Goal: Task Accomplishment & Management: Use online tool/utility

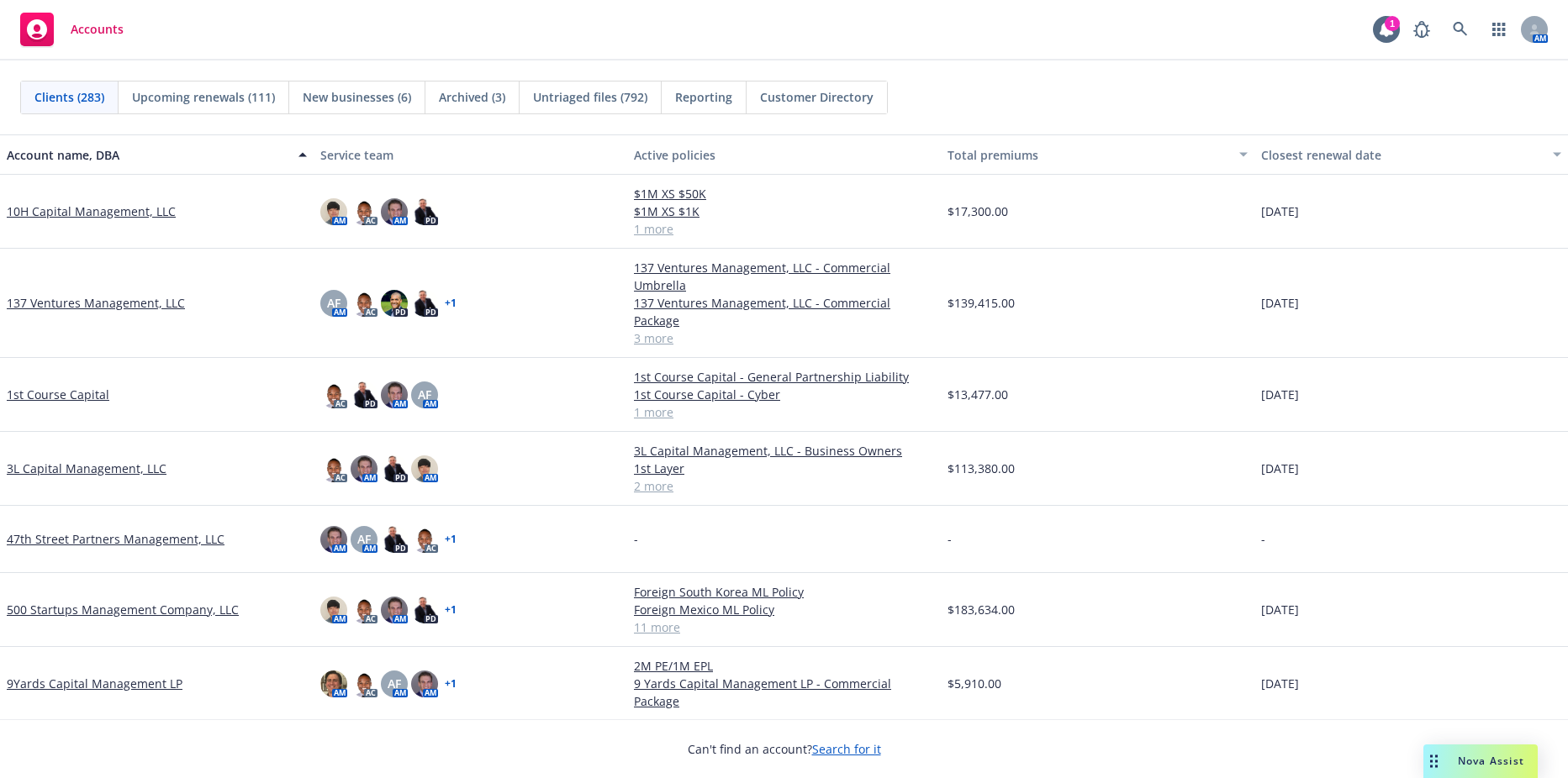
click at [1441, 33] on div "AM" at bounding box center [1476, 29] width 143 height 33
click at [1454, 26] on icon at bounding box center [1460, 28] width 15 height 15
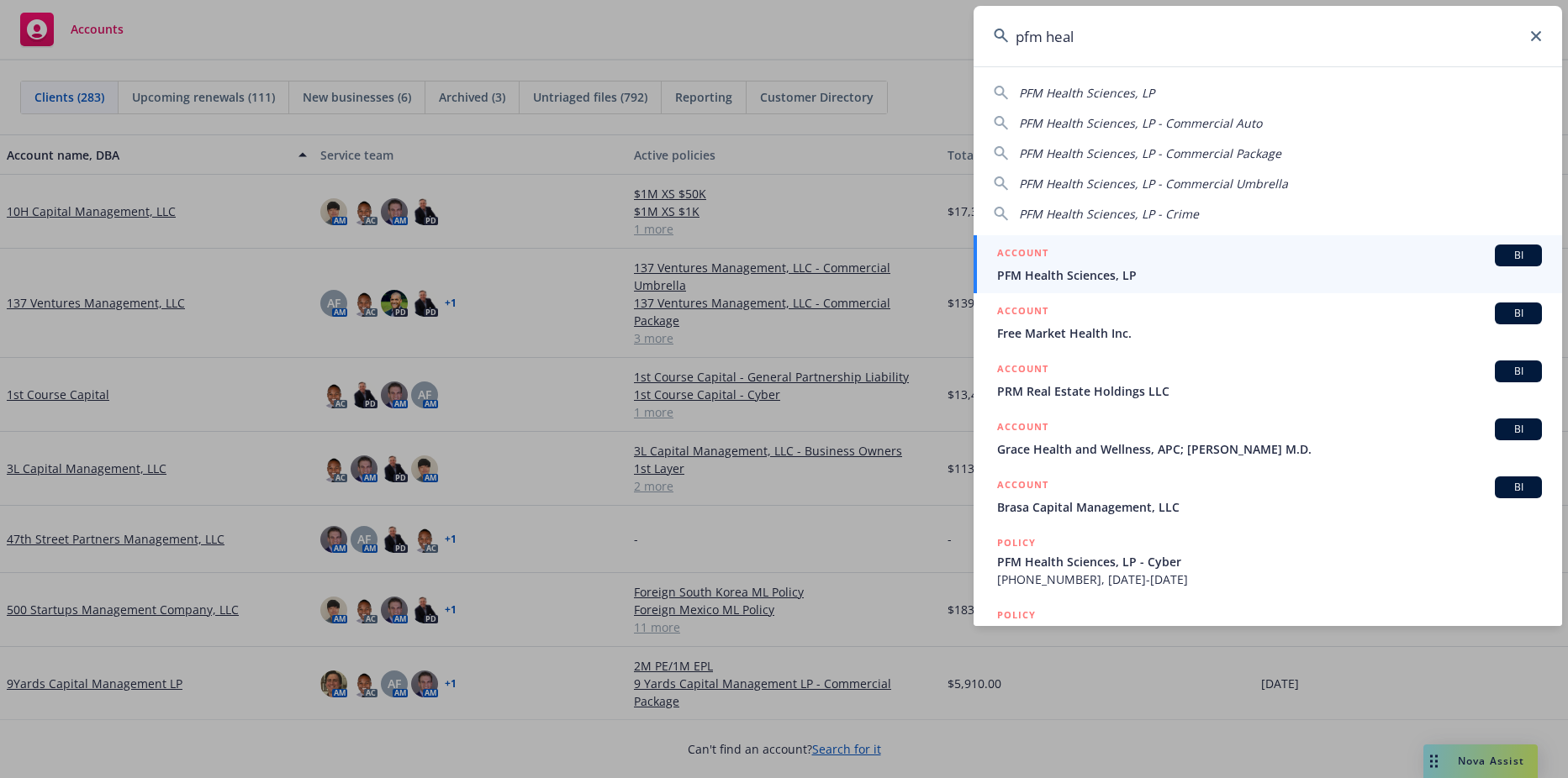
type input "pfm heal"
click at [1249, 277] on span "PFM Health Sciences, LP" at bounding box center [1269, 275] width 545 height 18
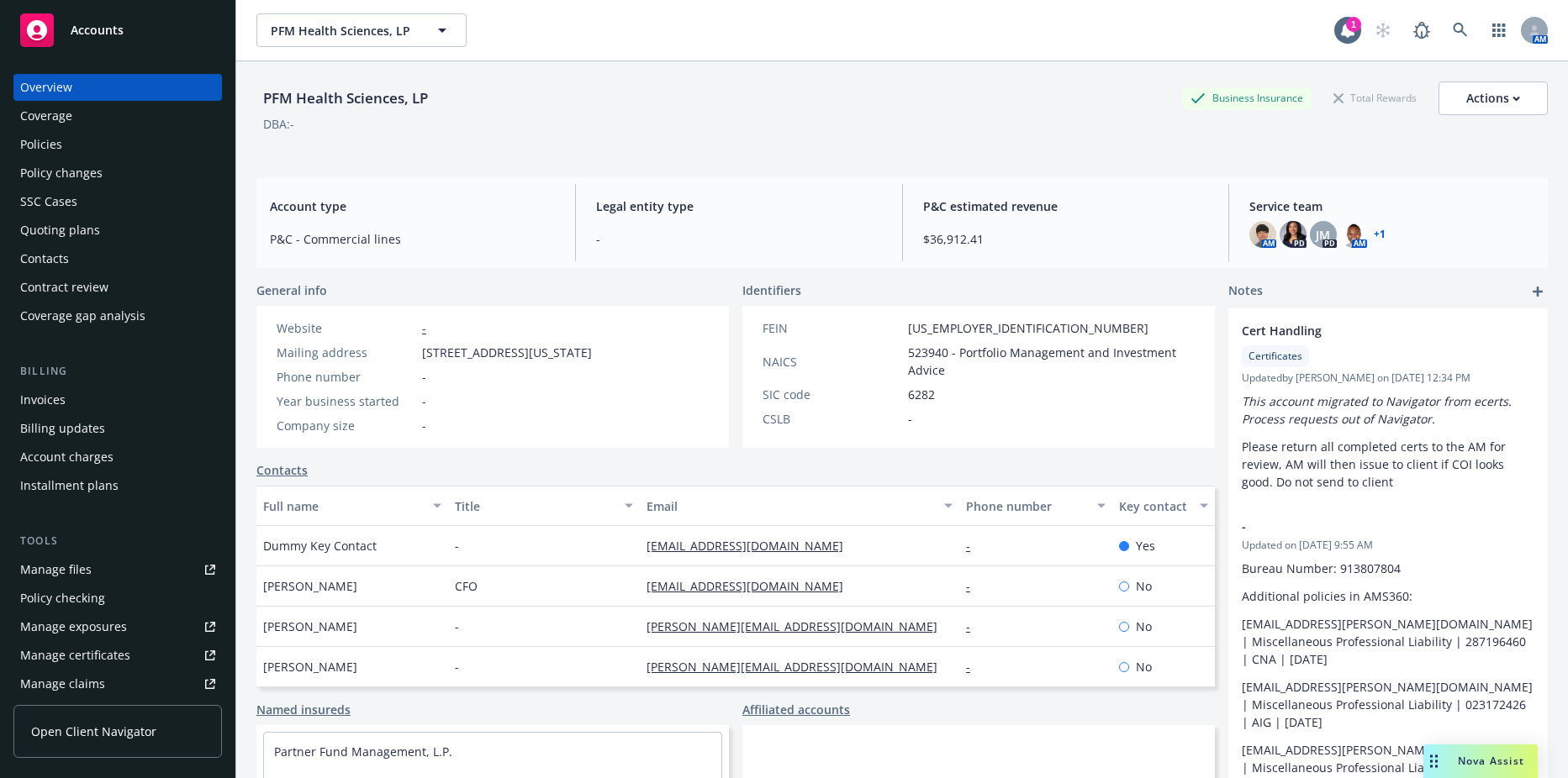
click at [64, 397] on div "Invoices" at bounding box center [118, 400] width 195 height 27
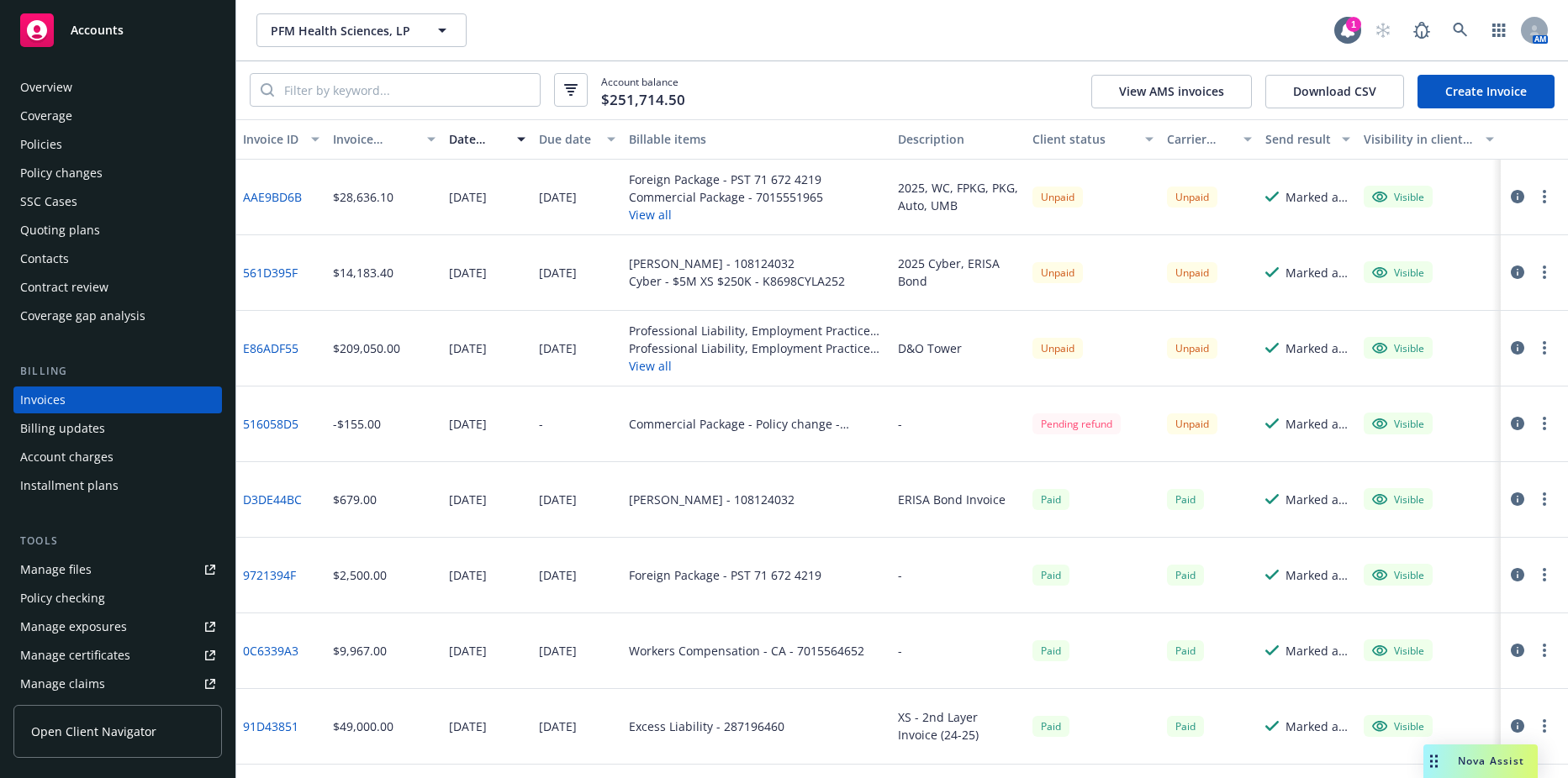
click at [260, 352] on link "E86ADF55" at bounding box center [270, 348] width 56 height 18
click at [277, 269] on link "561D395F" at bounding box center [270, 273] width 55 height 18
click at [268, 195] on link "AAE9BD6B" at bounding box center [272, 196] width 59 height 18
click at [76, 138] on div "Policies" at bounding box center [118, 144] width 195 height 27
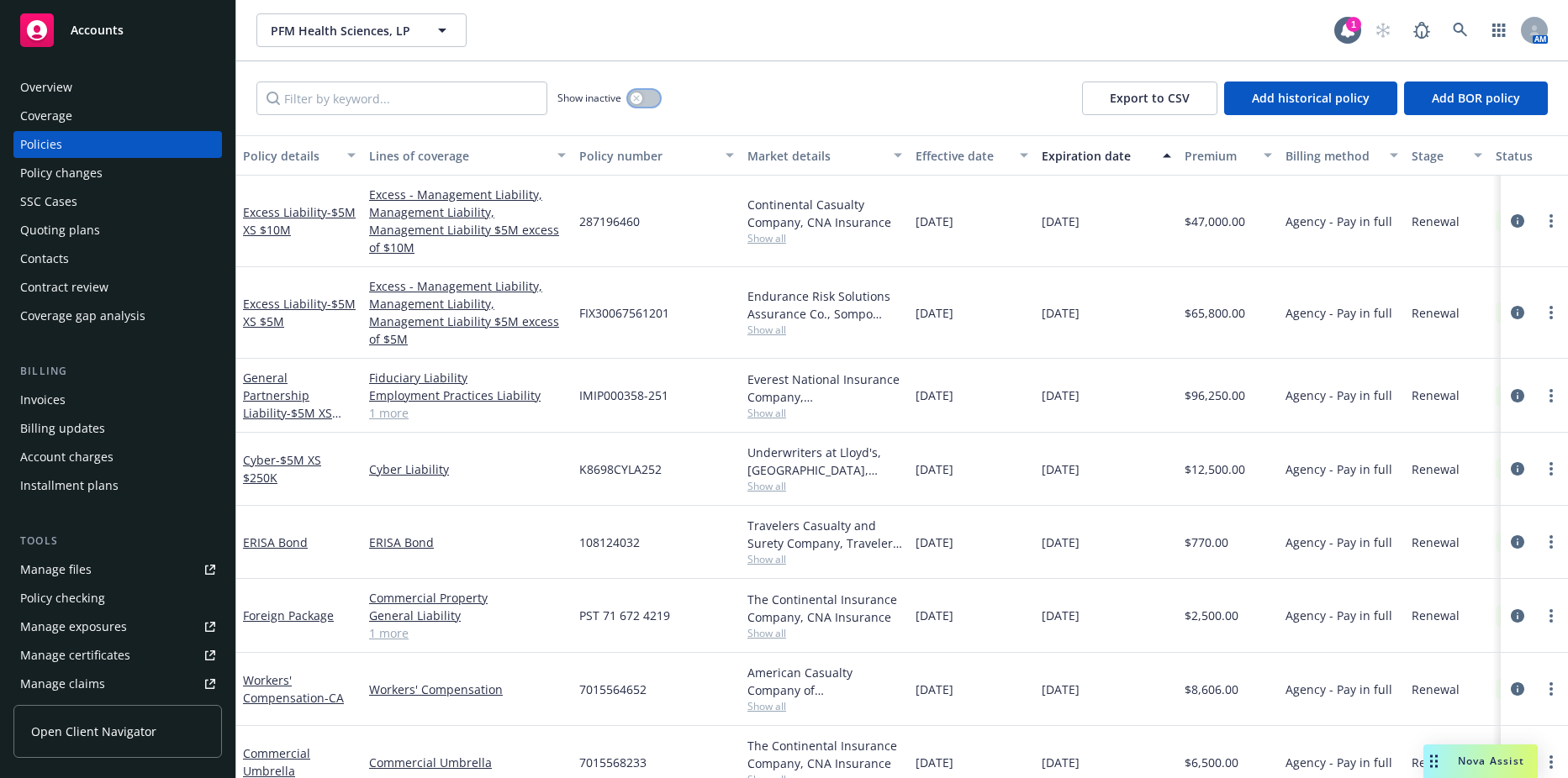
click at [635, 93] on div "button" at bounding box center [637, 99] width 12 height 12
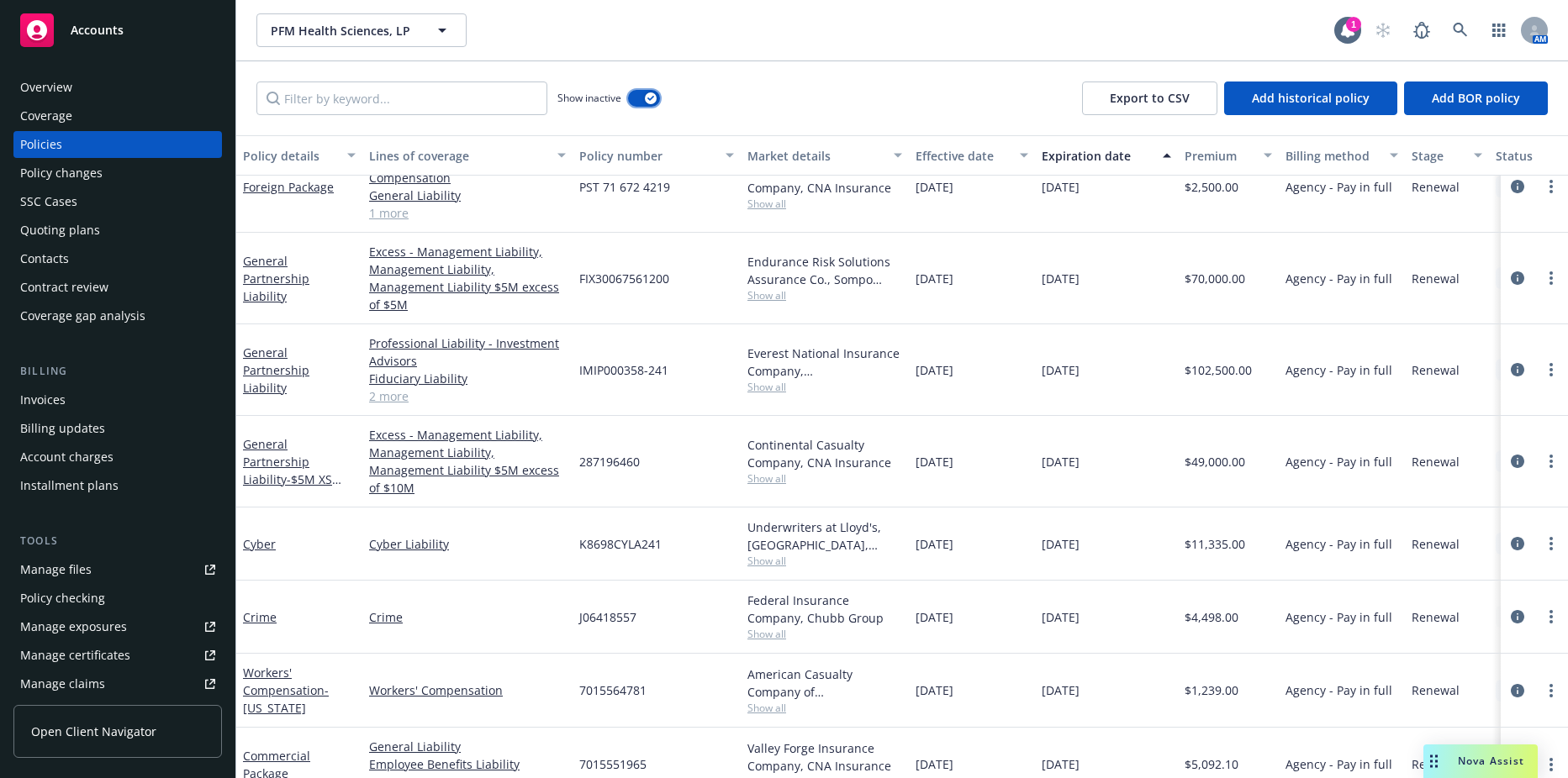
scroll to position [3248, 0]
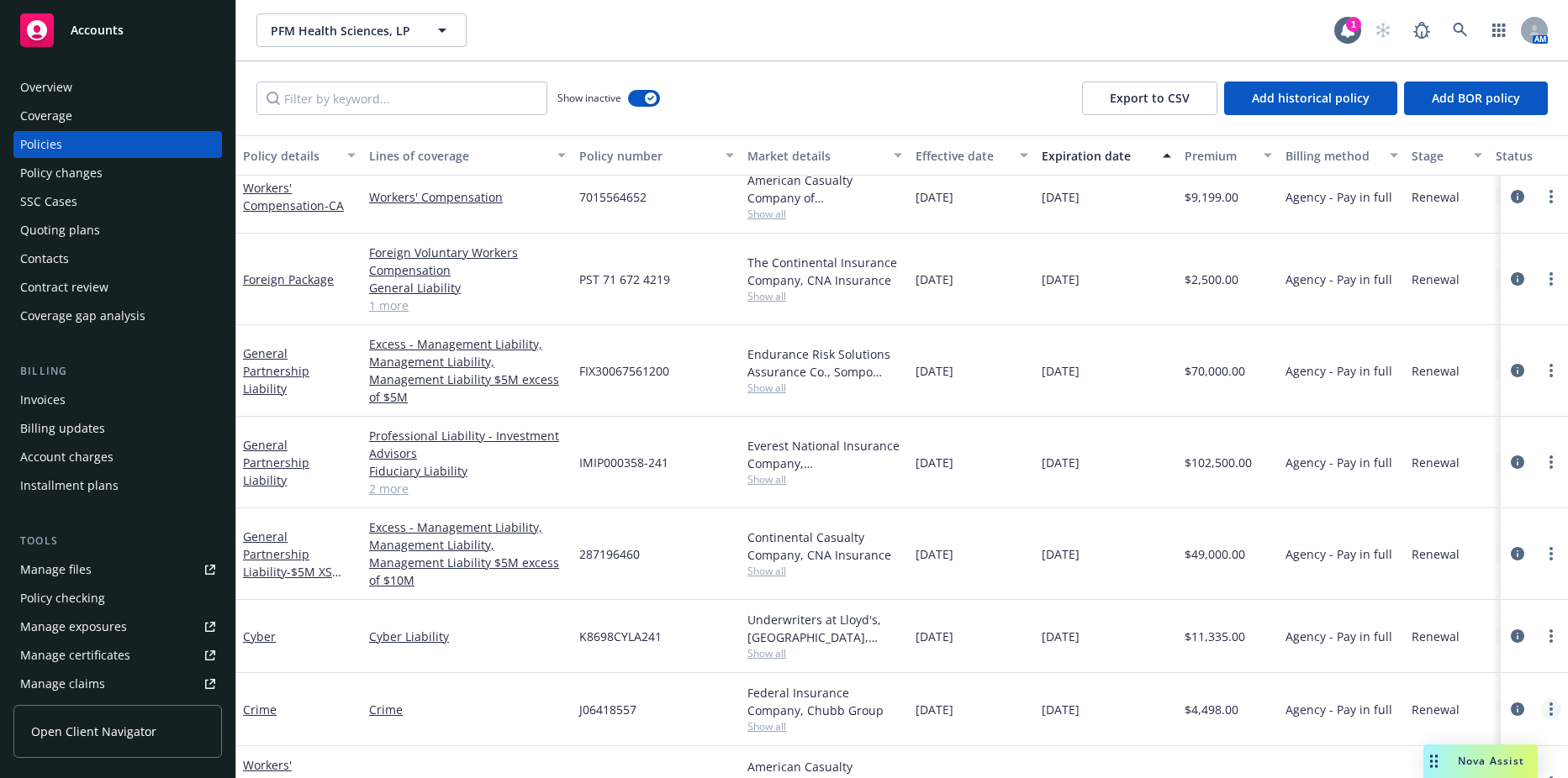
click at [1544, 699] on link "more" at bounding box center [1552, 709] width 21 height 21
click at [1454, 447] on link "Renew with incumbent" at bounding box center [1462, 450] width 197 height 33
select select "12"
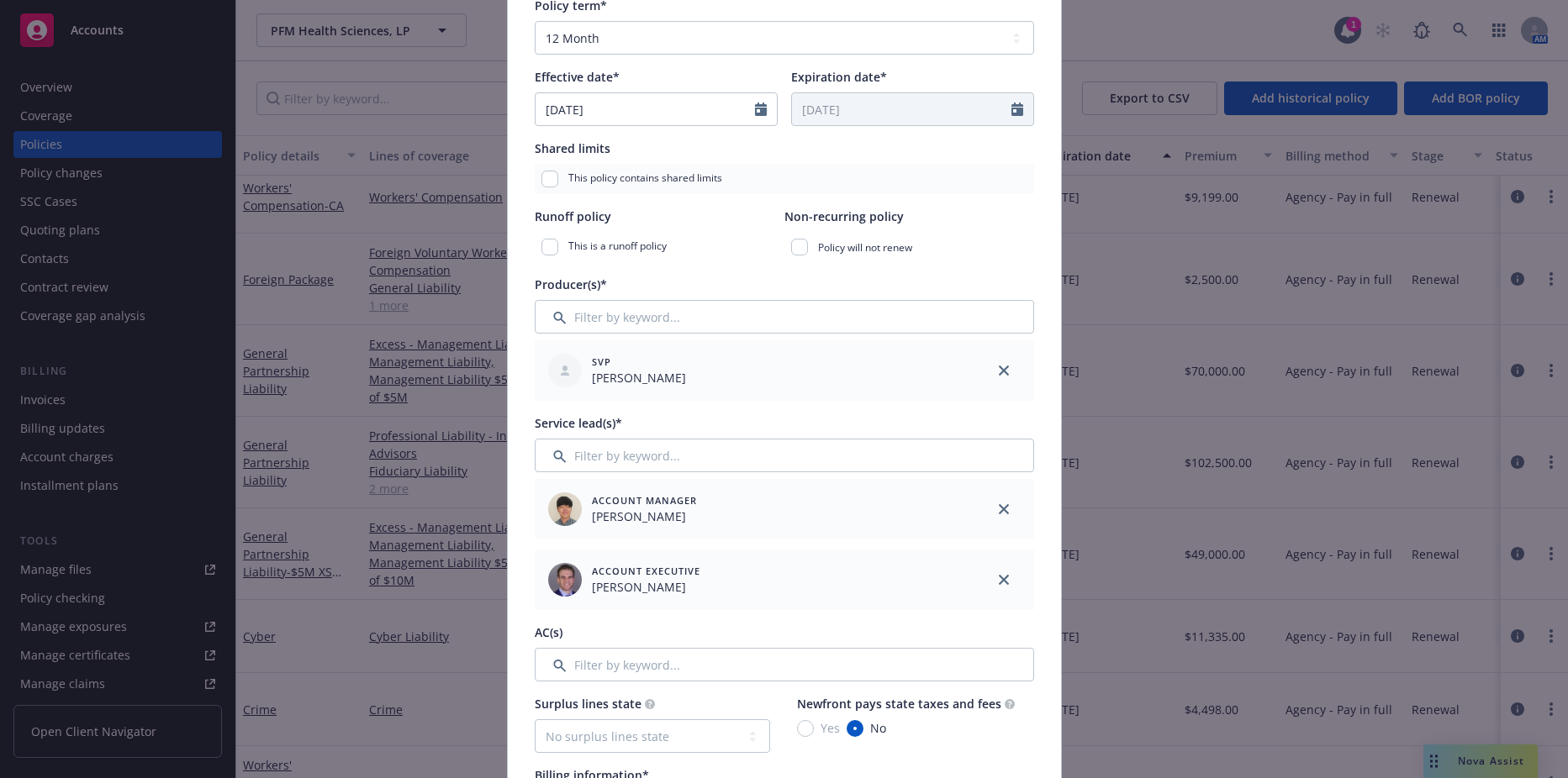
scroll to position [420, 0]
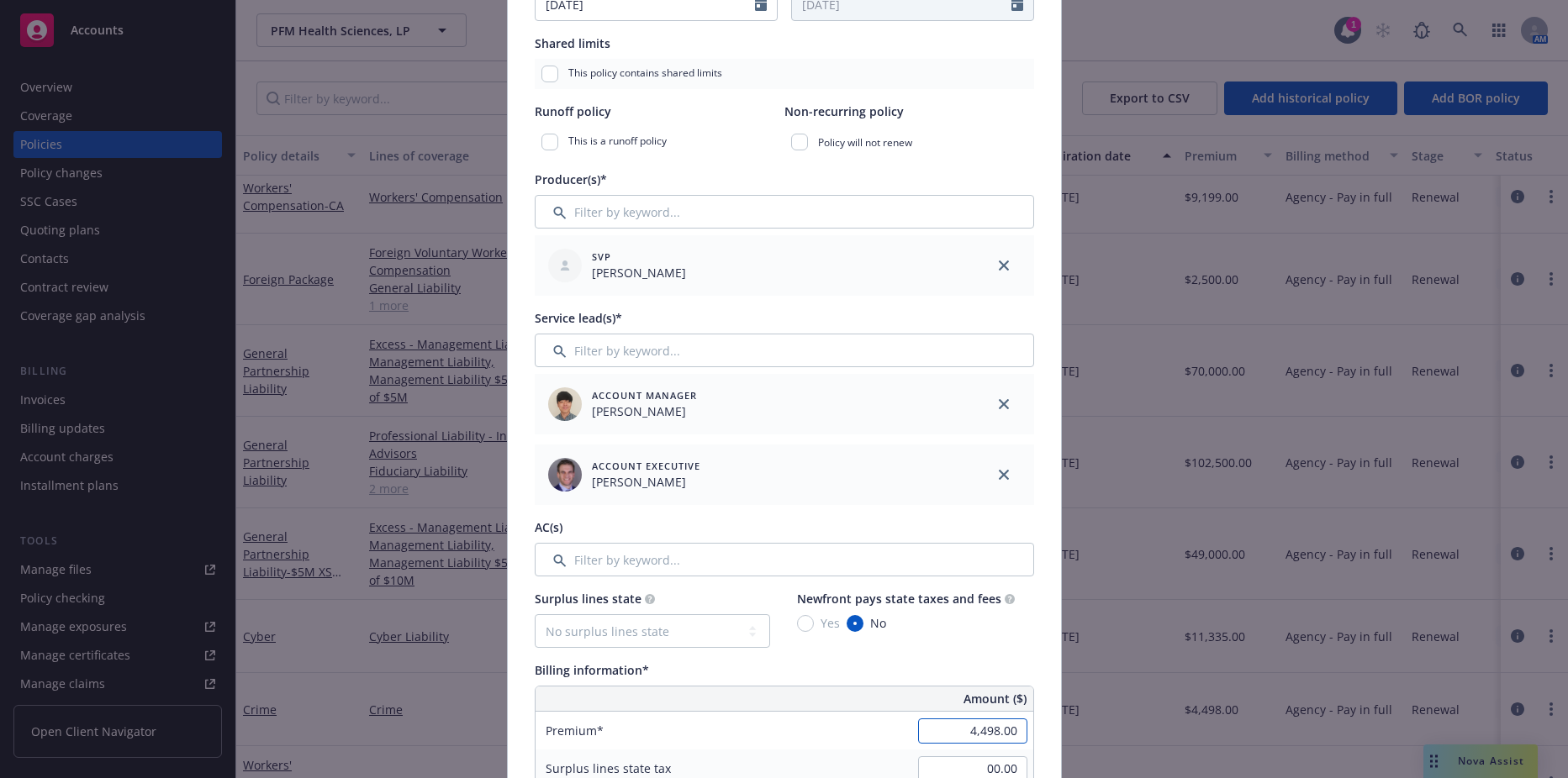
click at [972, 728] on input "4,498.00" at bounding box center [972, 731] width 109 height 25
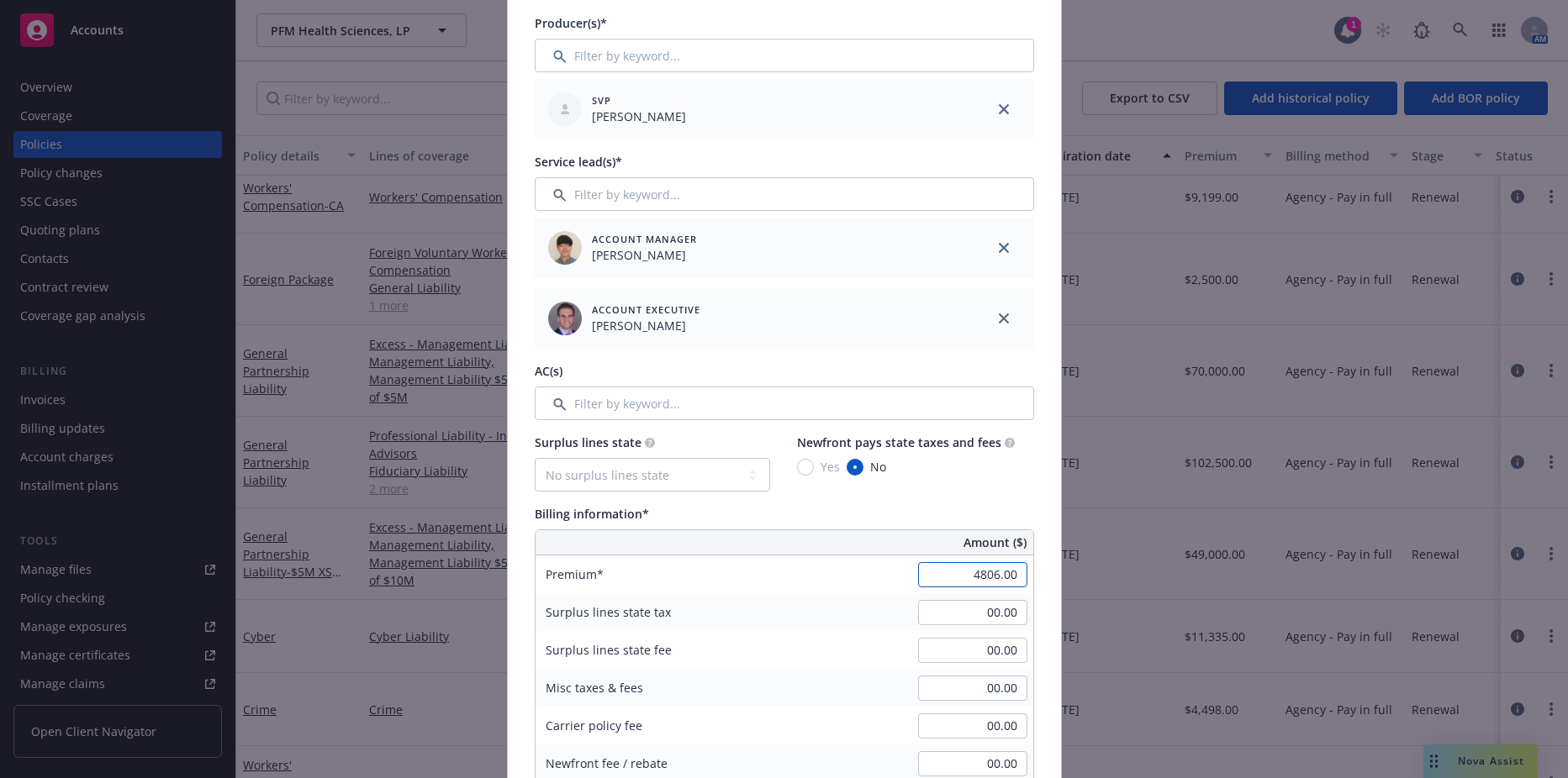
scroll to position [588, 0]
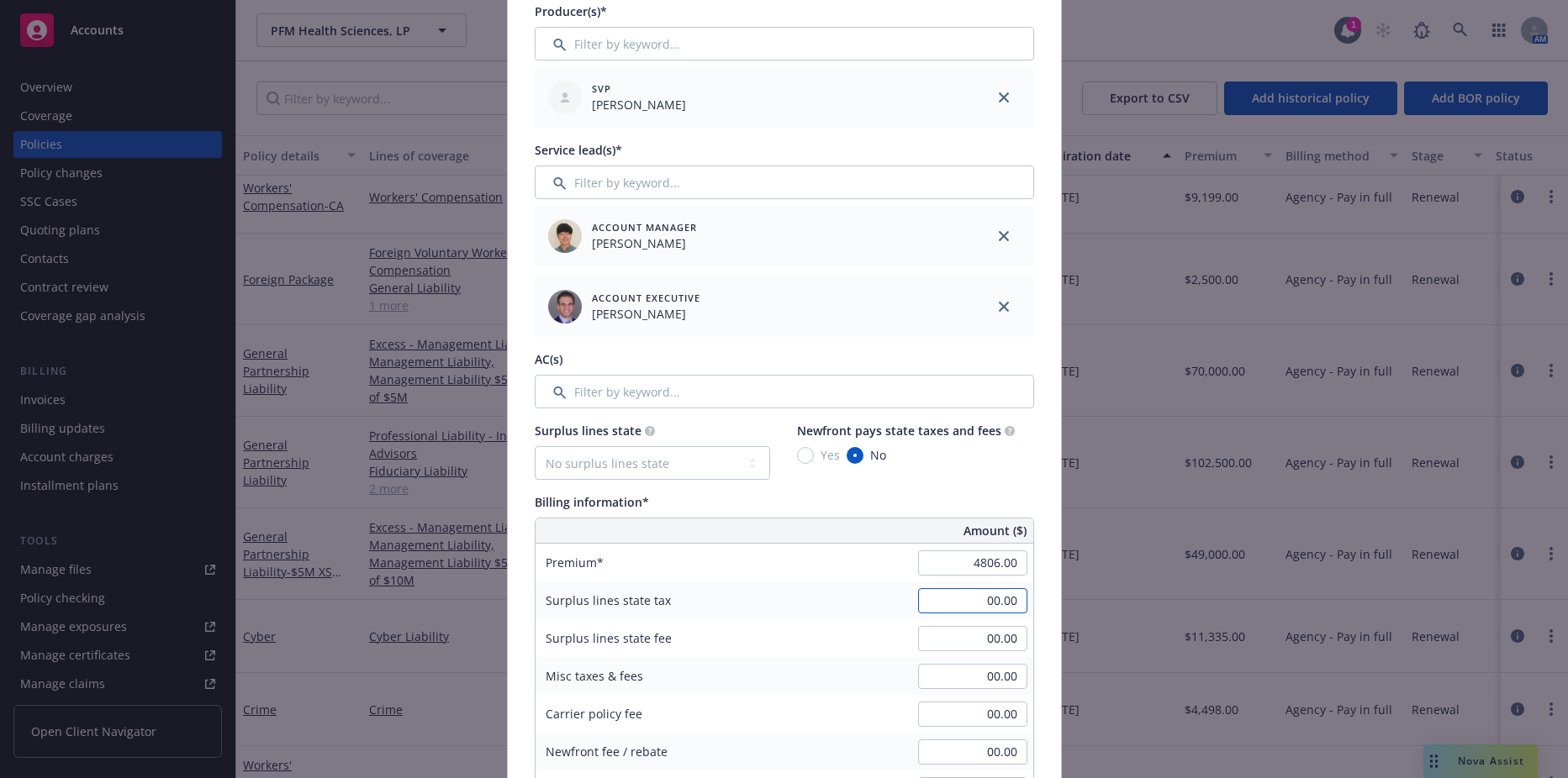
type input "4,806.00"
click at [978, 597] on input "00.00" at bounding box center [972, 600] width 109 height 25
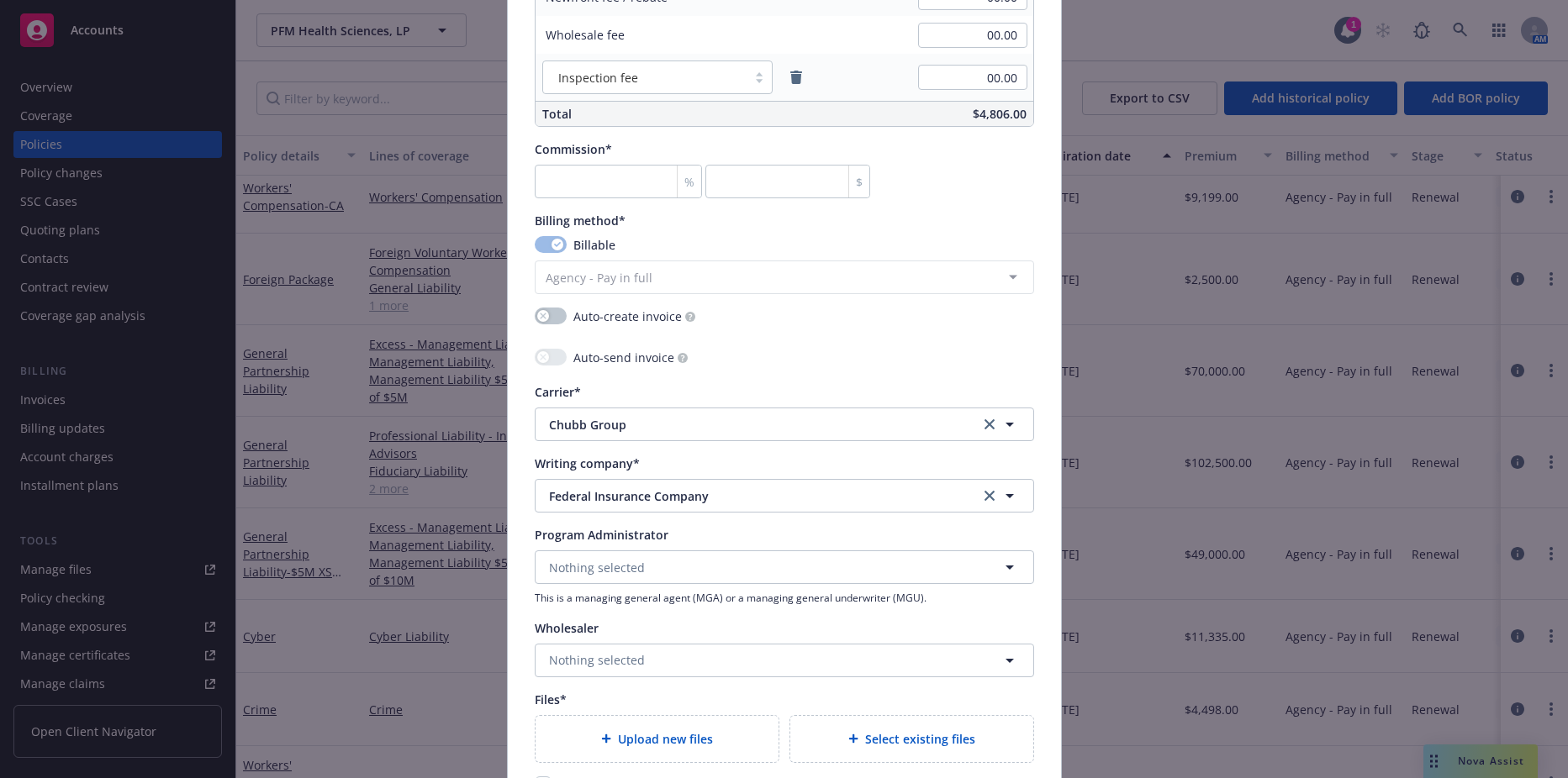
scroll to position [1345, 0]
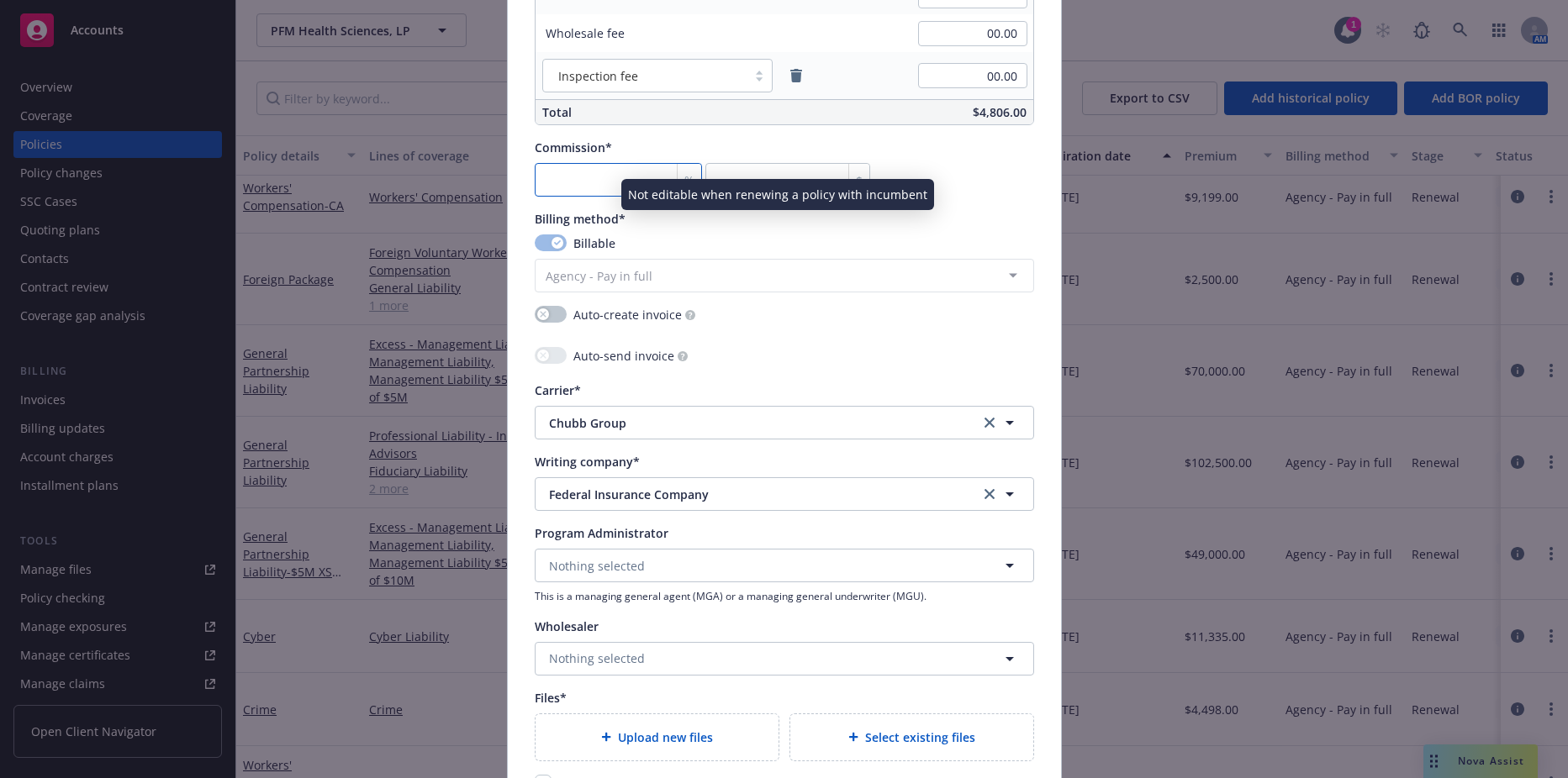
click at [608, 178] on input "number" at bounding box center [619, 179] width 168 height 33
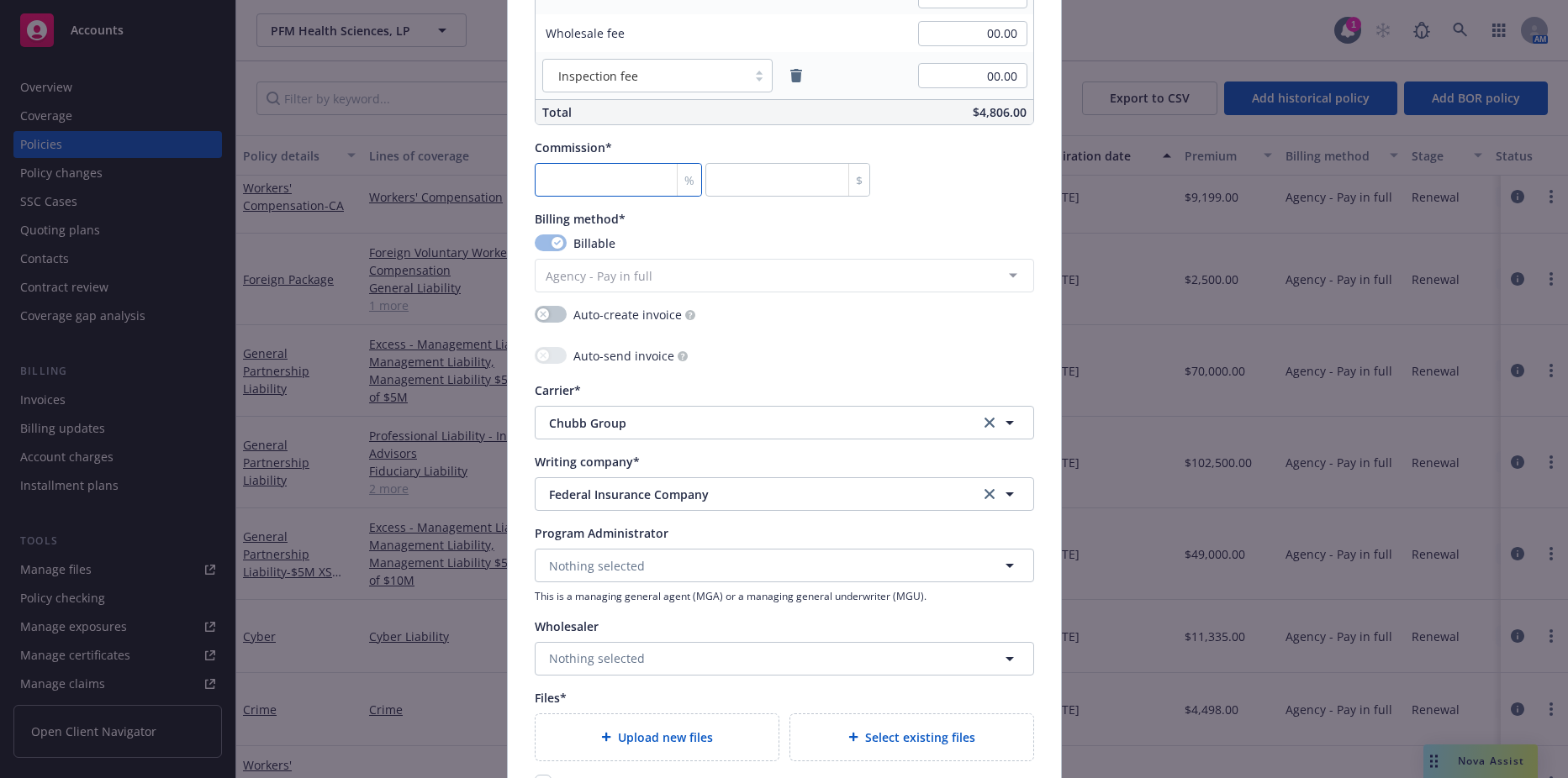
type input "1"
type input "48.06"
type input "15"
type input "720.9"
type input "15"
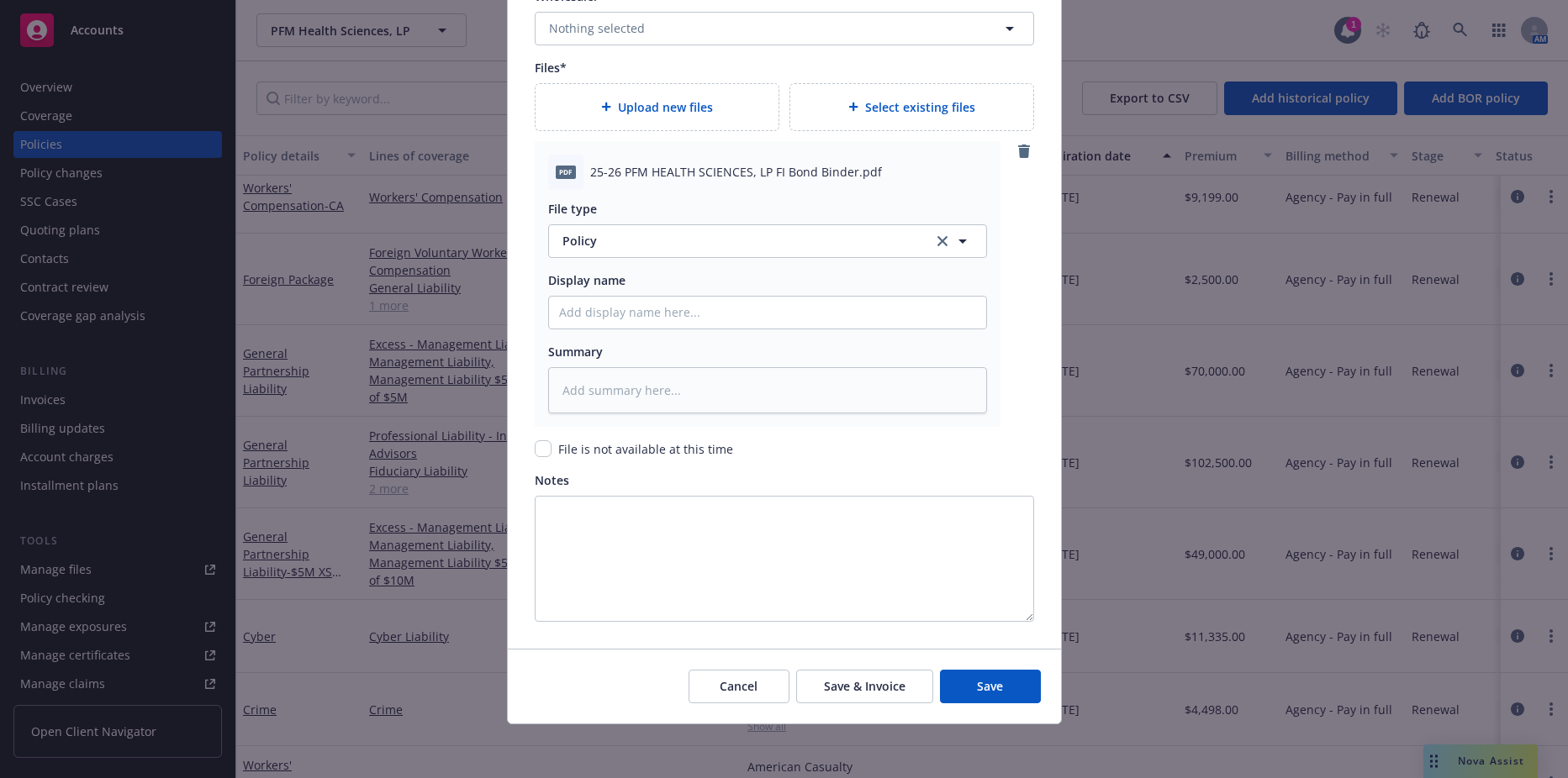
scroll to position [1807, 0]
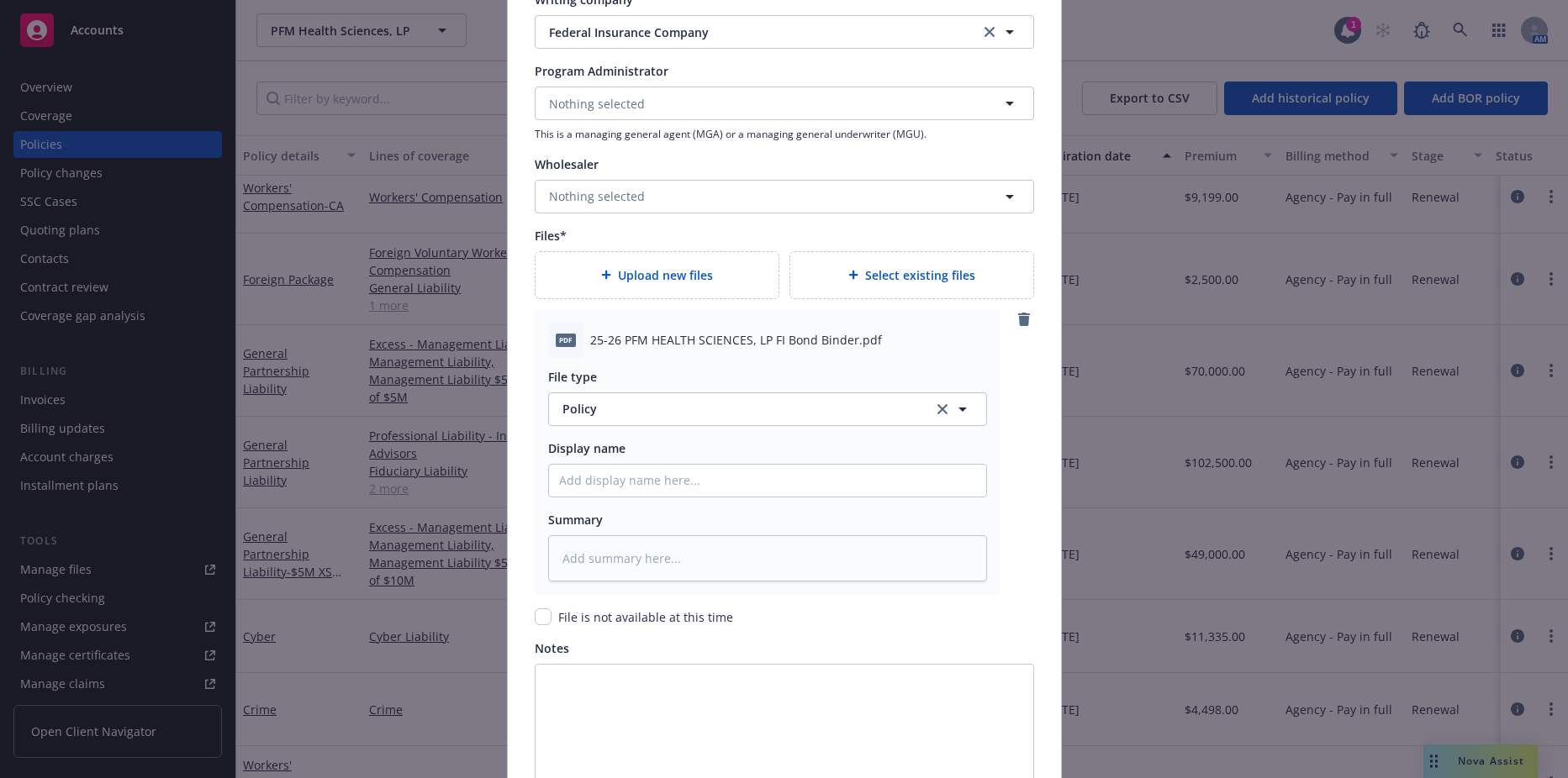
type textarea "x"
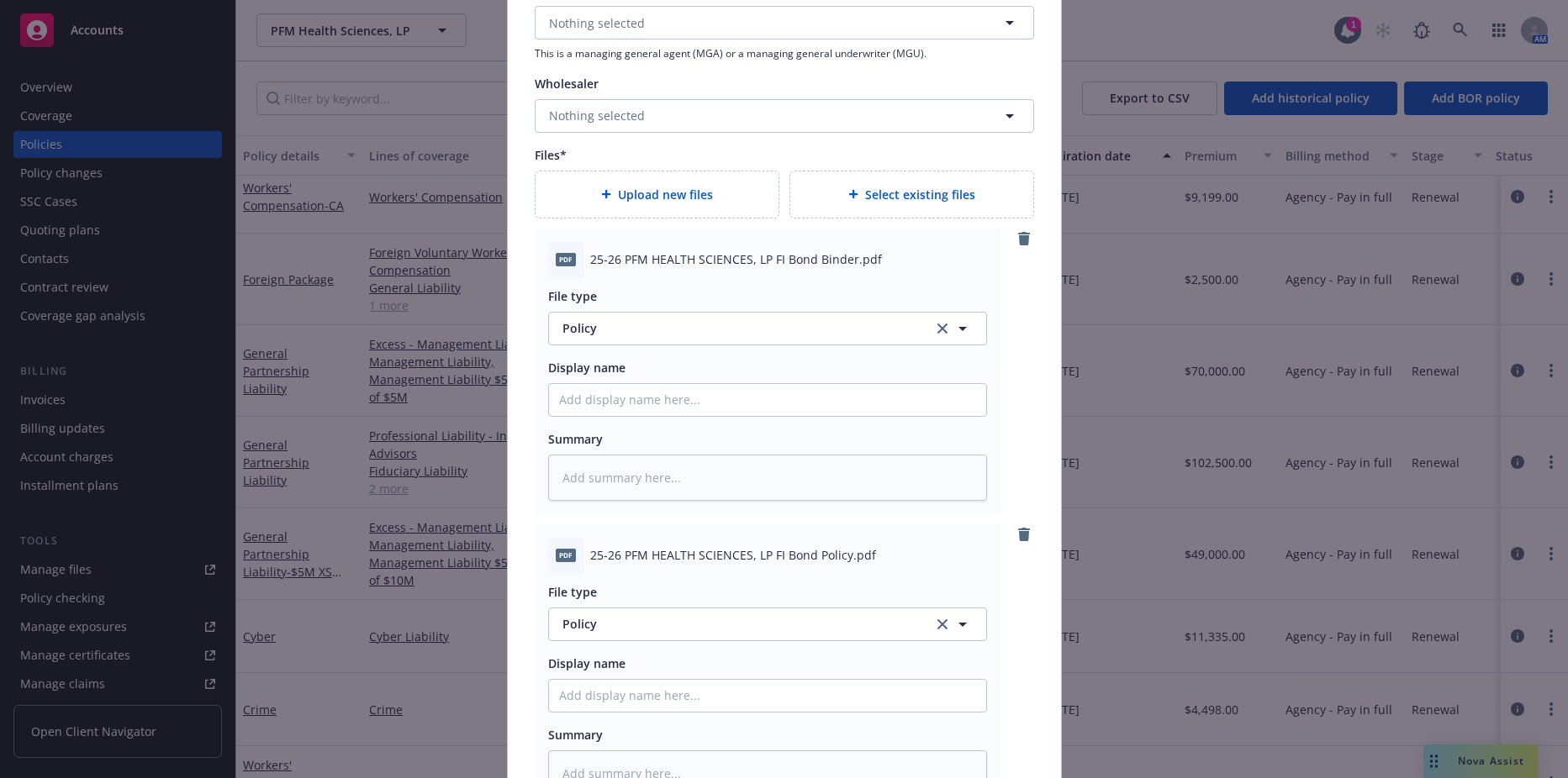
scroll to position [1975, 0]
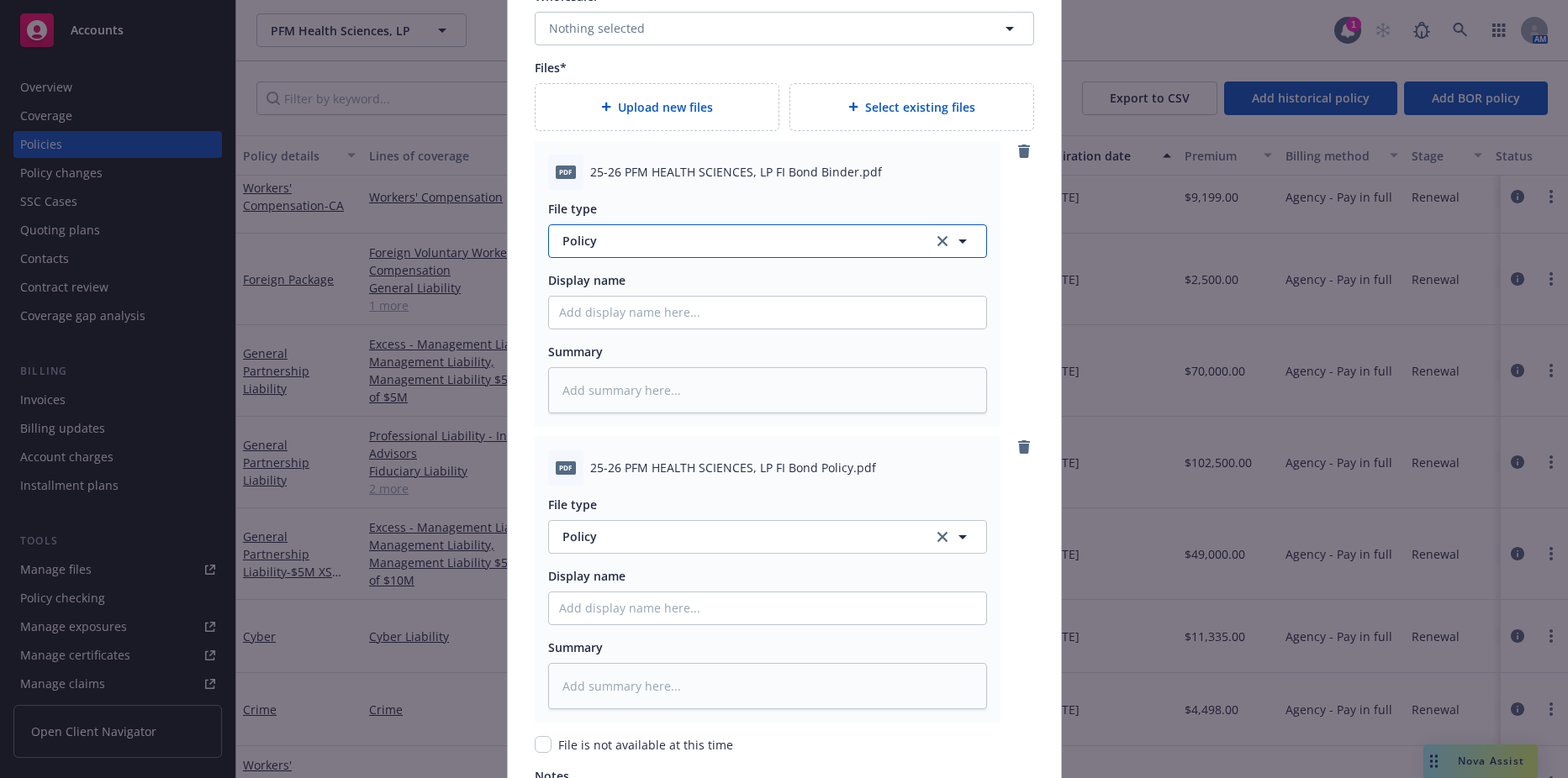
click at [610, 236] on span "Policy" at bounding box center [739, 240] width 352 height 18
type input "binder"
click at [642, 272] on div "Binder" at bounding box center [768, 288] width 438 height 45
drag, startPoint x: 614, startPoint y: 168, endPoint x: 577, endPoint y: 171, distance: 37.1
click at [577, 171] on div "pdf 25-26 PFM HEALTH SCIENCES, LP FI Bond Binder.pdf" at bounding box center [767, 172] width 439 height 35
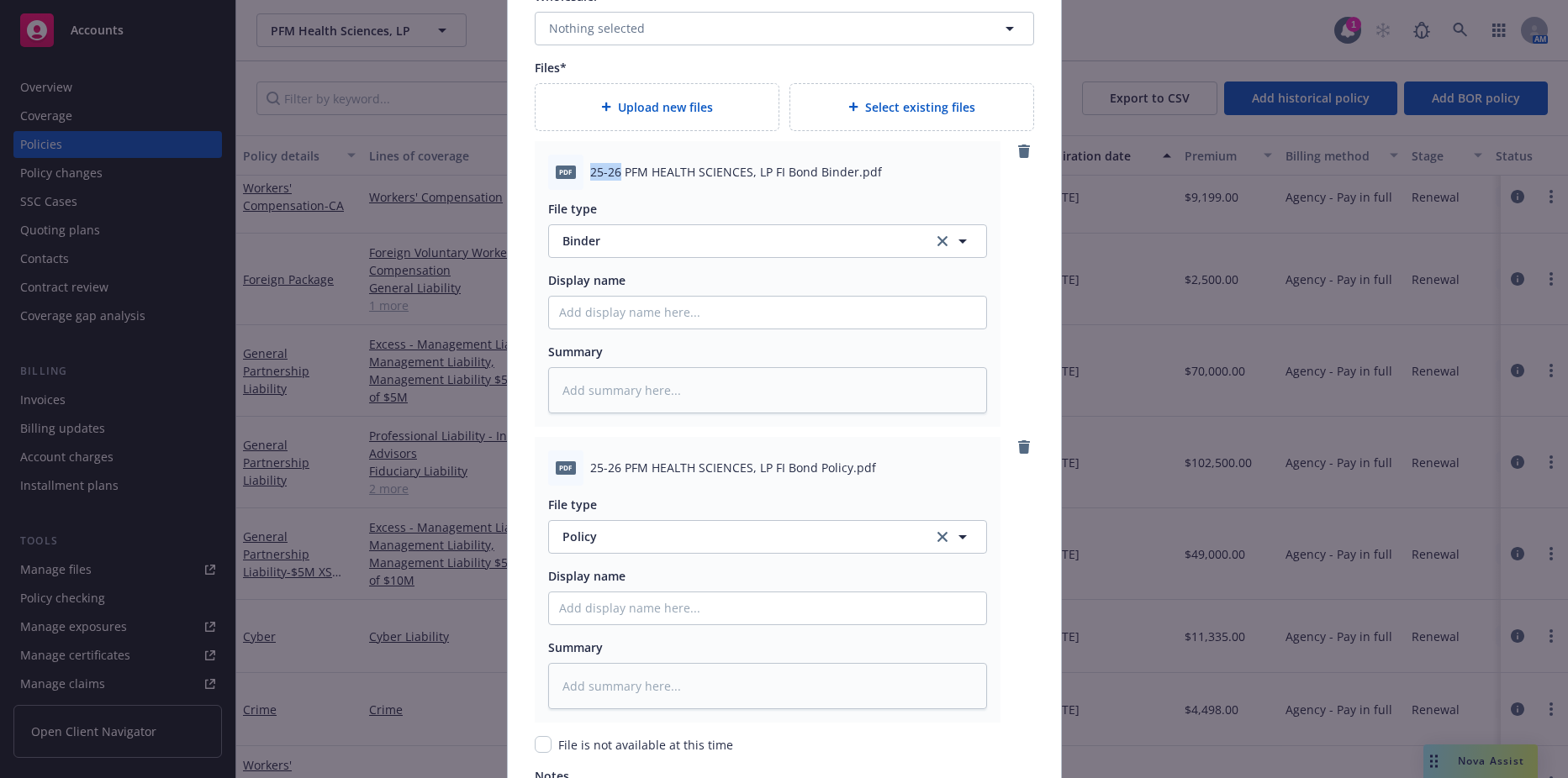
drag, startPoint x: 577, startPoint y: 171, endPoint x: 605, endPoint y: 170, distance: 28.0
copy div "25-26"
click at [621, 311] on input "Policy display name" at bounding box center [768, 312] width 438 height 32
paste input "25-26"
type textarea "x"
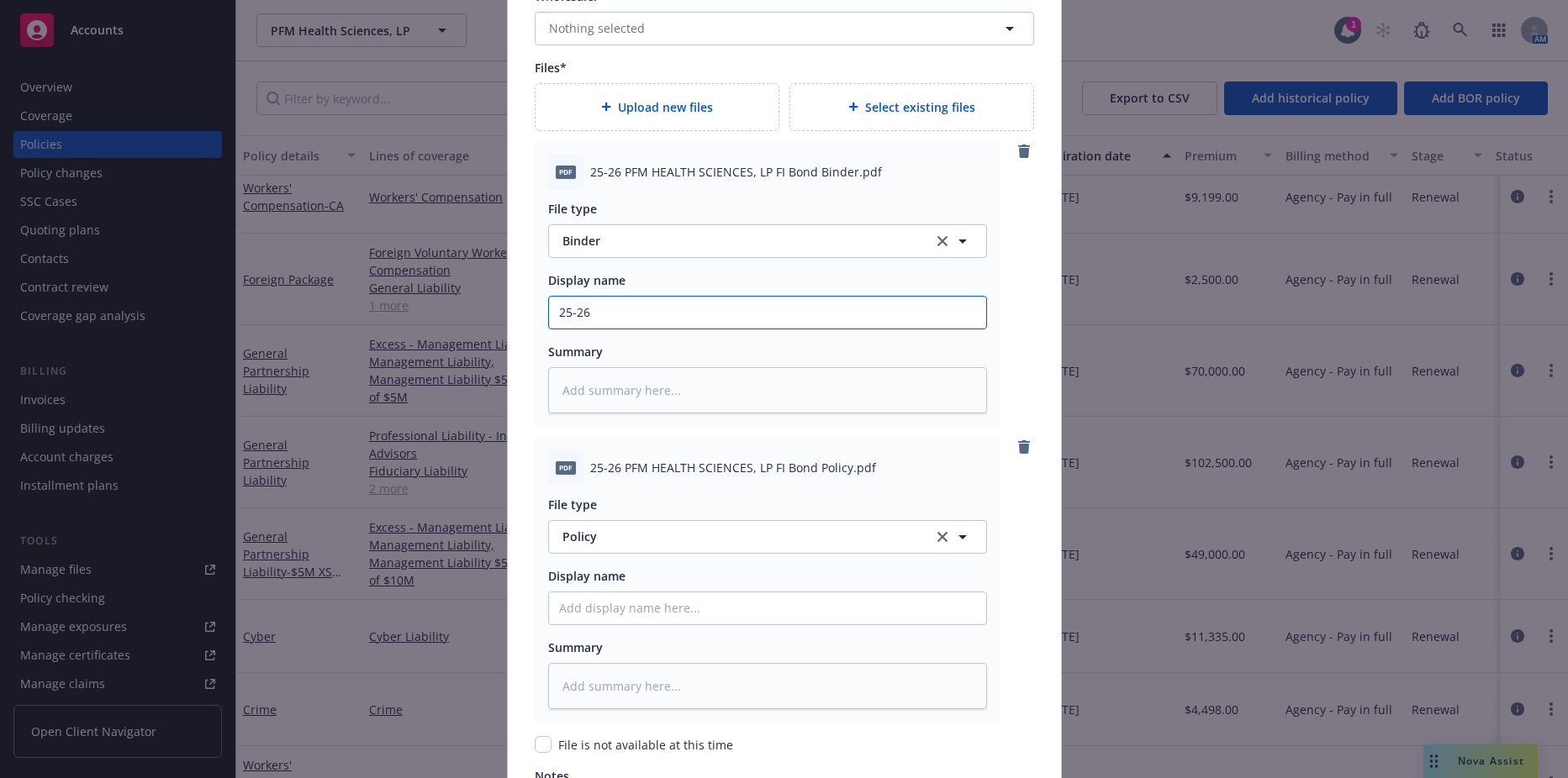
type input "25-26"
drag, startPoint x: 767, startPoint y: 172, endPoint x: 848, endPoint y: 174, distance: 81.0
click at [848, 174] on span "25-26 PFM HEALTH SCIENCES, LP FI Bond Binder.pdf" at bounding box center [736, 172] width 292 height 18
drag, startPoint x: 848, startPoint y: 174, endPoint x: 796, endPoint y: 177, distance: 52.1
copy span "FI Bond Binder"
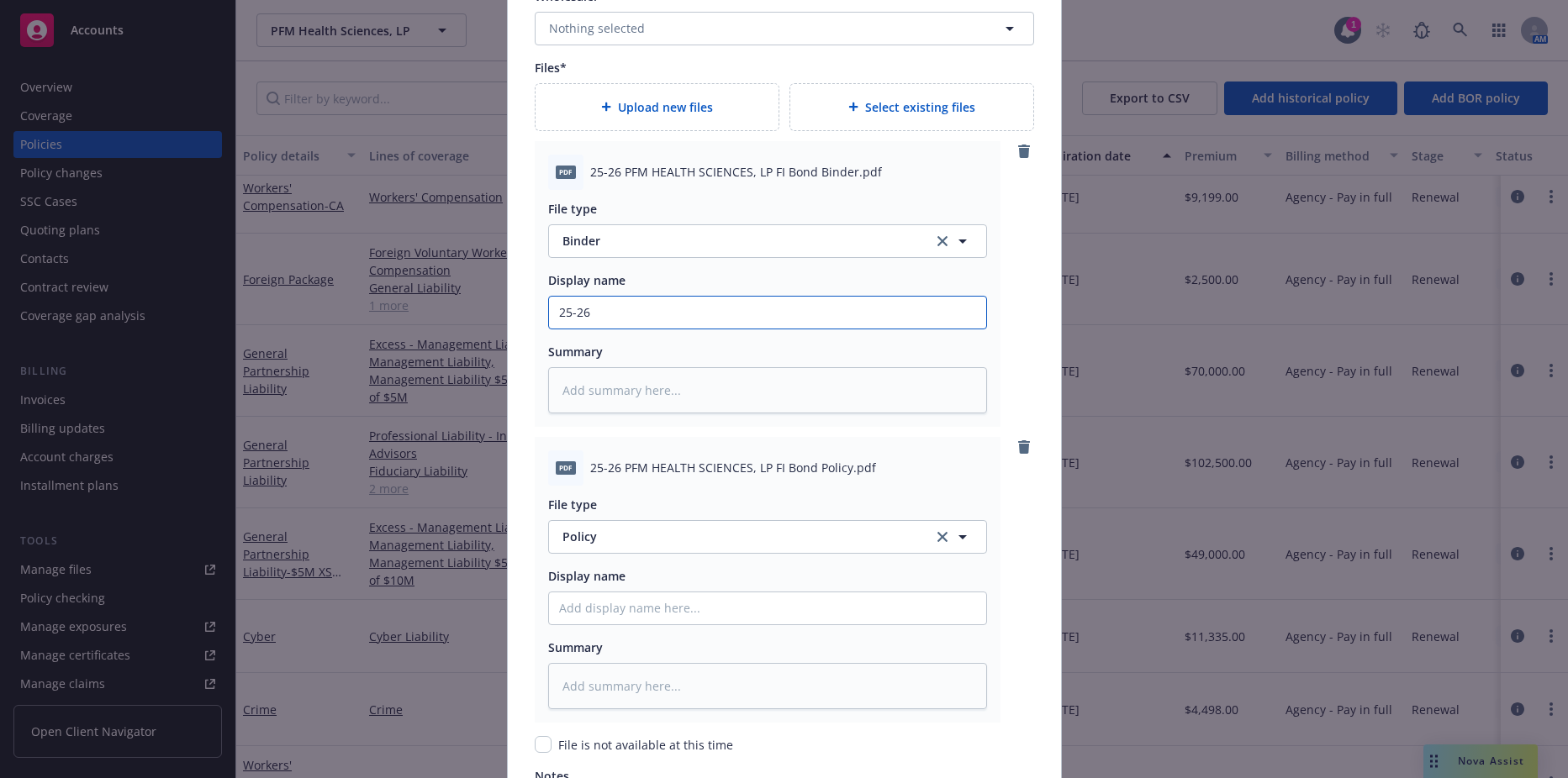
click at [609, 299] on input "25-26" at bounding box center [768, 312] width 438 height 32
type textarea "x"
type input "25-26"
paste input "FI Bond Binder"
type textarea "x"
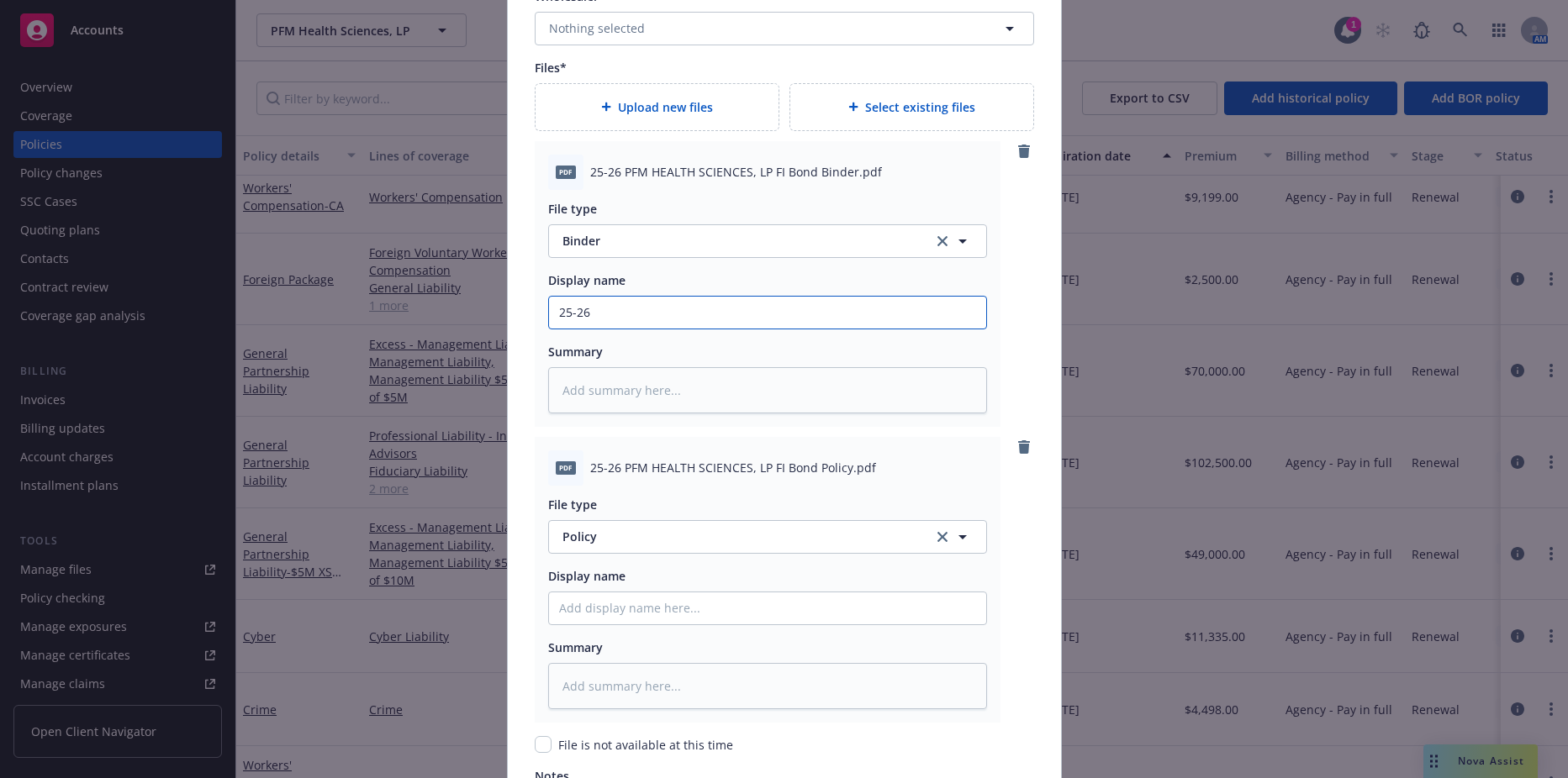
type input "25-26 FI Bond Binder"
drag, startPoint x: 681, startPoint y: 314, endPoint x: 553, endPoint y: 312, distance: 128.0
click at [554, 312] on input "25-26 FI Bond Binder" at bounding box center [768, 312] width 438 height 32
type textarea "x"
type input "25-26 FI Bond Binder"
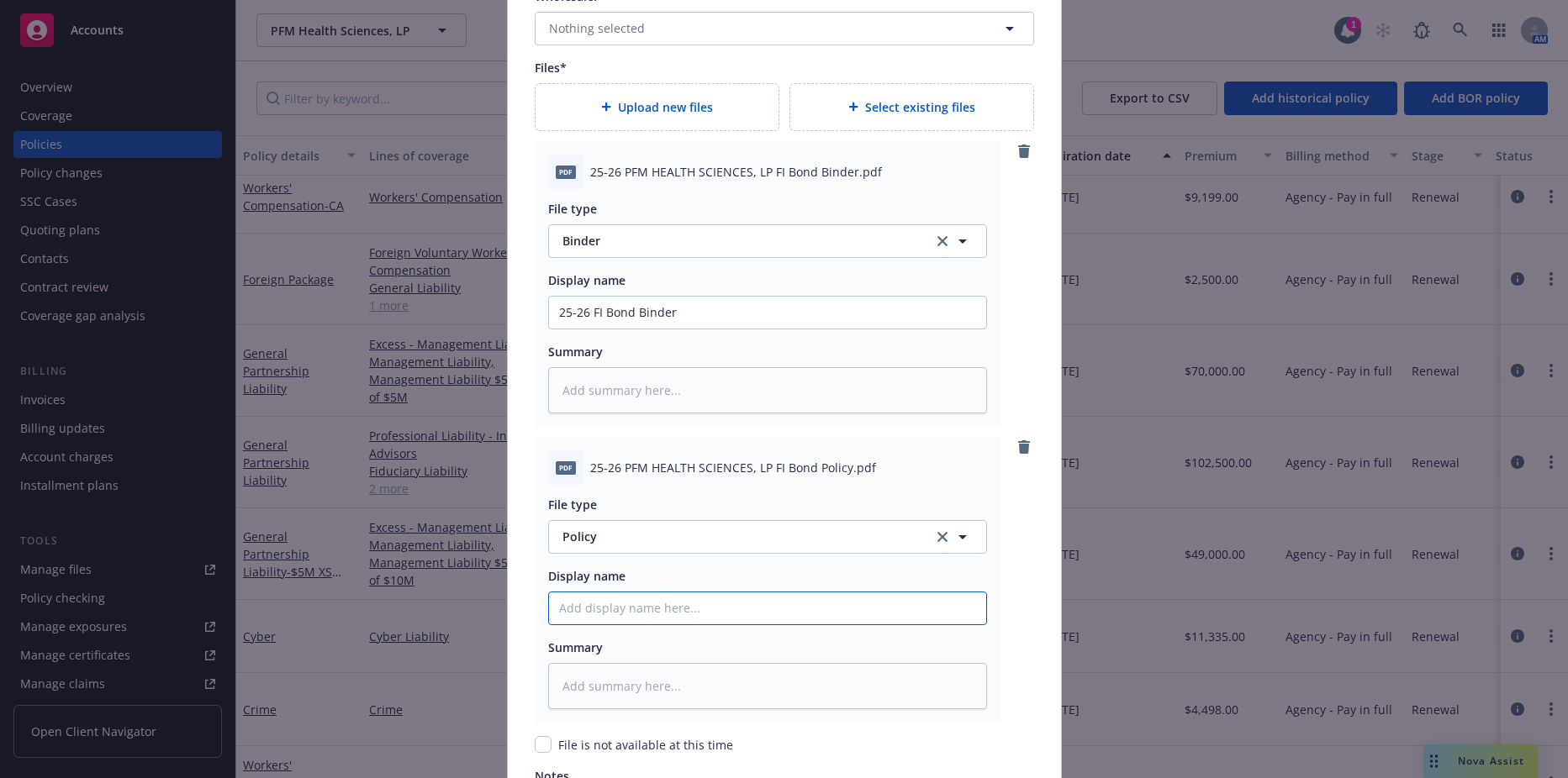
click at [590, 601] on input "Policy display name" at bounding box center [768, 608] width 438 height 32
paste input "25-26 FI Bond Binder"
type textarea "x"
type input "25-26 FI Bond Binder"
click at [652, 606] on input "25-26 FI Bond Binder" at bounding box center [768, 608] width 438 height 32
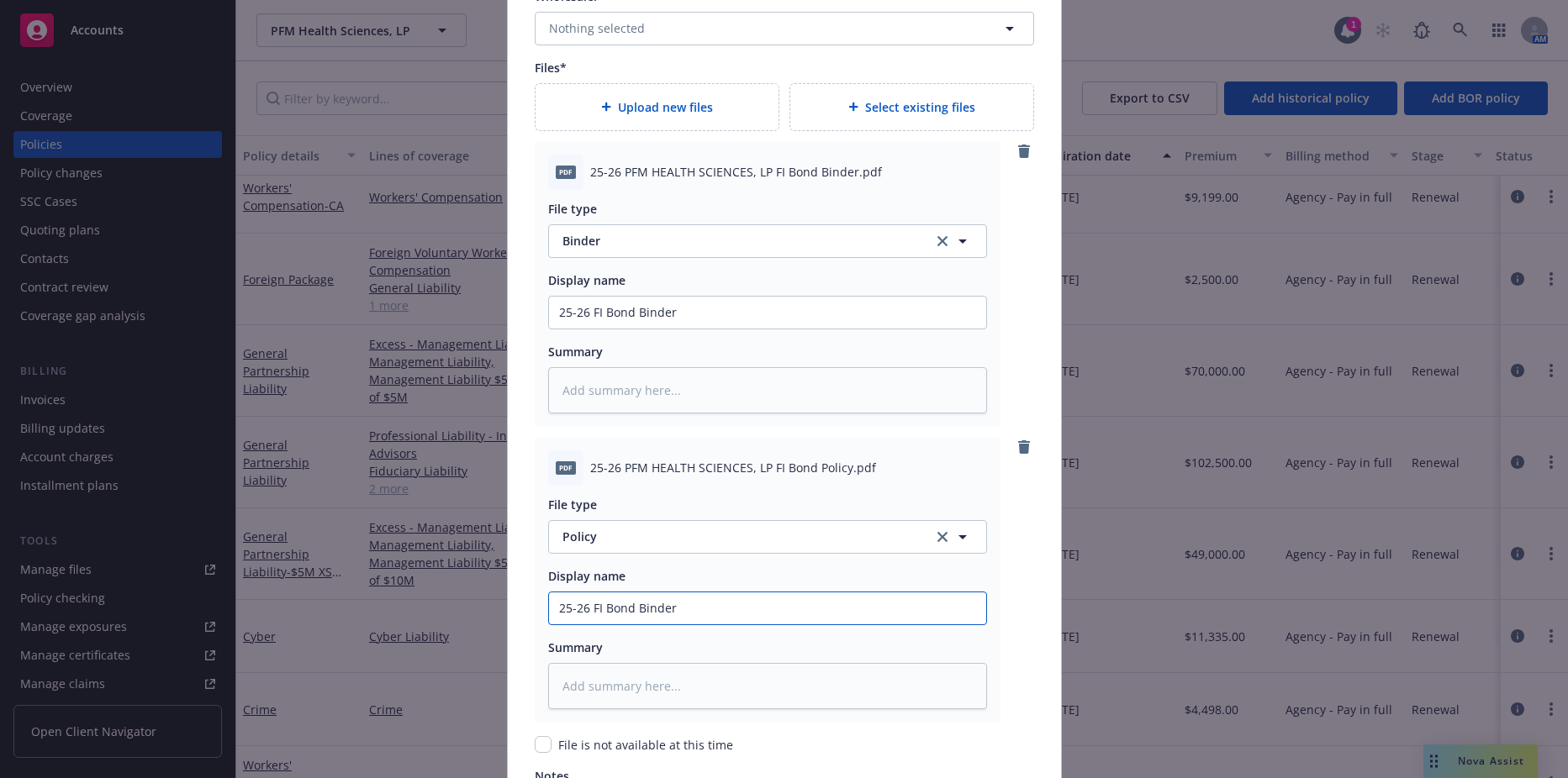
click at [652, 606] on input "25-26 FI Bond Binder" at bounding box center [768, 608] width 438 height 32
type textarea "x"
type input "25-26 FI Bond P"
type textarea "x"
type input "25-26 FI Bond Po"
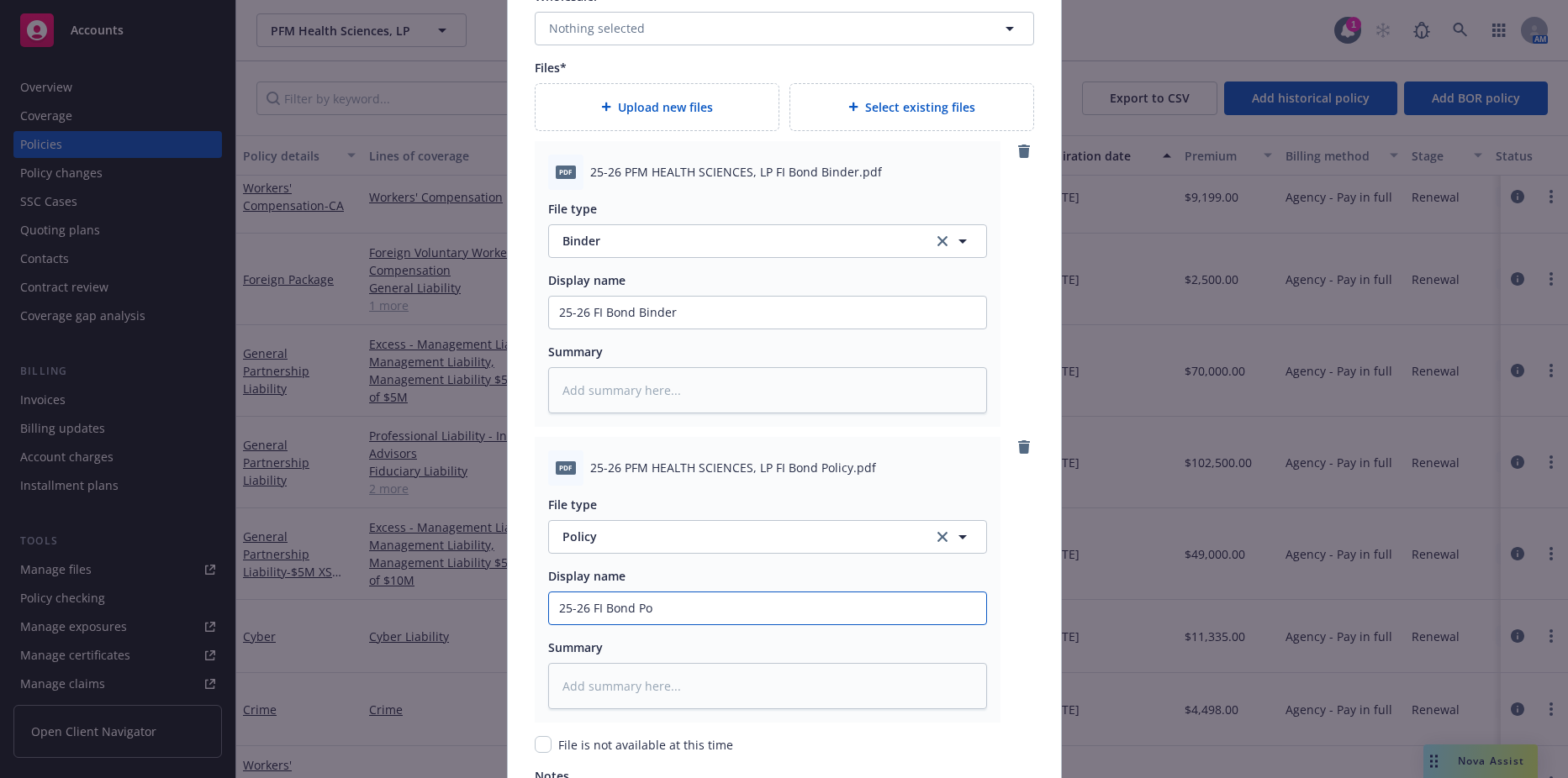
type textarea "x"
type input "25-26 FI Bond Pol"
type textarea "x"
type input "25-26 FI Bond Poli"
type textarea "x"
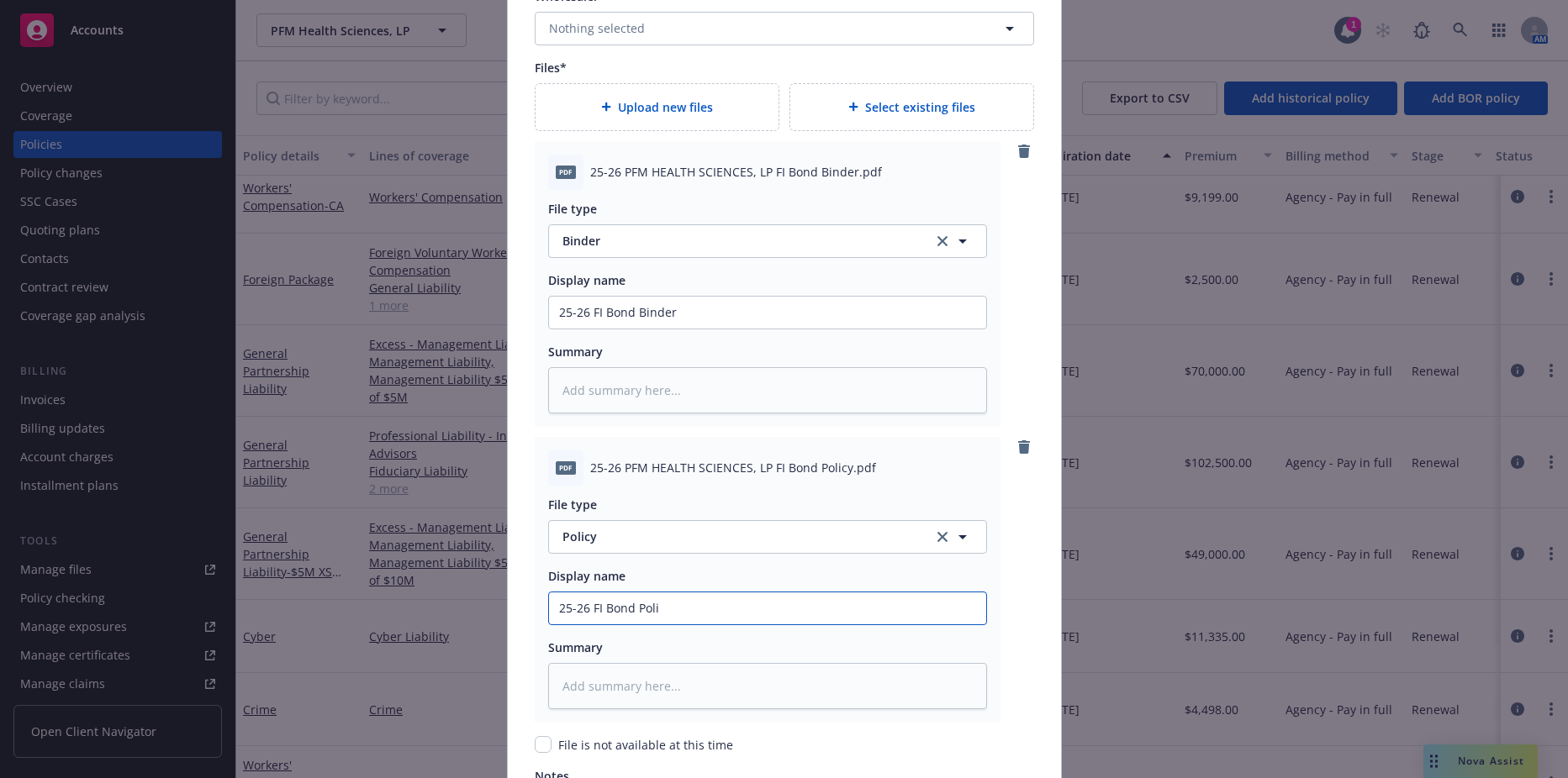
type input "25-26 FI Bond Polic"
type textarea "x"
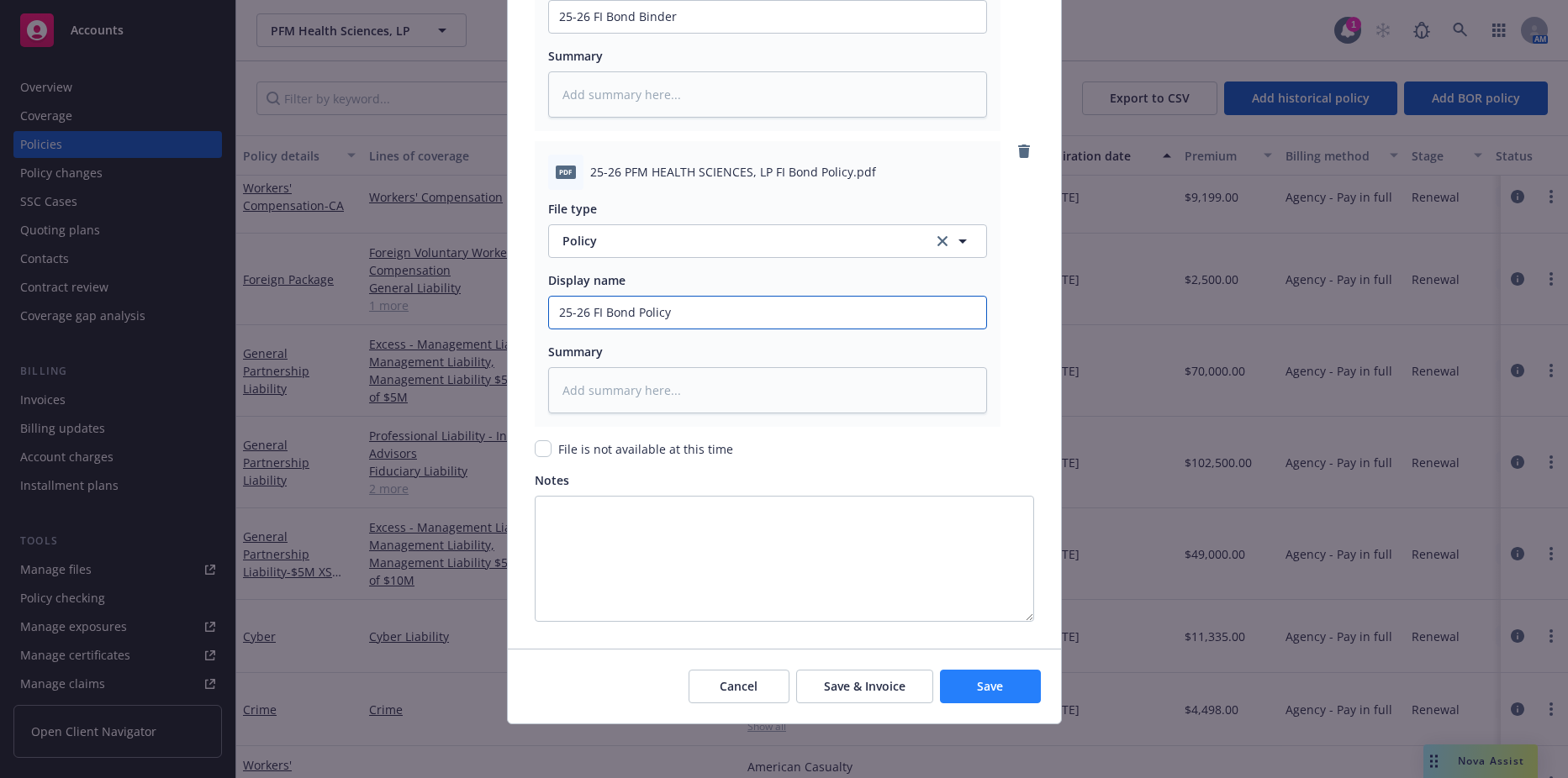
type input "25-26 FI Bond Policy"
click at [963, 676] on button "Save" at bounding box center [990, 686] width 101 height 33
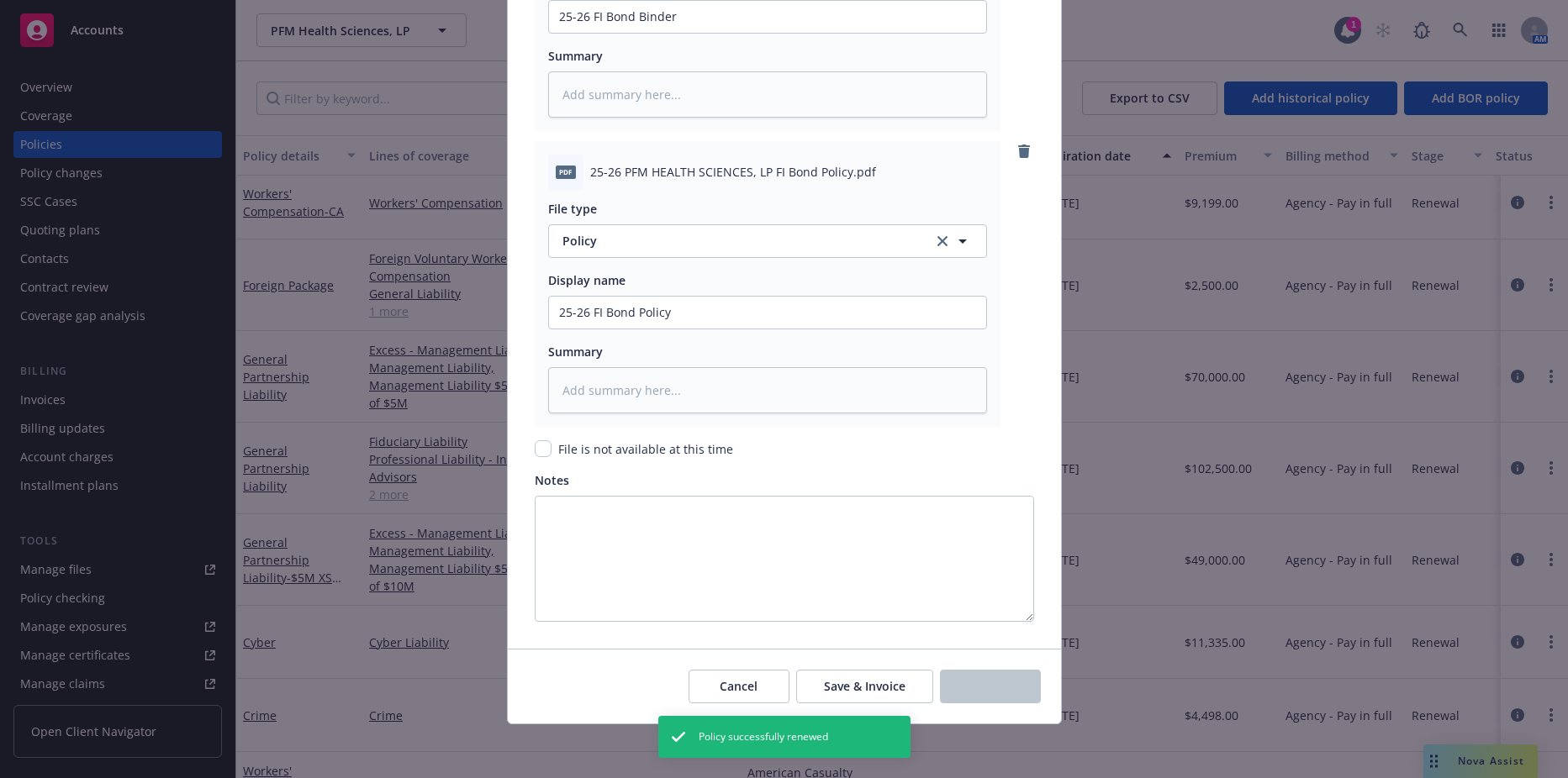
scroll to position [3175, 0]
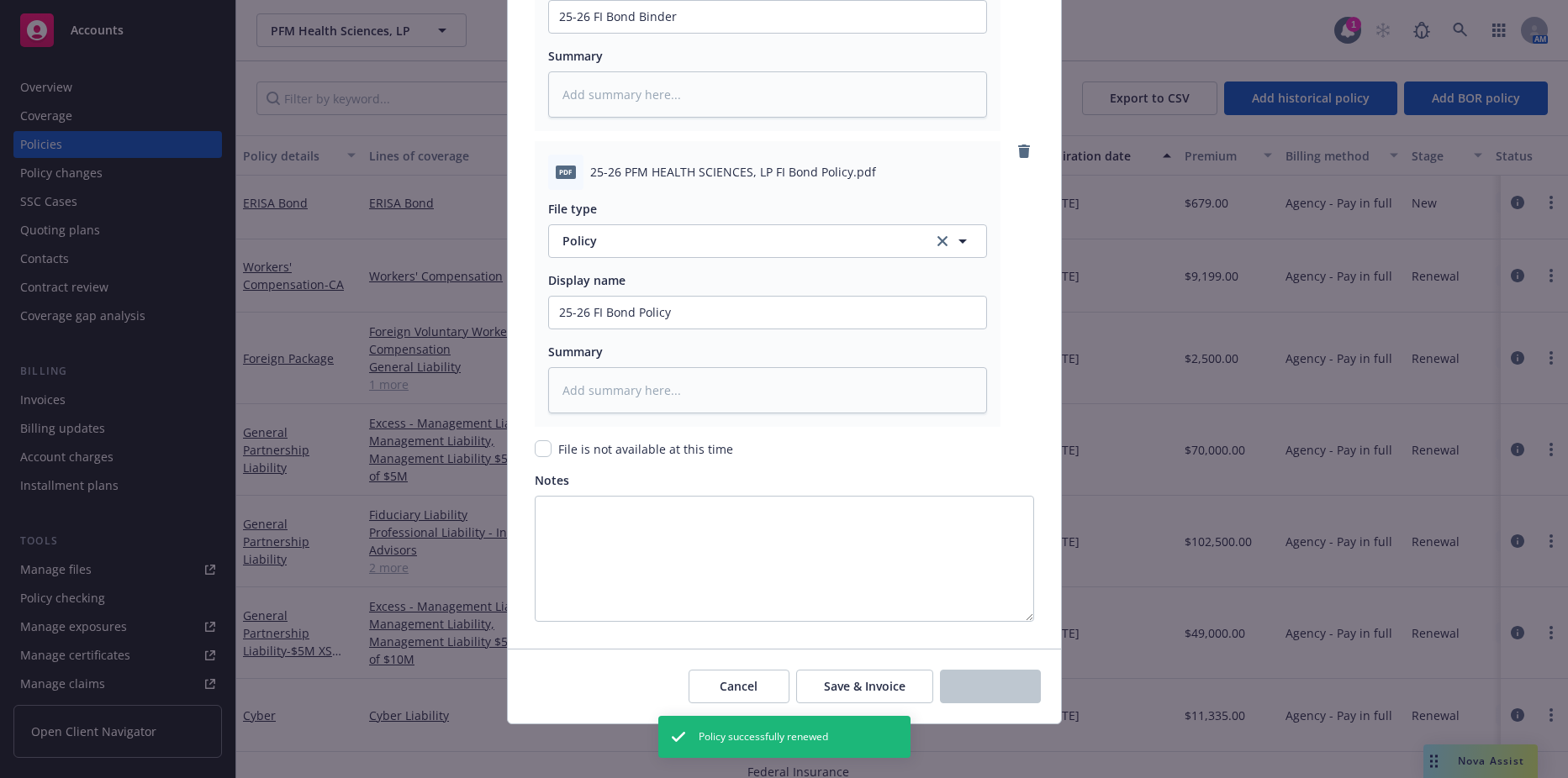
type textarea "x"
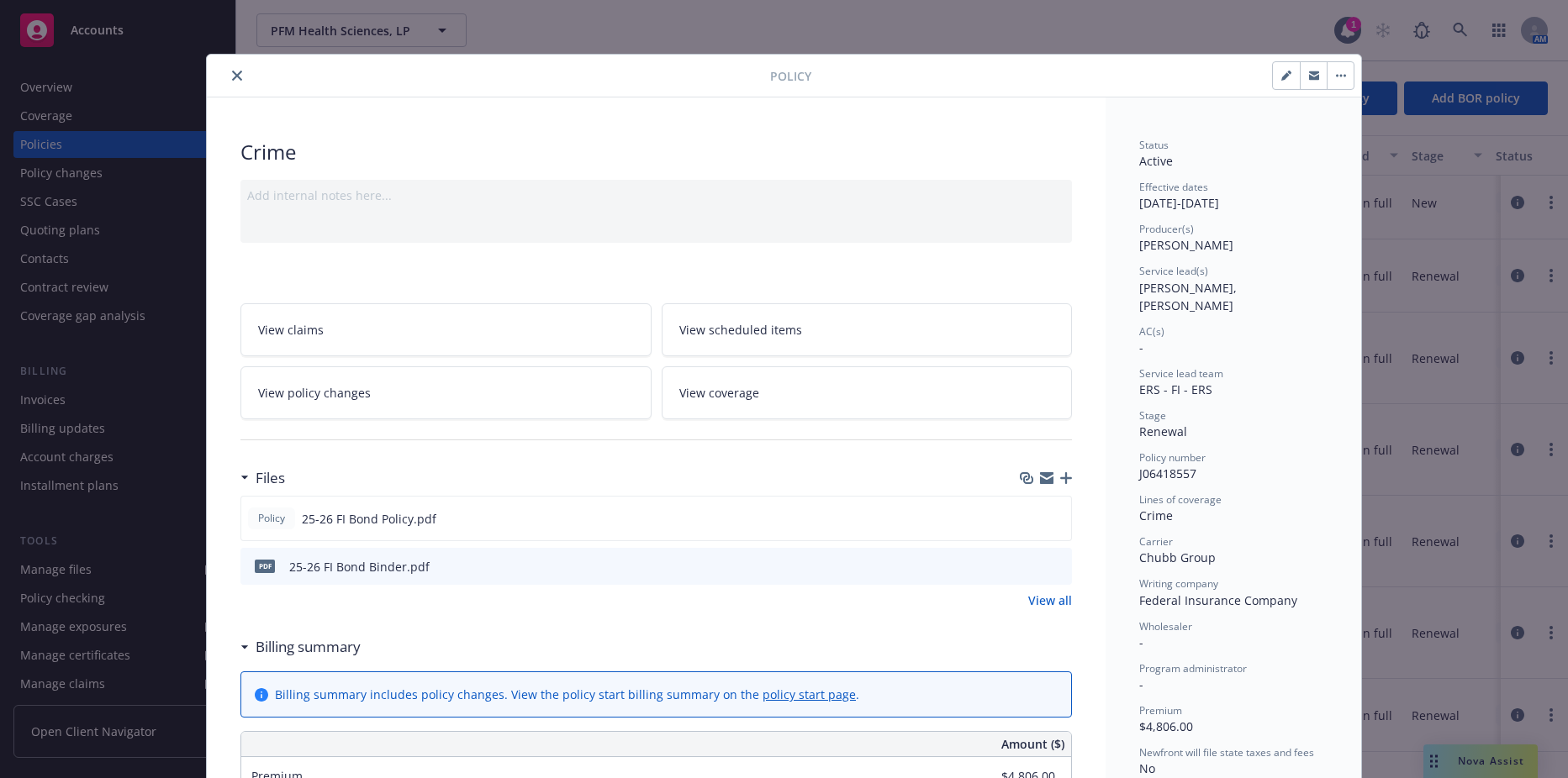
click at [232, 72] on icon "close" at bounding box center [237, 75] width 10 height 10
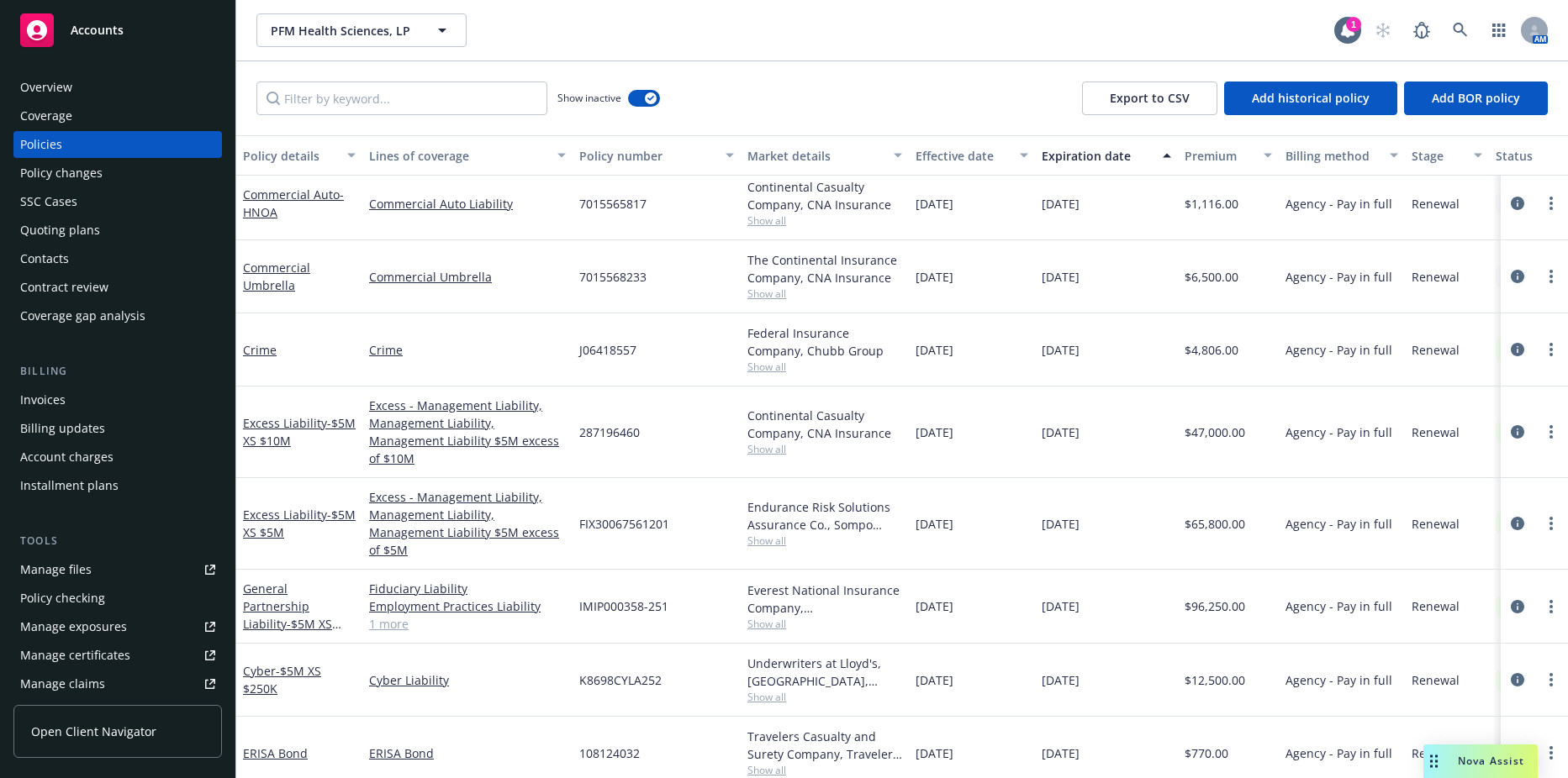
scroll to position [3764, 0]
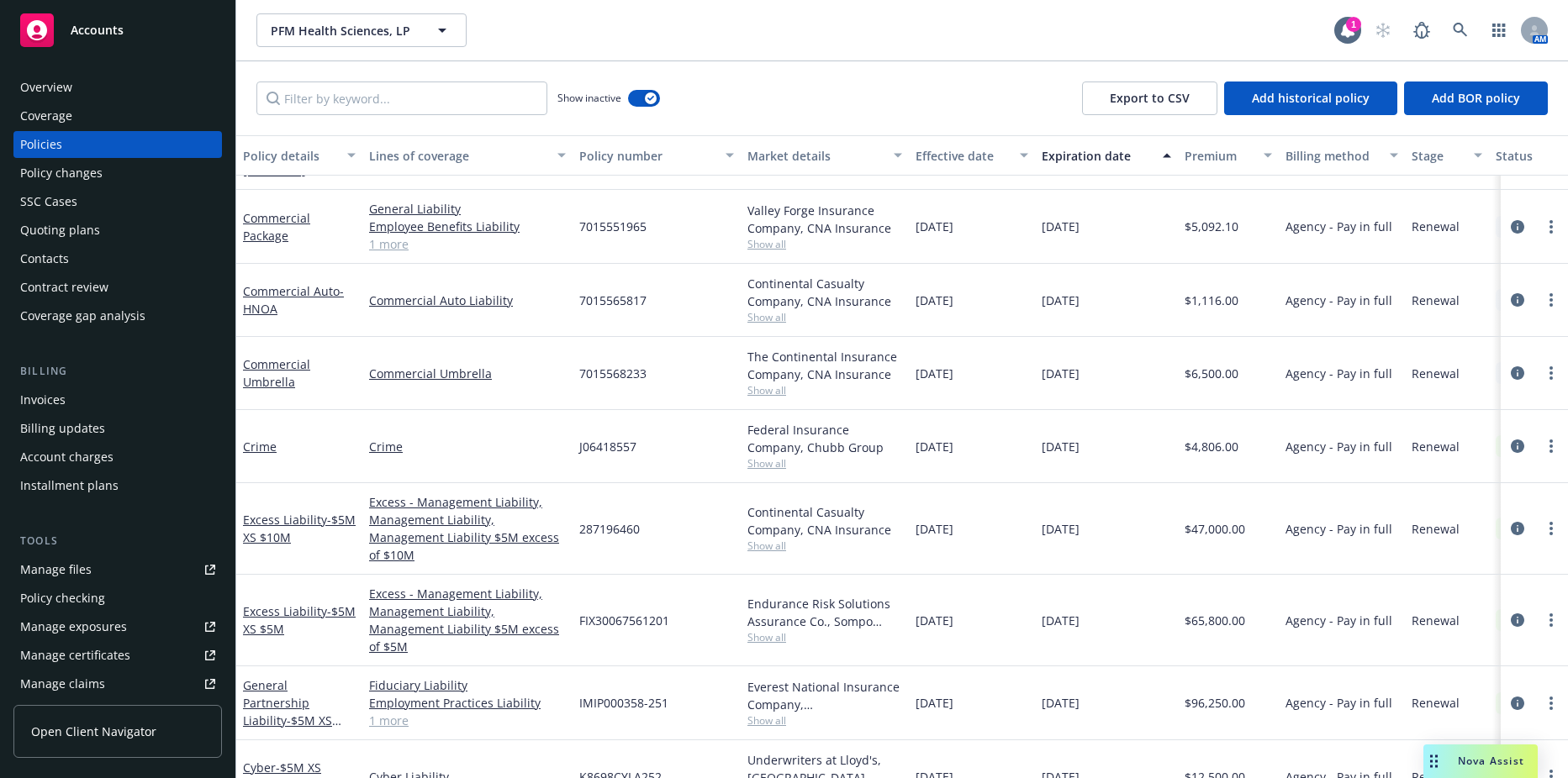
click at [47, 396] on div "Invoices" at bounding box center [43, 400] width 45 height 27
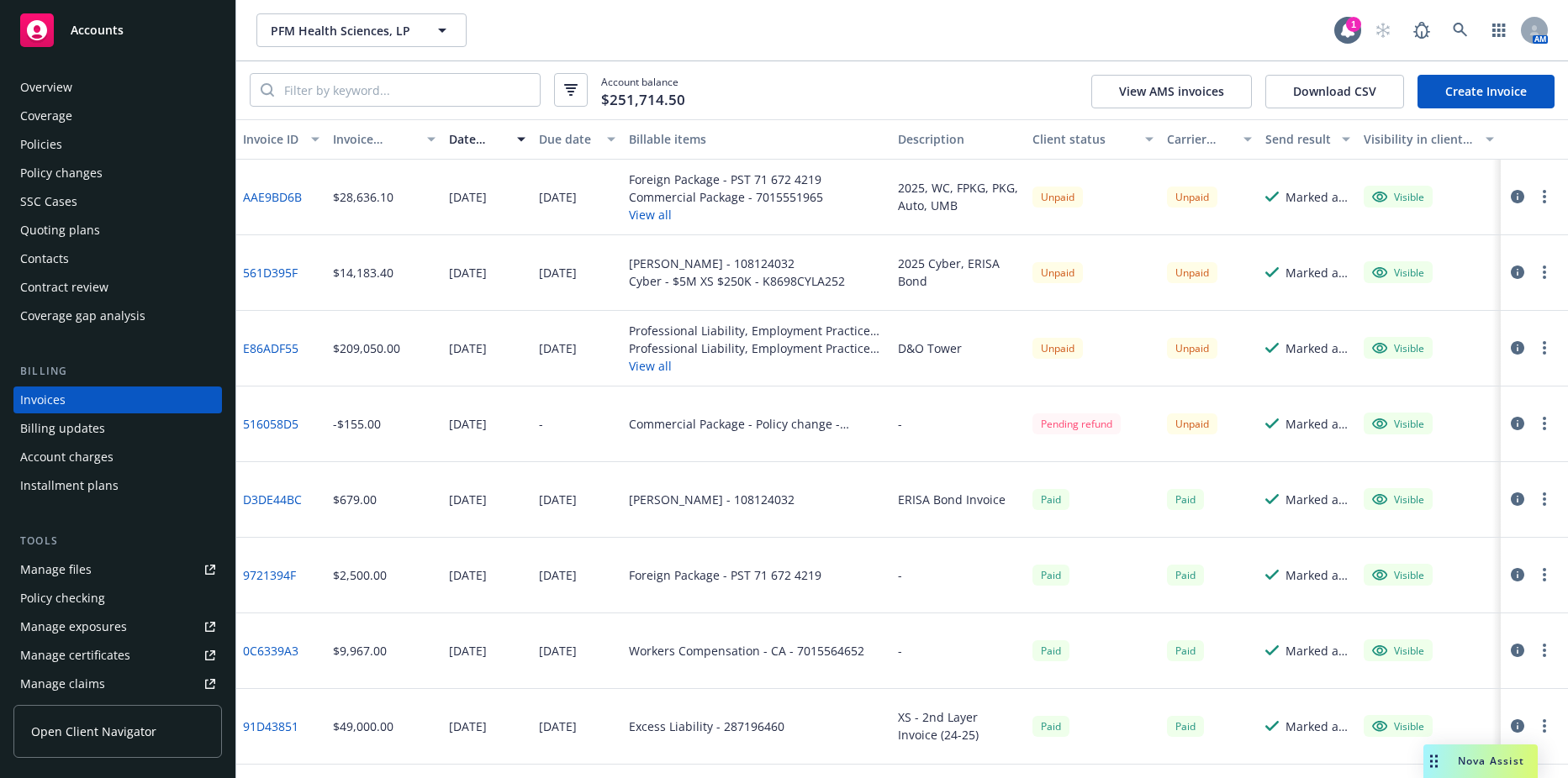
click at [1543, 274] on icon "button" at bounding box center [1545, 273] width 3 height 14
click at [1389, 538] on link "Void" at bounding box center [1434, 541] width 215 height 33
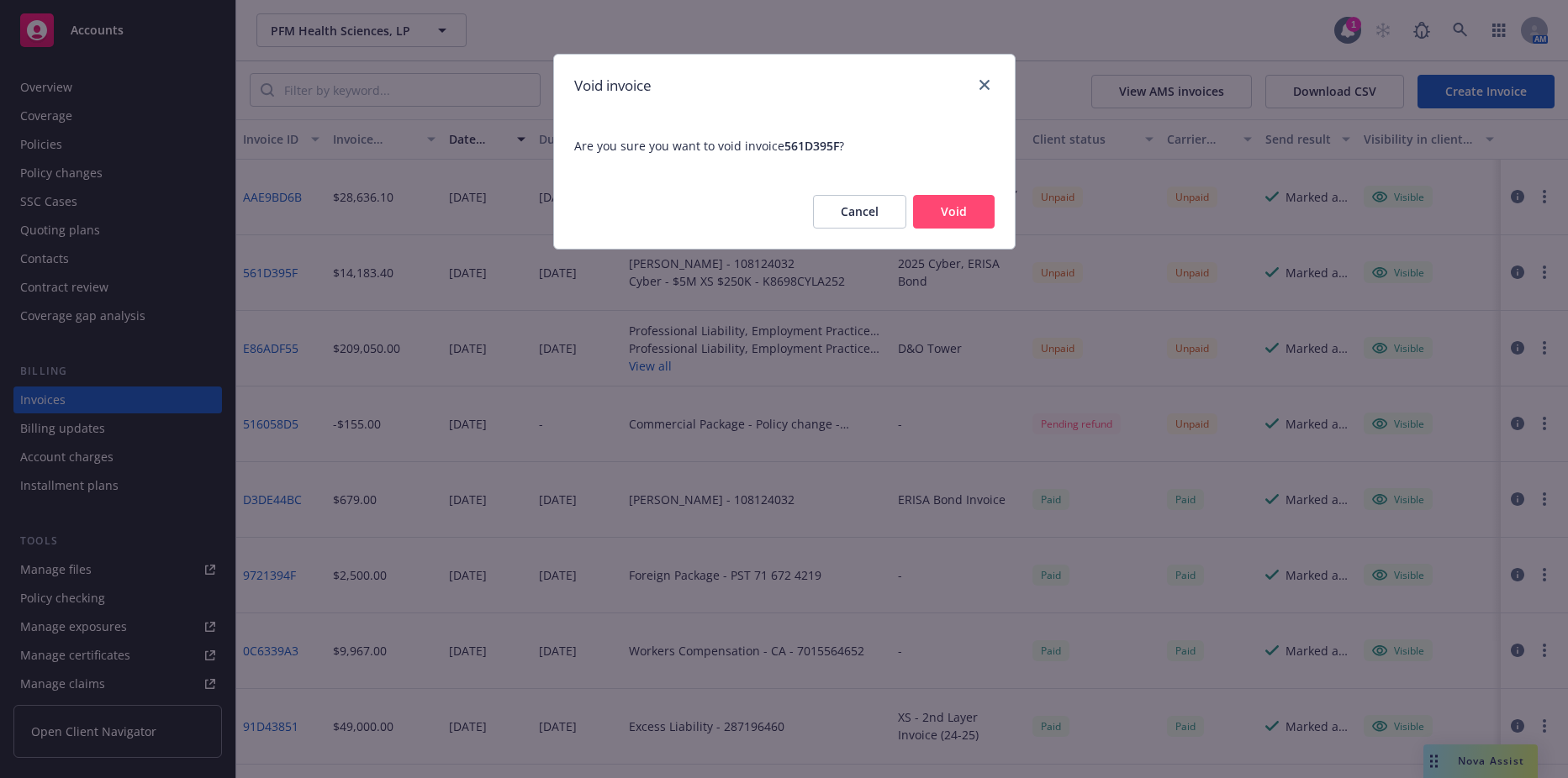
click at [931, 209] on button "Void" at bounding box center [954, 211] width 82 height 33
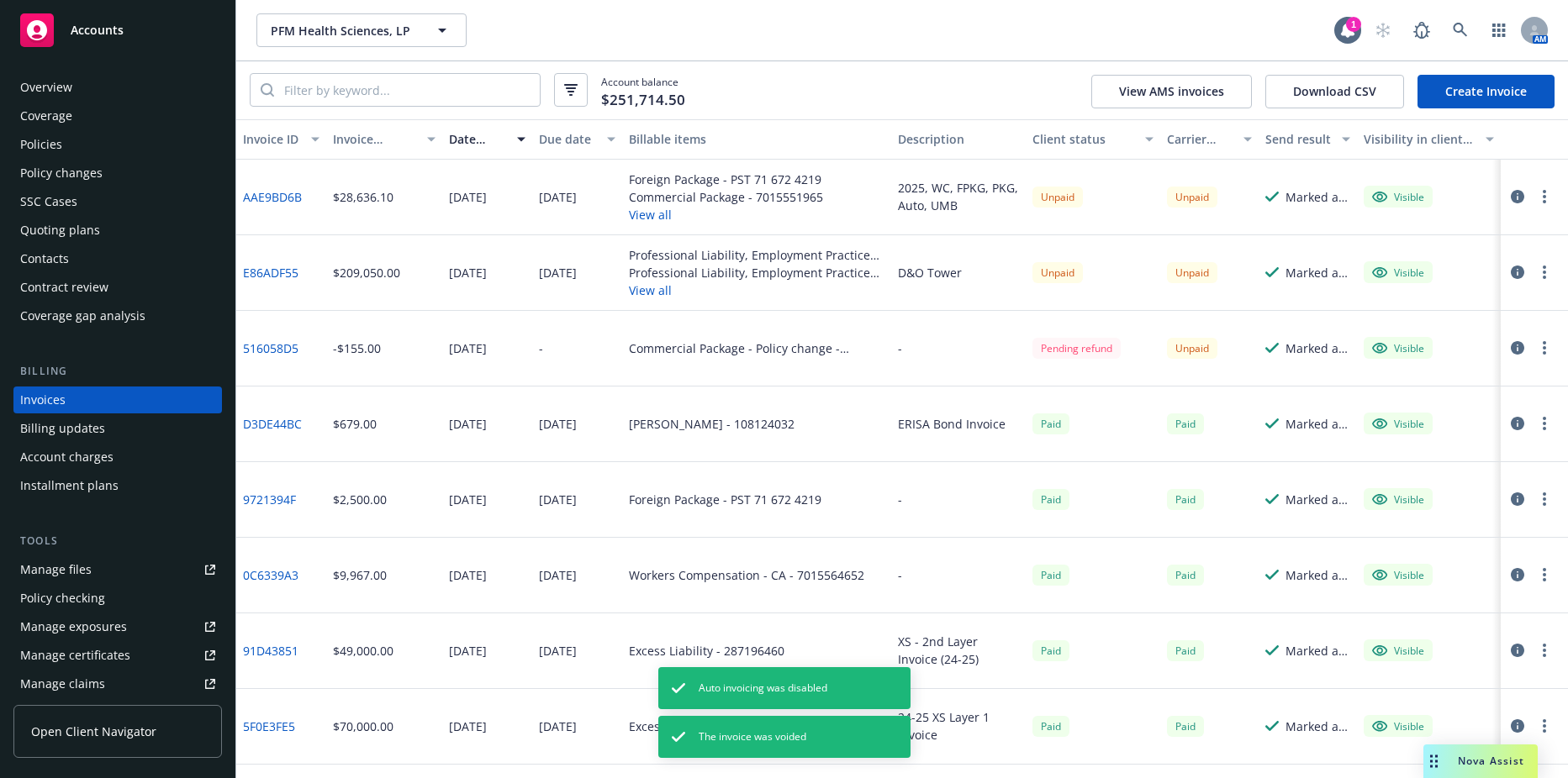
click at [1472, 79] on link "Create Invoice" at bounding box center [1486, 91] width 137 height 33
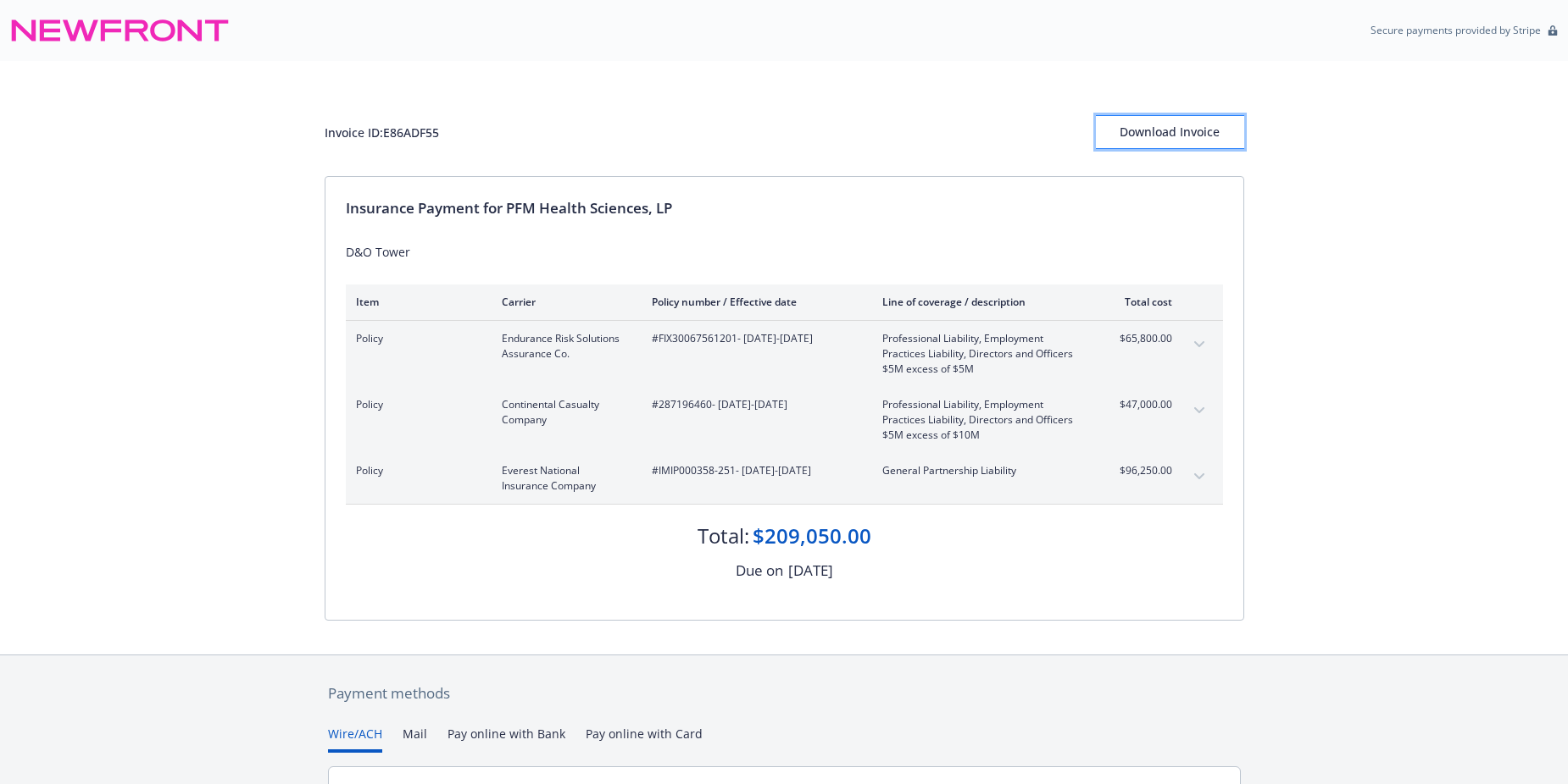
click at [1190, 137] on div "Download Invoice" at bounding box center [1169, 131] width 148 height 32
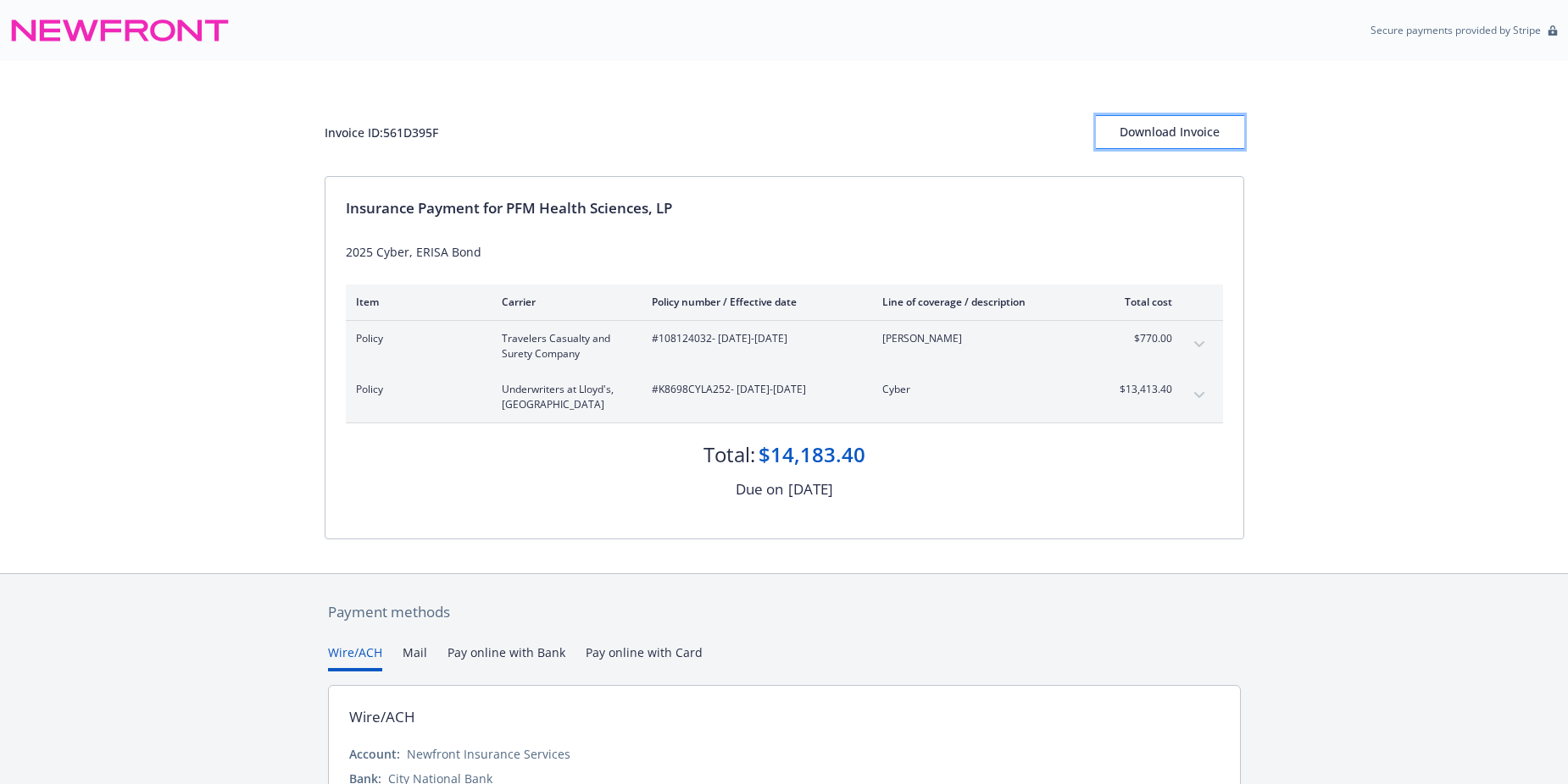
click at [1176, 139] on div "Download Invoice" at bounding box center [1169, 131] width 148 height 32
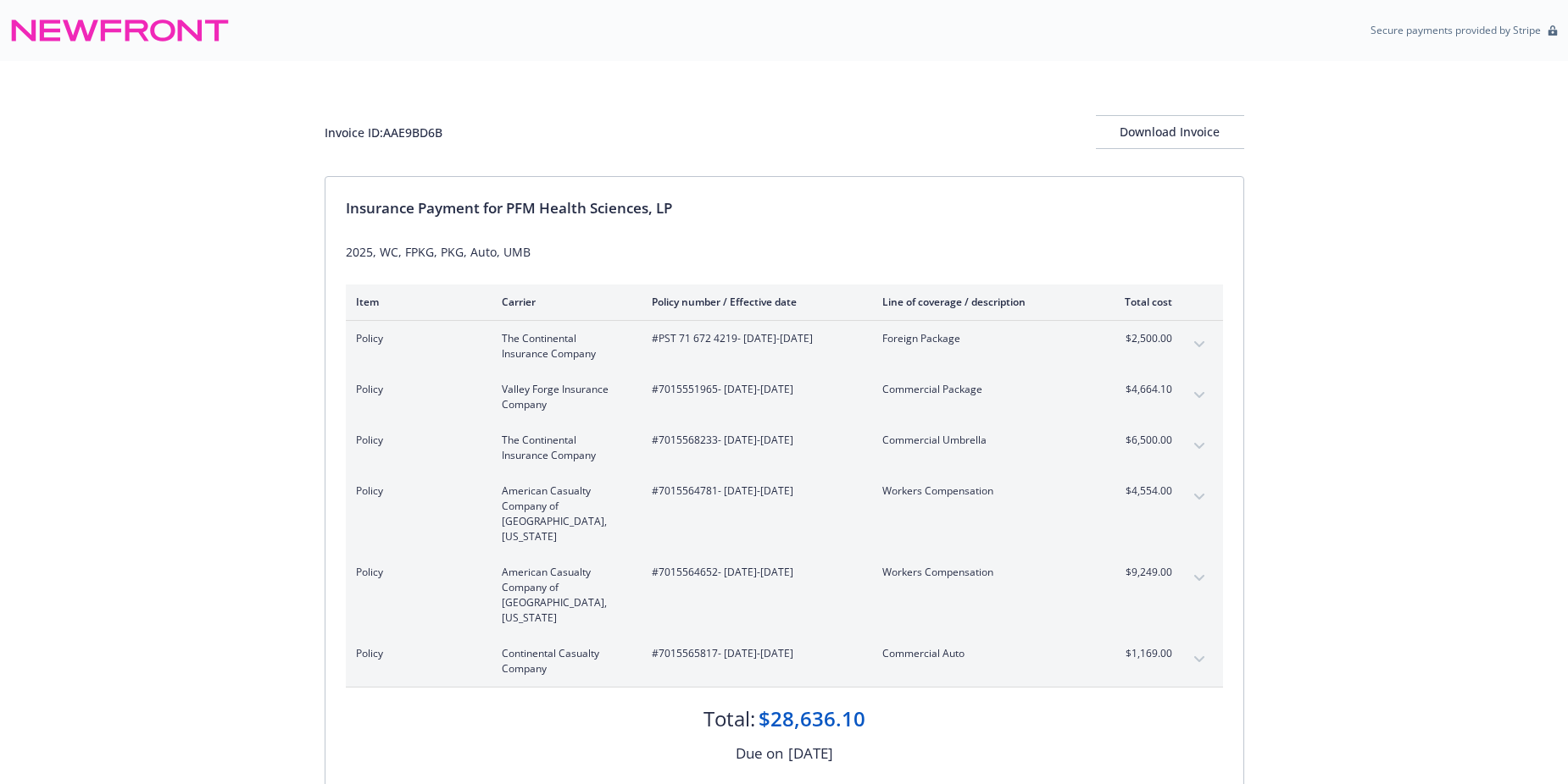
click at [1161, 109] on div "Invoice ID: AAE9BD6B Download Invoice" at bounding box center [784, 118] width 919 height 115
click at [1159, 130] on div "Download Invoice" at bounding box center [1169, 131] width 148 height 32
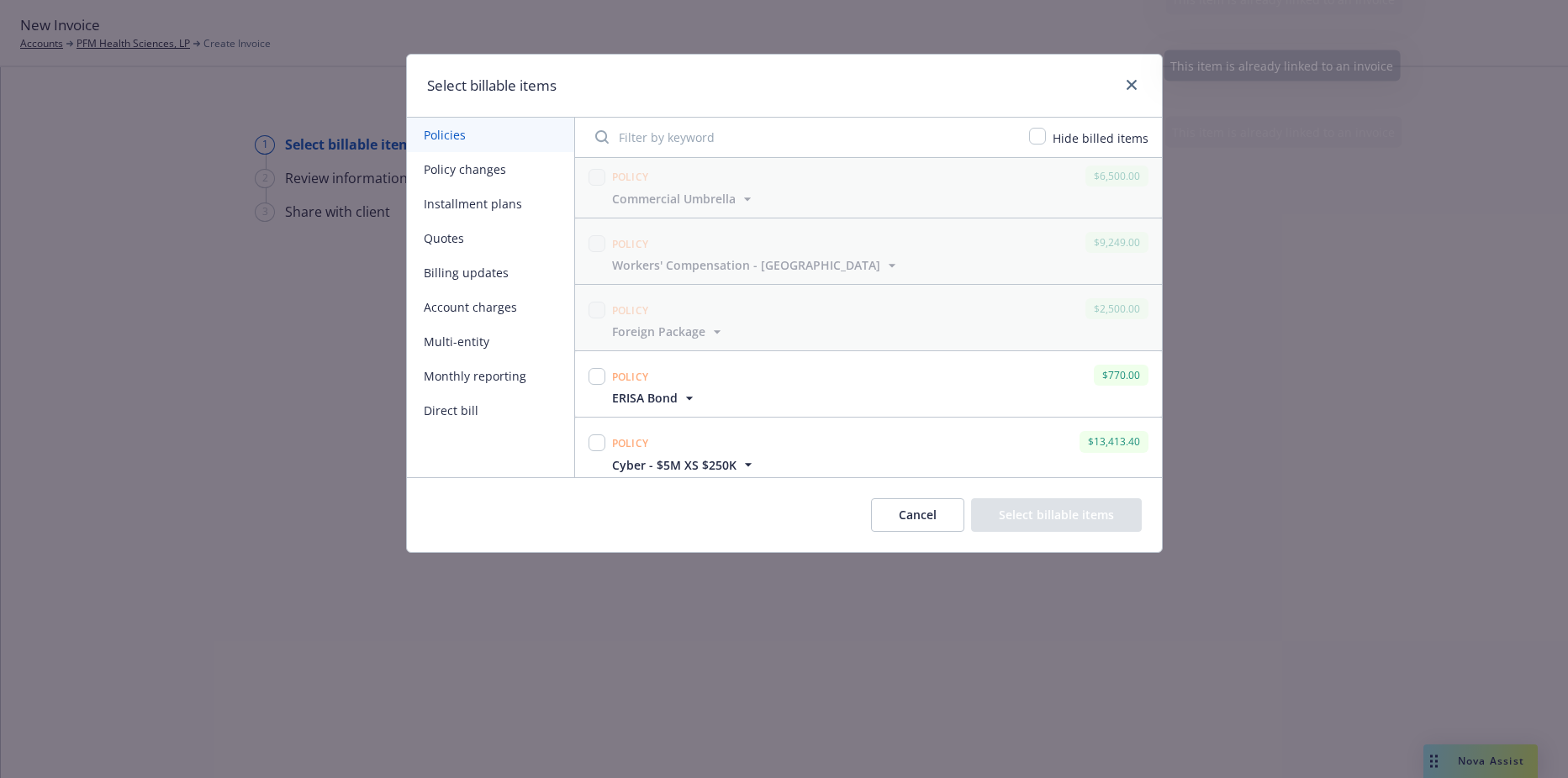
scroll to position [336, 0]
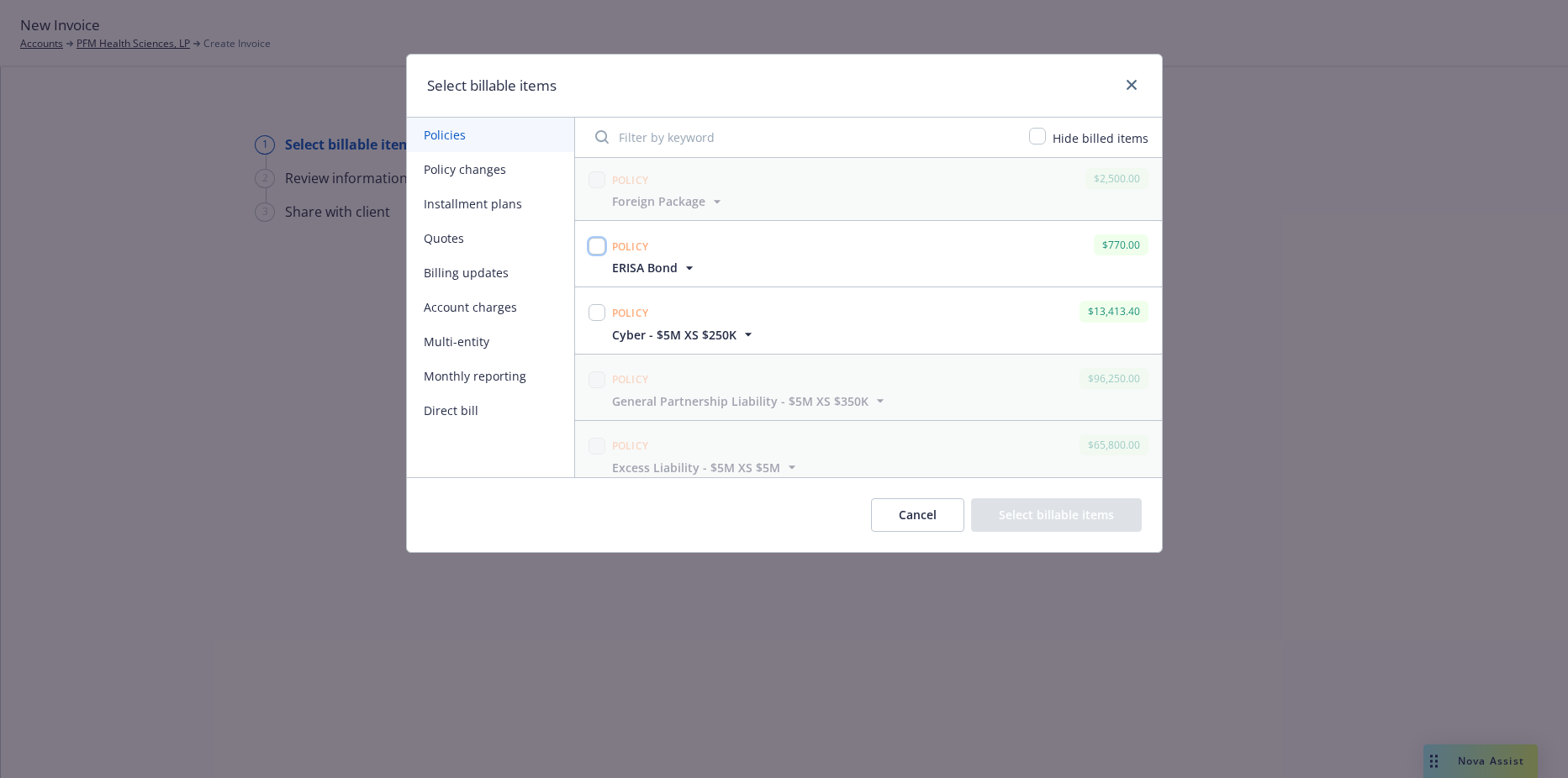
click at [591, 248] on input "checkbox" at bounding box center [597, 246] width 17 height 17
checkbox input "true"
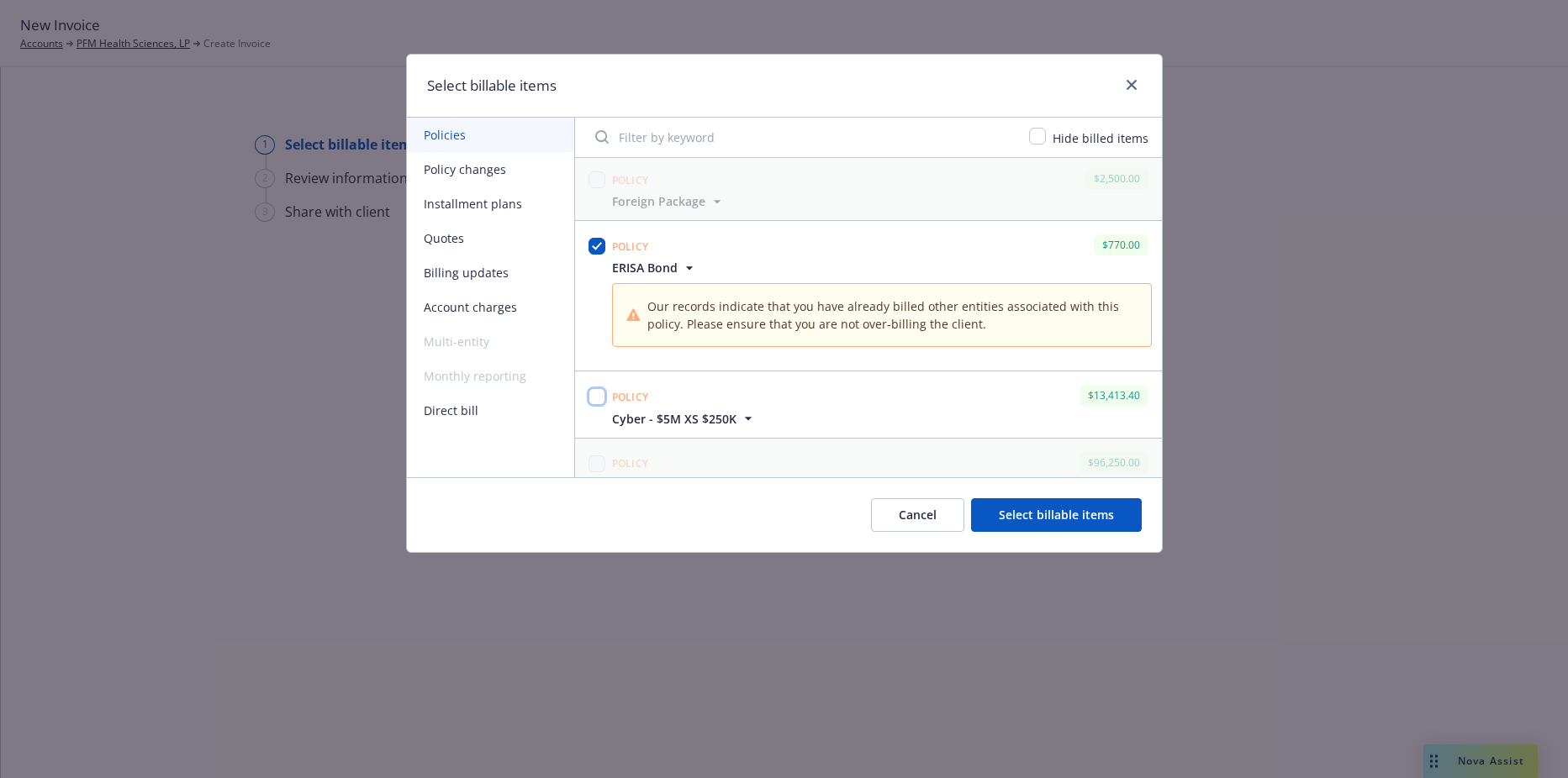
click at [594, 397] on input "checkbox" at bounding box center [597, 397] width 17 height 17
checkbox input "true"
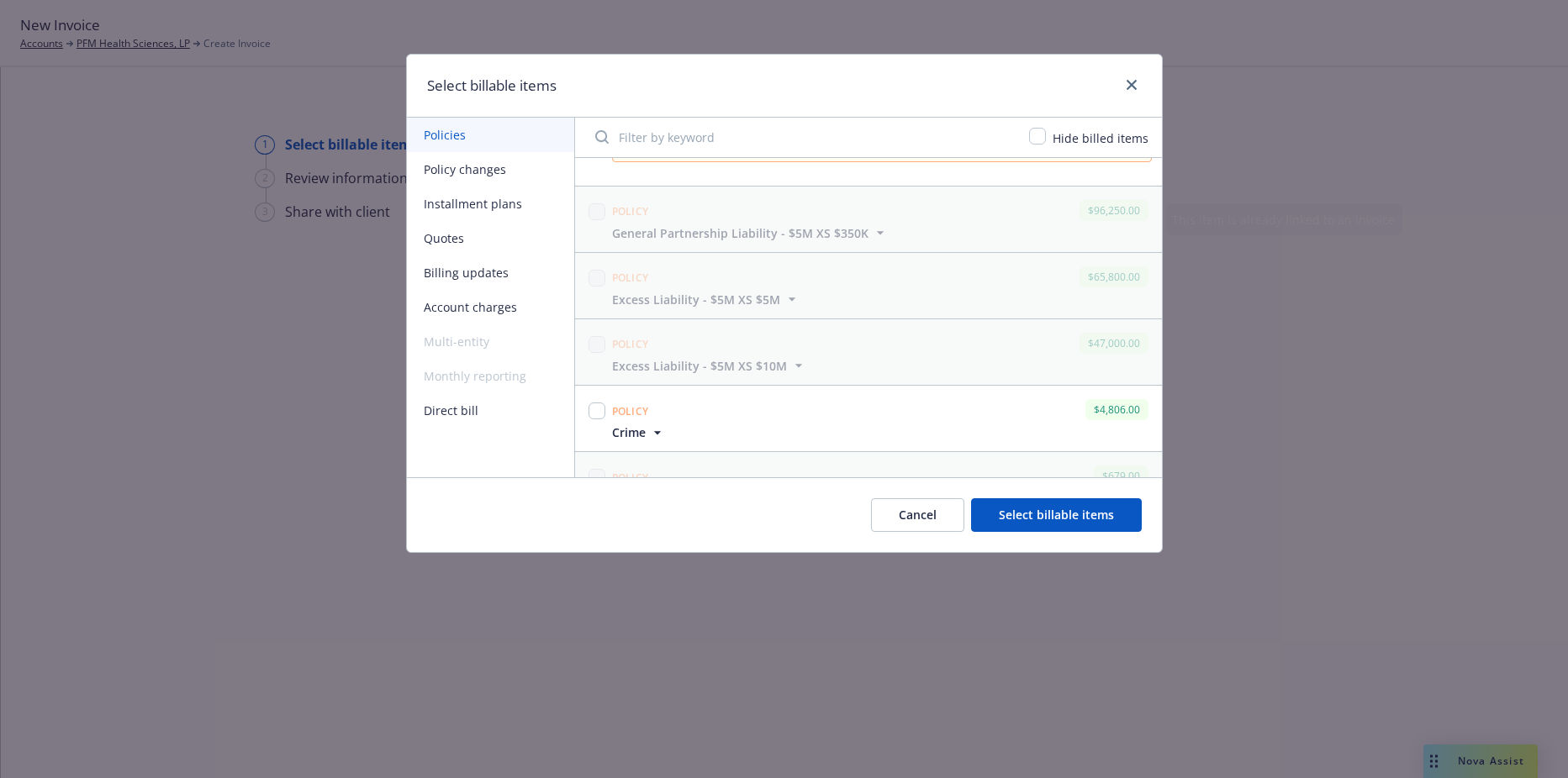
scroll to position [925, 0]
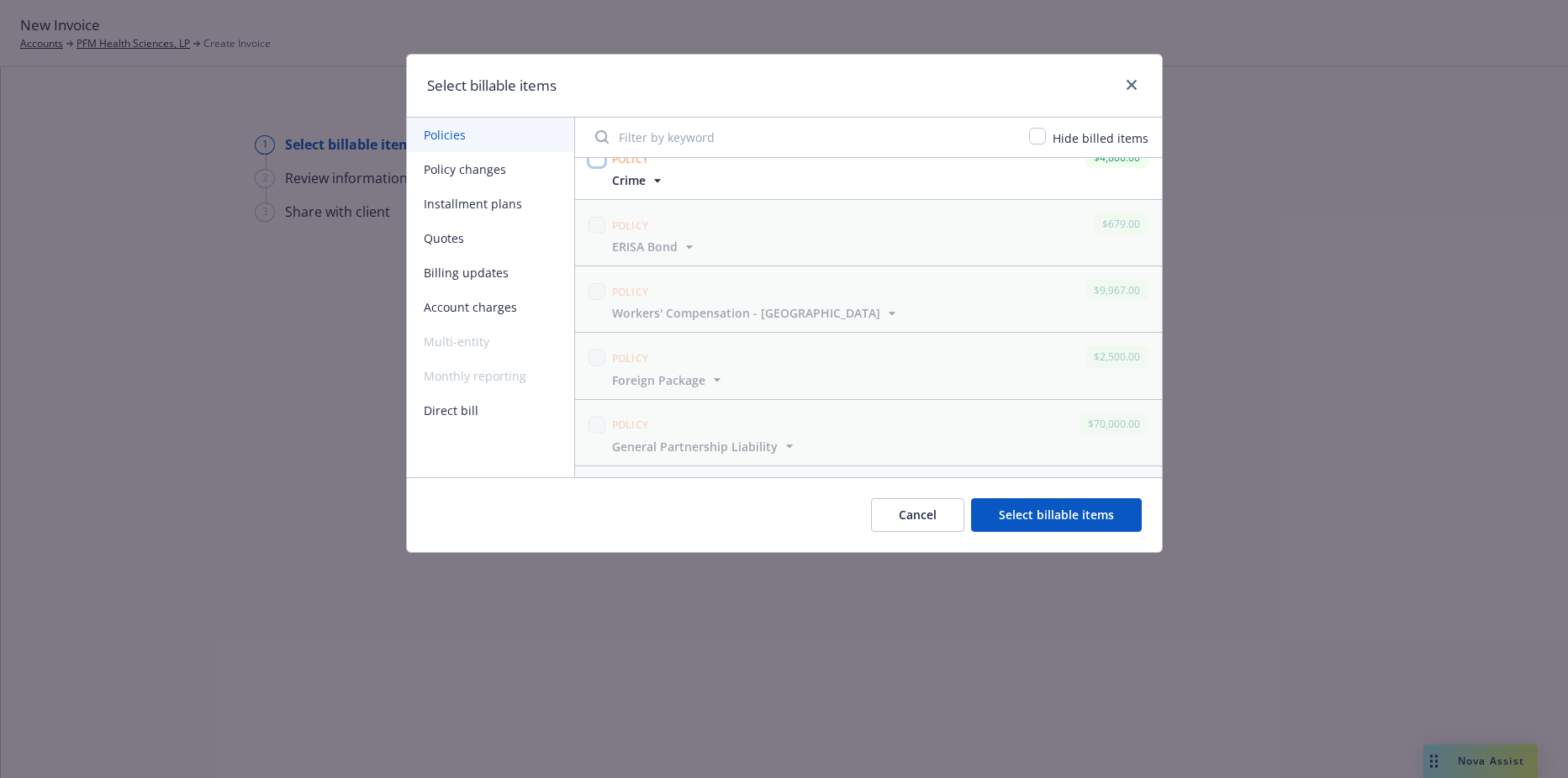
click at [598, 166] on input "checkbox" at bounding box center [597, 159] width 17 height 17
checkbox input "true"
click at [1032, 516] on button "Select billable items" at bounding box center [1056, 515] width 171 height 33
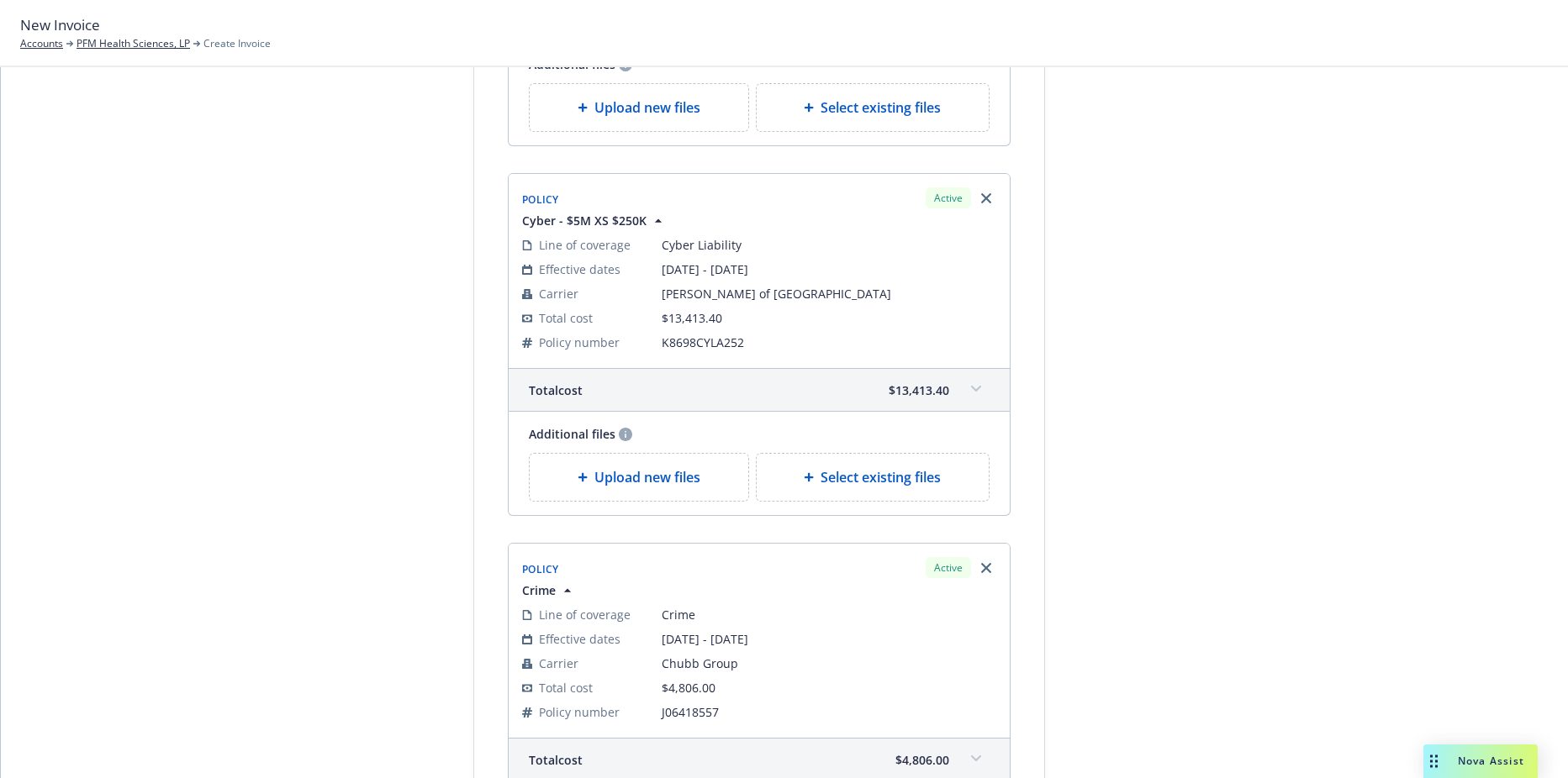
scroll to position [757, 0]
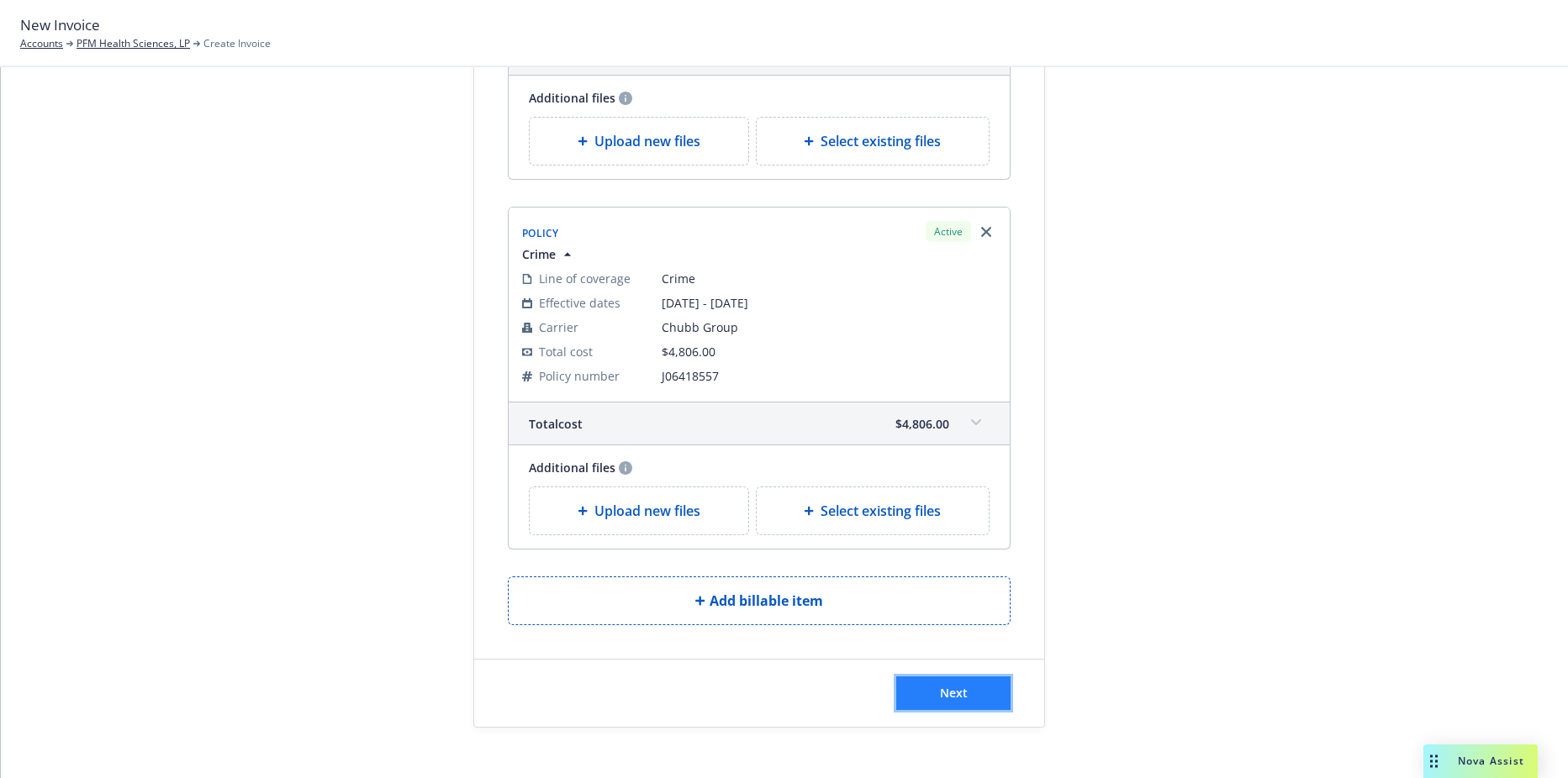
click at [917, 680] on button "Next" at bounding box center [954, 693] width 114 height 33
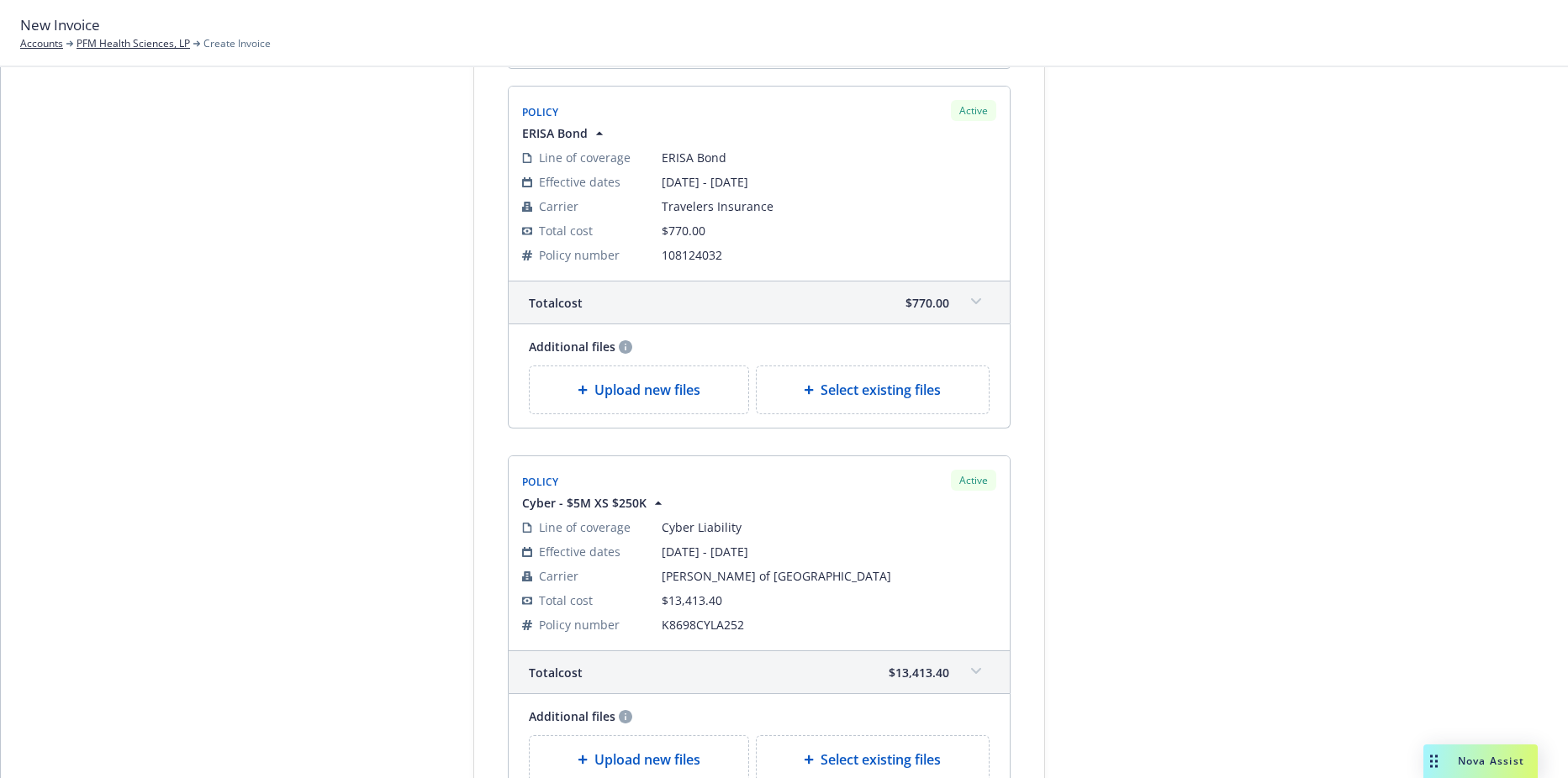
scroll to position [84, 0]
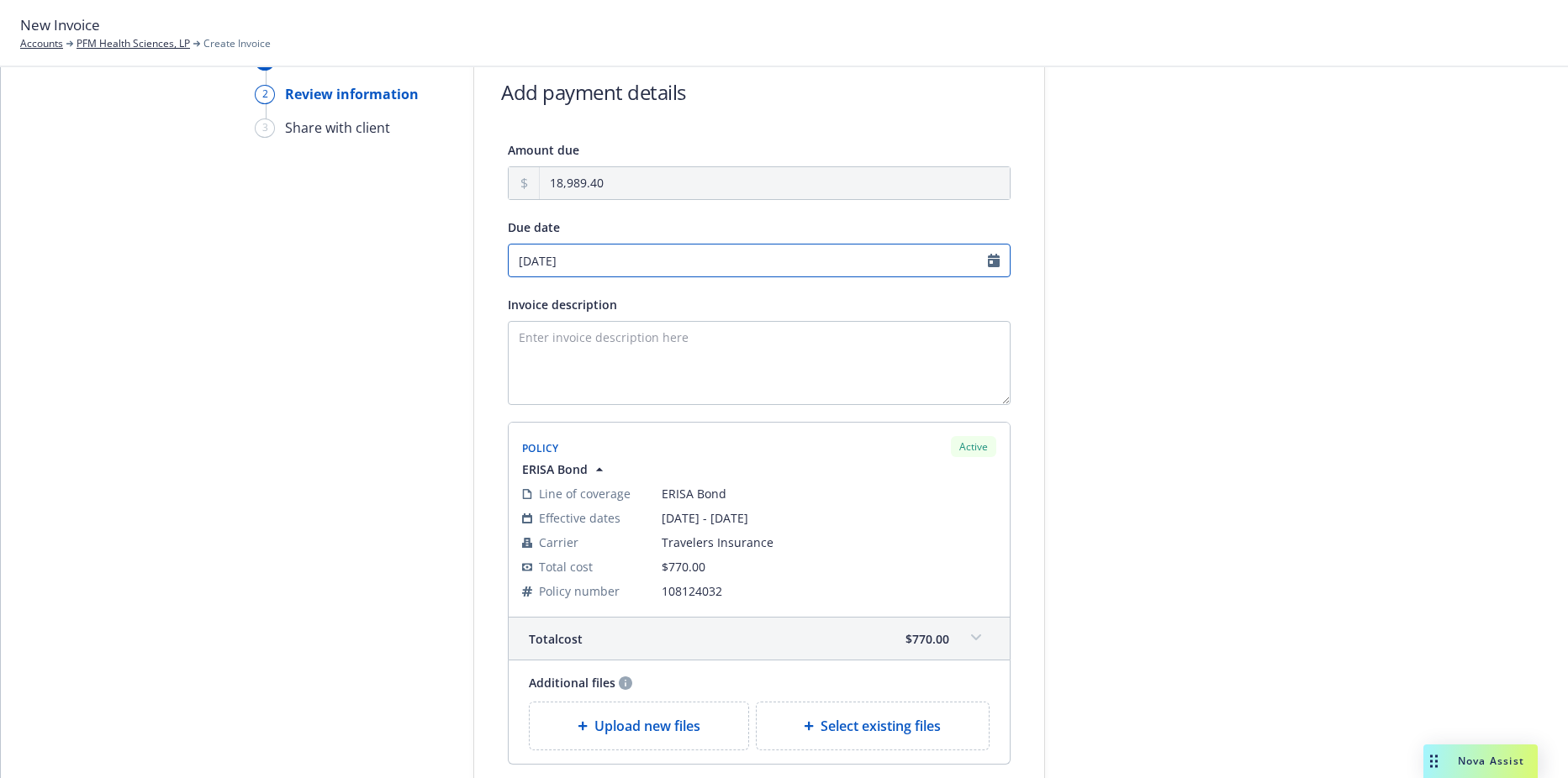
select select "October"
select select "2025"
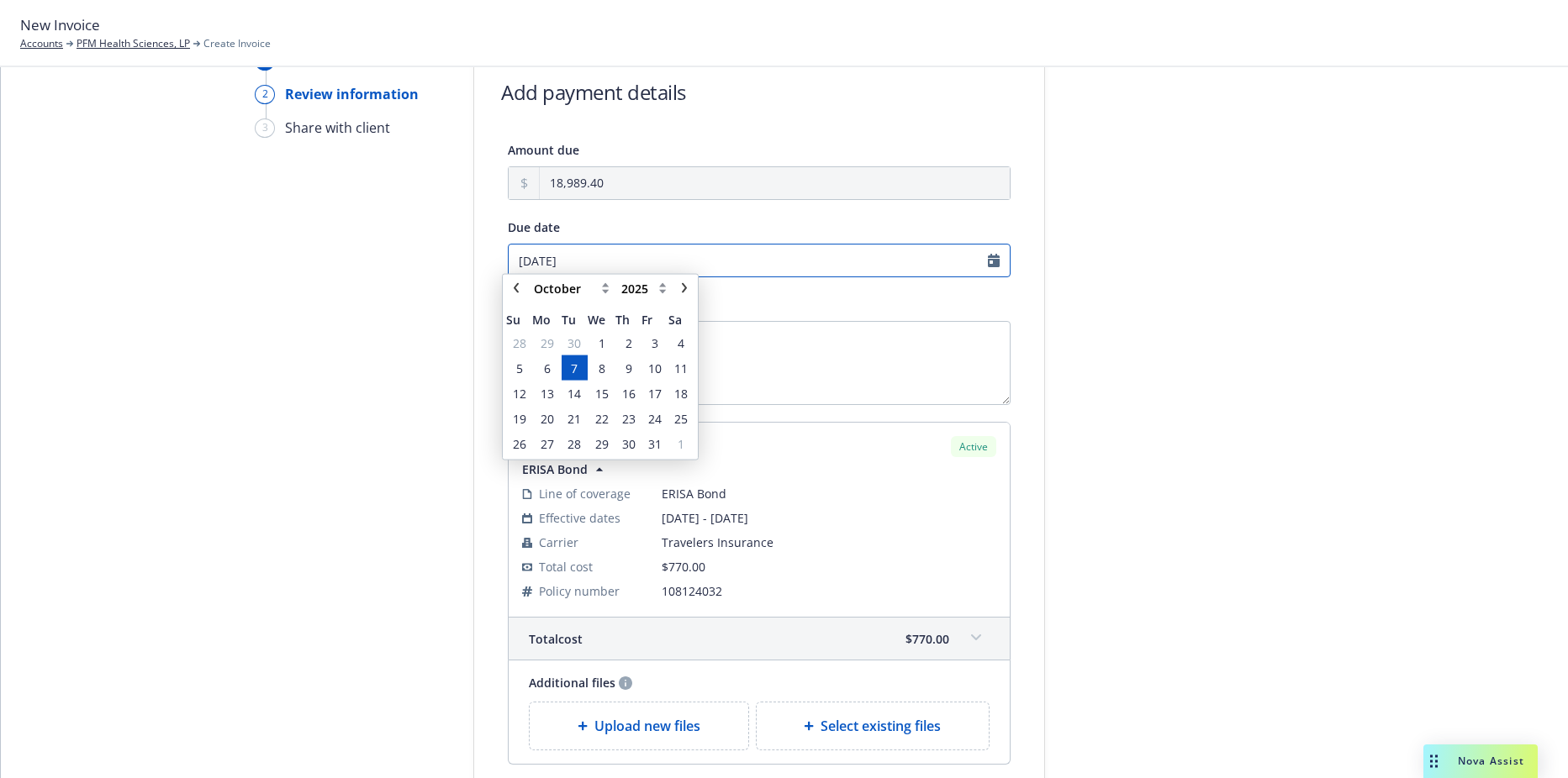
click at [611, 262] on input "10/07/2025" at bounding box center [760, 260] width 503 height 33
click at [651, 351] on span "3" at bounding box center [655, 350] width 7 height 18
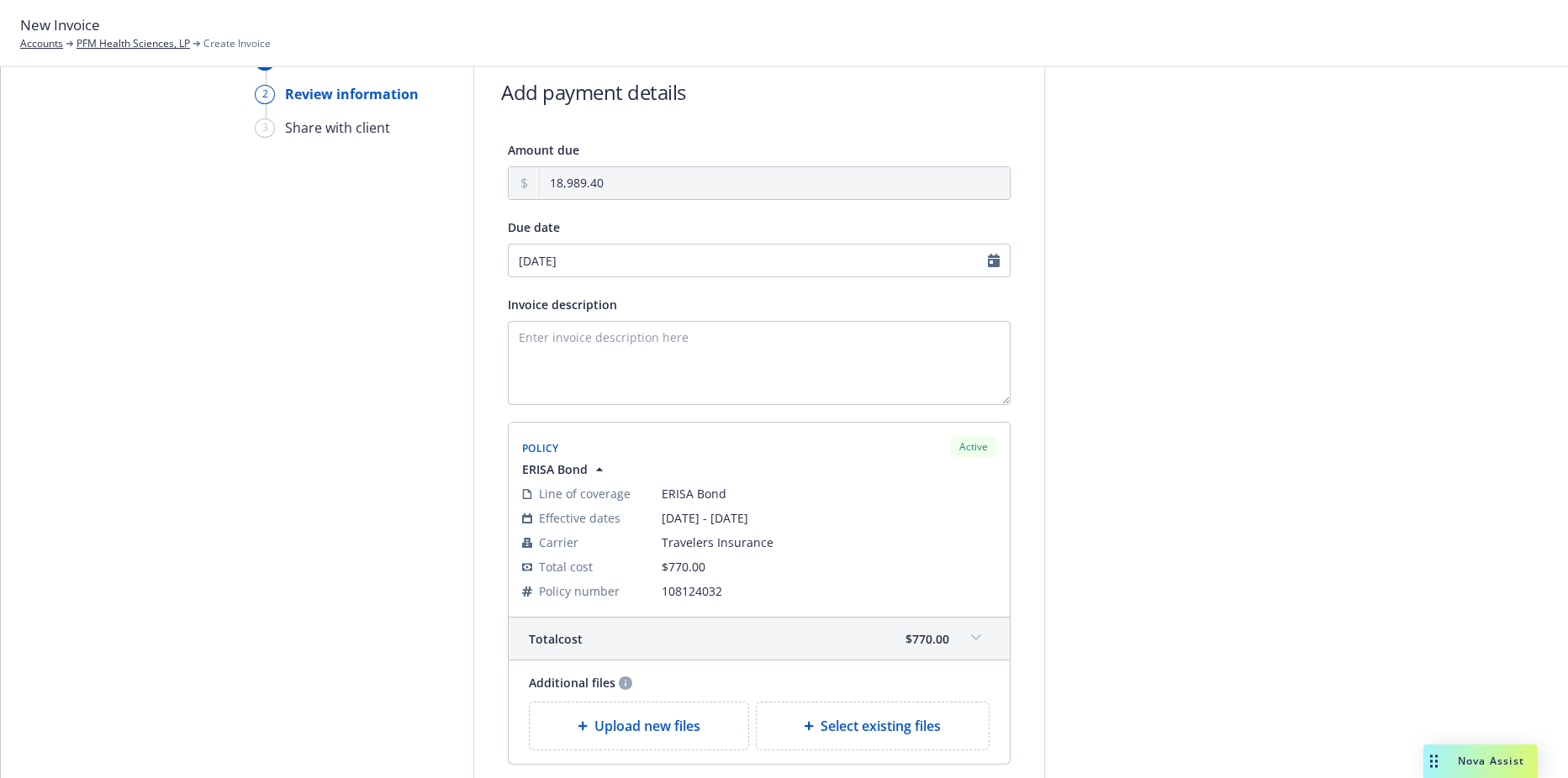
type input "10/03/2025"
click at [642, 345] on textarea "Invoice description" at bounding box center [760, 363] width 503 height 84
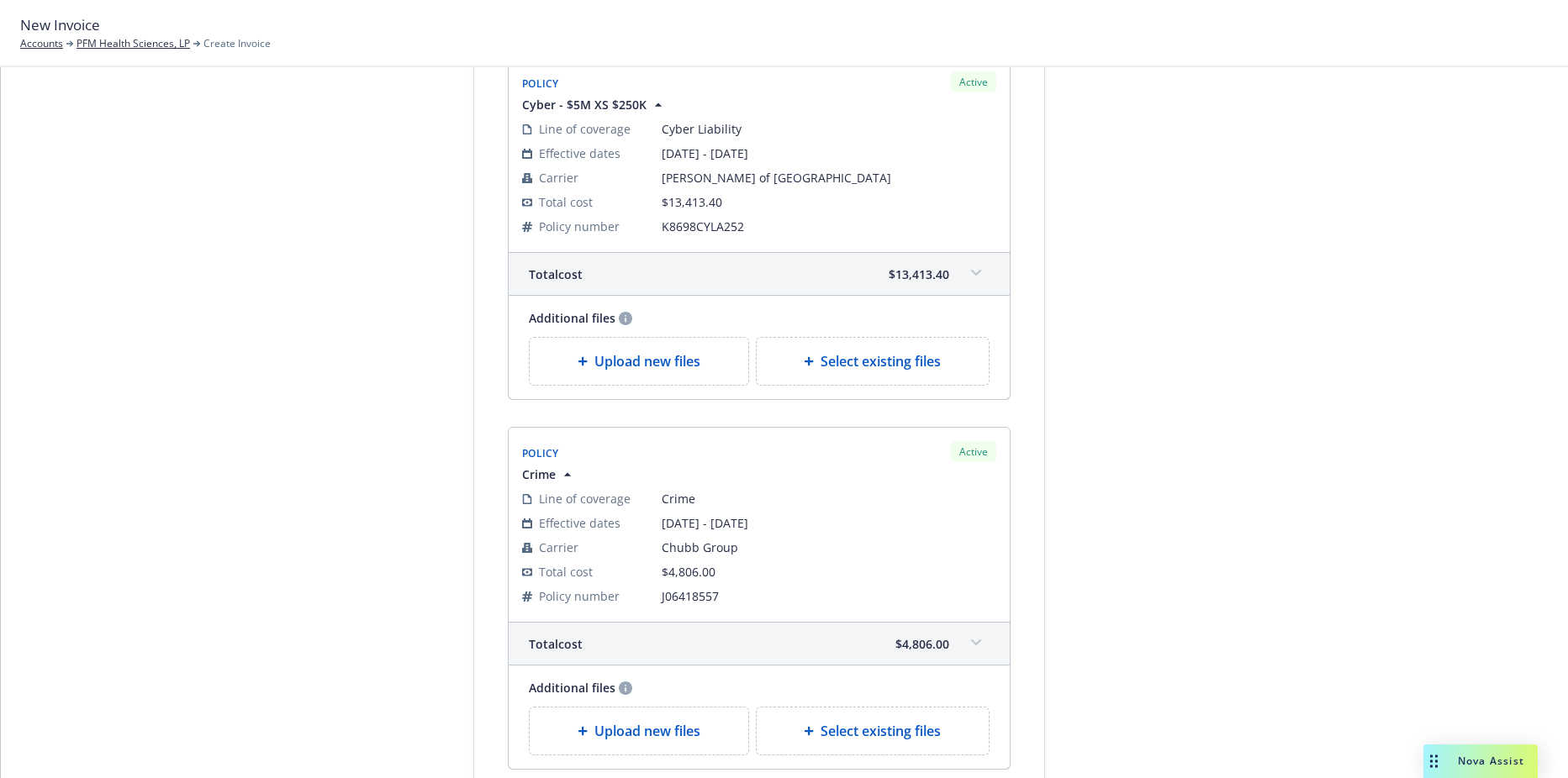
scroll to position [980, 0]
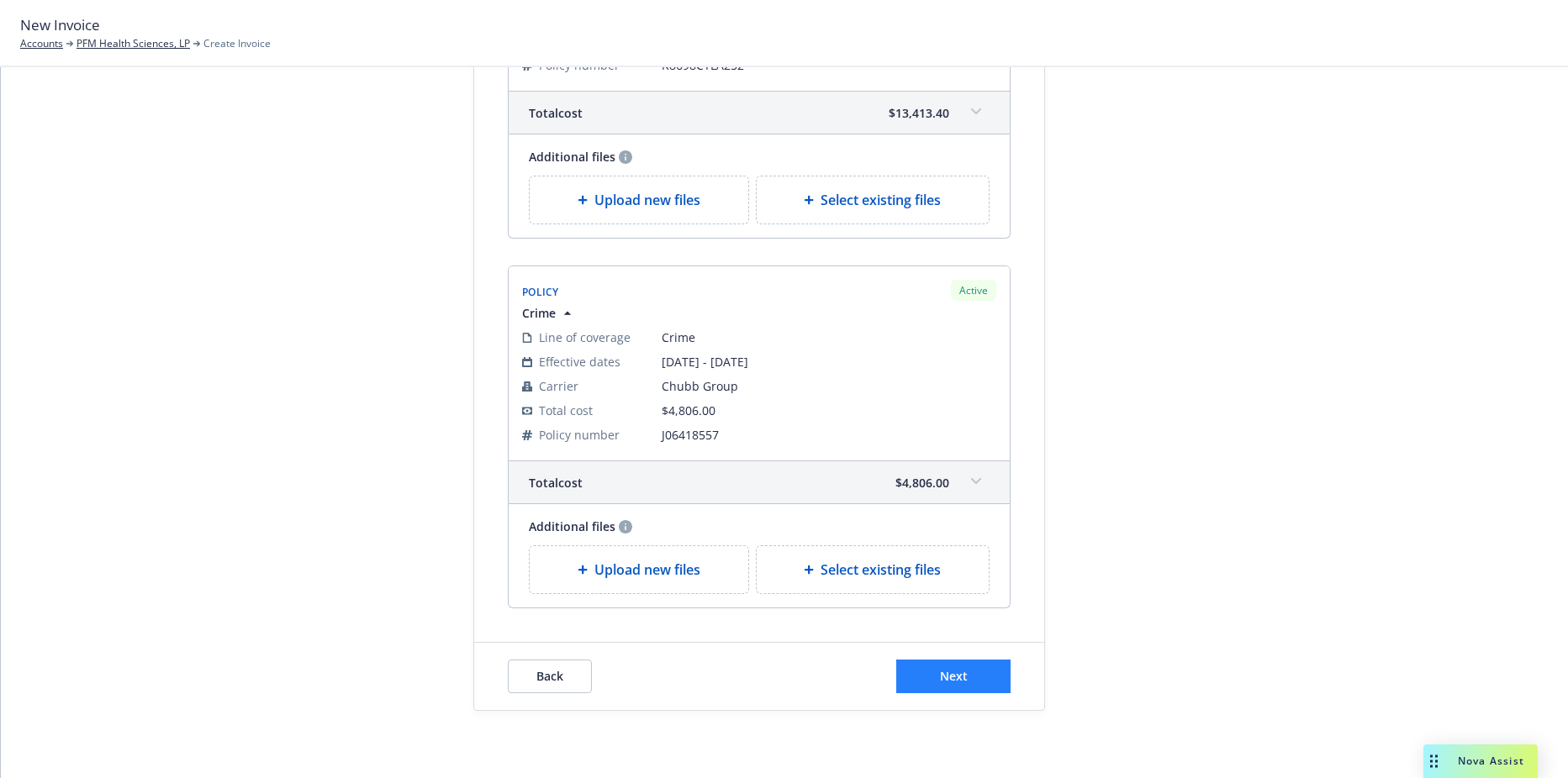
type textarea "2025 ERISA, Cyber, Crime"
click at [931, 685] on button "Next" at bounding box center [954, 676] width 114 height 33
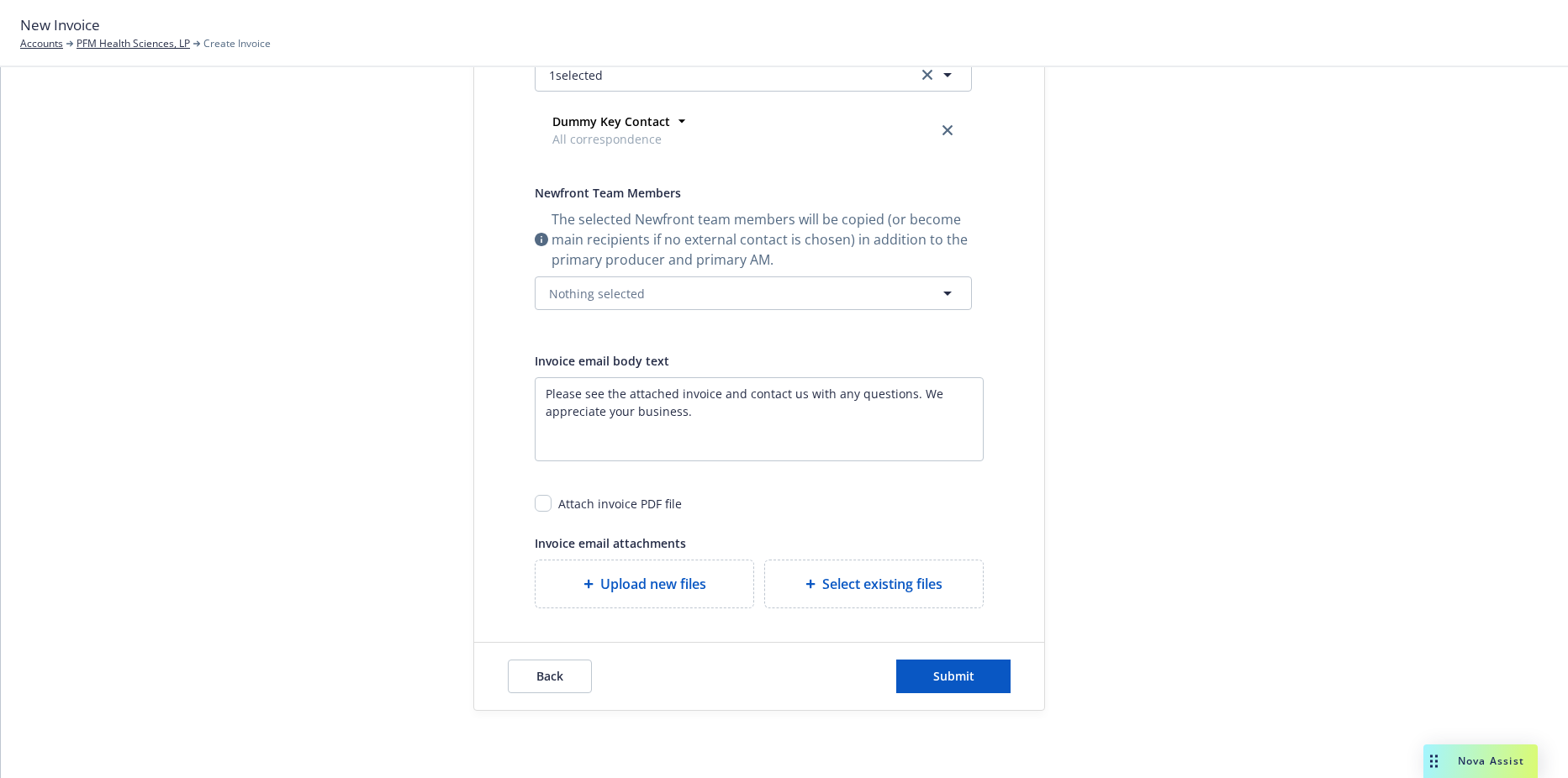
scroll to position [0, 0]
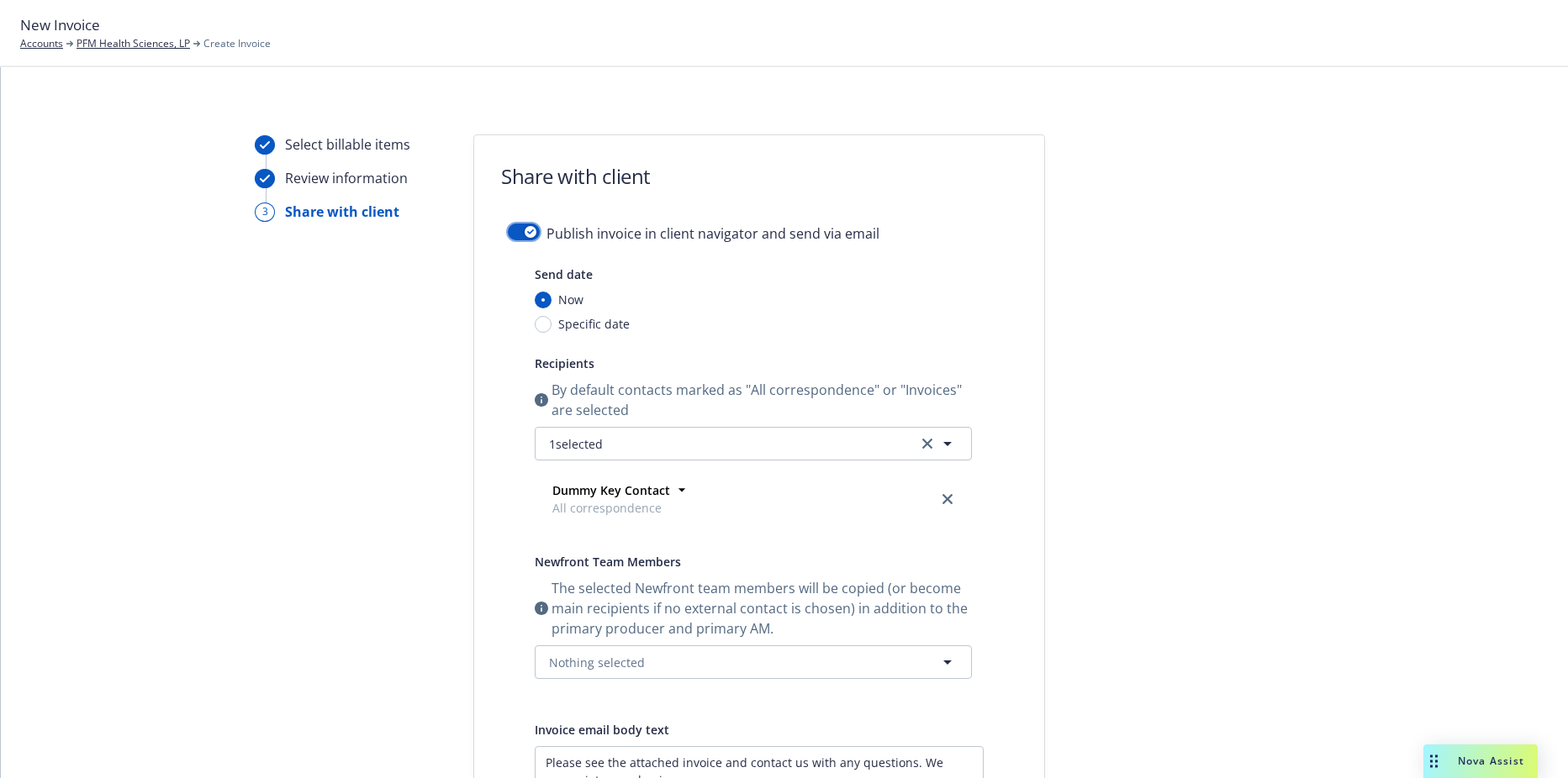
click at [527, 229] on icon "button" at bounding box center [530, 232] width 7 height 5
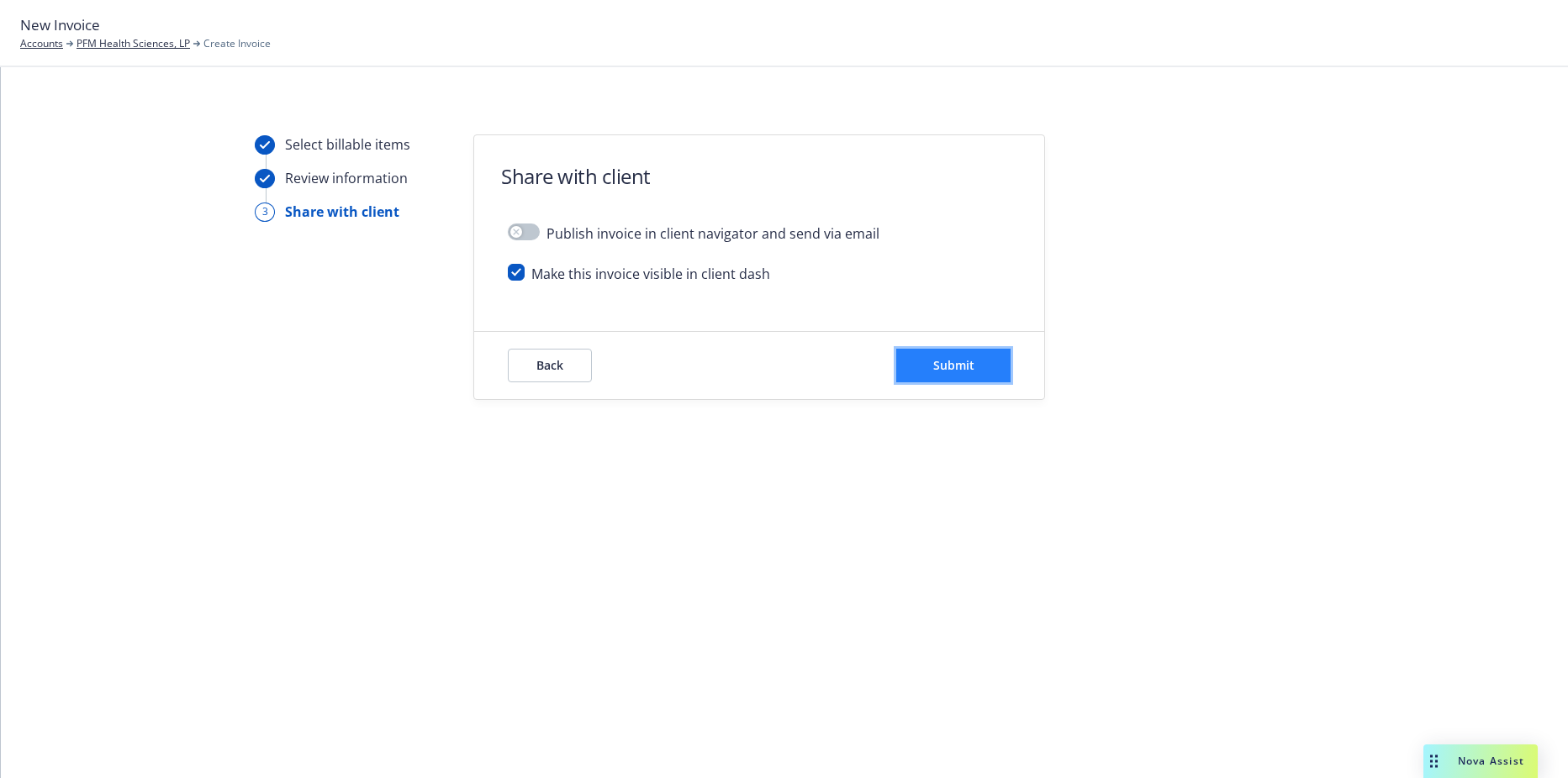
click at [947, 371] on span "Submit" at bounding box center [954, 365] width 41 height 16
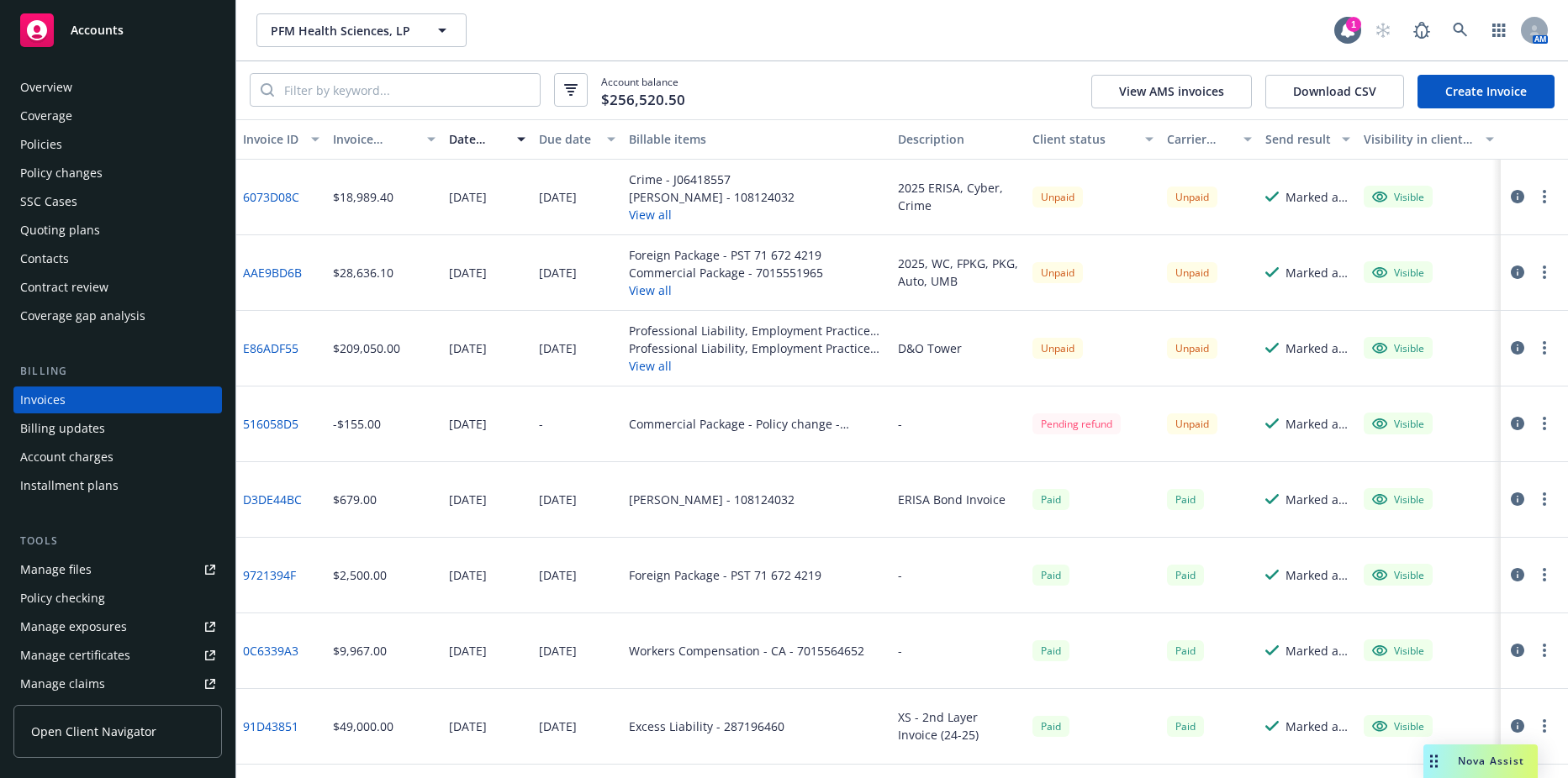
click at [281, 198] on link "6073D08C" at bounding box center [271, 196] width 57 height 18
click at [272, 34] on span "PFM Health Sciences, LP" at bounding box center [344, 30] width 146 height 18
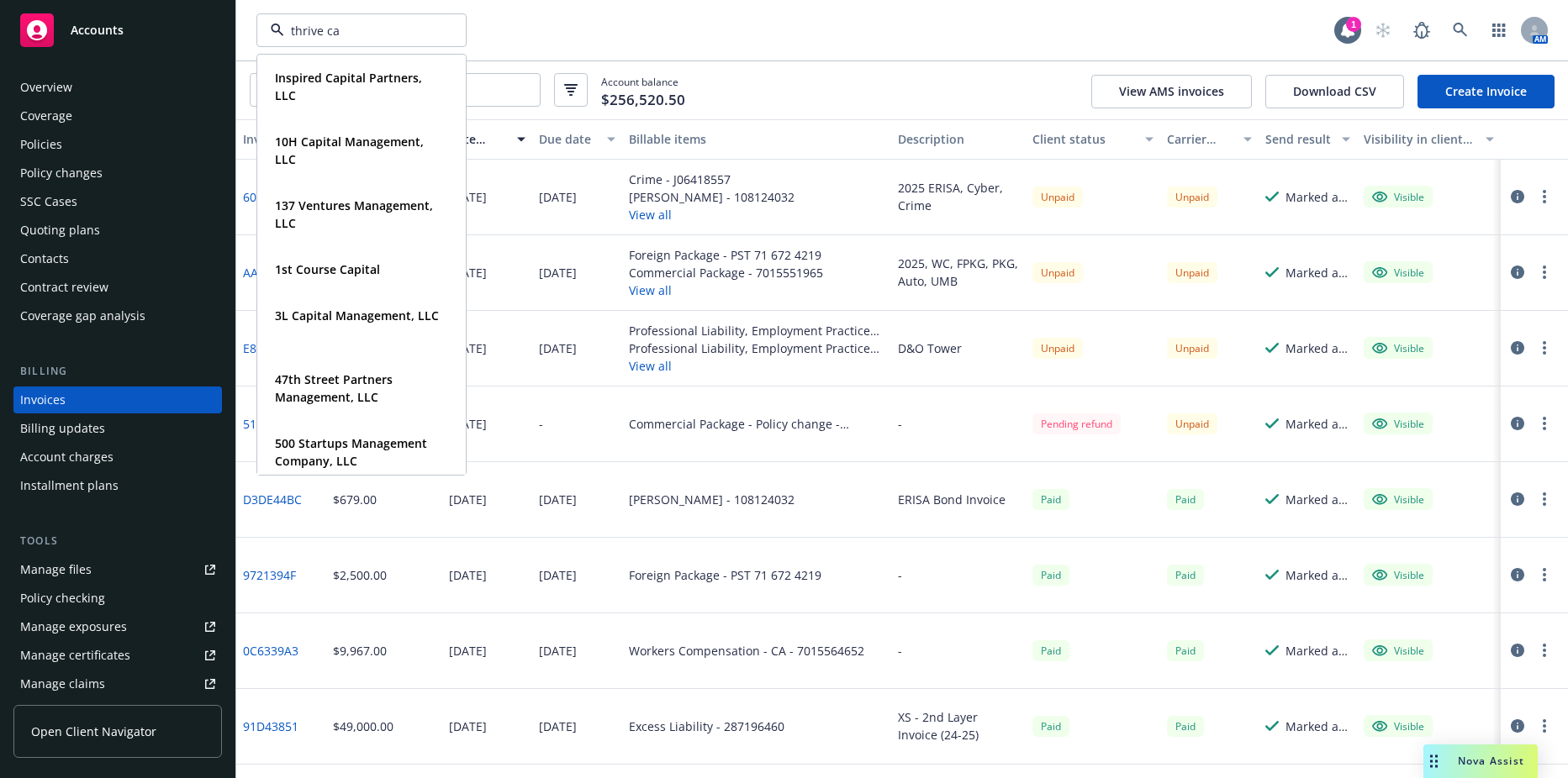
type input "thrive cap"
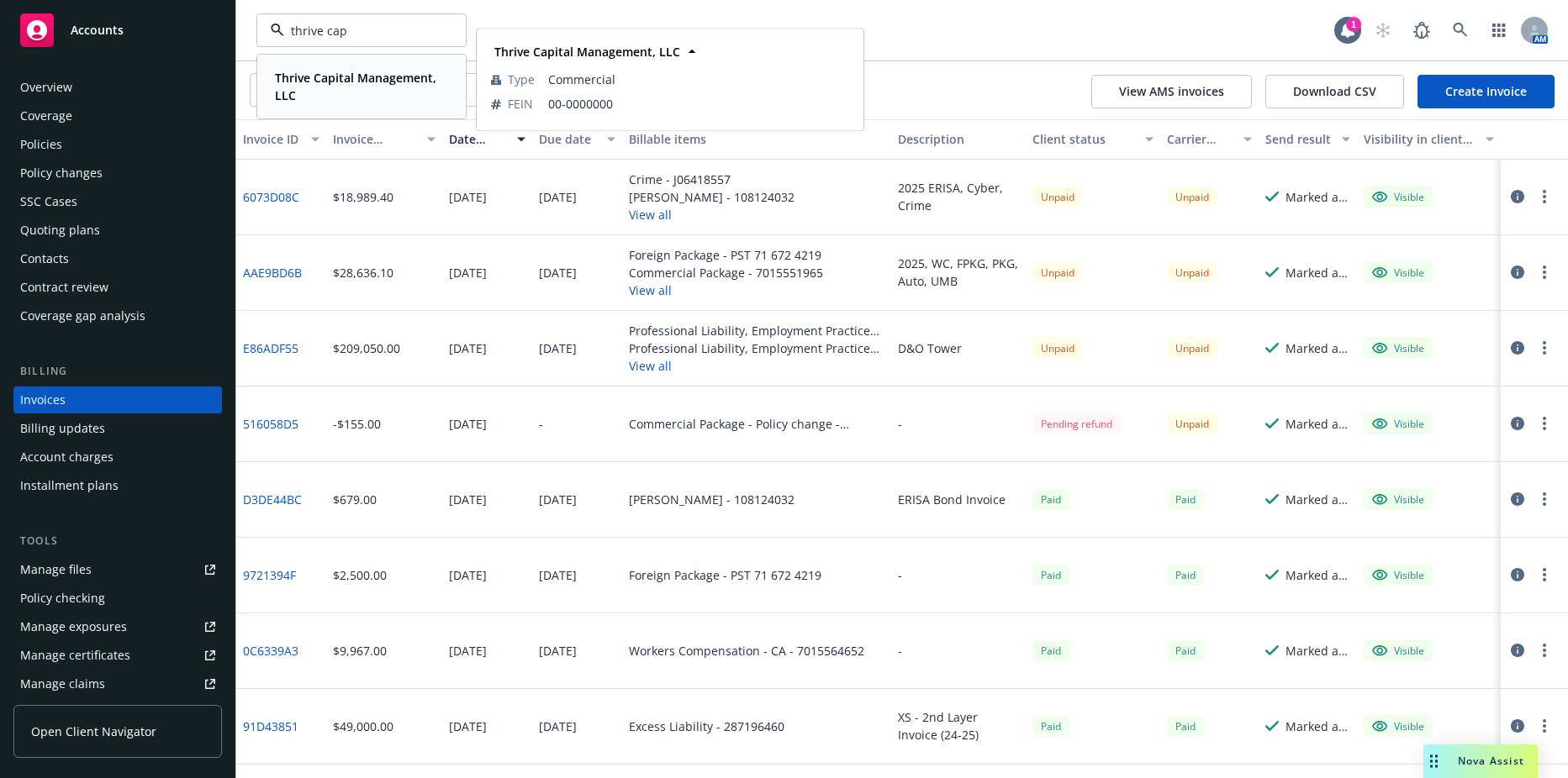
click at [312, 70] on strong "Thrive Capital Management, LLC" at bounding box center [355, 86] width 161 height 33
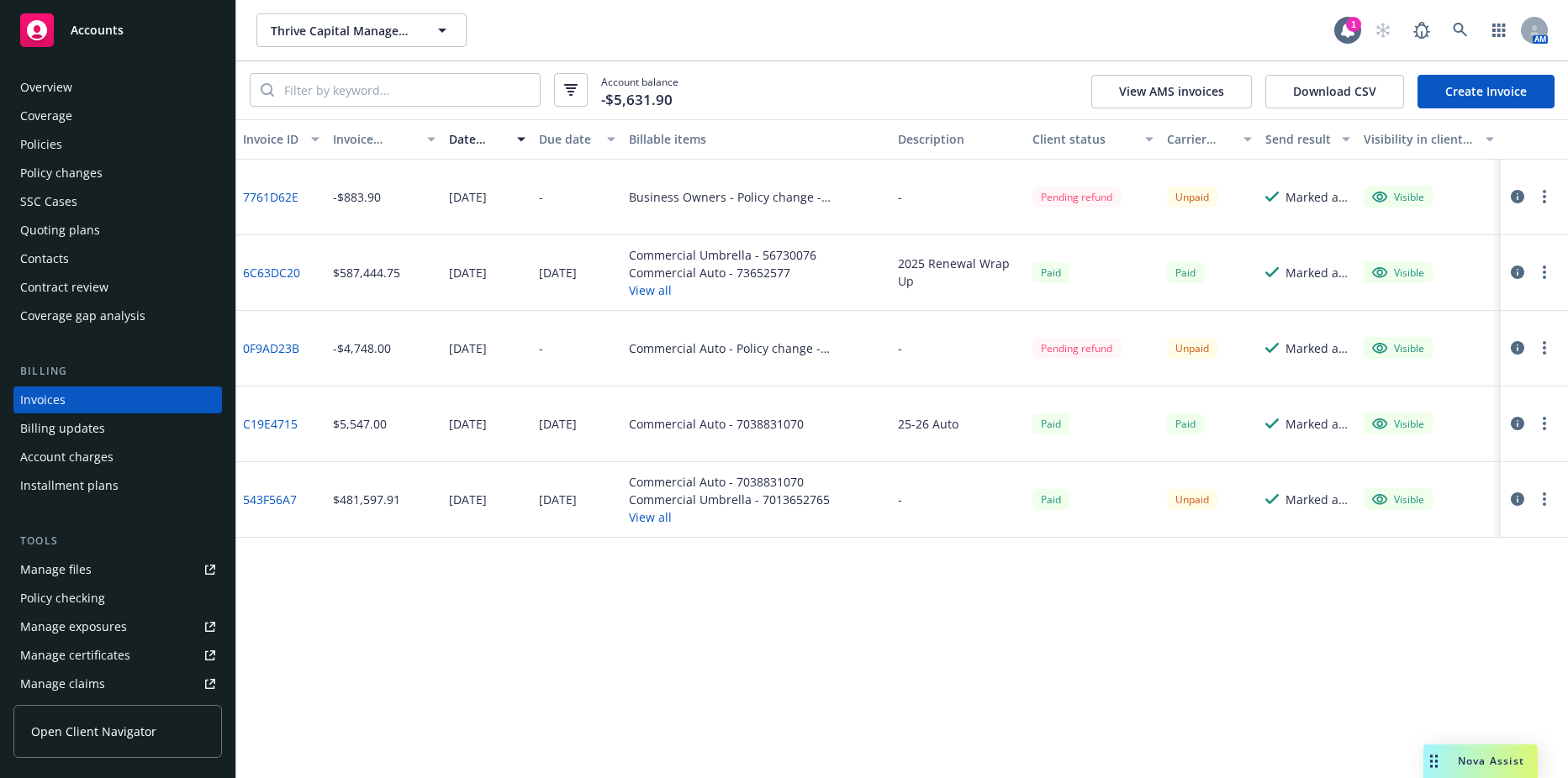
click at [69, 145] on div "Policies" at bounding box center [118, 144] width 195 height 27
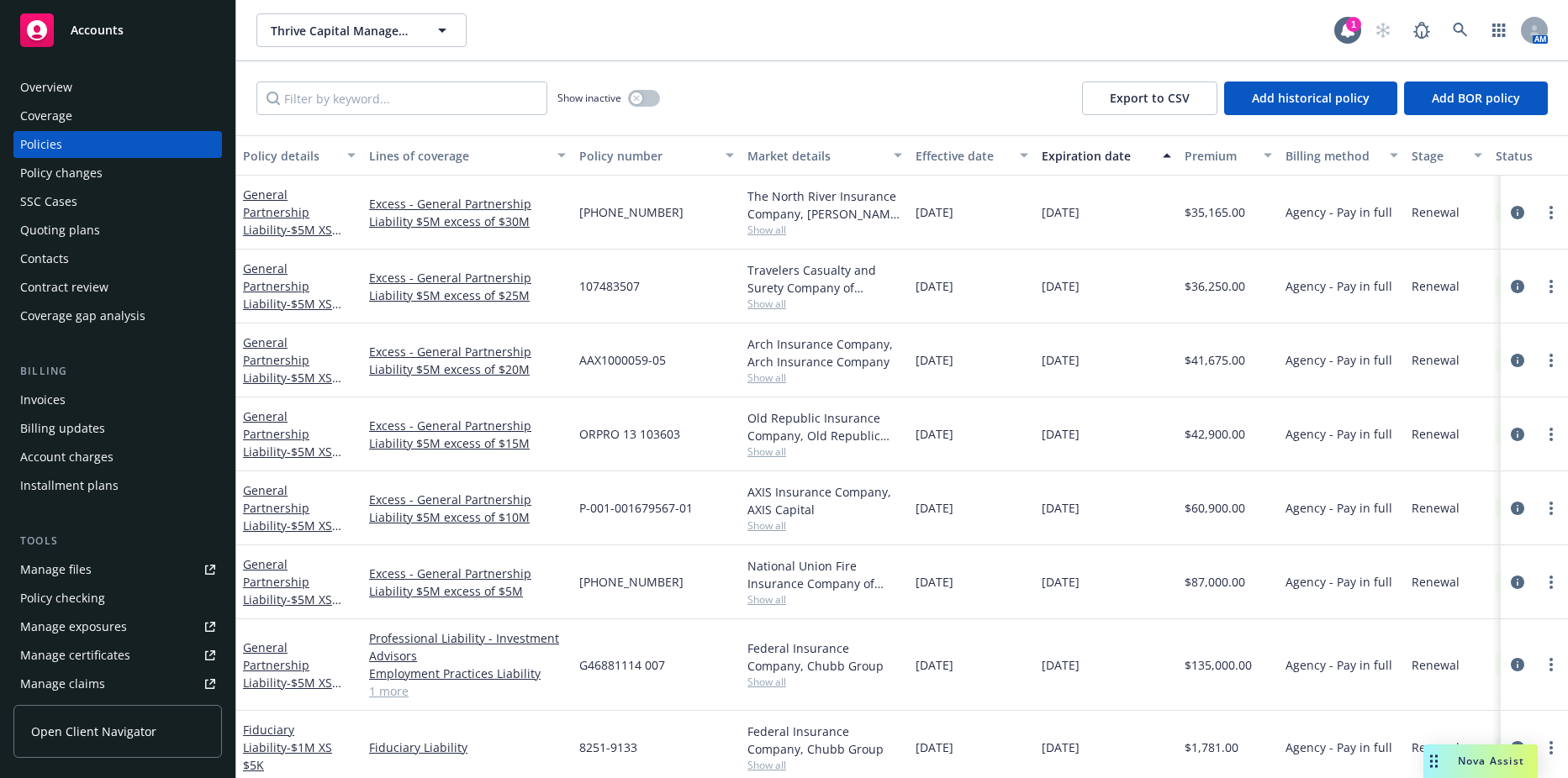
click at [80, 569] on div "Manage files" at bounding box center [56, 570] width 71 height 27
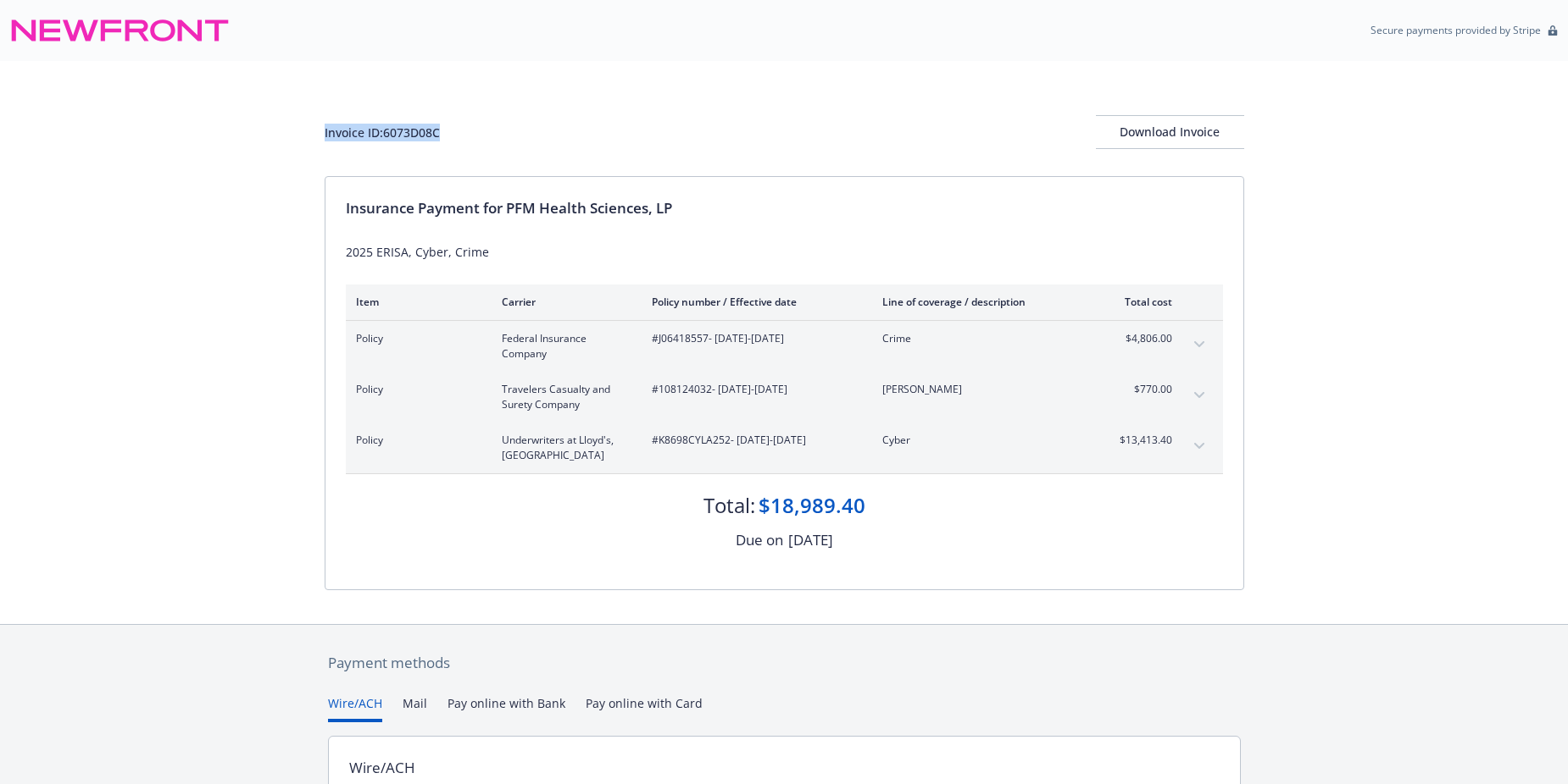
drag, startPoint x: 438, startPoint y: 137, endPoint x: 294, endPoint y: 137, distance: 144.0
click at [294, 137] on div "Invoice ID: 6073D08C Download Invoice Insurance Payment for PFM Health Sciences…" at bounding box center [784, 343] width 1568 height 564
drag, startPoint x: 294, startPoint y: 137, endPoint x: 382, endPoint y: 130, distance: 88.3
copy div "Invoice ID: 6073D08C"
click at [1154, 133] on div "Download Invoice" at bounding box center [1169, 131] width 148 height 32
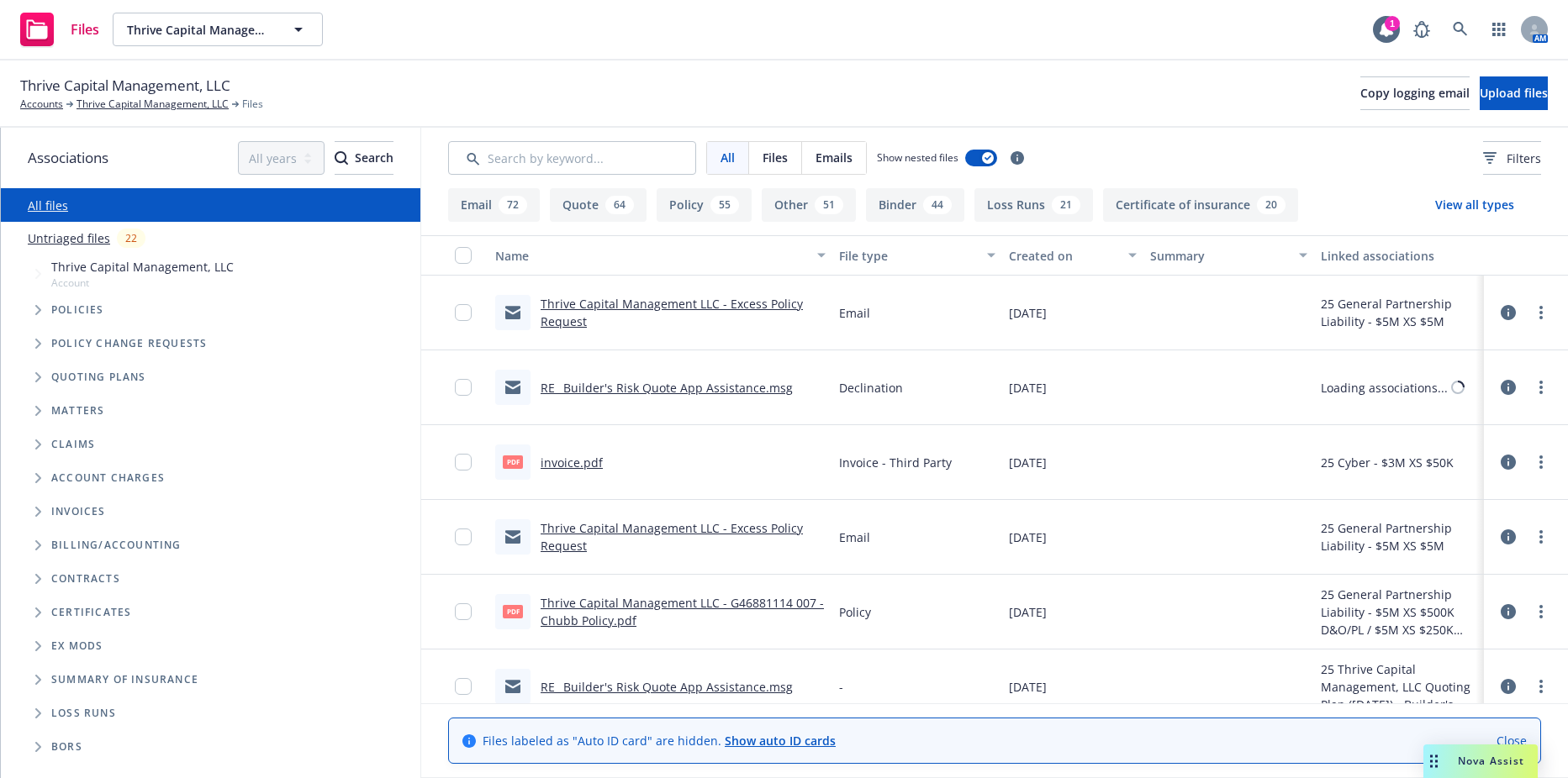
click at [741, 212] on button "Policy 55" at bounding box center [704, 204] width 95 height 33
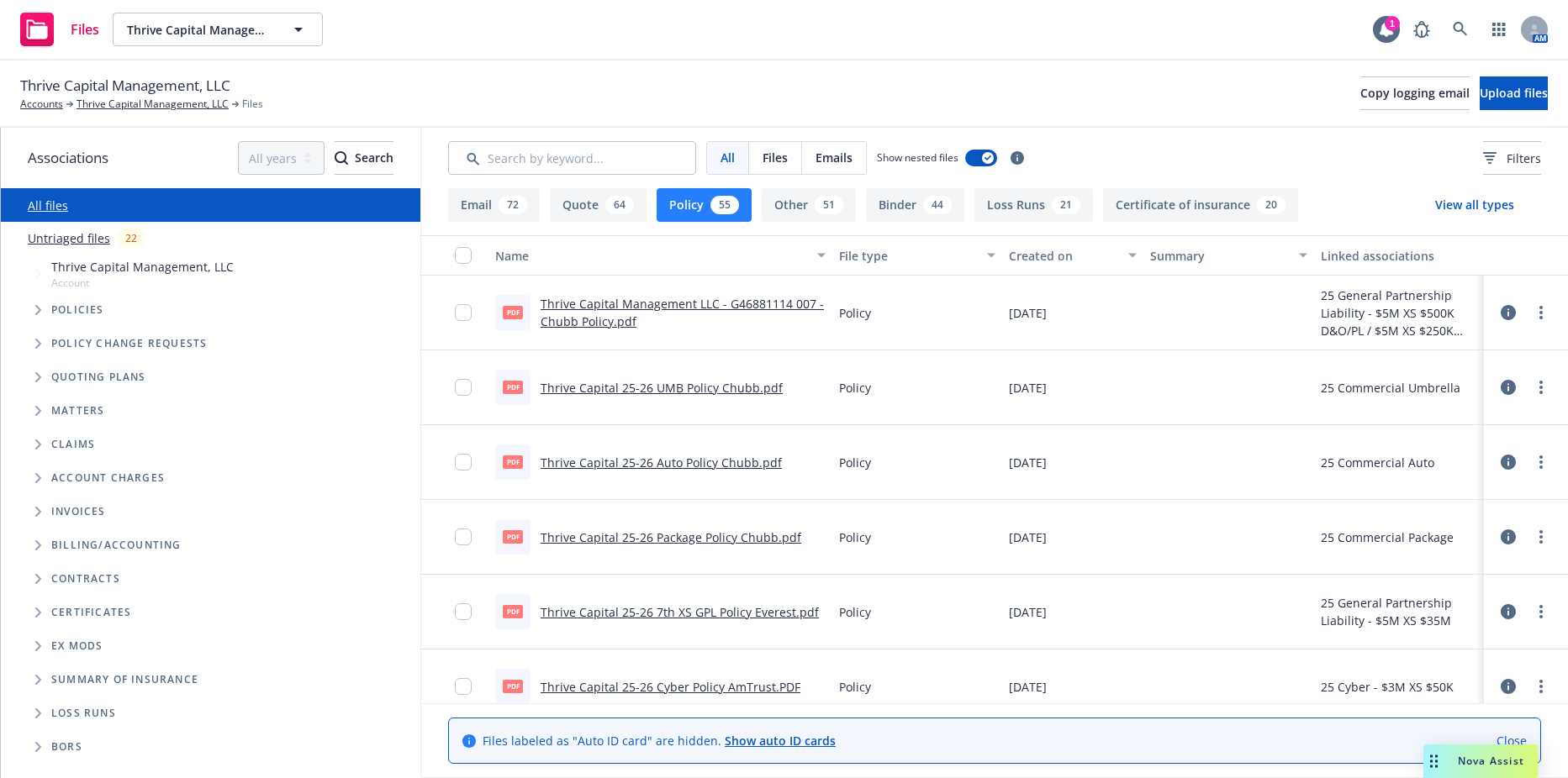
click at [1501, 314] on icon at bounding box center [1509, 313] width 15 height 15
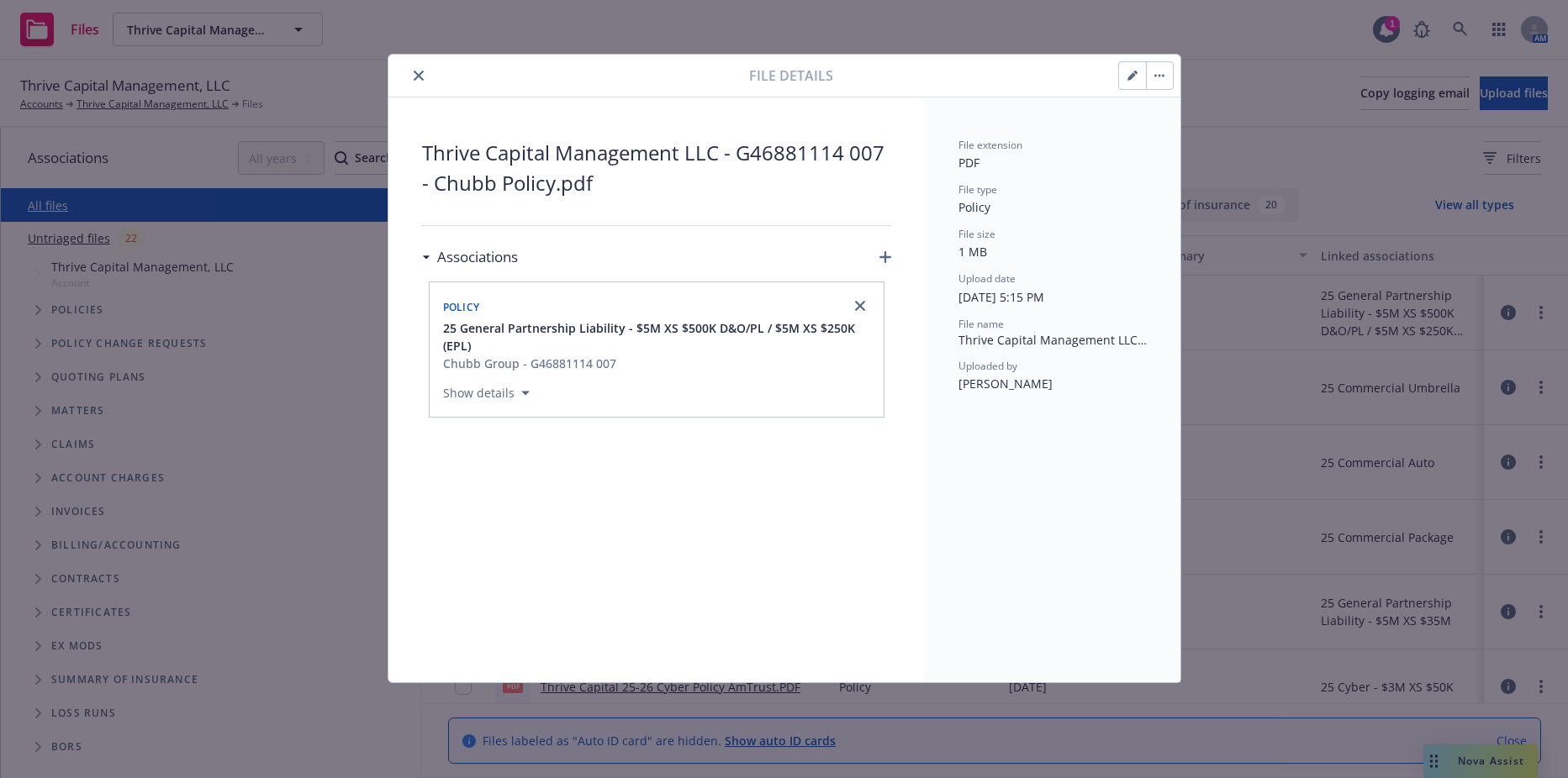
click at [1118, 80] on div at bounding box center [1146, 75] width 56 height 28
click at [1124, 80] on button "button" at bounding box center [1132, 75] width 27 height 27
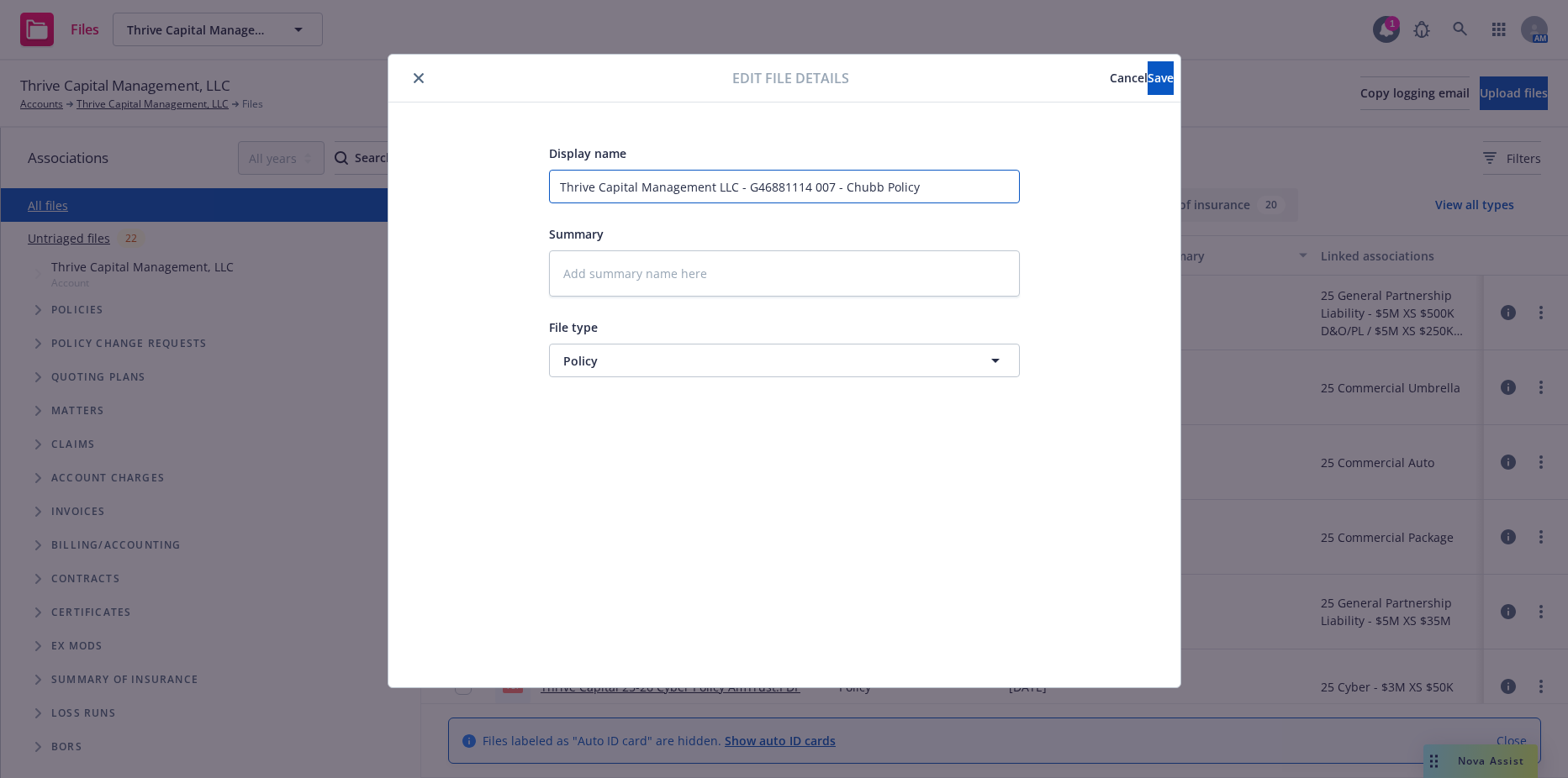
drag, startPoint x: 919, startPoint y: 188, endPoint x: 292, endPoint y: 188, distance: 627.0
click at [292, 188] on div "Edit file details Cancel Save Display name Thrive Capital Management LLC - G468…" at bounding box center [784, 389] width 1568 height 778
type textarea "x"
type input "2"
type textarea "x"
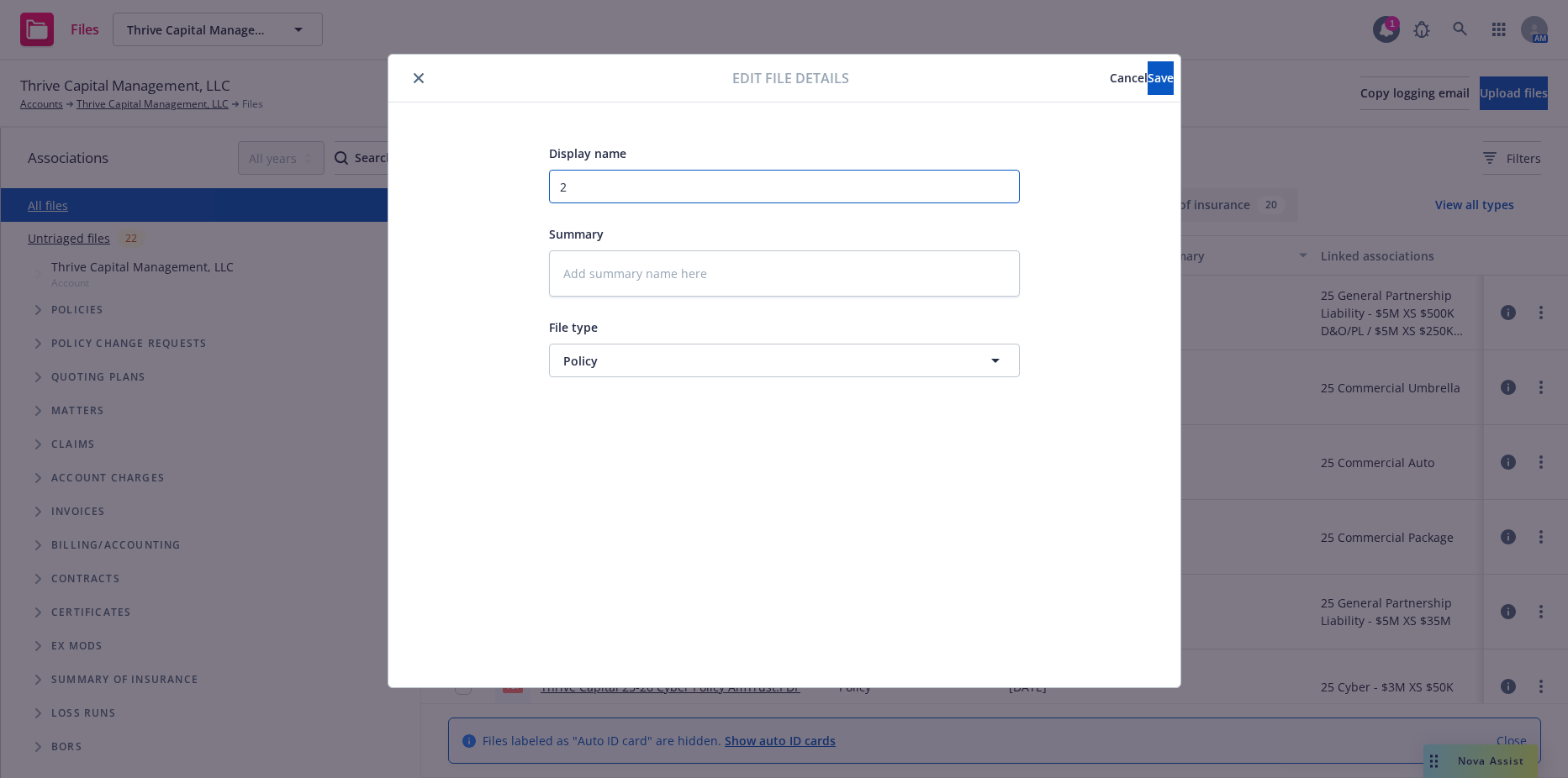
type input "25"
type textarea "x"
type input "25-"
type textarea "x"
type input "25-2"
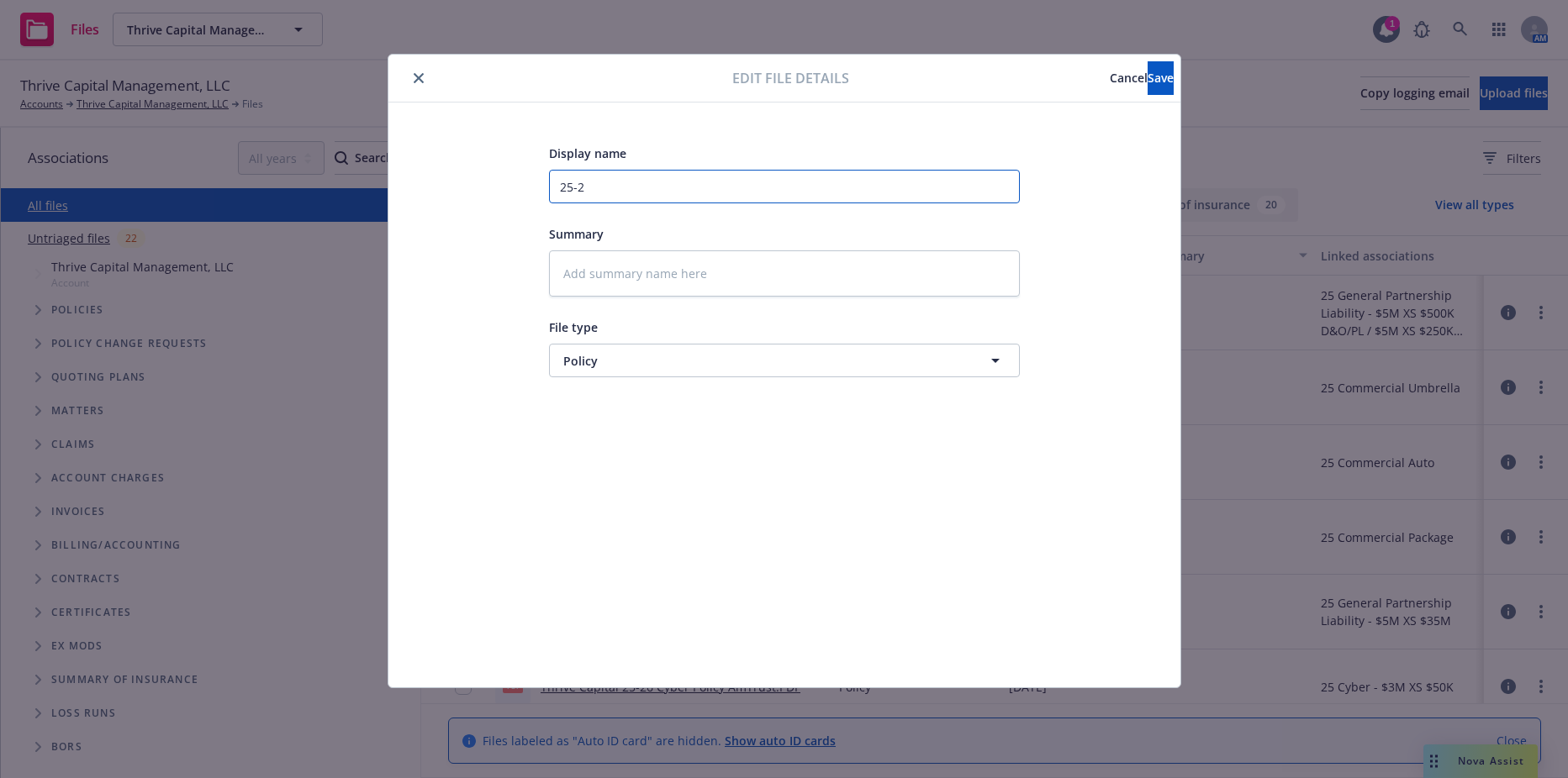
type textarea "x"
type input "25-26"
type textarea "x"
type input "25-26"
type textarea "x"
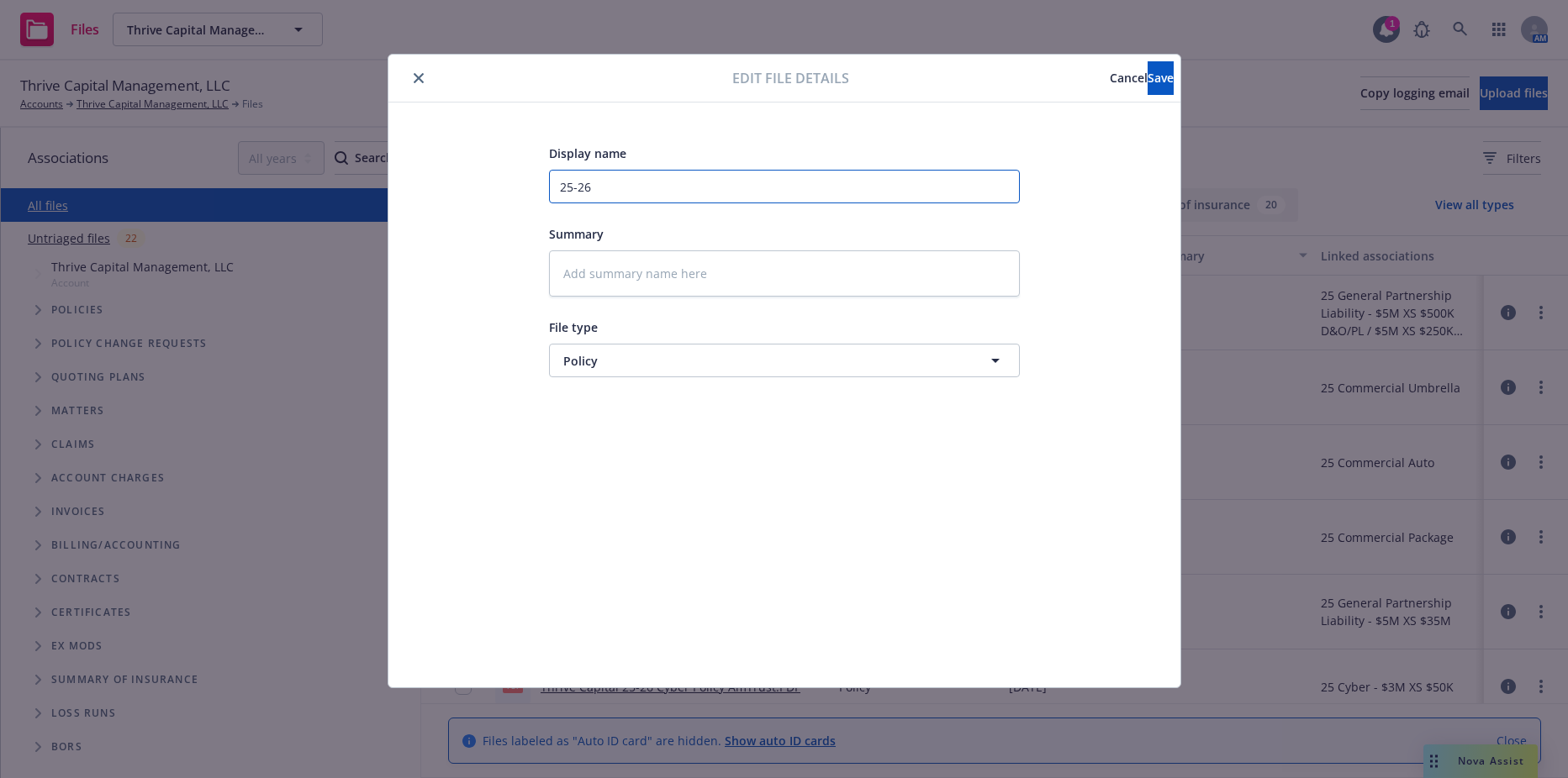
type input "25-26 G"
type textarea "x"
type input "25-26 GP"
type textarea "x"
type input "25-26 GPL"
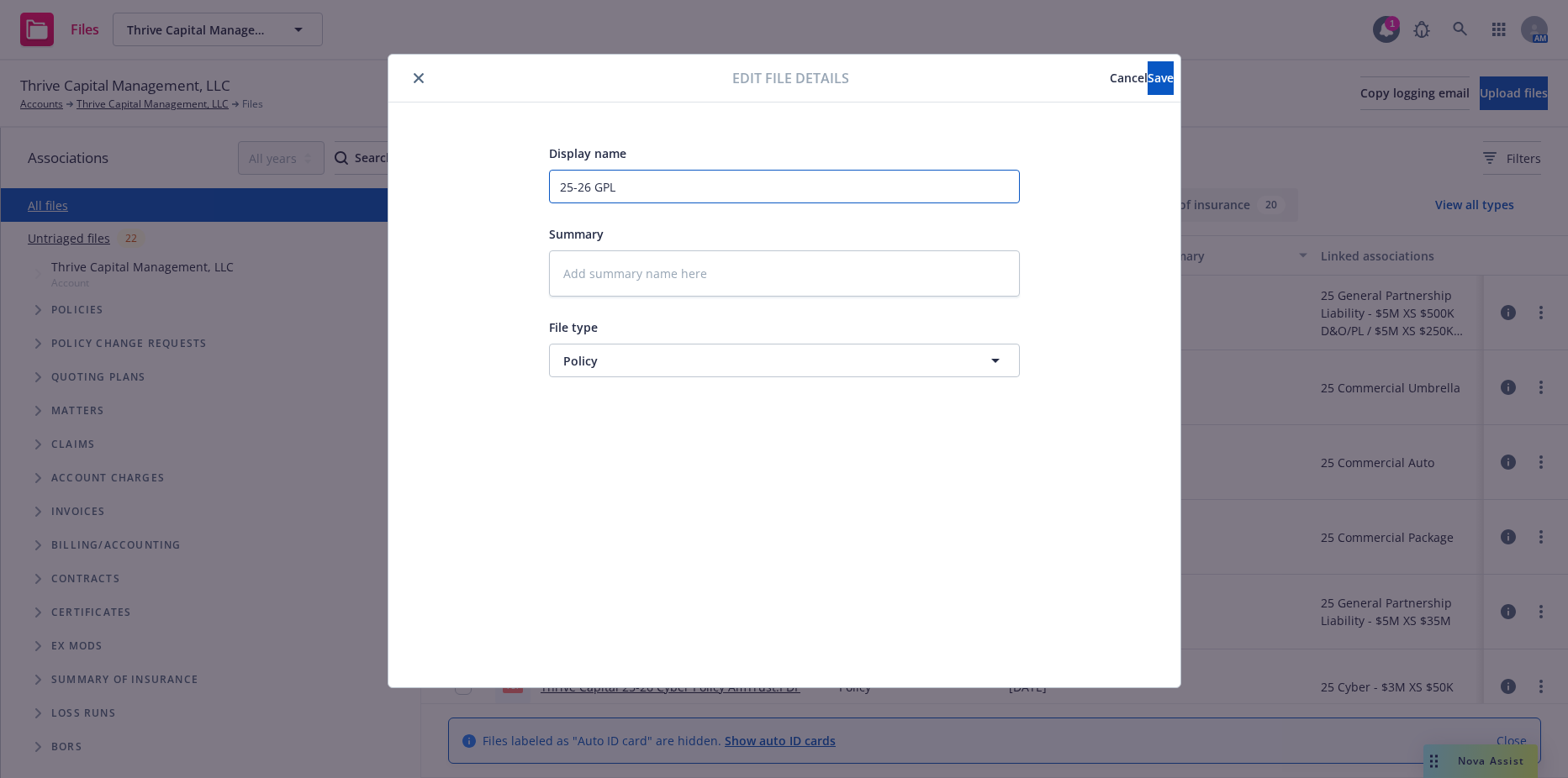
type textarea "x"
type input "25-26 GPL"
type textarea "x"
type input "25-26 GPL P"
type textarea "x"
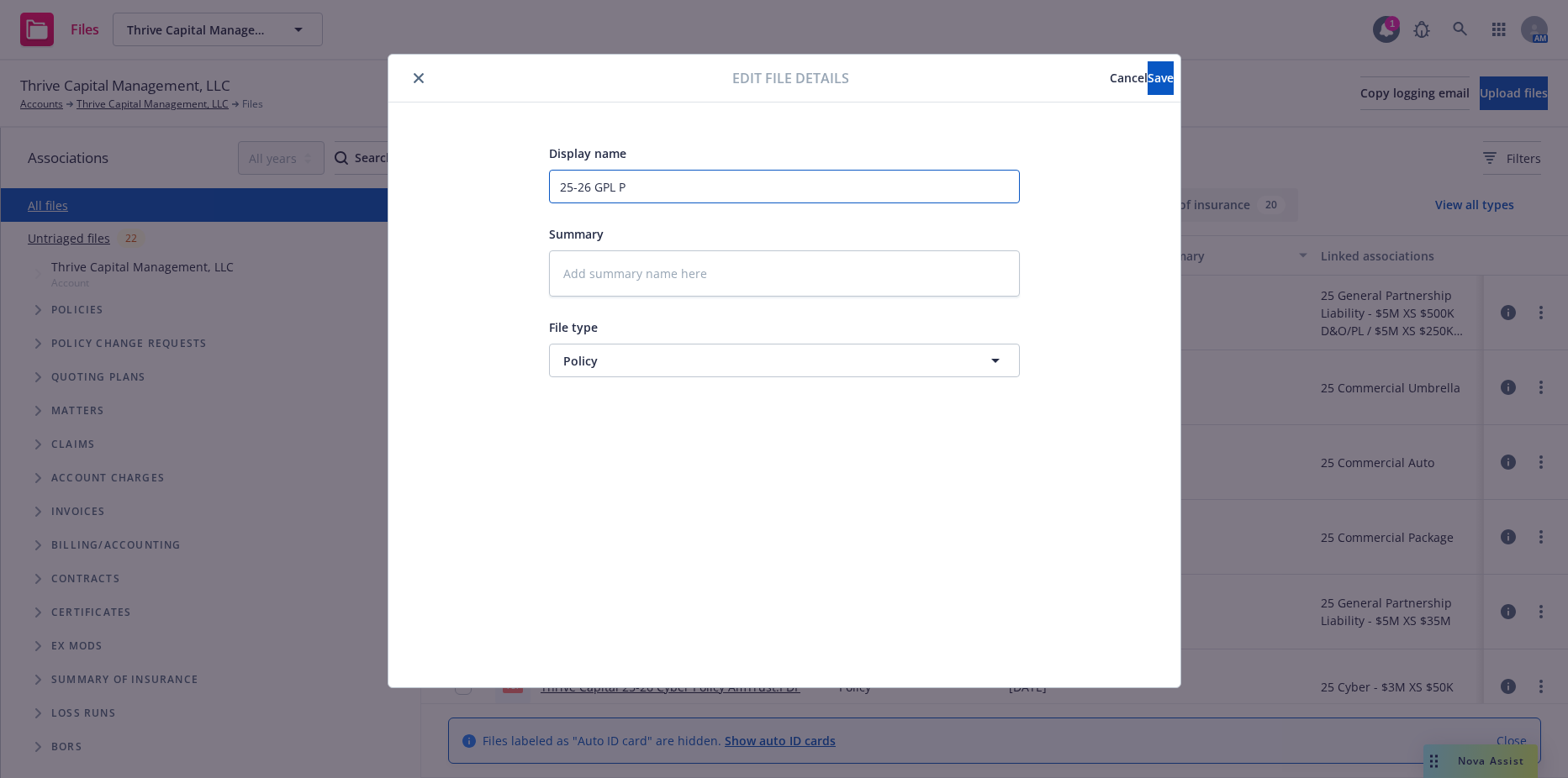
type input "25-26 GPL Po"
type textarea "x"
type input "25-26 GPL Pol"
type textarea "x"
type input "25-26 GPL Poli"
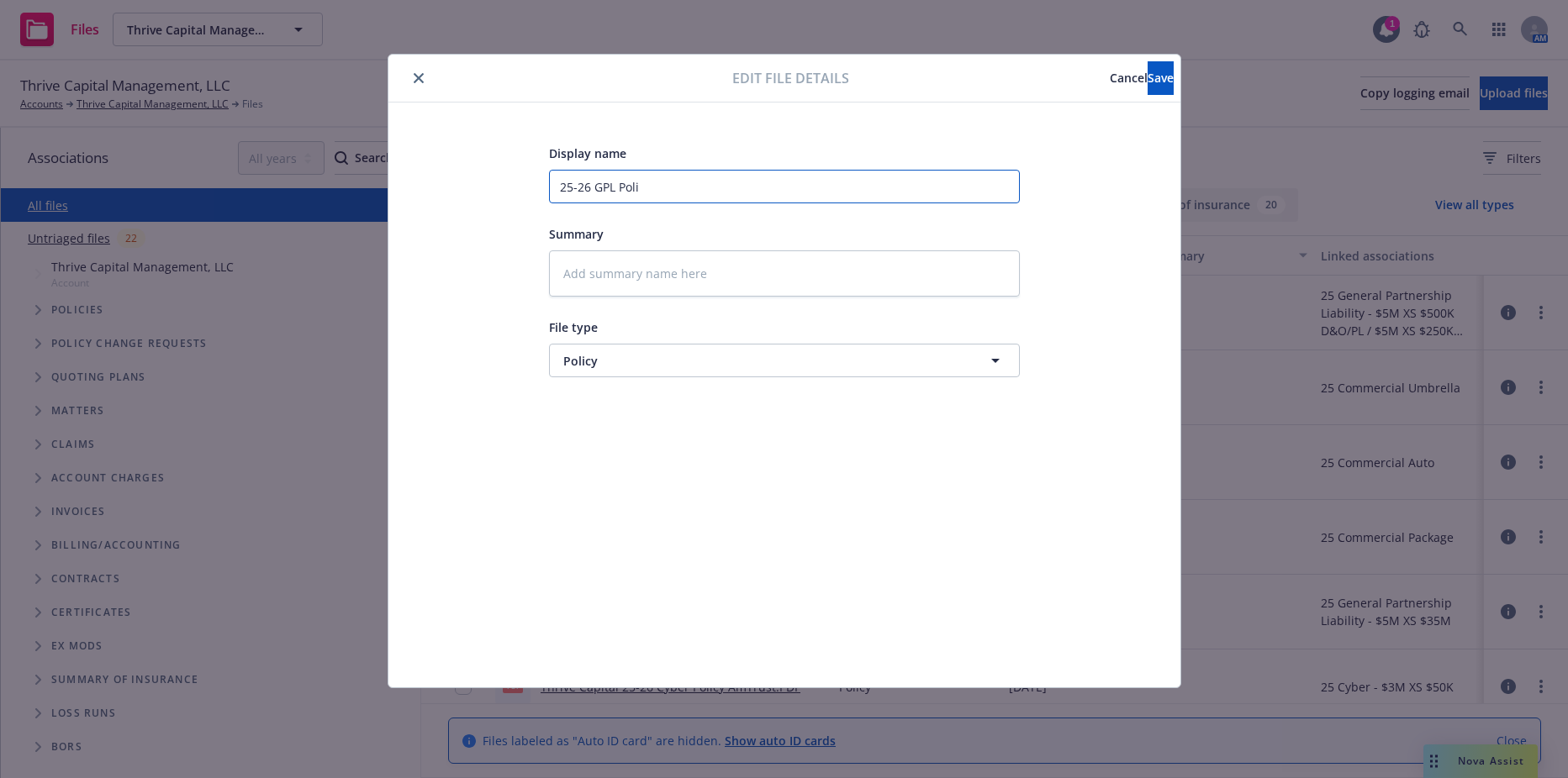
type textarea "x"
type input "25-26 GPL Polic"
type textarea "x"
type input "25-26 GPL Policy"
click at [1147, 87] on button "Save" at bounding box center [1160, 78] width 26 height 33
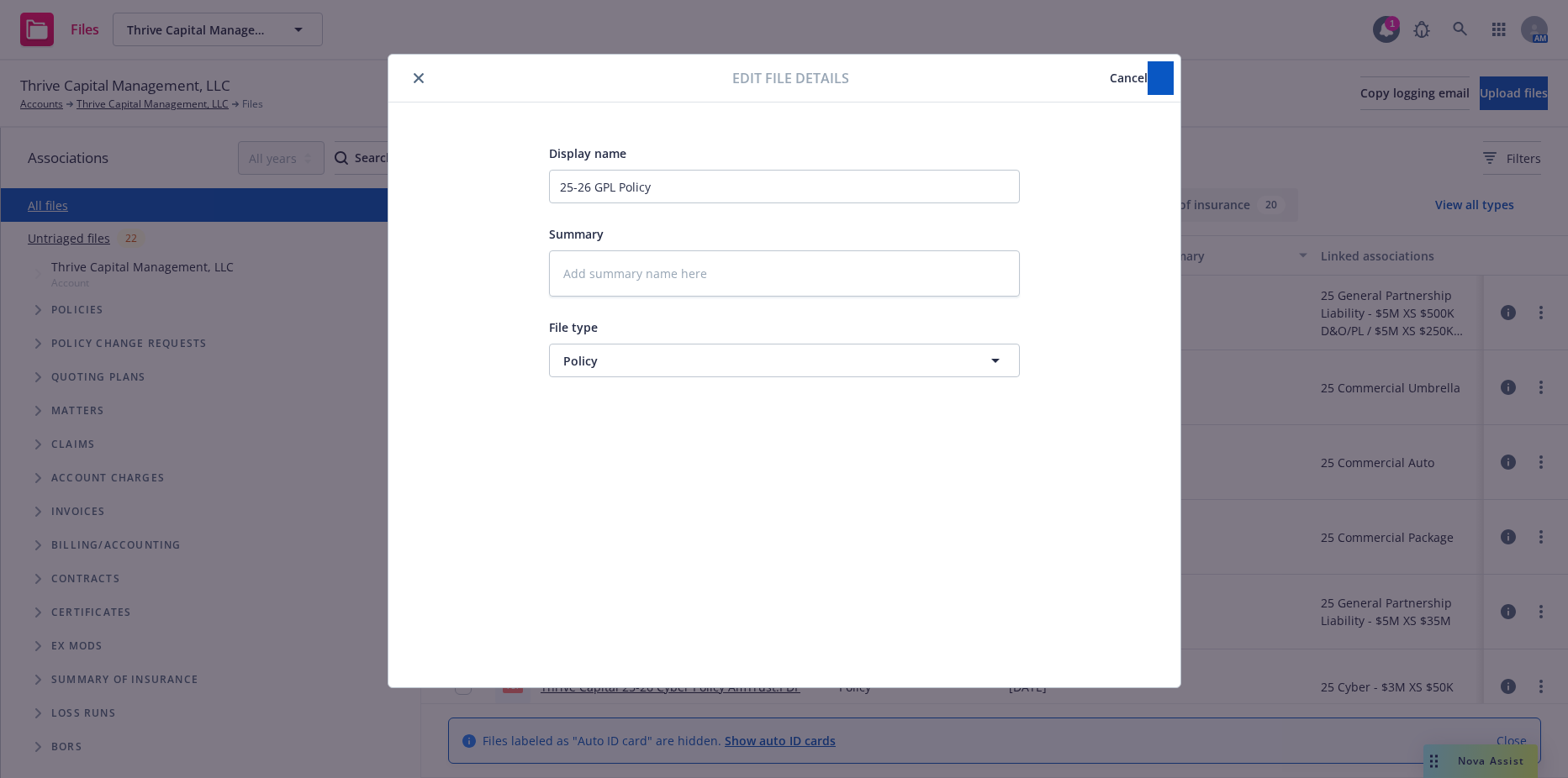
type textarea "x"
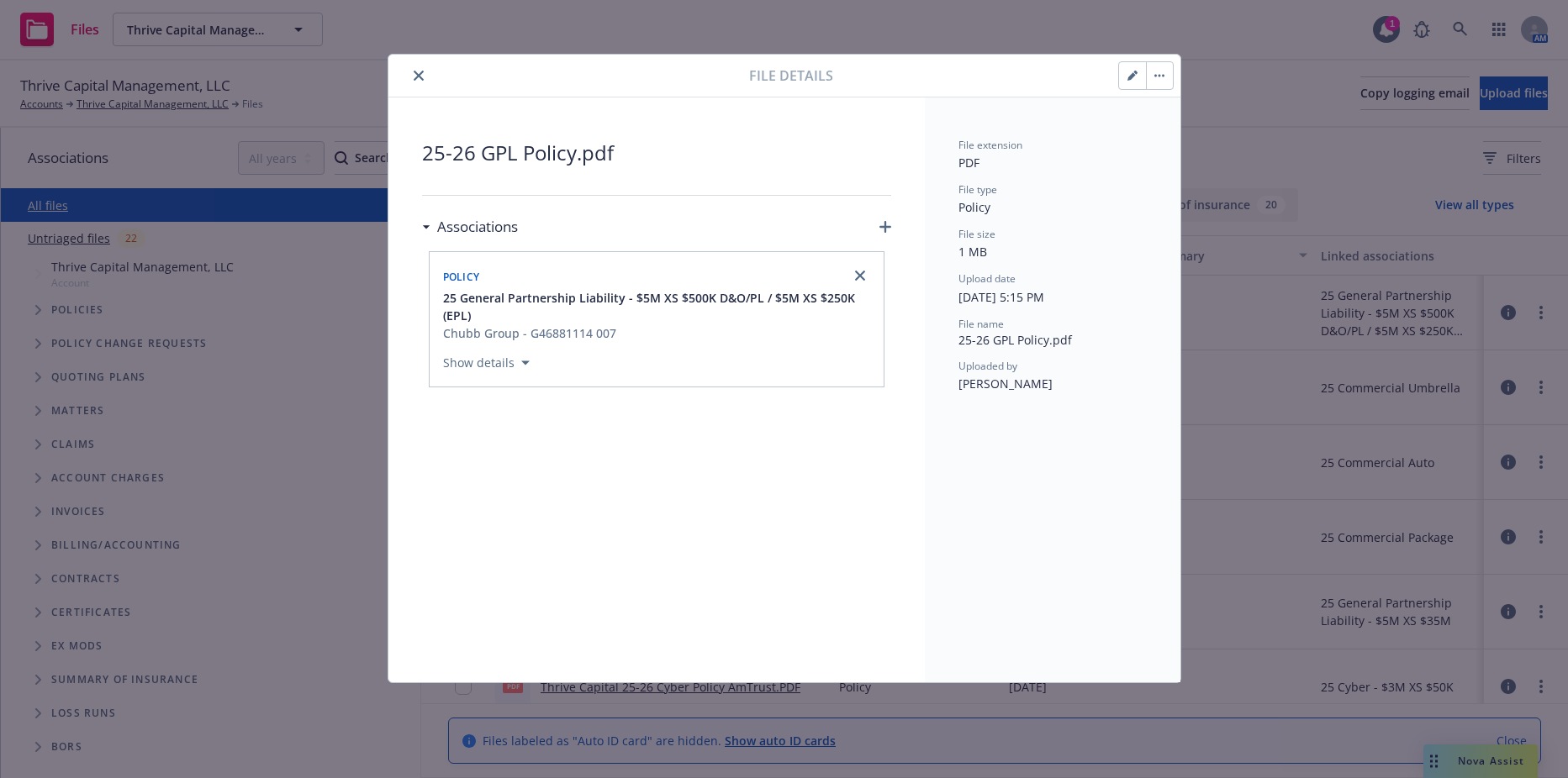
click at [422, 76] on icon "close" at bounding box center [419, 75] width 10 height 10
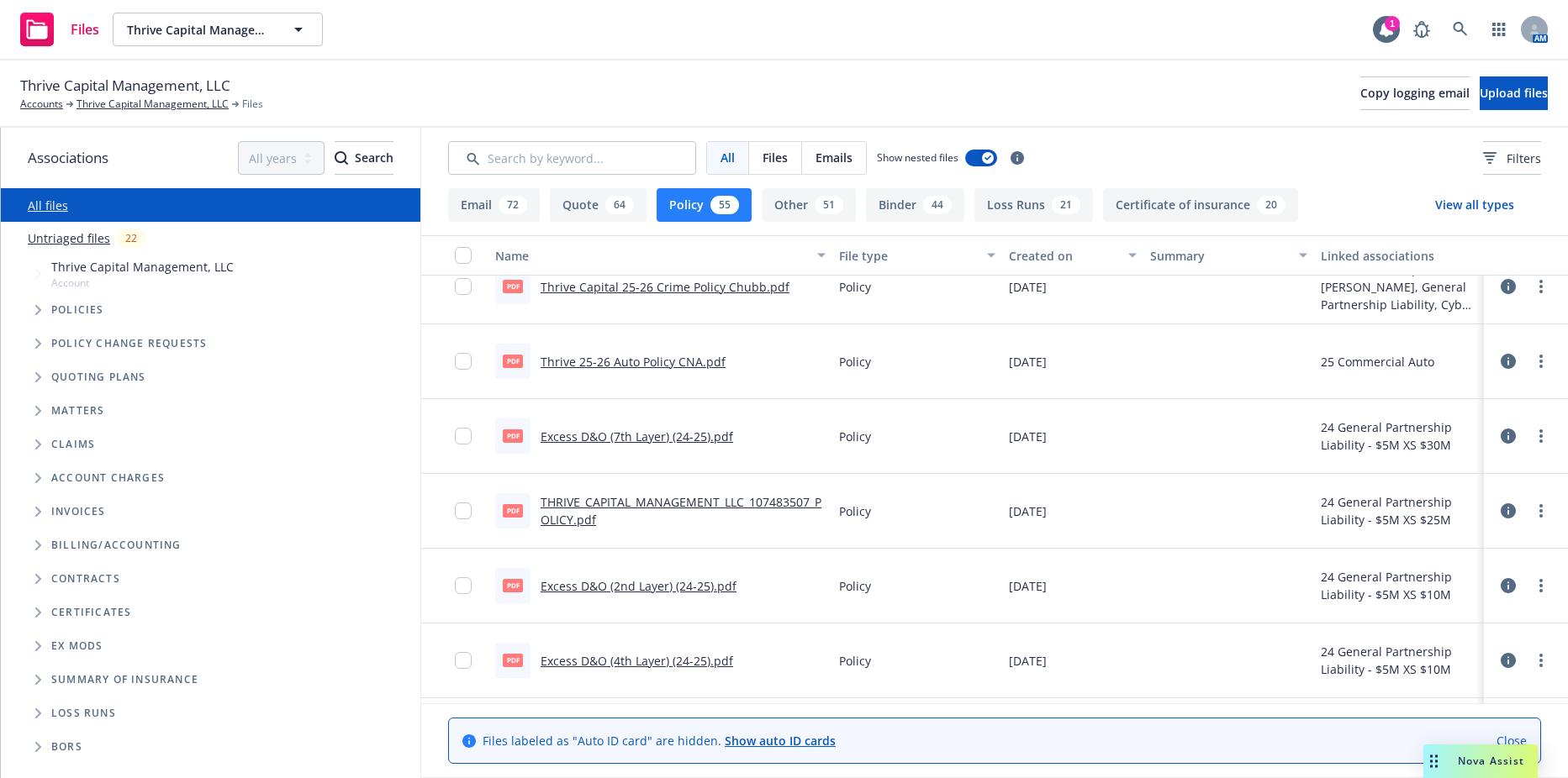
scroll to position [757, 0]
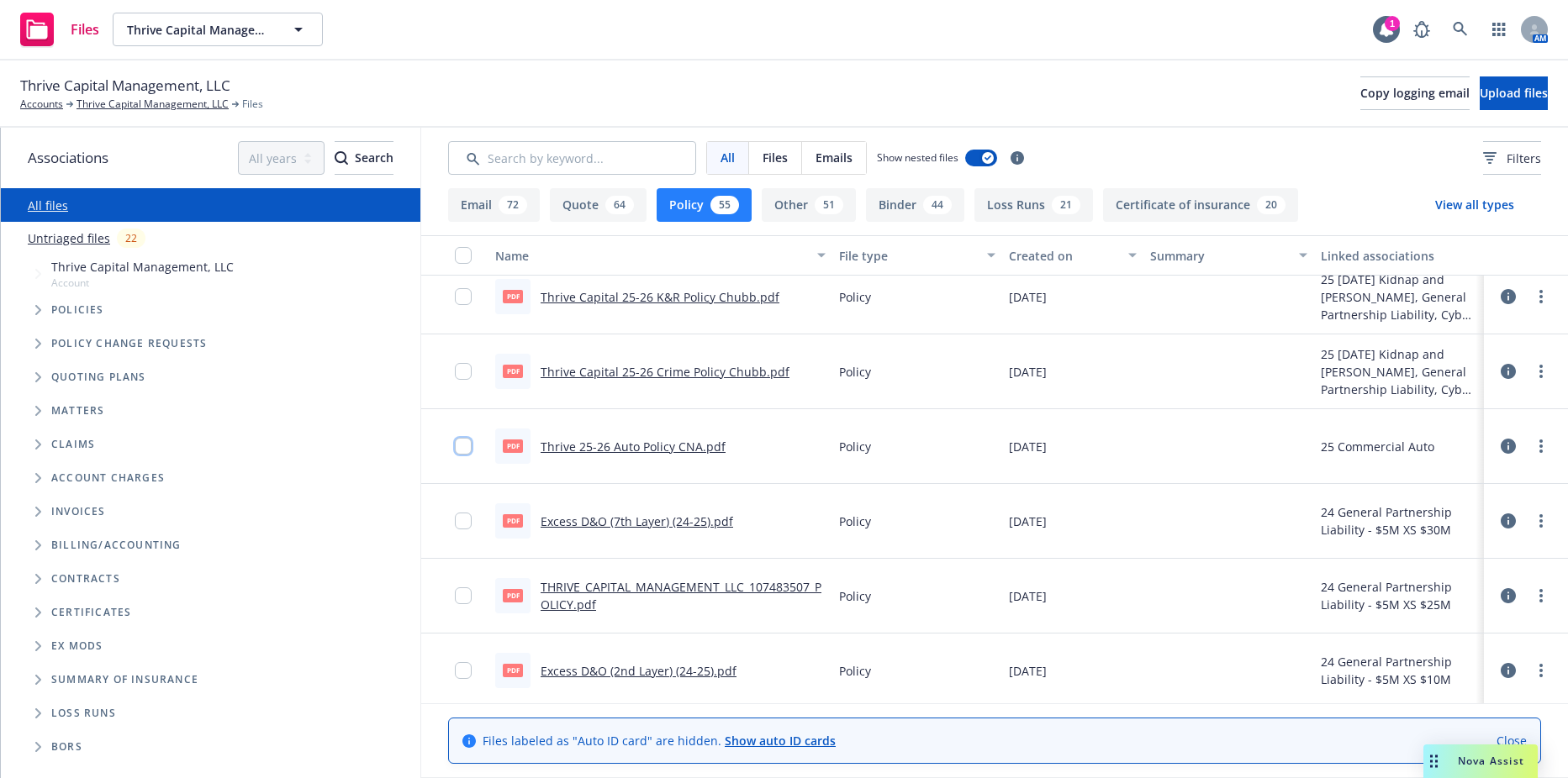
click at [460, 444] on input "checkbox" at bounding box center [463, 446] width 17 height 17
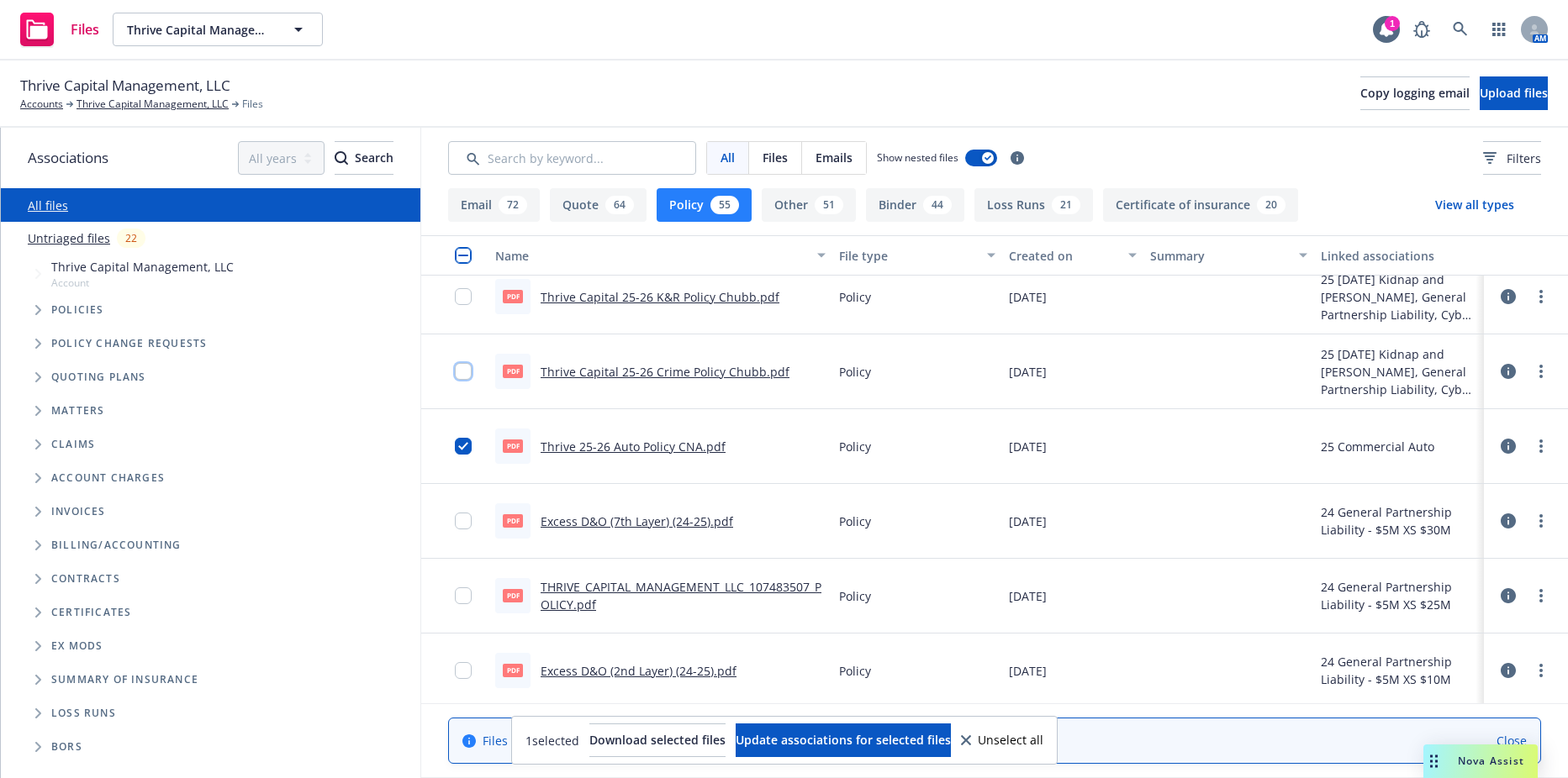
click at [457, 379] on input "checkbox" at bounding box center [463, 371] width 17 height 17
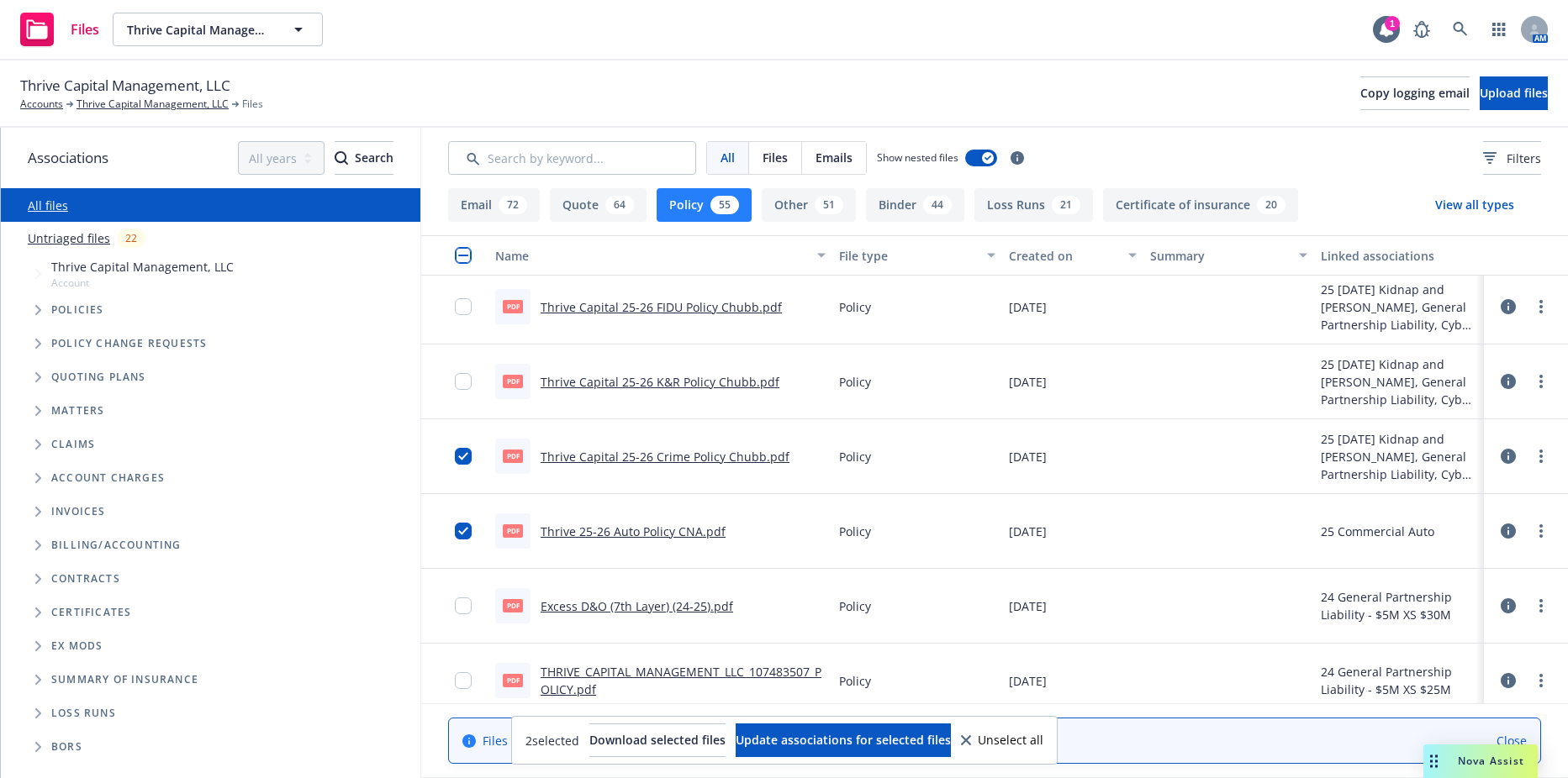
click at [458, 365] on div at bounding box center [468, 381] width 27 height 54
click at [466, 377] on input "checkbox" at bounding box center [463, 382] width 17 height 17
click at [466, 313] on input "checkbox" at bounding box center [463, 307] width 17 height 17
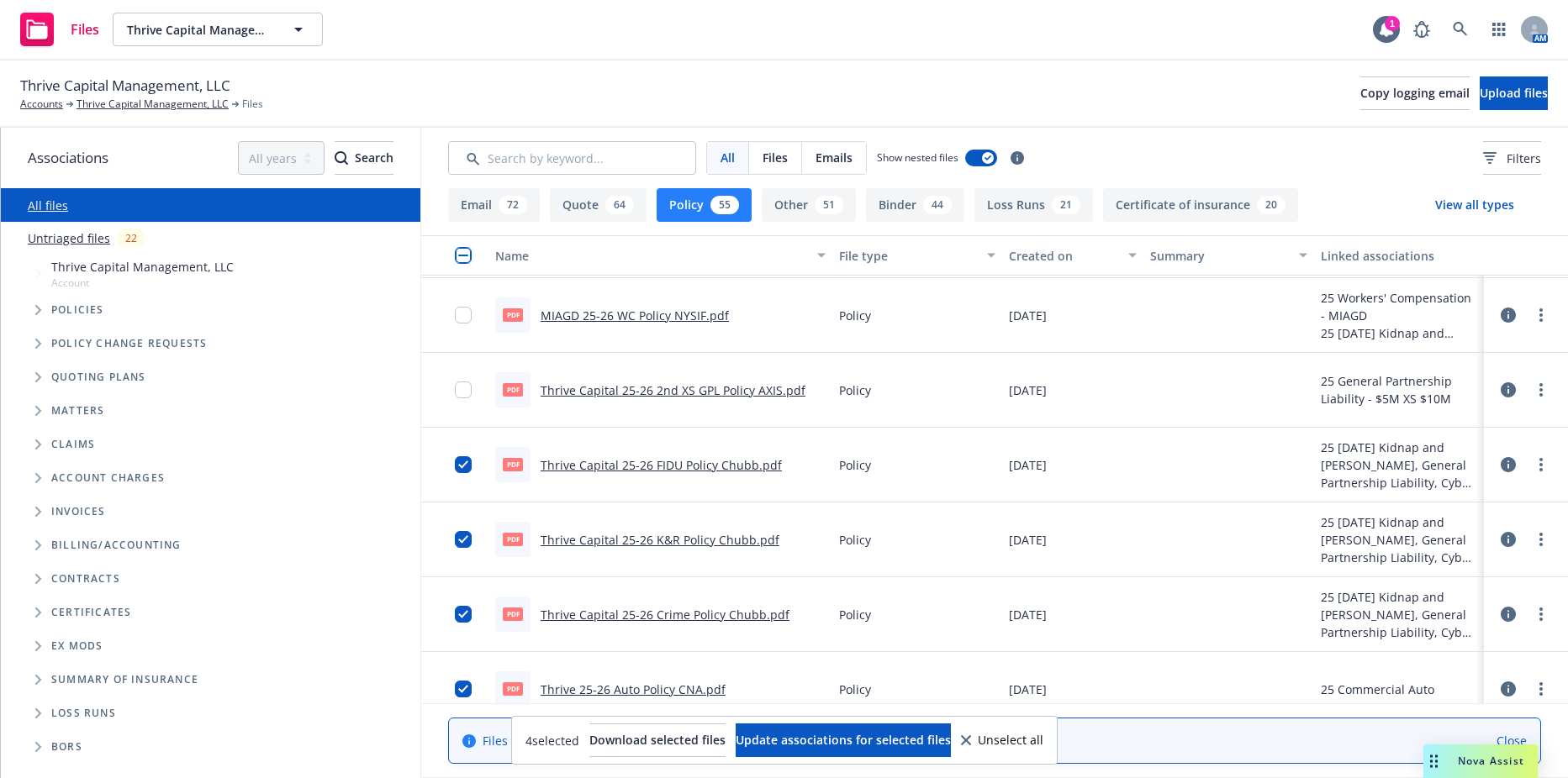
scroll to position [420, 0]
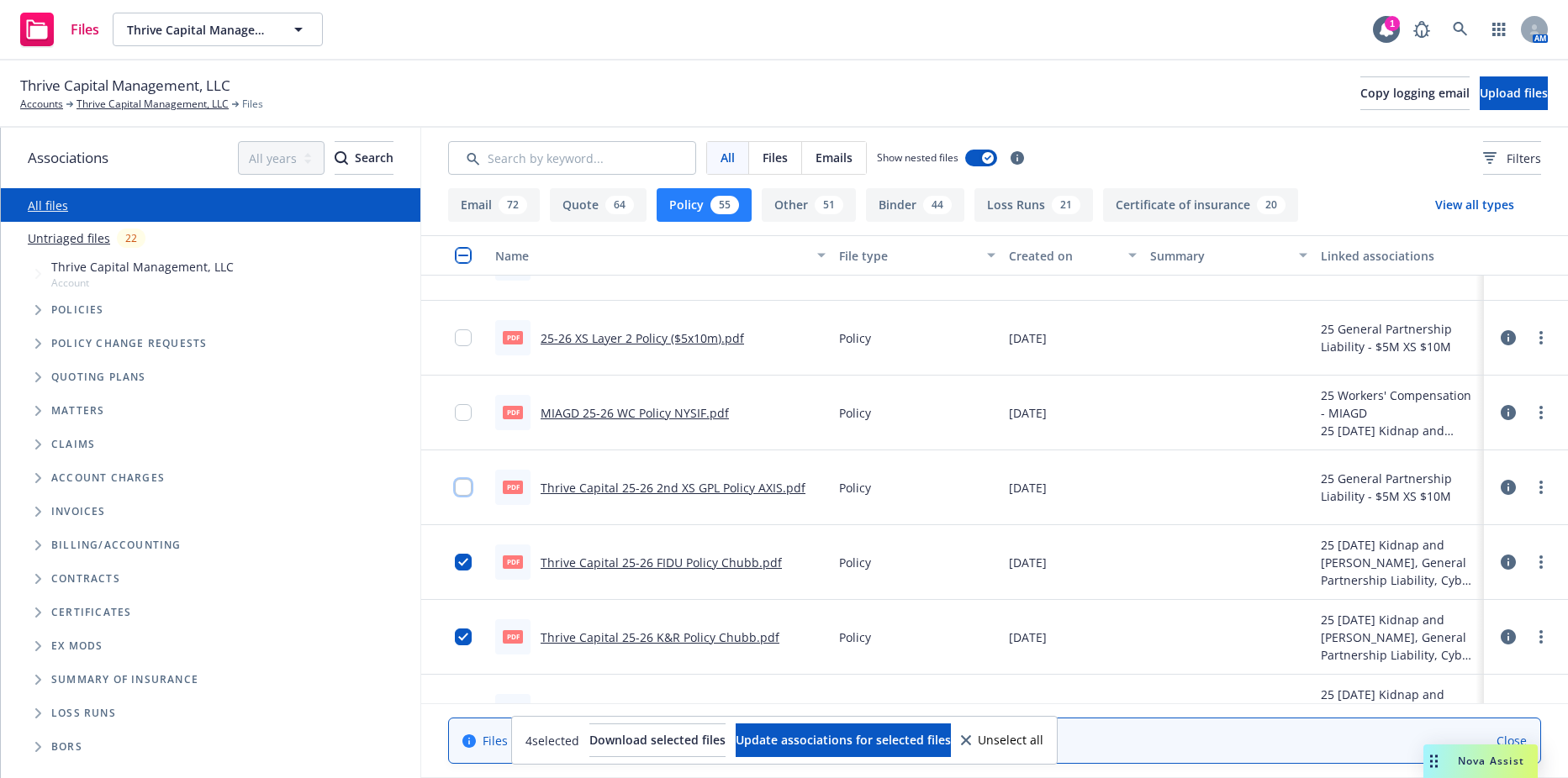
click at [464, 483] on input "checkbox" at bounding box center [463, 488] width 17 height 17
click at [458, 414] on input "checkbox" at bounding box center [463, 413] width 17 height 17
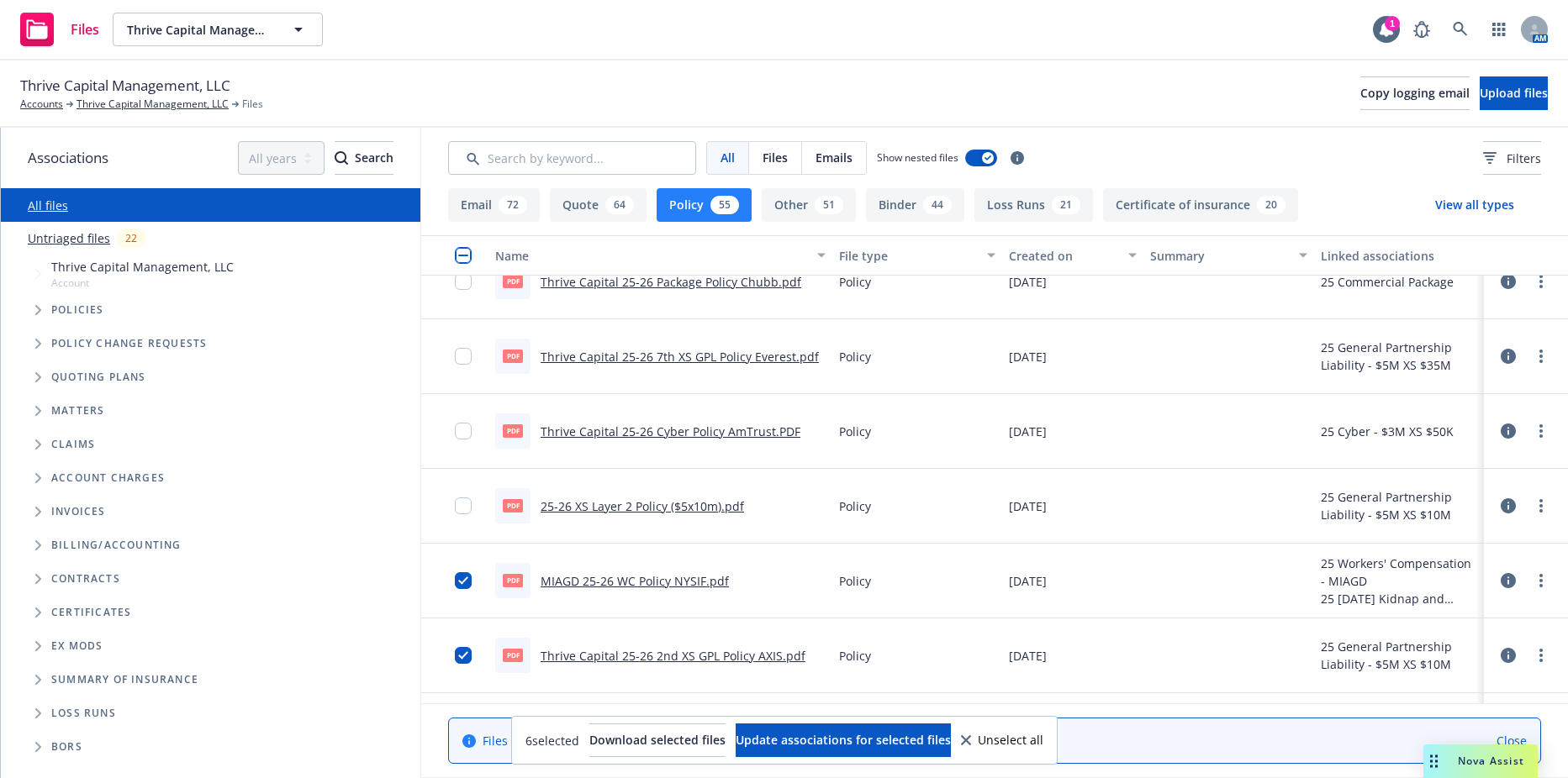
scroll to position [252, 0]
click at [461, 427] on input "checkbox" at bounding box center [463, 433] width 17 height 17
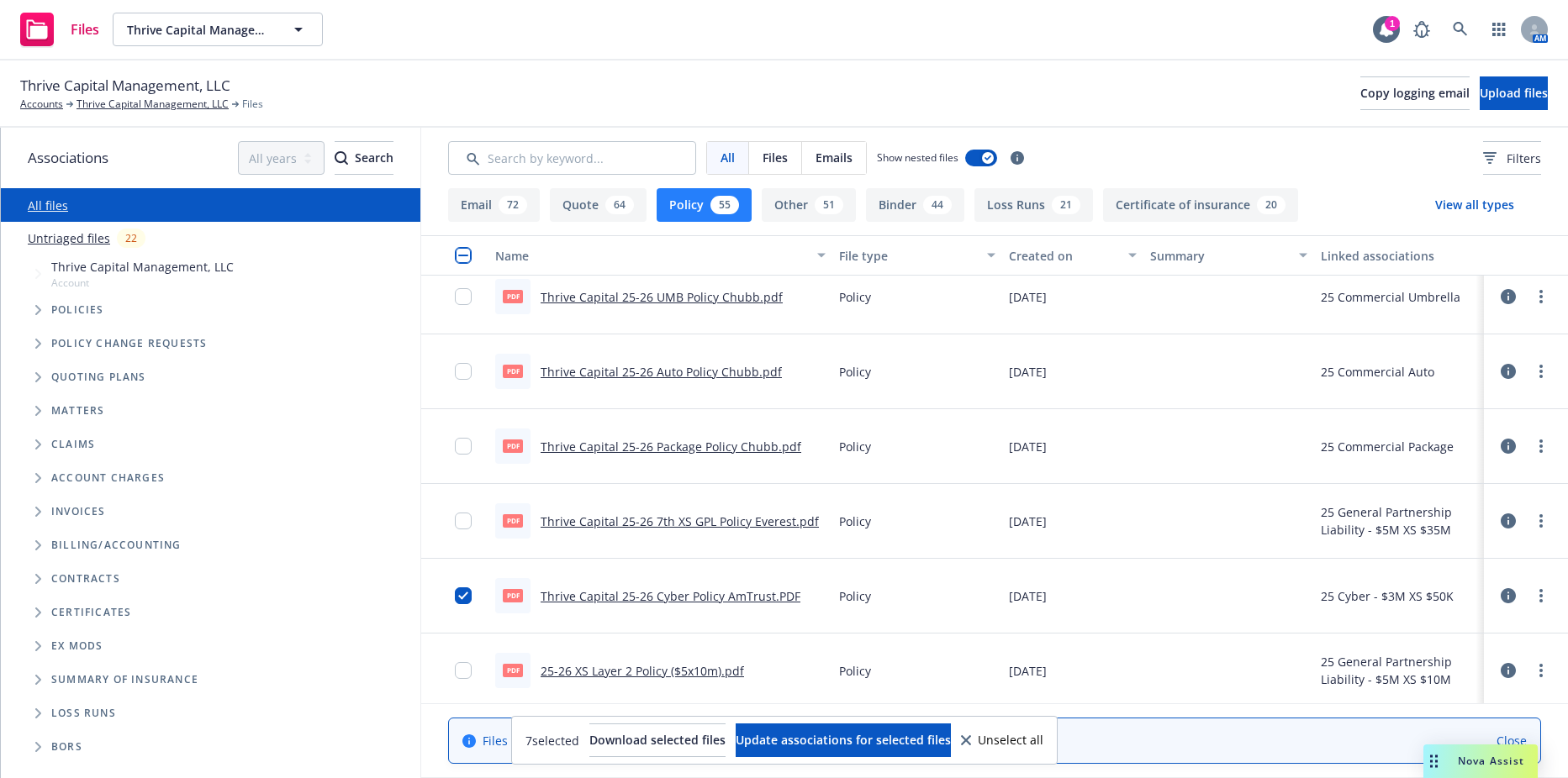
scroll to position [84, 0]
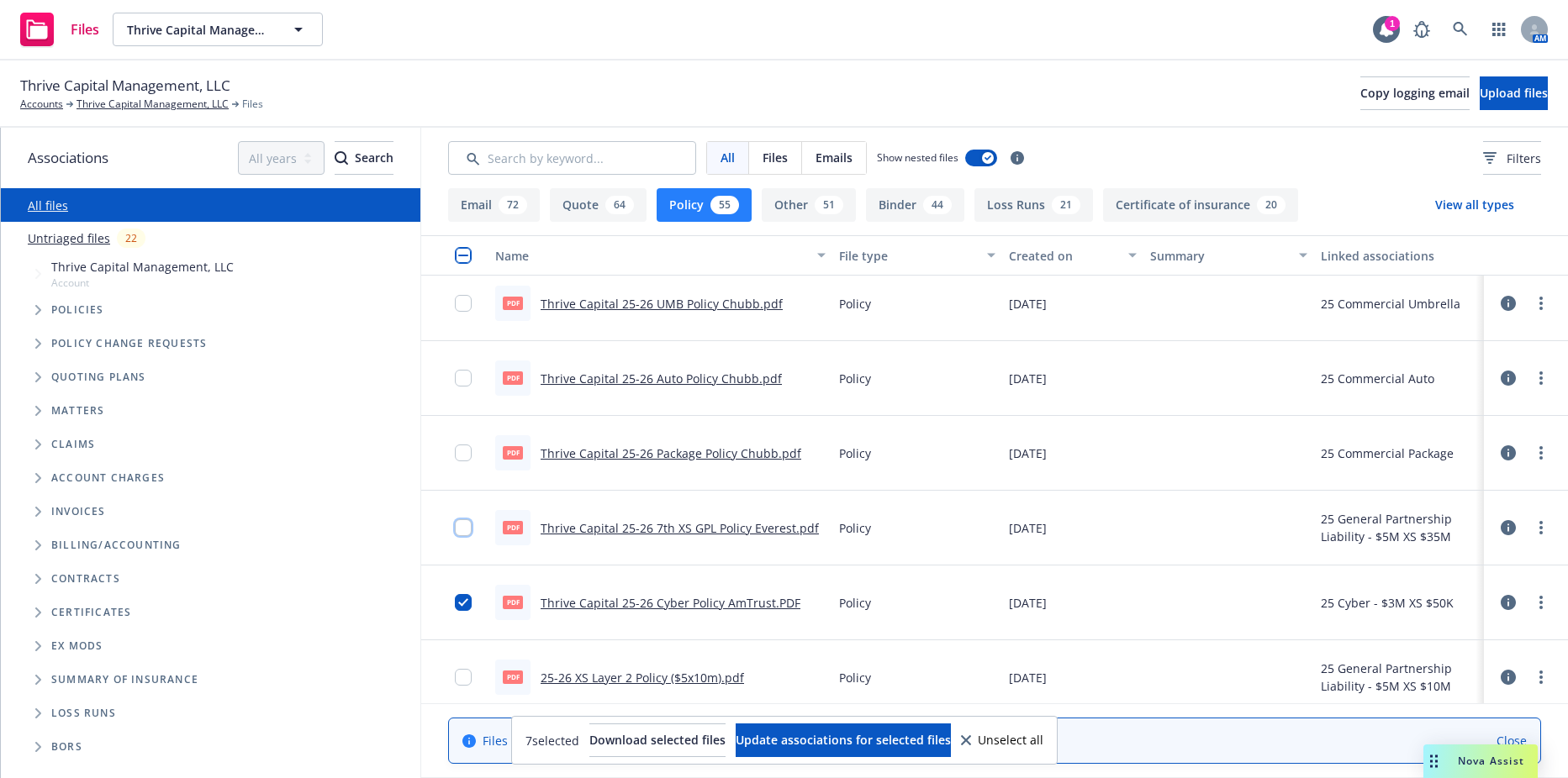
click at [464, 528] on input "checkbox" at bounding box center [463, 528] width 17 height 17
click at [459, 456] on input "checkbox" at bounding box center [463, 453] width 17 height 17
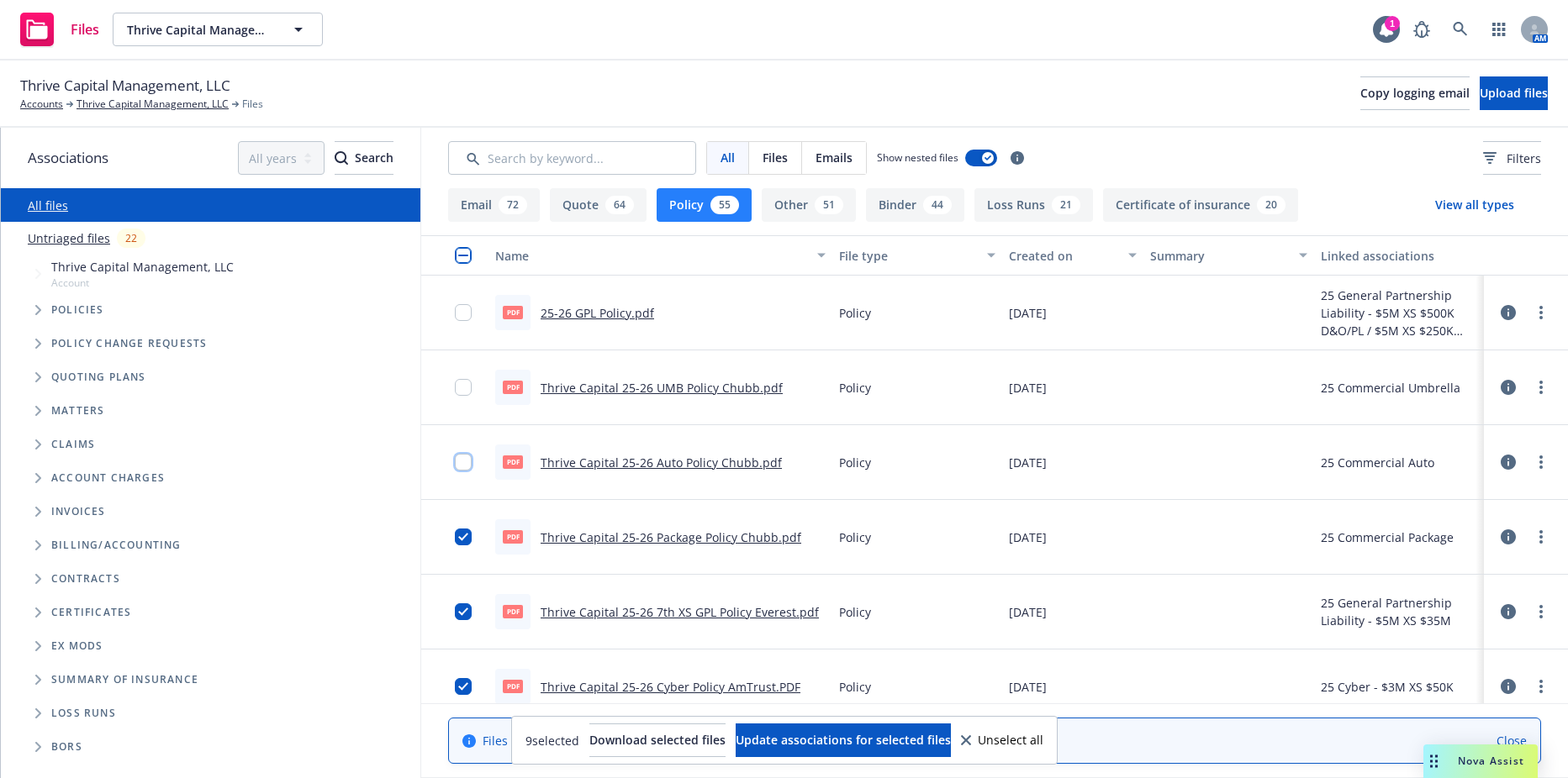
click at [461, 465] on input "checkbox" at bounding box center [463, 462] width 17 height 17
click at [467, 383] on input "checkbox" at bounding box center [463, 388] width 17 height 17
click at [466, 312] on input "checkbox" at bounding box center [463, 313] width 17 height 17
click at [639, 744] on span "Download selected files" at bounding box center [661, 739] width 136 height 16
click at [471, 248] on div "button" at bounding box center [468, 256] width 27 height 17
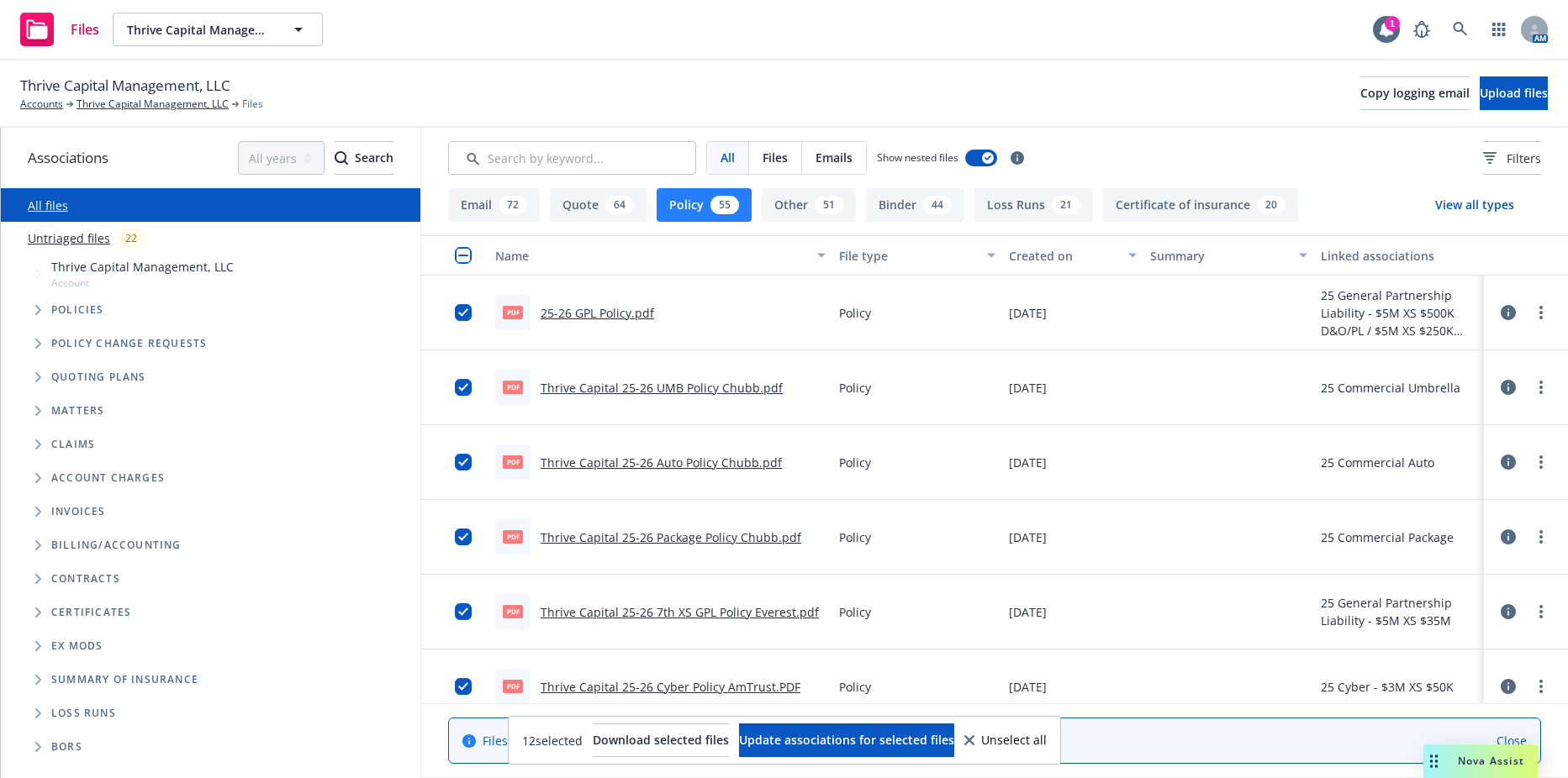
click at [462, 249] on input "checkbox" at bounding box center [463, 256] width 17 height 17
click at [462, 253] on input "checkbox" at bounding box center [463, 256] width 17 height 17
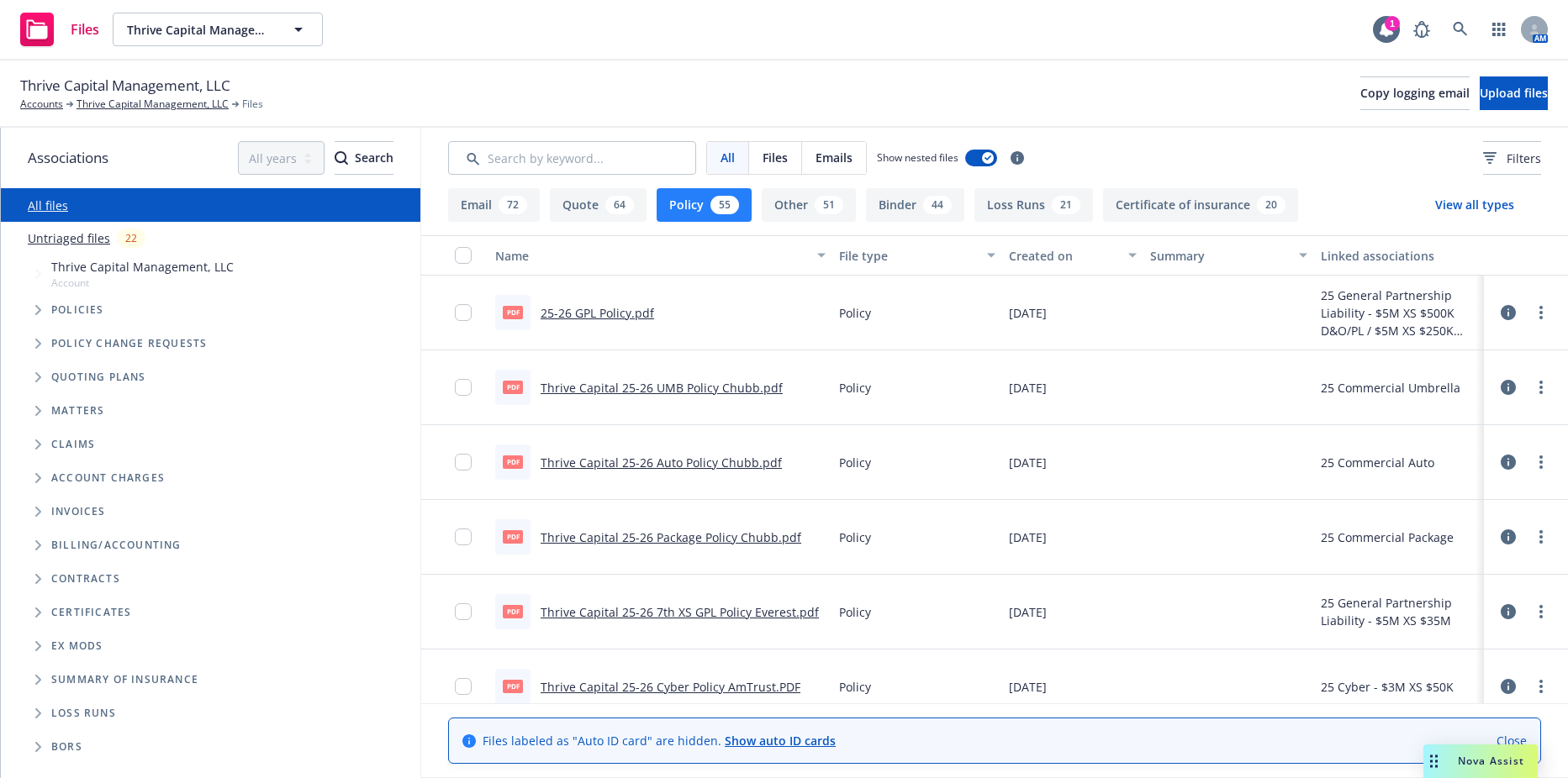
click at [45, 315] on span "Tree Example" at bounding box center [37, 310] width 27 height 27
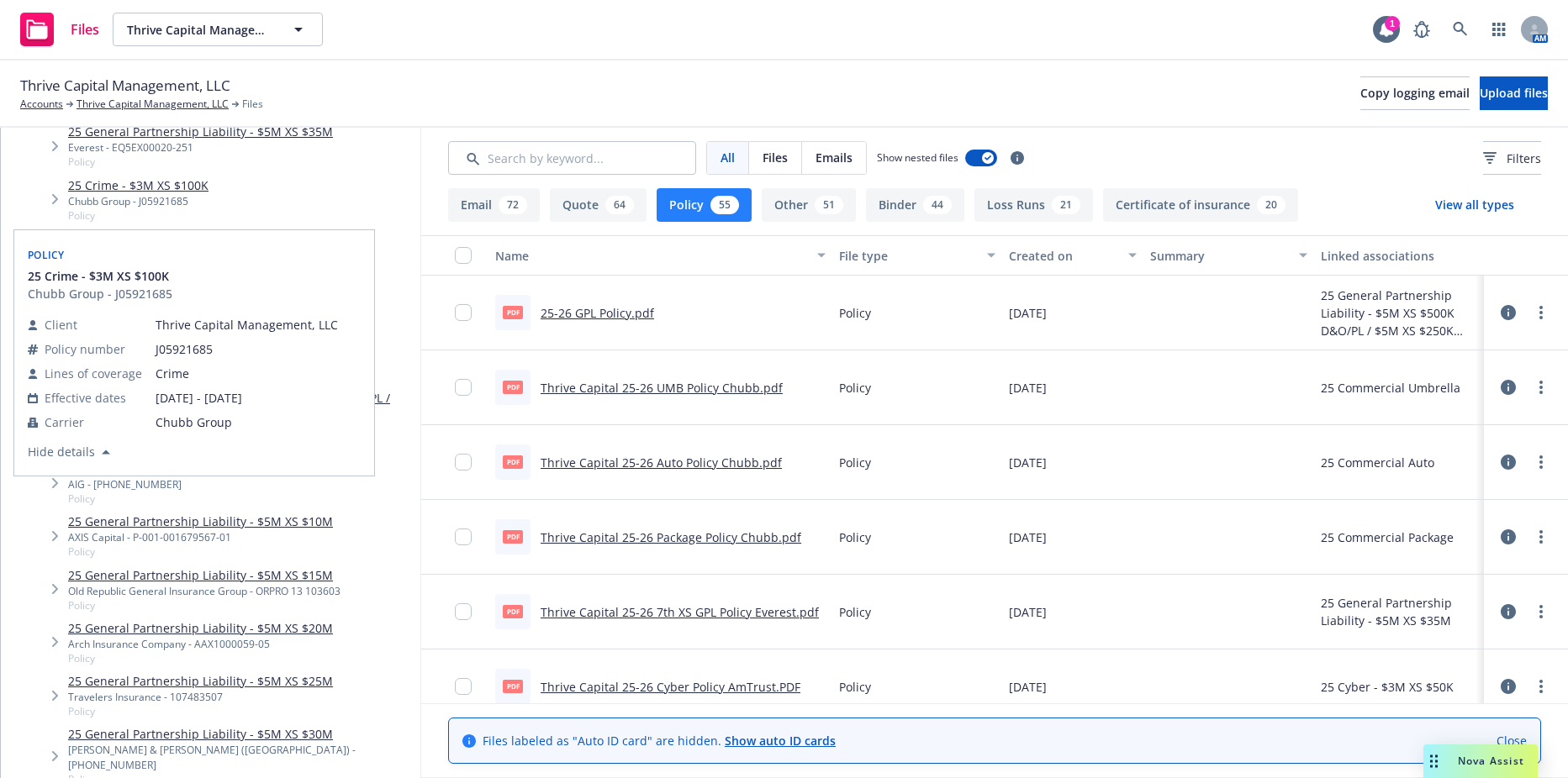
scroll to position [504, 0]
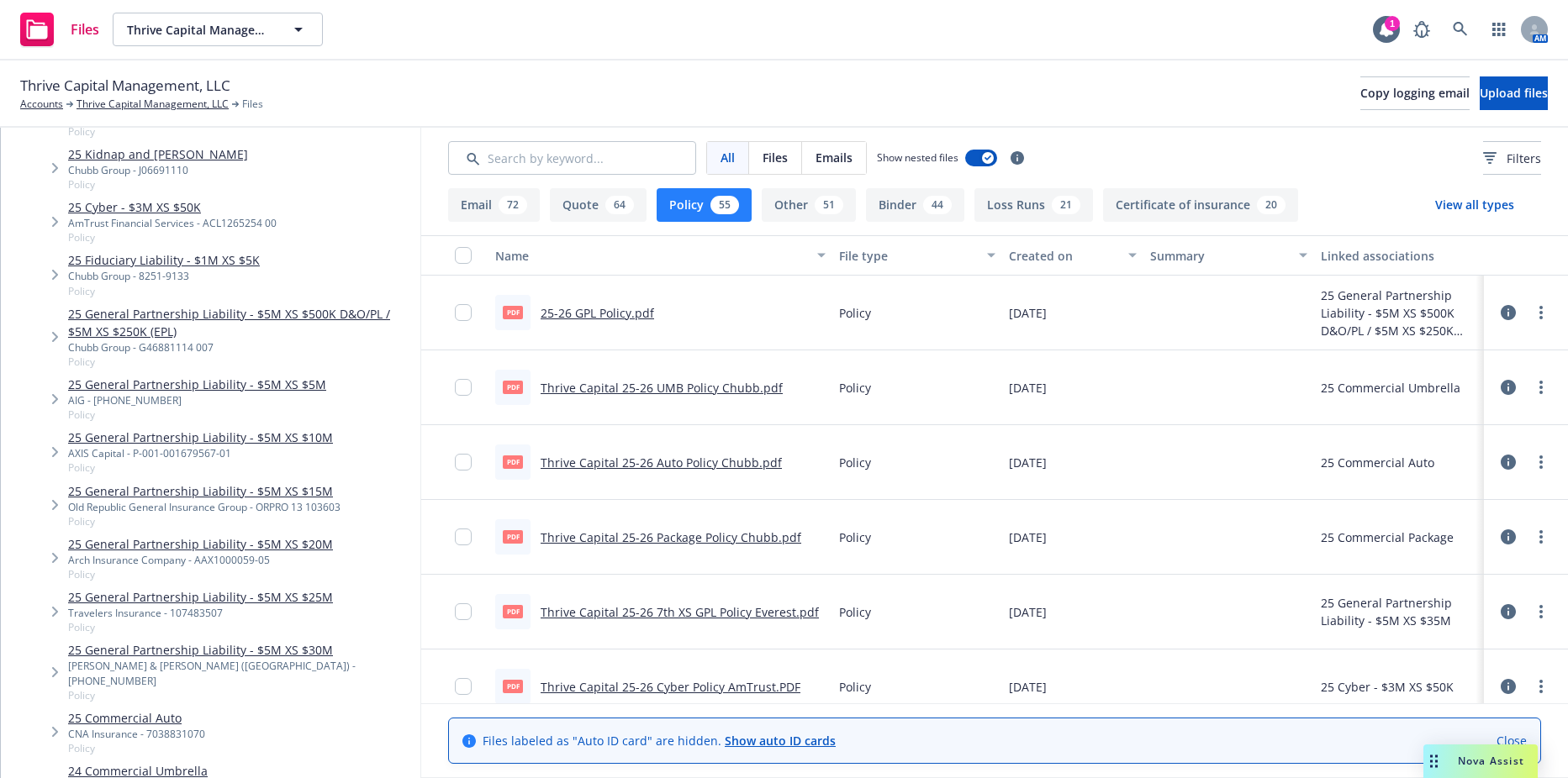
click at [198, 396] on div "AIG - 01-701-53-28" at bounding box center [197, 401] width 258 height 15
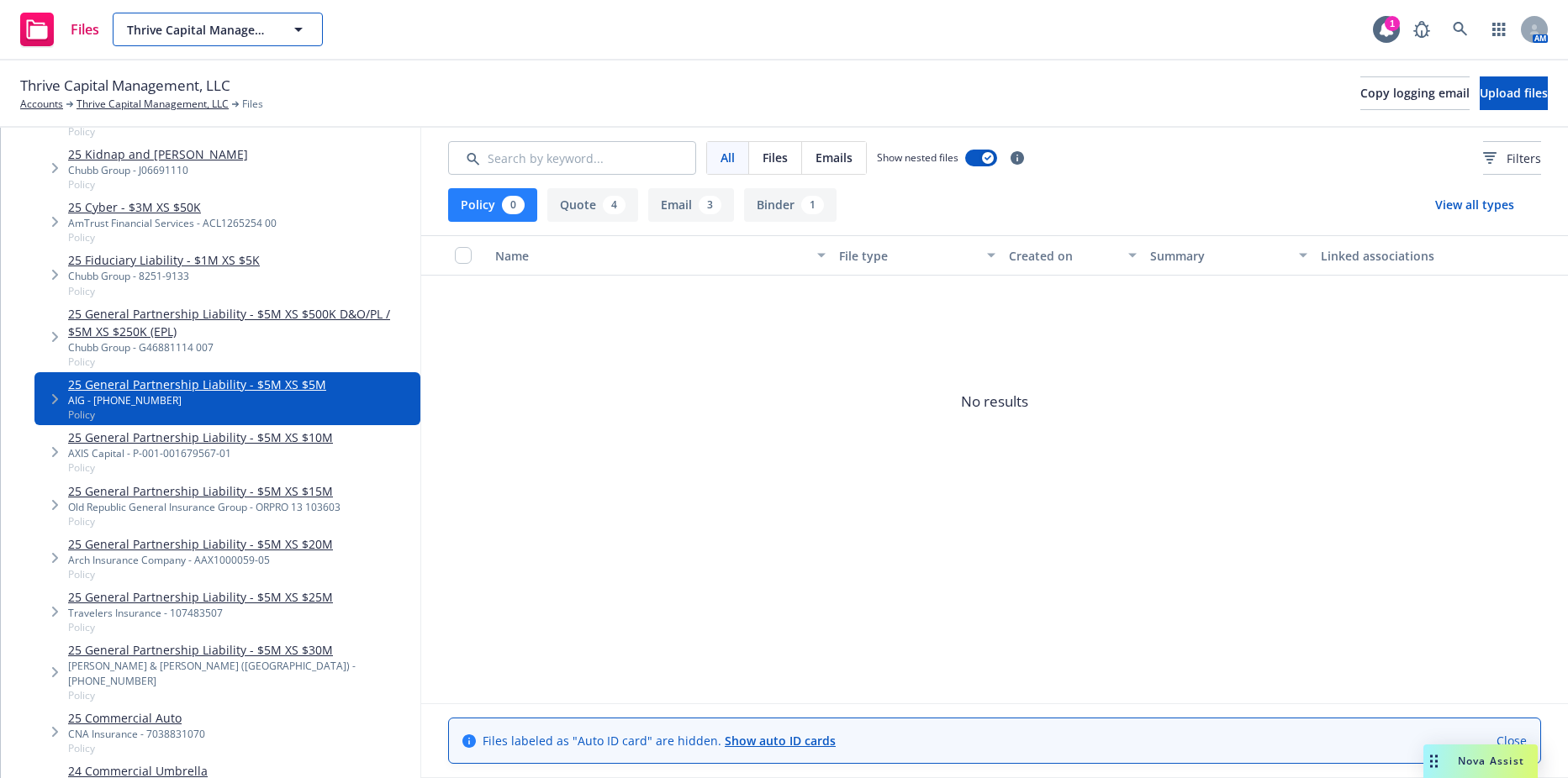
click at [245, 29] on span "Thrive Capital Management, LLC" at bounding box center [200, 29] width 146 height 18
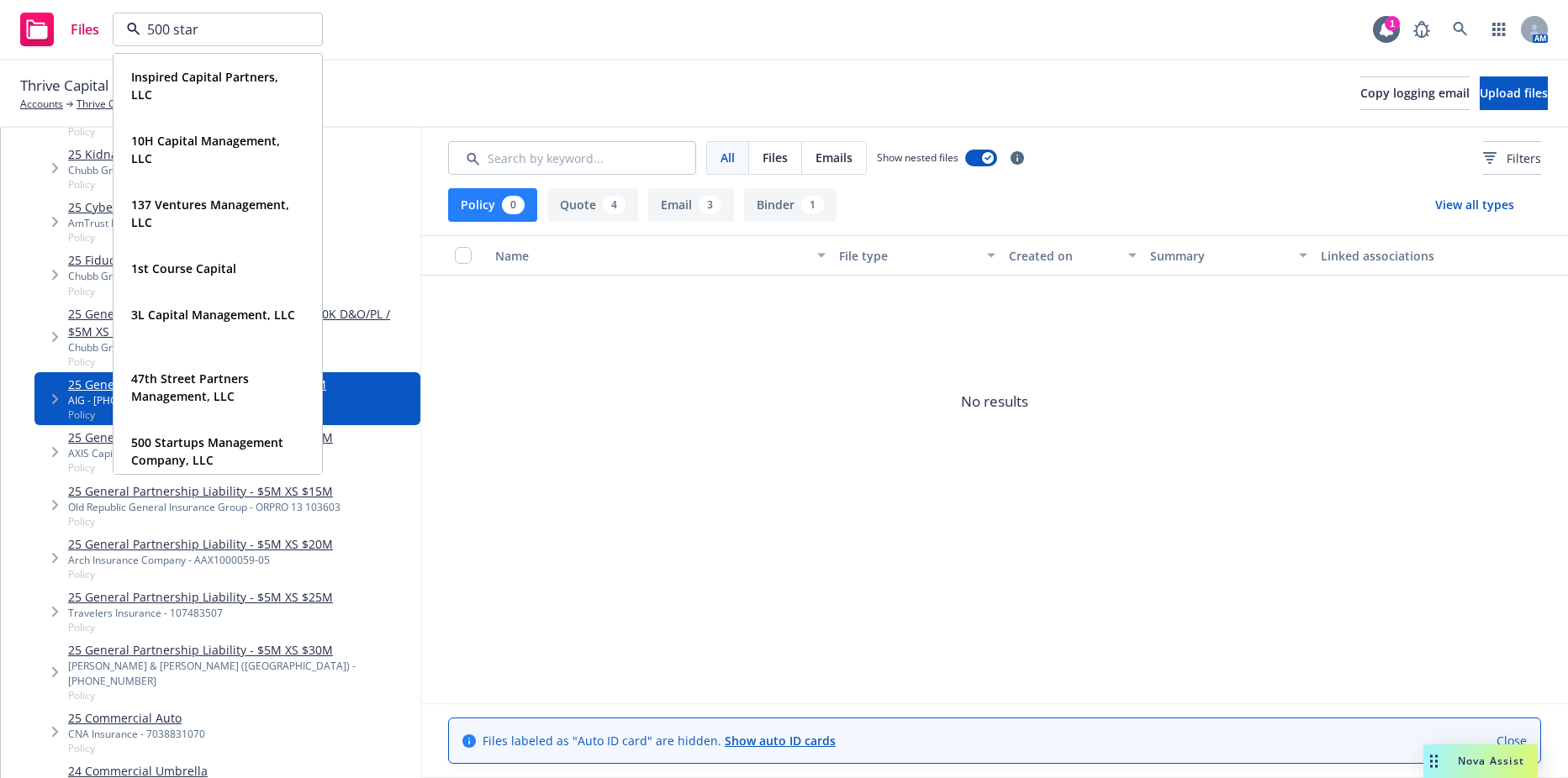
type input "500 start"
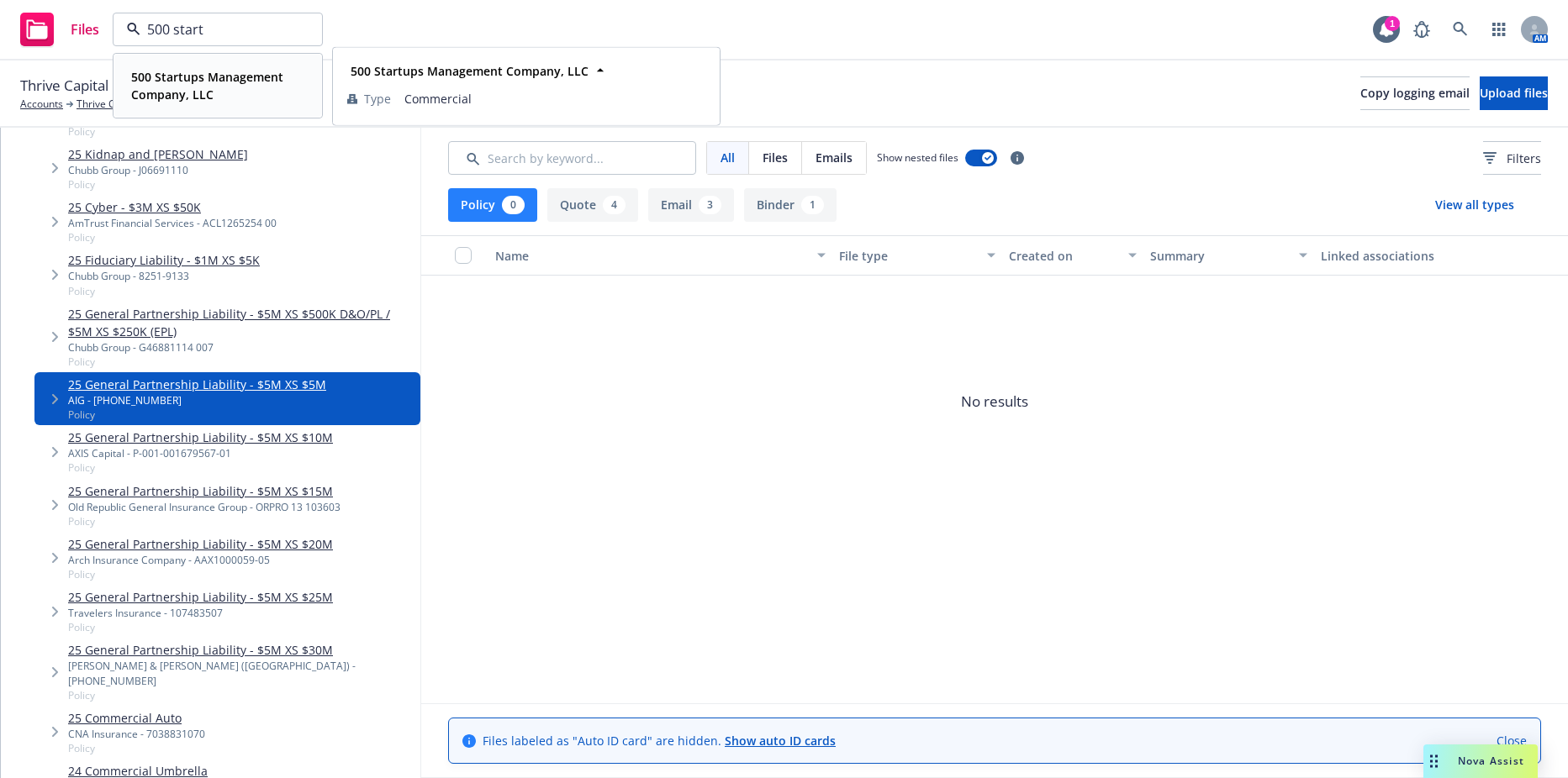
click at [229, 72] on strong "500 Startups Management Company, LLC" at bounding box center [207, 85] width 152 height 33
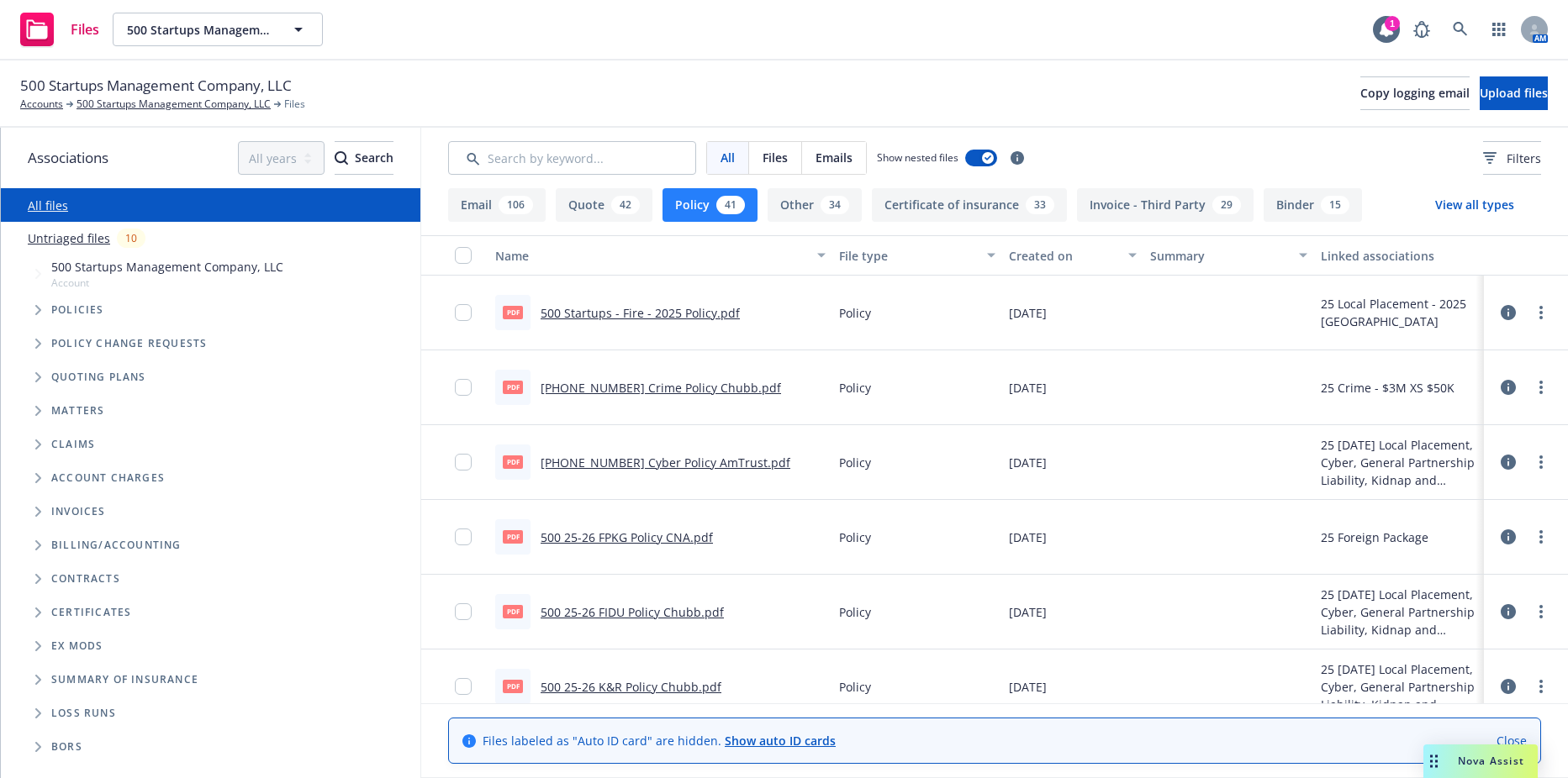
click at [27, 311] on span "Tree Example" at bounding box center [37, 310] width 27 height 27
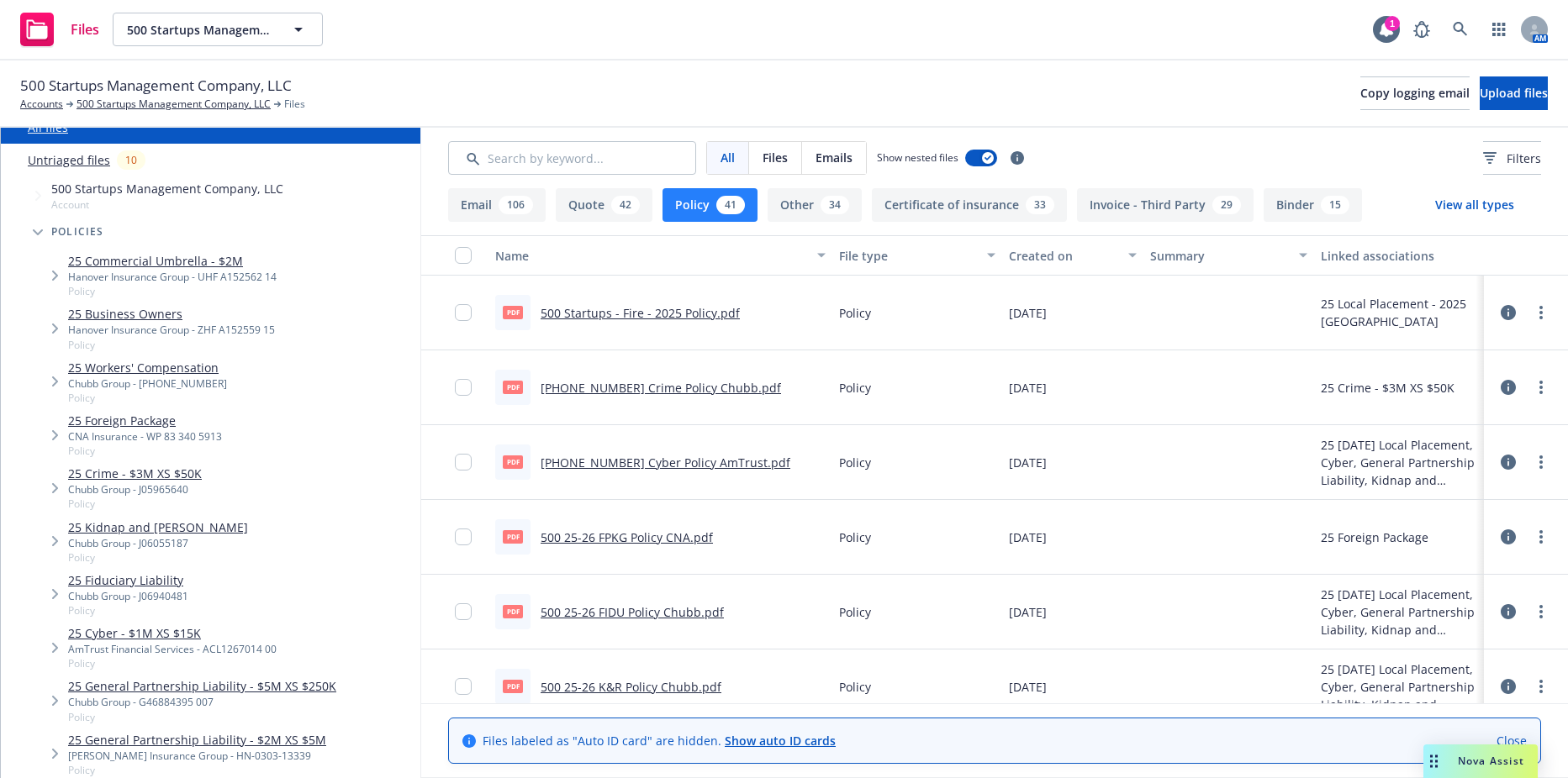
scroll to position [168, 0]
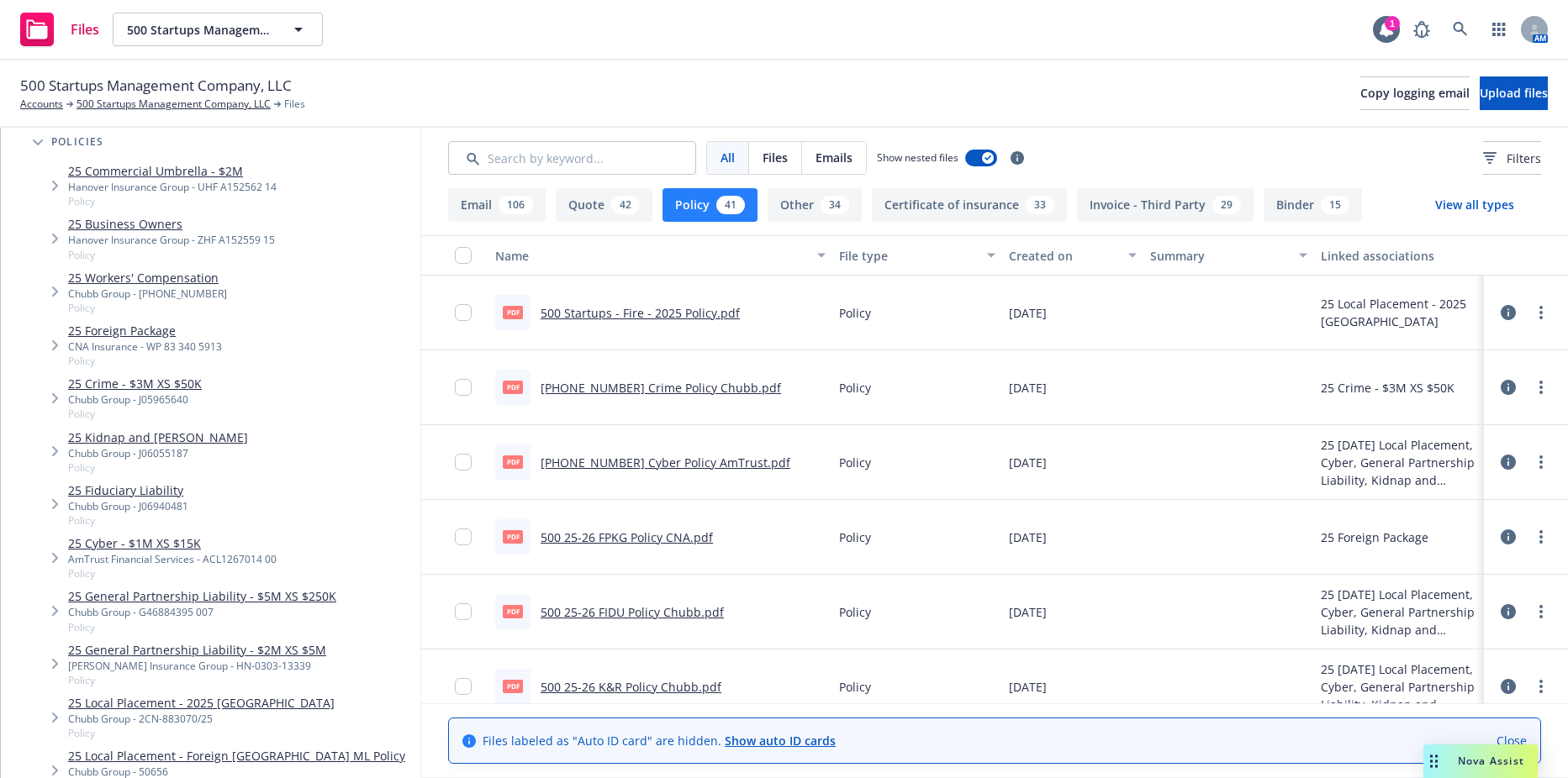
click at [189, 600] on link "25 General Partnership Liability - $5M XS $250K" at bounding box center [202, 596] width 269 height 18
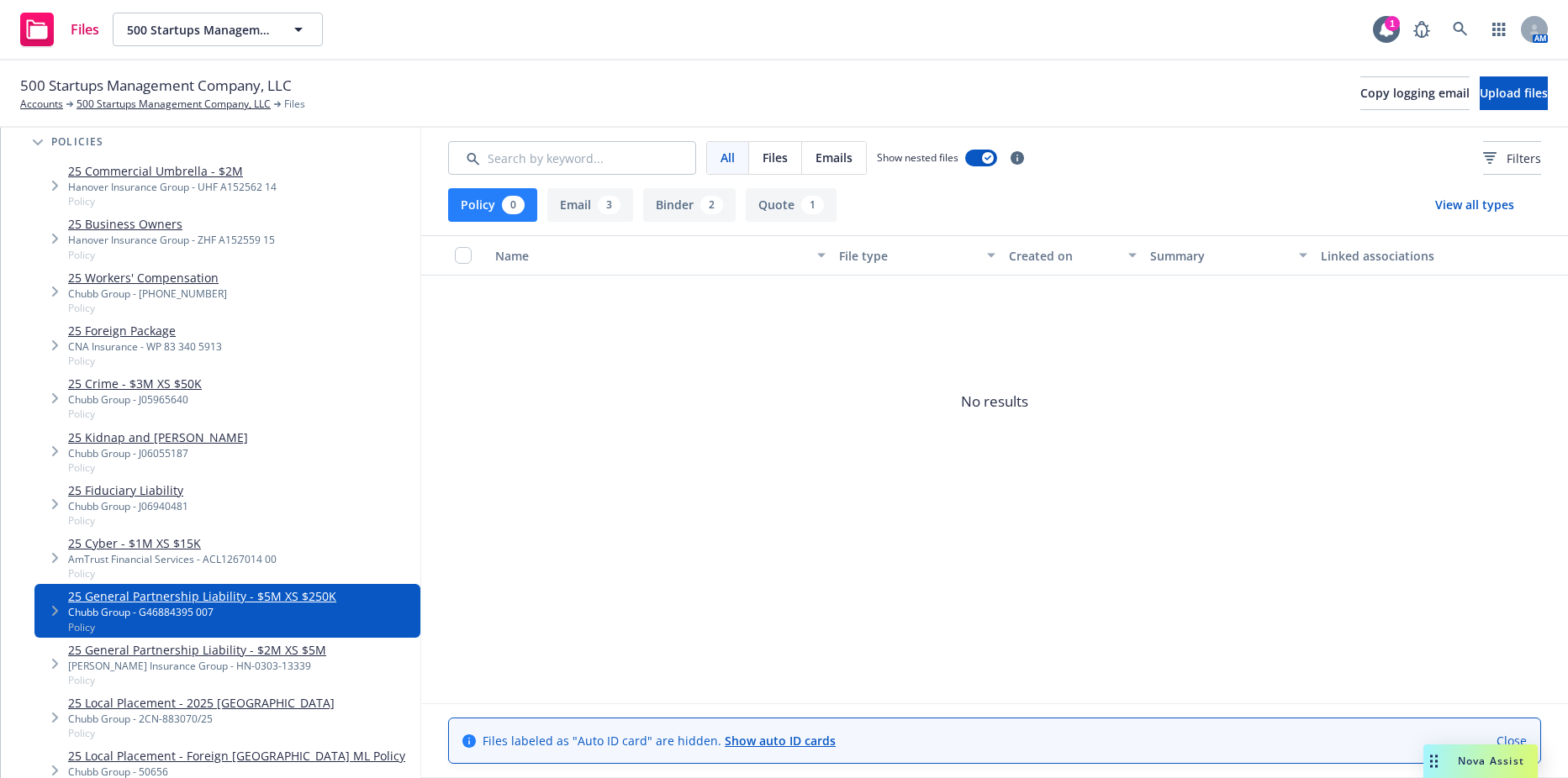
click at [517, 208] on div "0" at bounding box center [513, 205] width 22 height 19
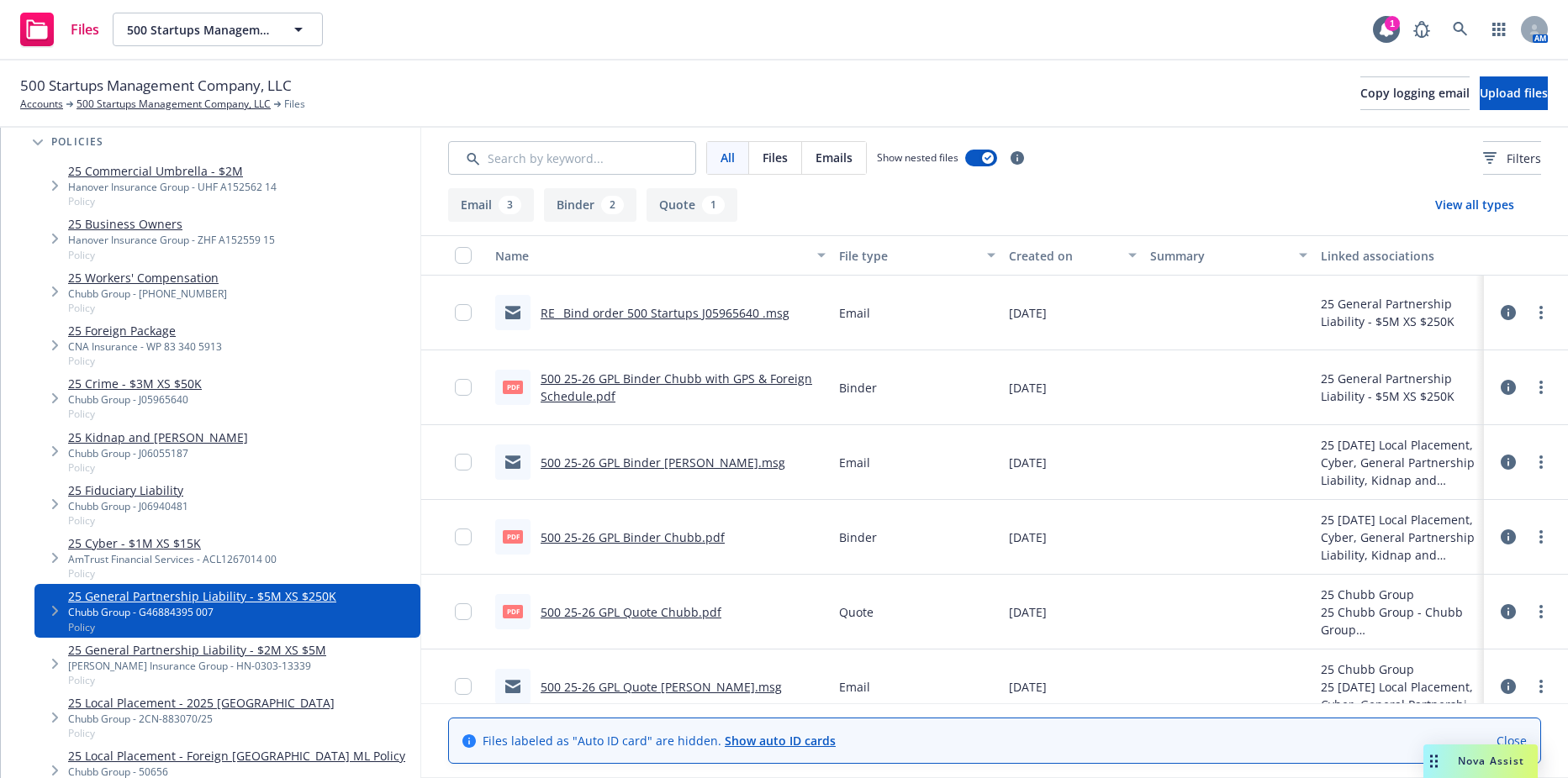
click at [682, 461] on link "500 25-26 GPL Binder EM Chubb.msg" at bounding box center [663, 462] width 245 height 16
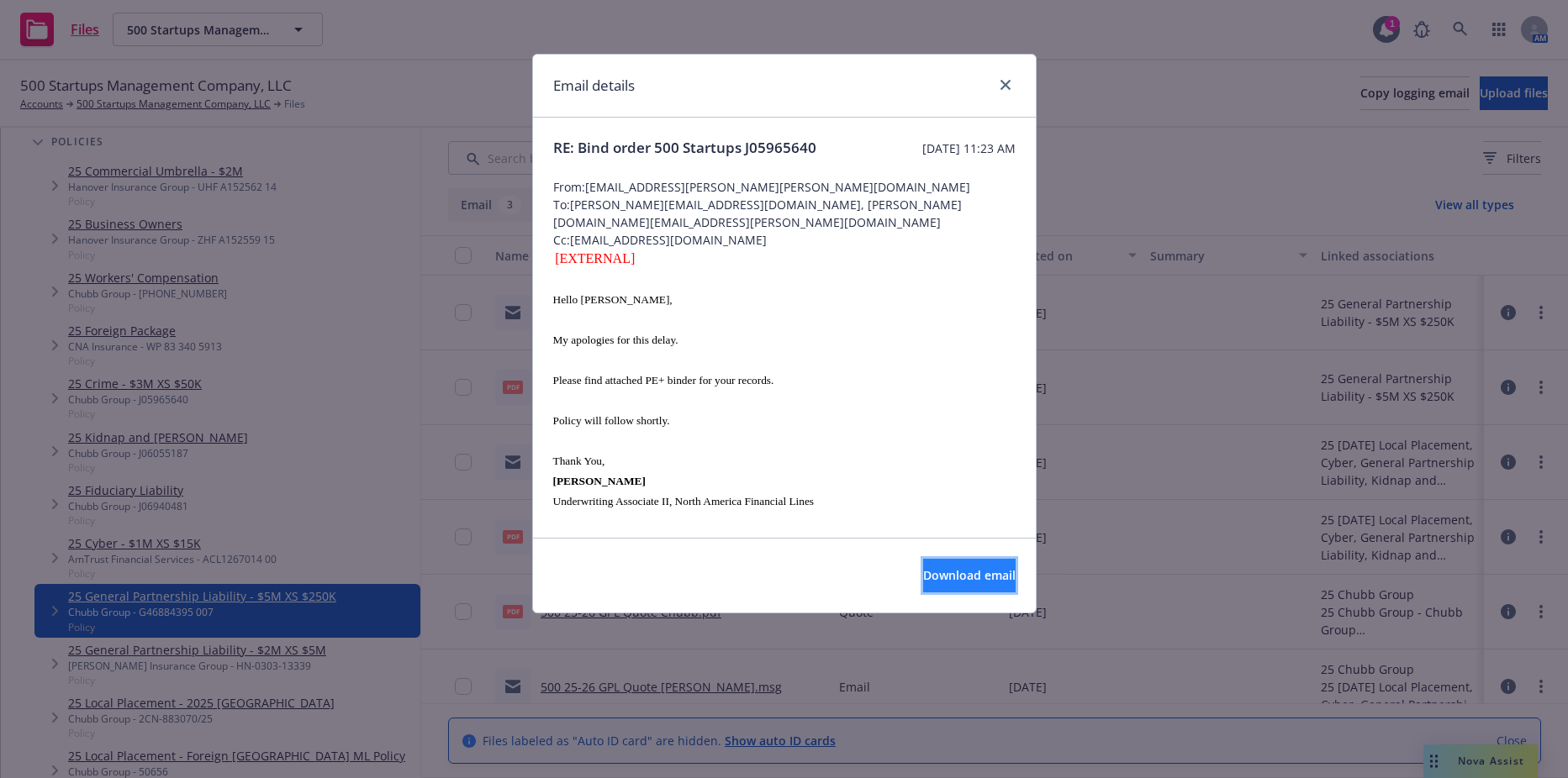
click at [980, 582] on span "Download email" at bounding box center [970, 575] width 93 height 16
click at [343, 373] on div "Email details RE: Bind order 500 Startups J05965640 Thursday, August 28, 2025 a…" at bounding box center [784, 389] width 1568 height 778
click at [422, 358] on div "Email details RE: Bind order 500 Startups J05965640 Thursday, August 28, 2025 a…" at bounding box center [784, 389] width 1568 height 778
click at [1001, 87] on icon "close" at bounding box center [1006, 85] width 10 height 10
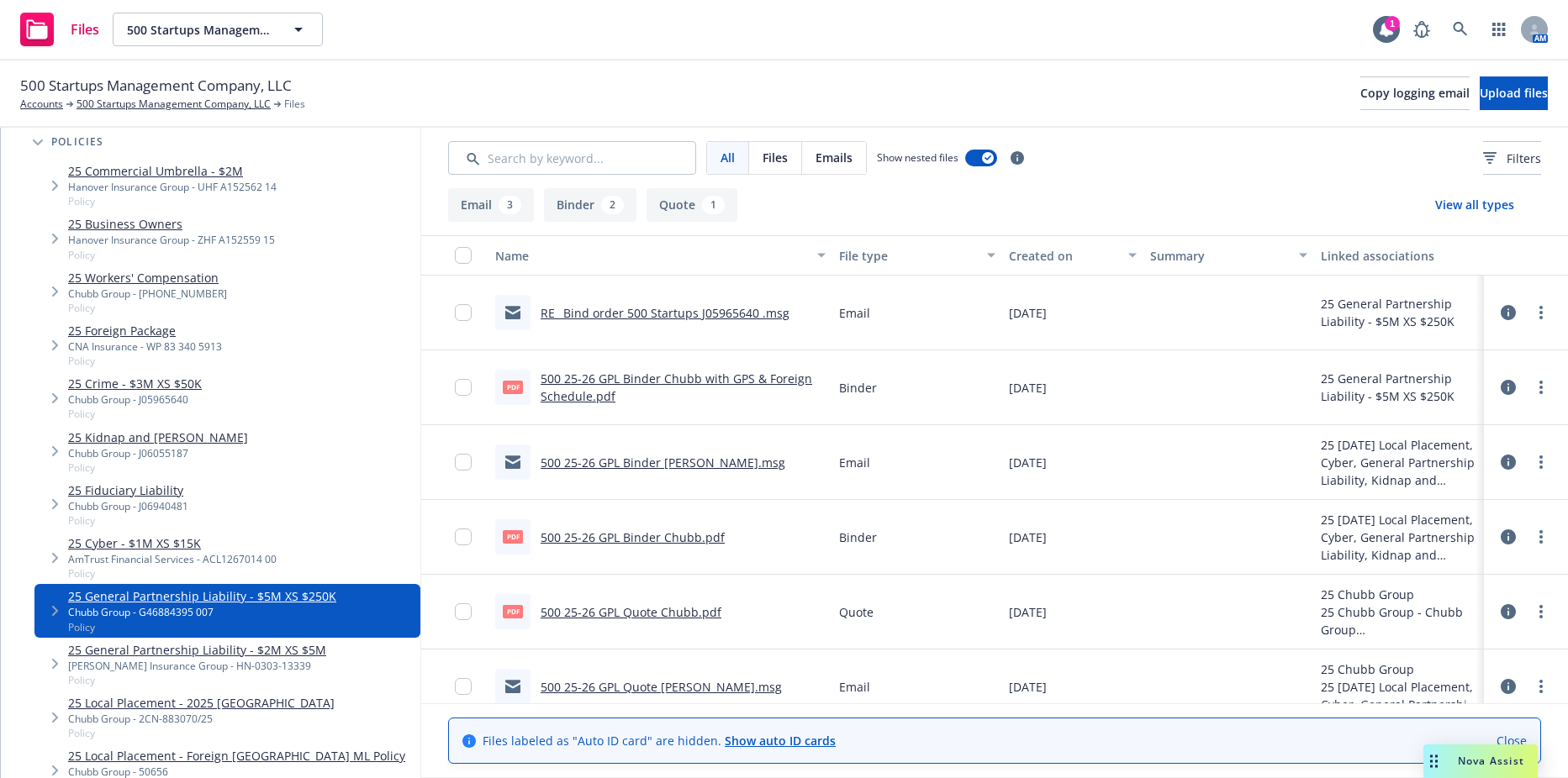
click at [617, 460] on link "500 25-26 GPL Binder EM Chubb.msg" at bounding box center [663, 462] width 245 height 16
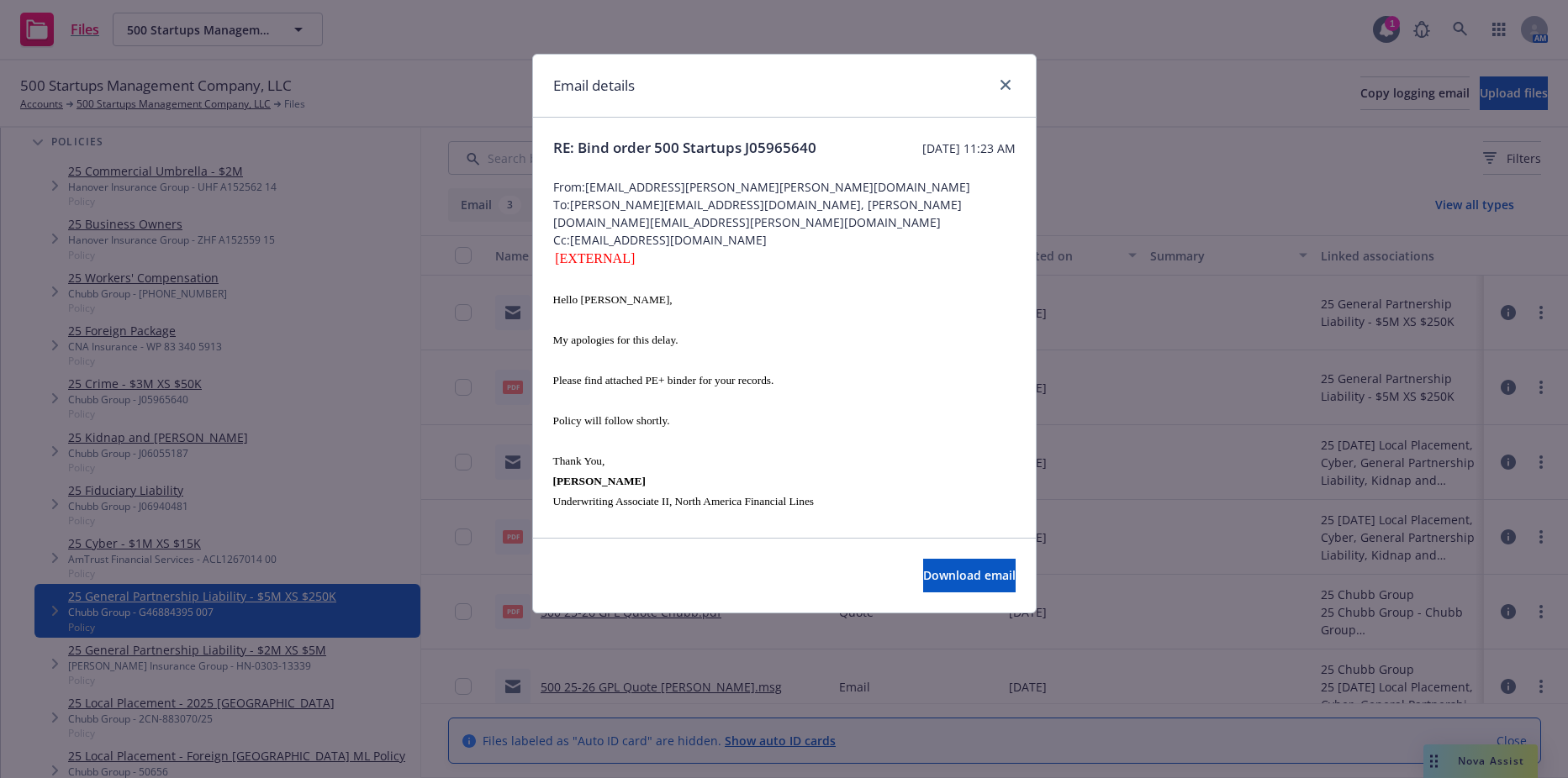
click at [478, 157] on div "Email details RE: Bind order 500 Startups J05965640 Thursday, August 28, 2025 a…" at bounding box center [784, 389] width 1568 height 778
click at [360, 109] on div "Email details RE: Bind order 500 Startups J05965640 Thursday, August 28, 2025 a…" at bounding box center [784, 389] width 1568 height 778
click at [1007, 81] on icon "close" at bounding box center [1006, 85] width 10 height 10
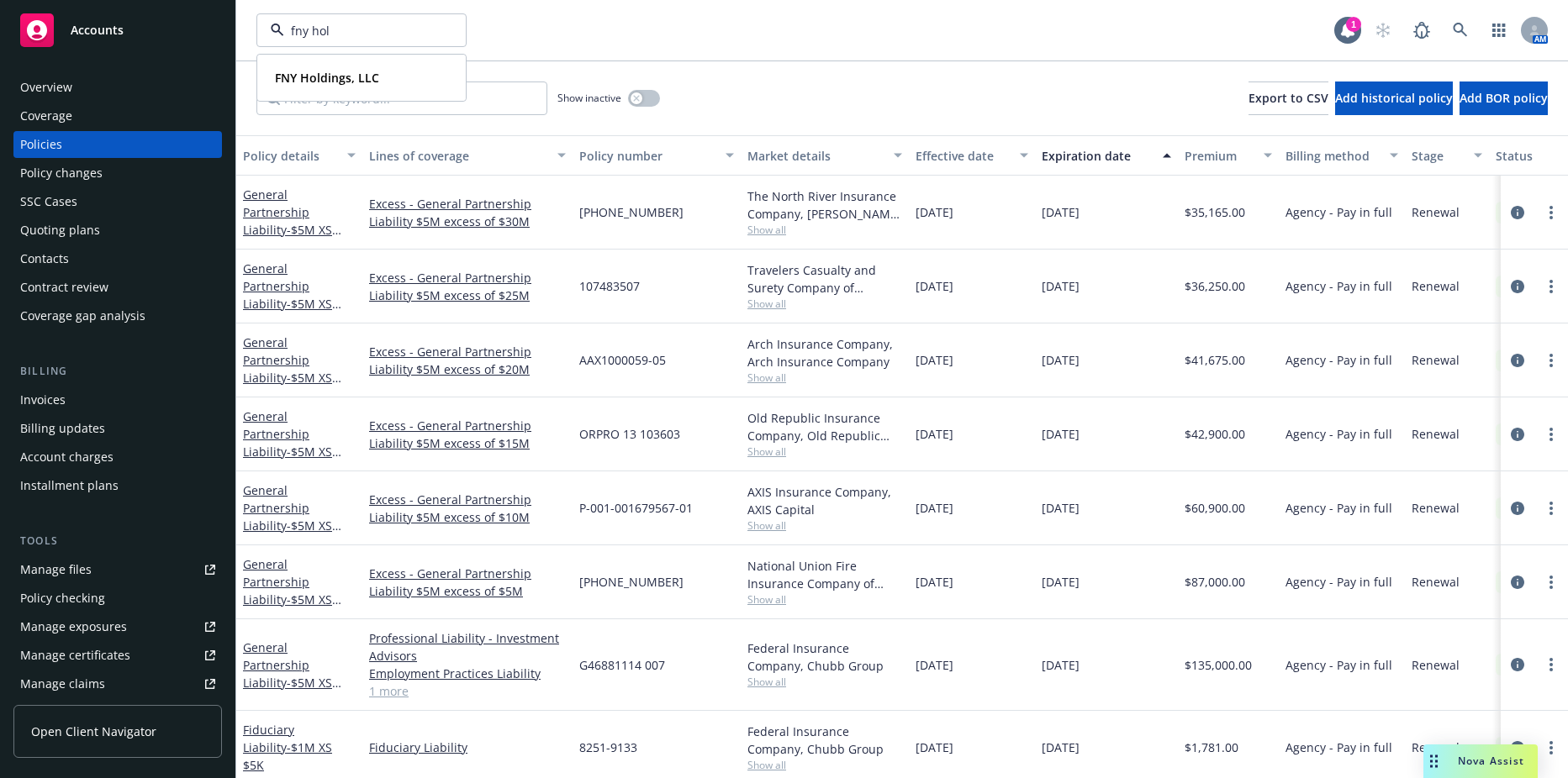
type input "fny hold"
click at [342, 76] on strong "FNY Holdings, LLC" at bounding box center [326, 77] width 104 height 16
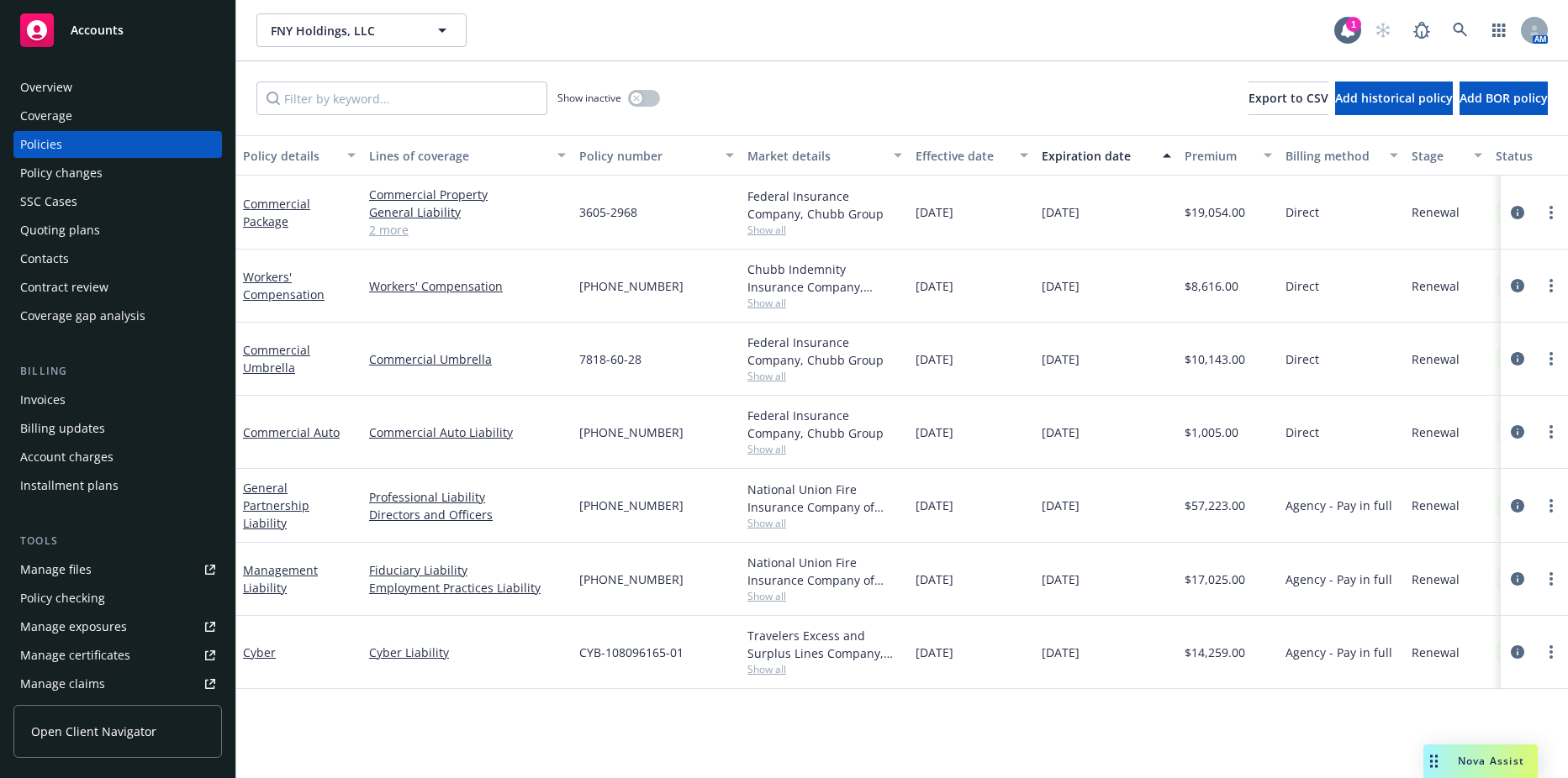
click at [1559, 294] on div at bounding box center [1535, 286] width 54 height 21
click at [1553, 287] on icon "more" at bounding box center [1552, 286] width 3 height 14
click at [1447, 519] on link "Copy logging email" at bounding box center [1462, 522] width 197 height 33
click at [324, 33] on span "FNY Holdings, LLC" at bounding box center [344, 30] width 146 height 18
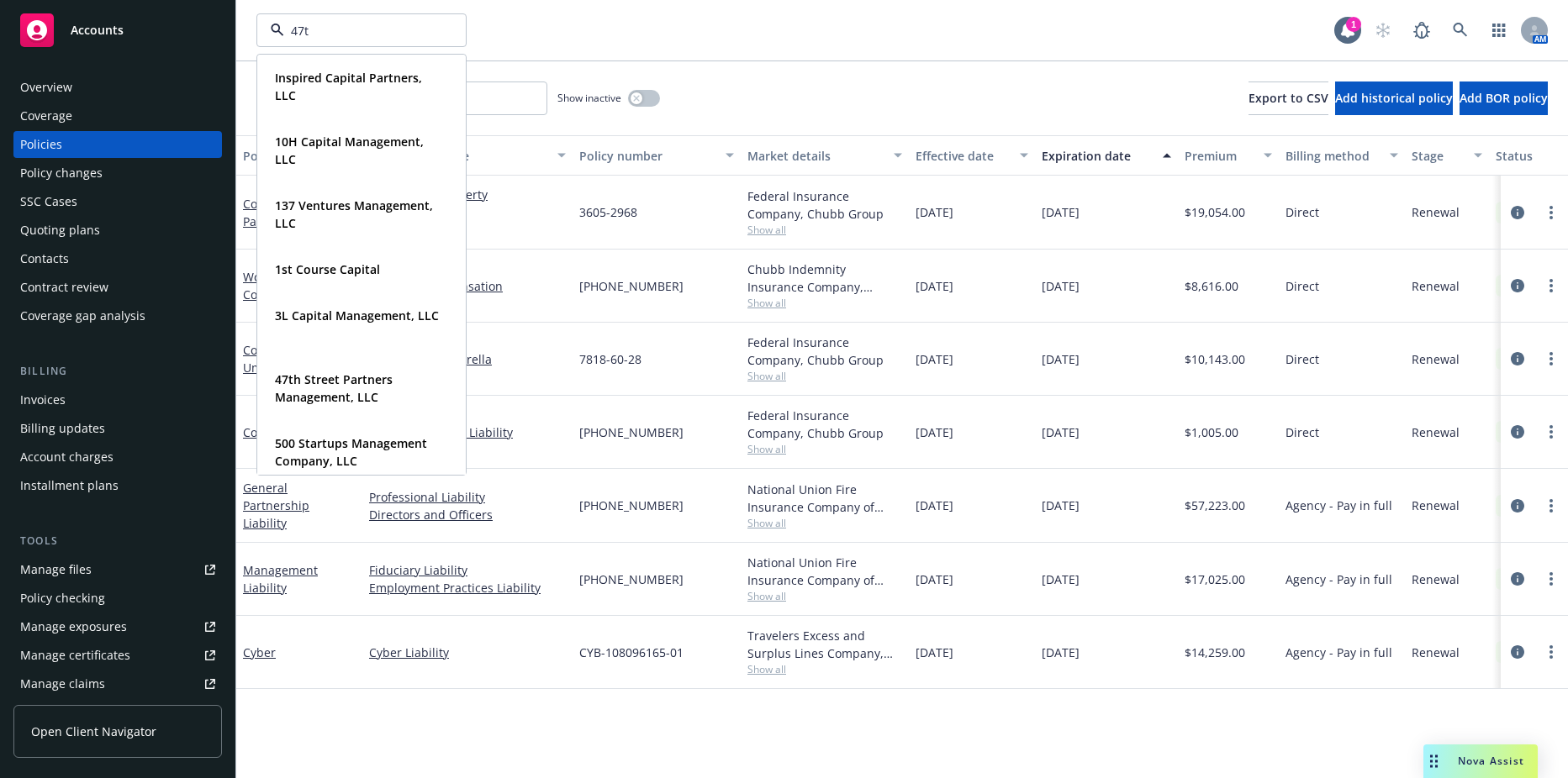
type input "47th"
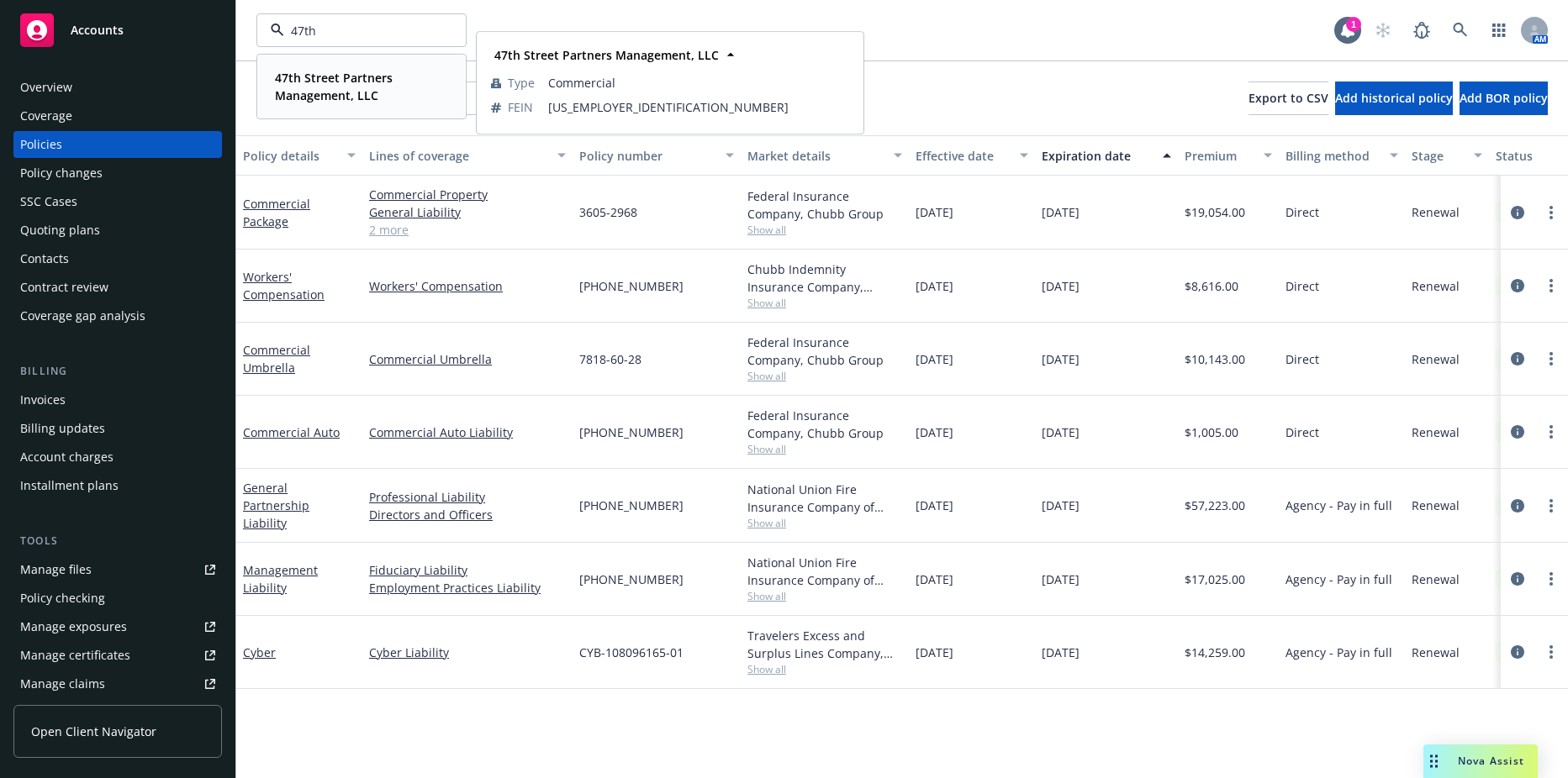
click at [323, 76] on strong "47th Street Partners Management, LLC" at bounding box center [333, 86] width 118 height 33
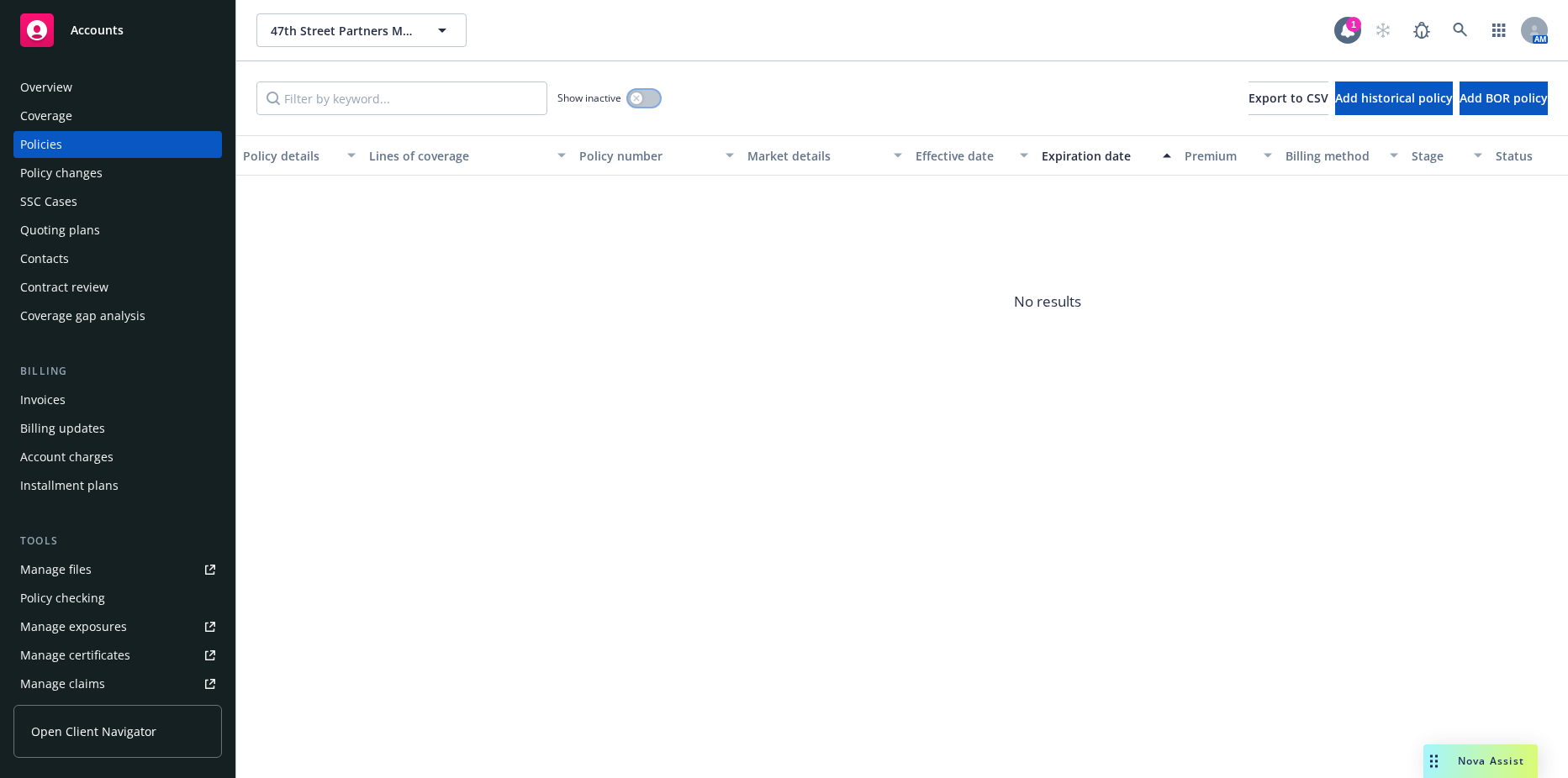
click at [650, 100] on button "button" at bounding box center [644, 99] width 32 height 17
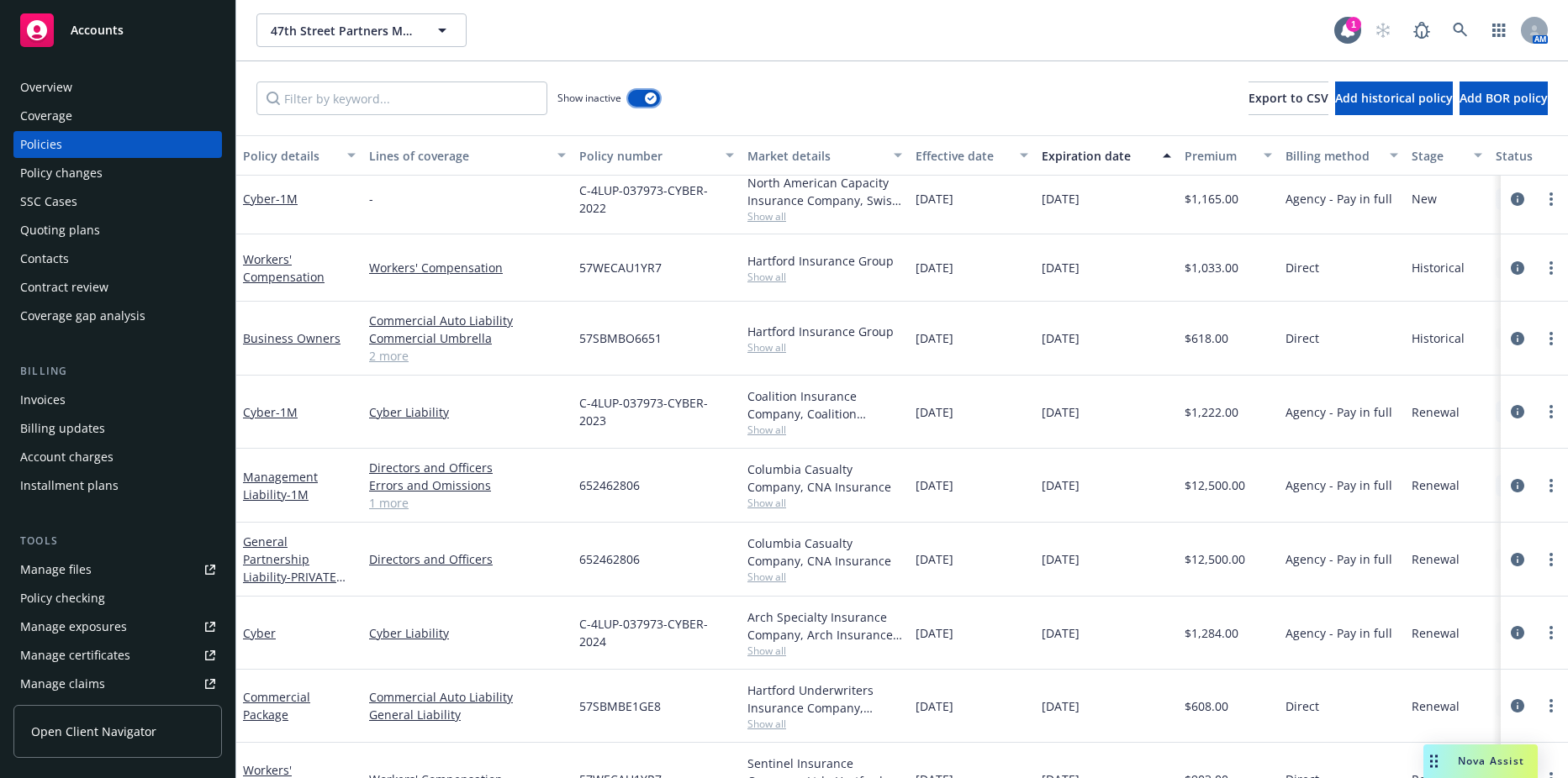
scroll to position [268, 0]
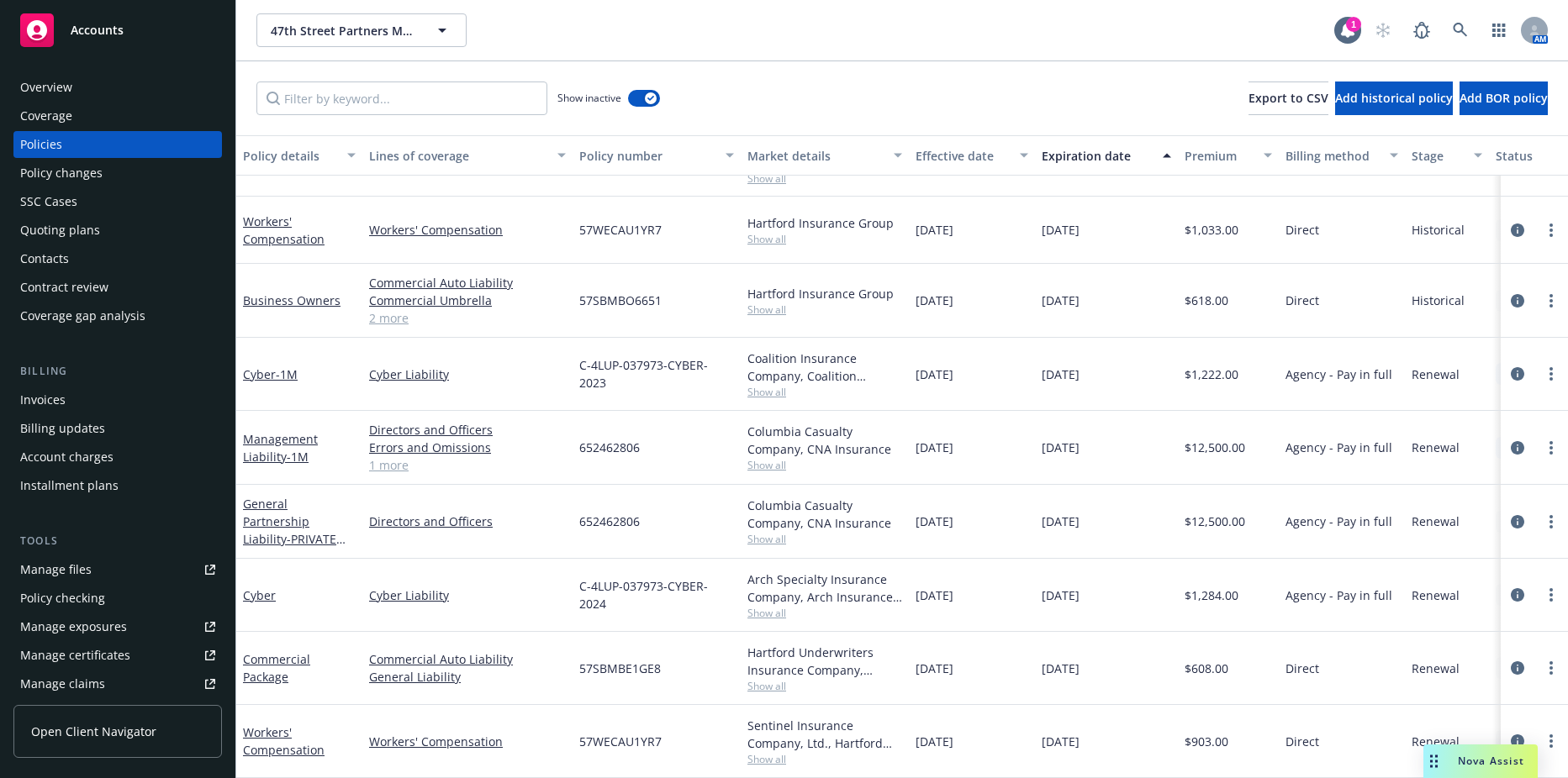
click at [1527, 661] on div at bounding box center [1535, 668] width 54 height 21
click at [1550, 661] on icon "more" at bounding box center [1552, 668] width 3 height 14
click at [1440, 440] on link "Renew with incumbent" at bounding box center [1462, 431] width 197 height 33
select select "12"
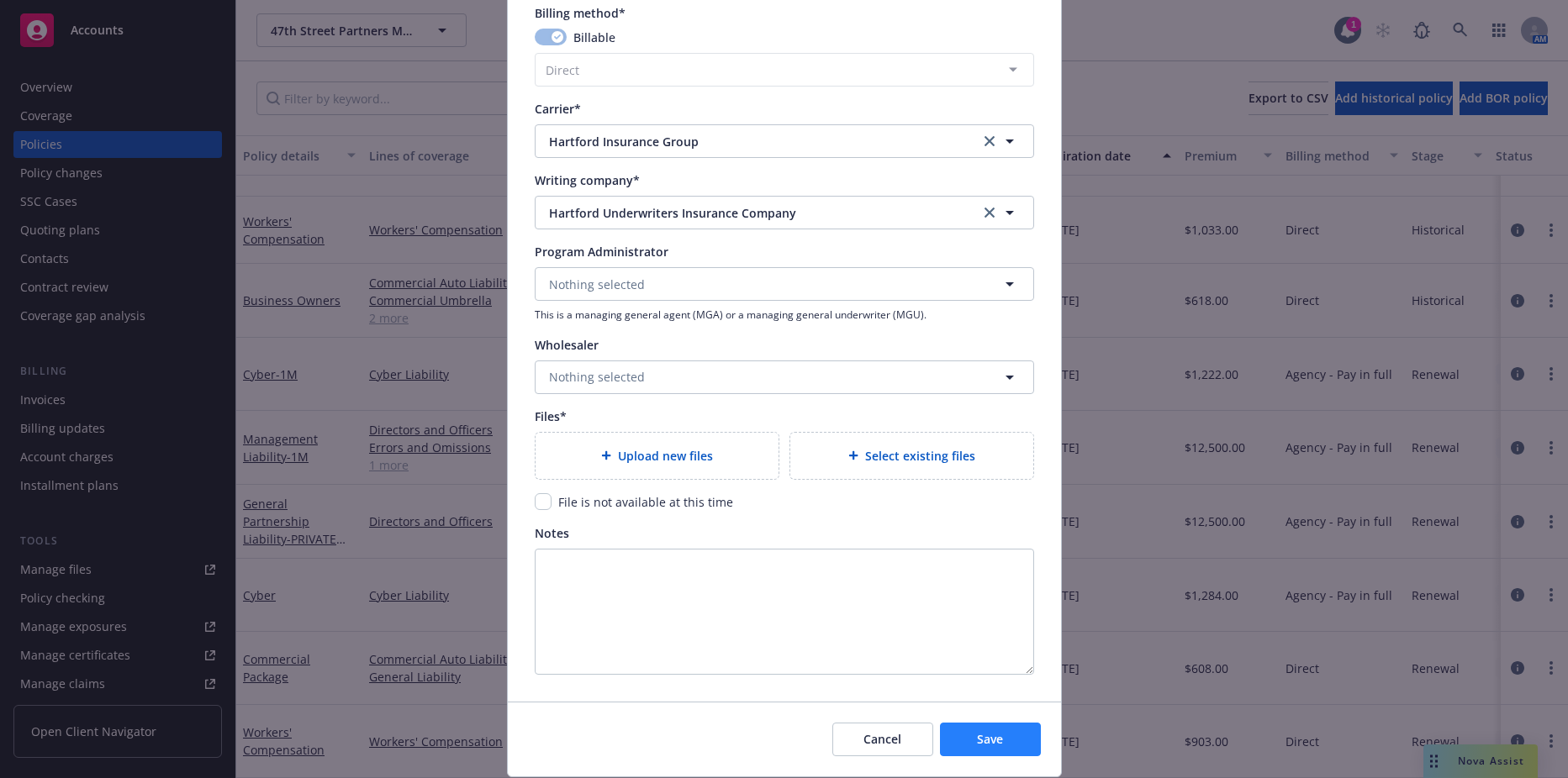
scroll to position [1533, 0]
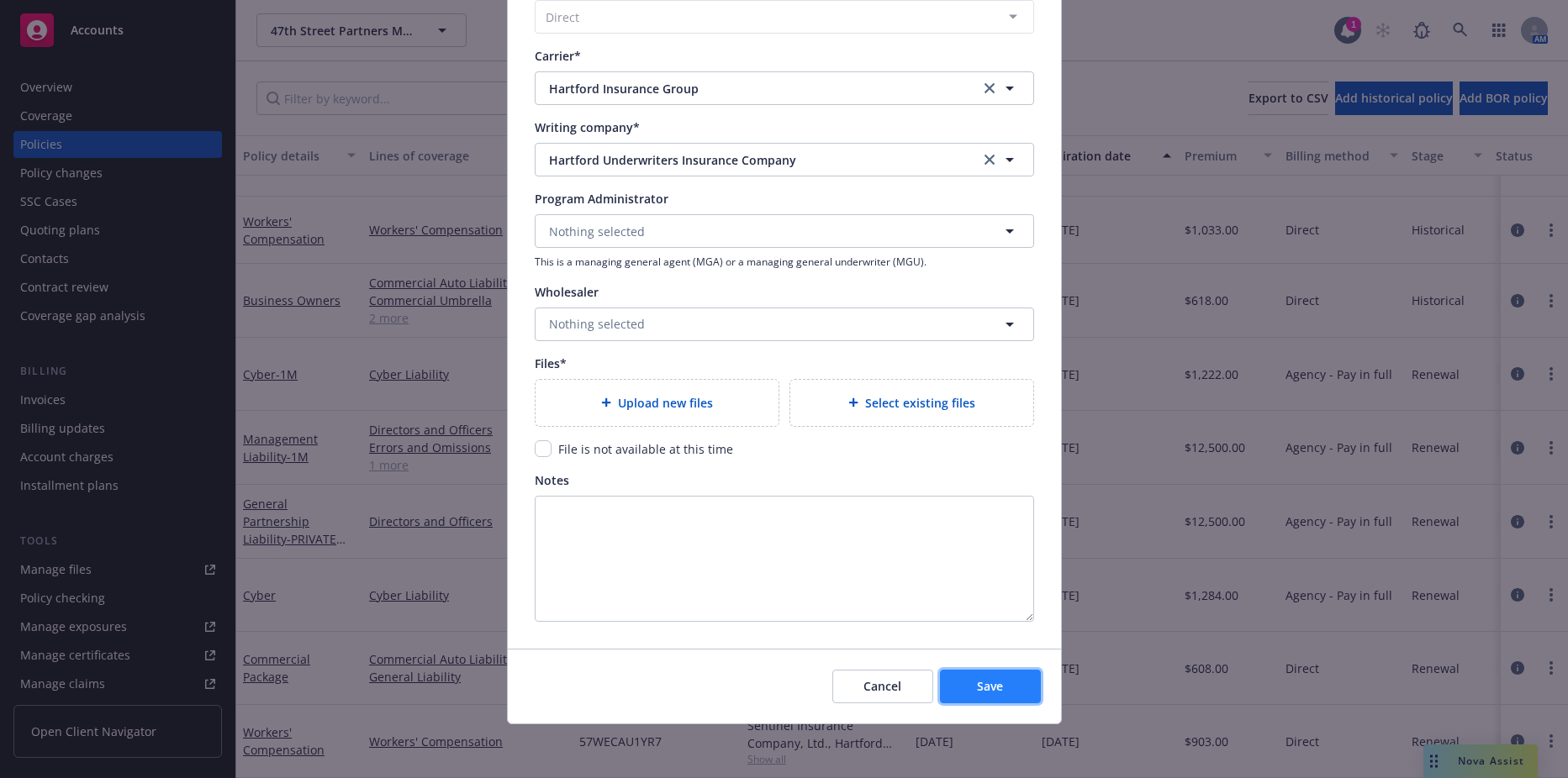
click at [989, 693] on span "Save" at bounding box center [990, 686] width 26 height 16
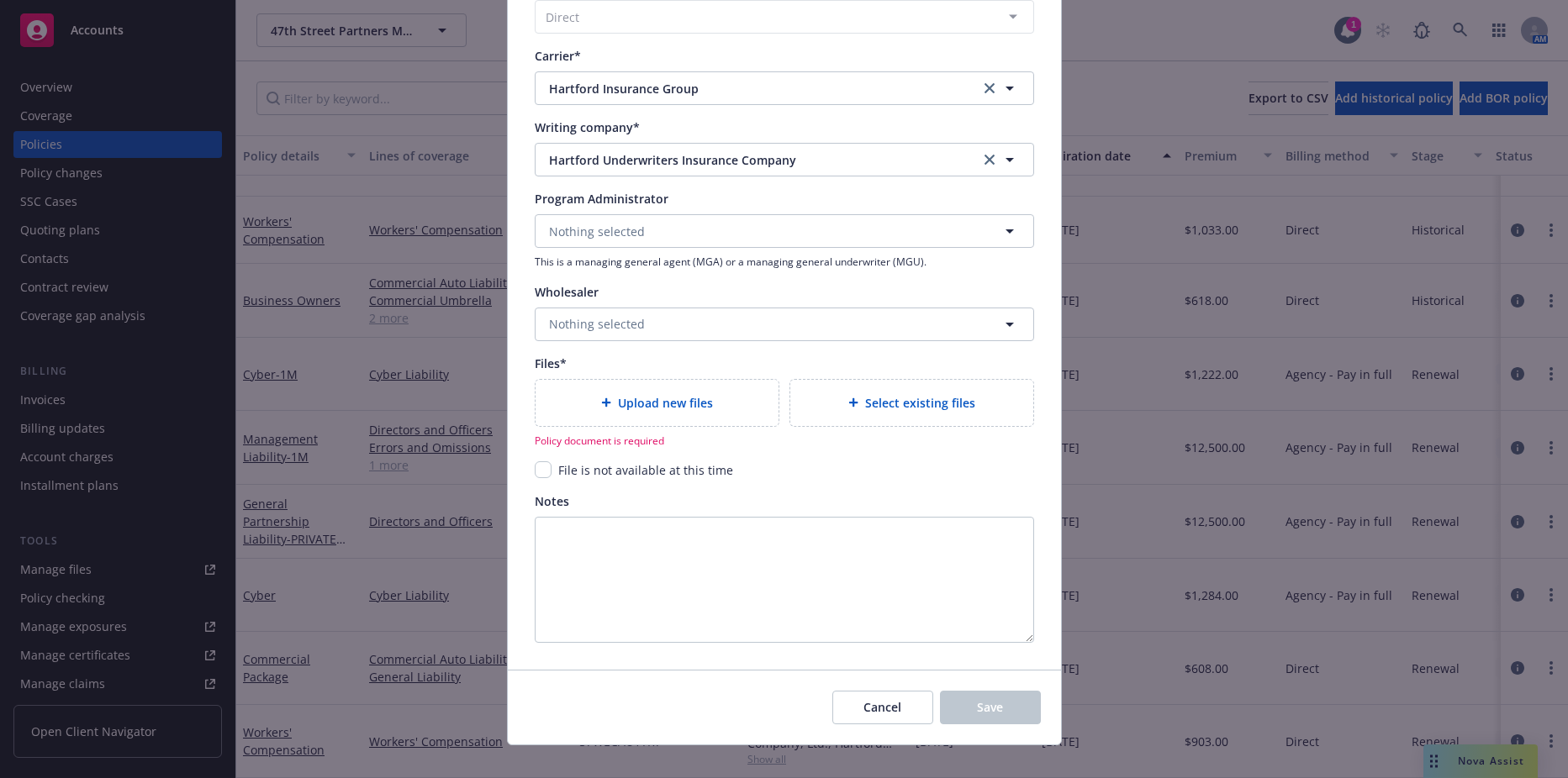
click at [540, 472] on input "checkbox" at bounding box center [543, 470] width 17 height 17
checkbox input "true"
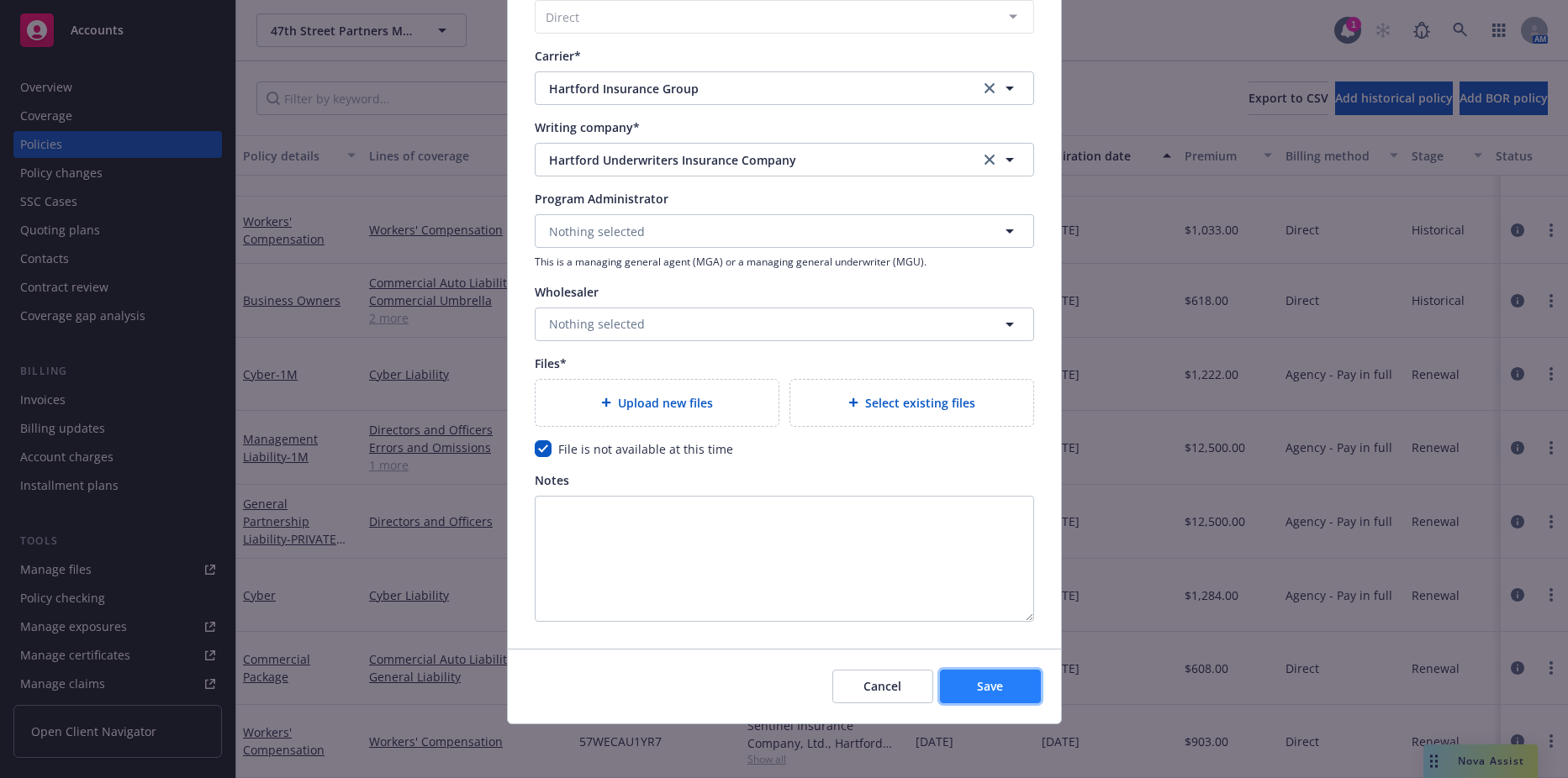
click at [988, 686] on span "Save" at bounding box center [990, 686] width 26 height 16
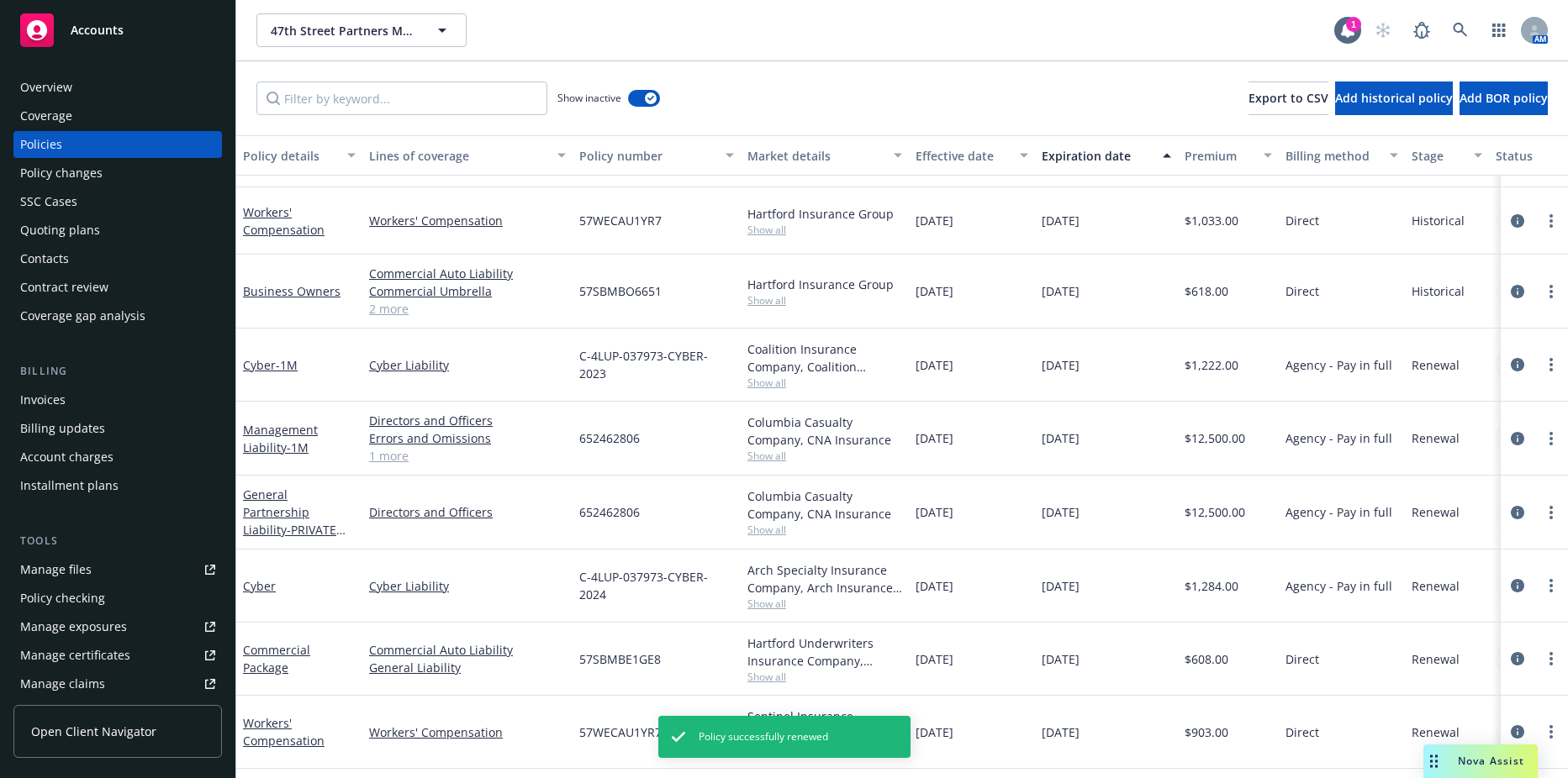
scroll to position [196, 0]
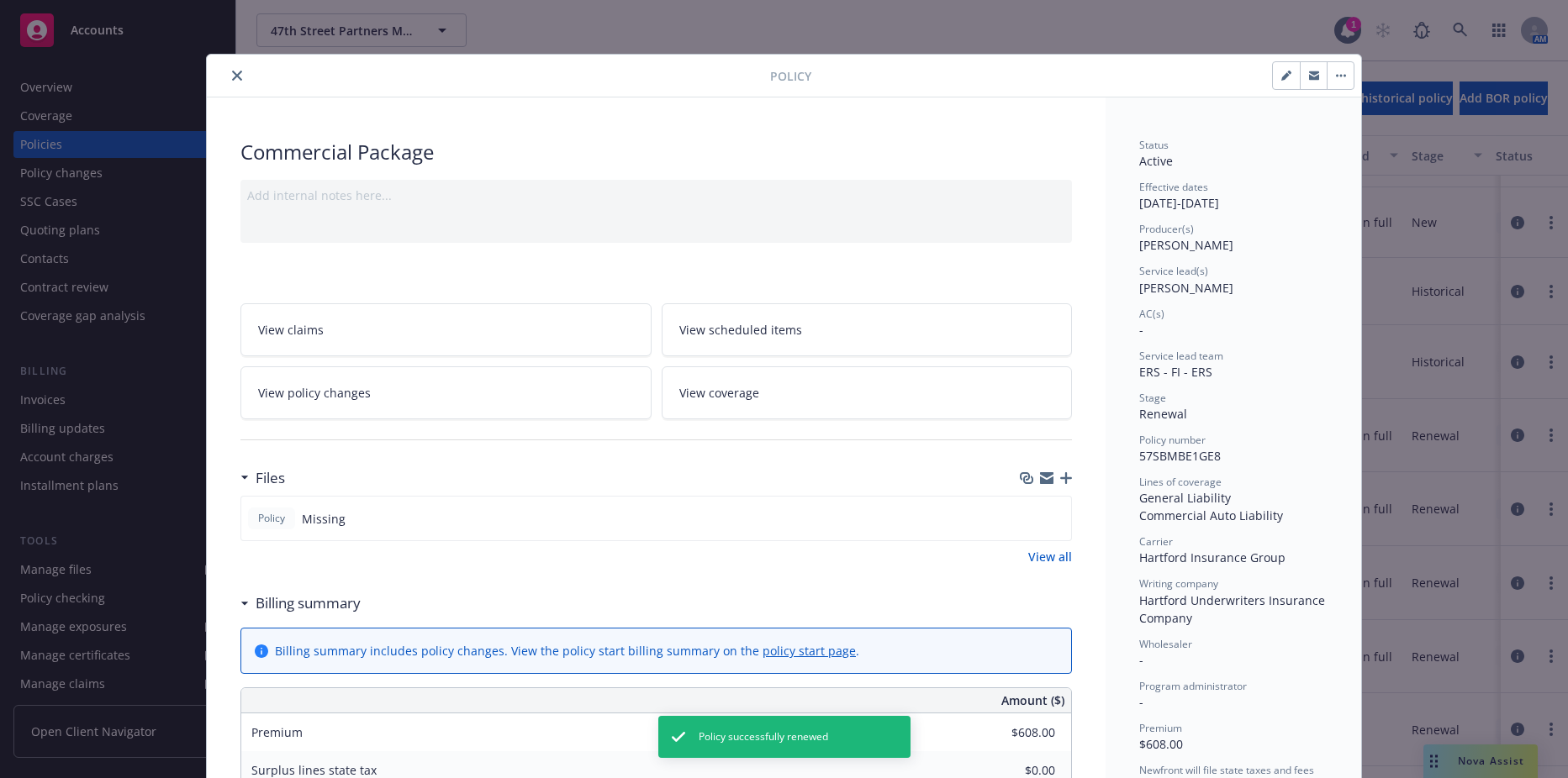
click at [232, 73] on icon "close" at bounding box center [237, 75] width 10 height 10
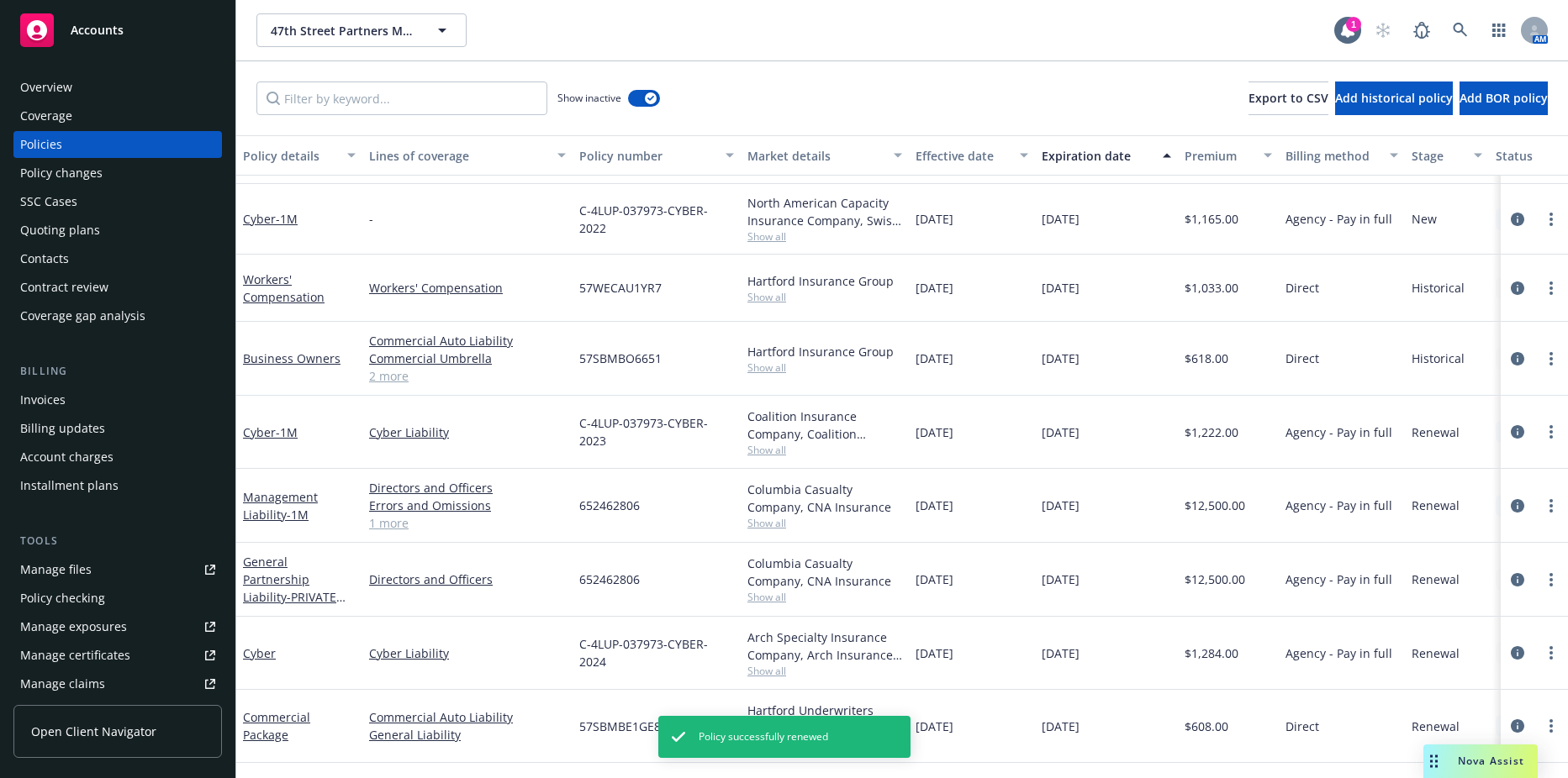
scroll to position [335, 0]
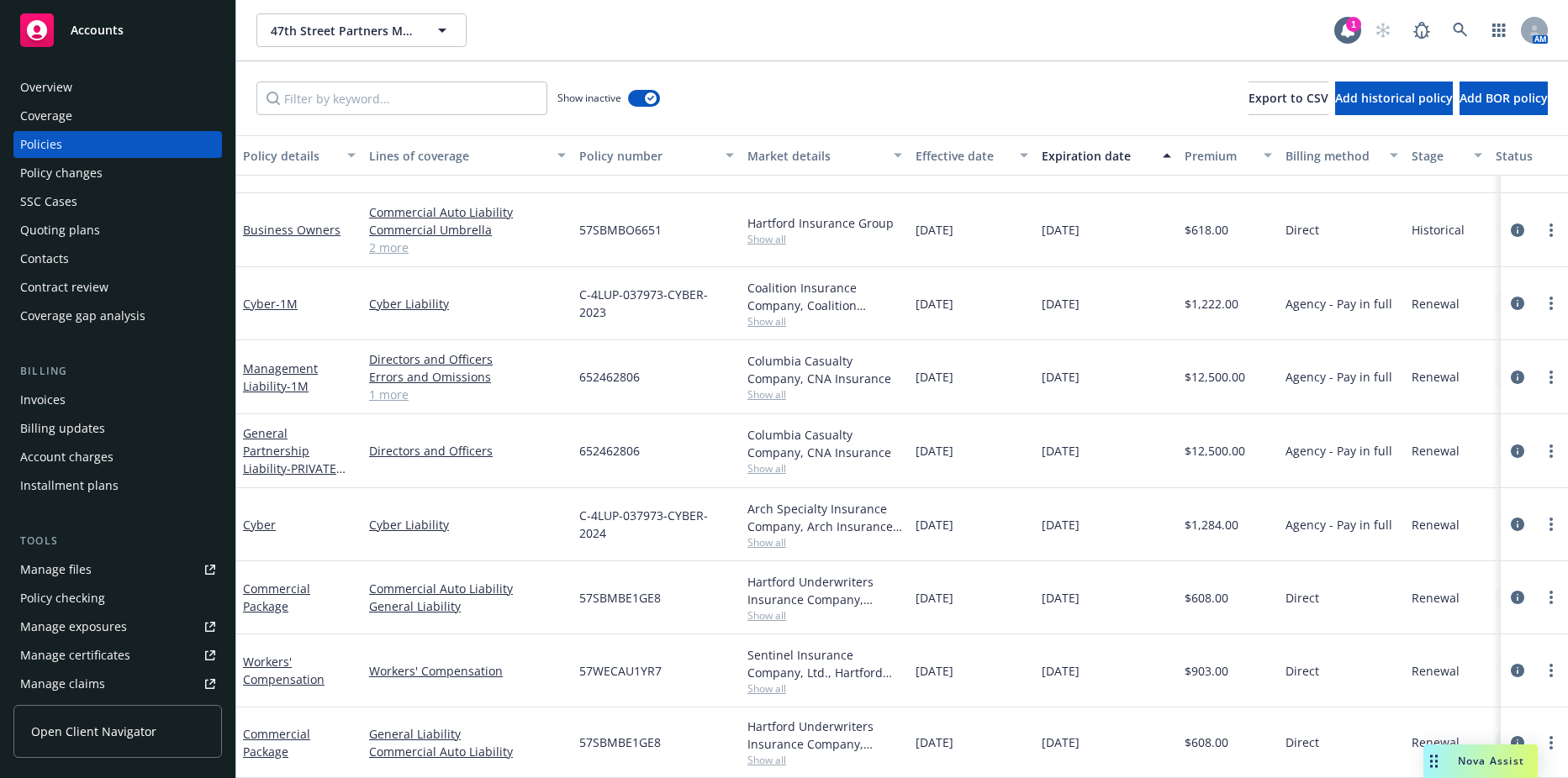
click at [1541, 660] on link "more" at bounding box center [1552, 671] width 21 height 21
click at [1445, 448] on link "Renew with incumbent" at bounding box center [1462, 434] width 197 height 33
select select "12"
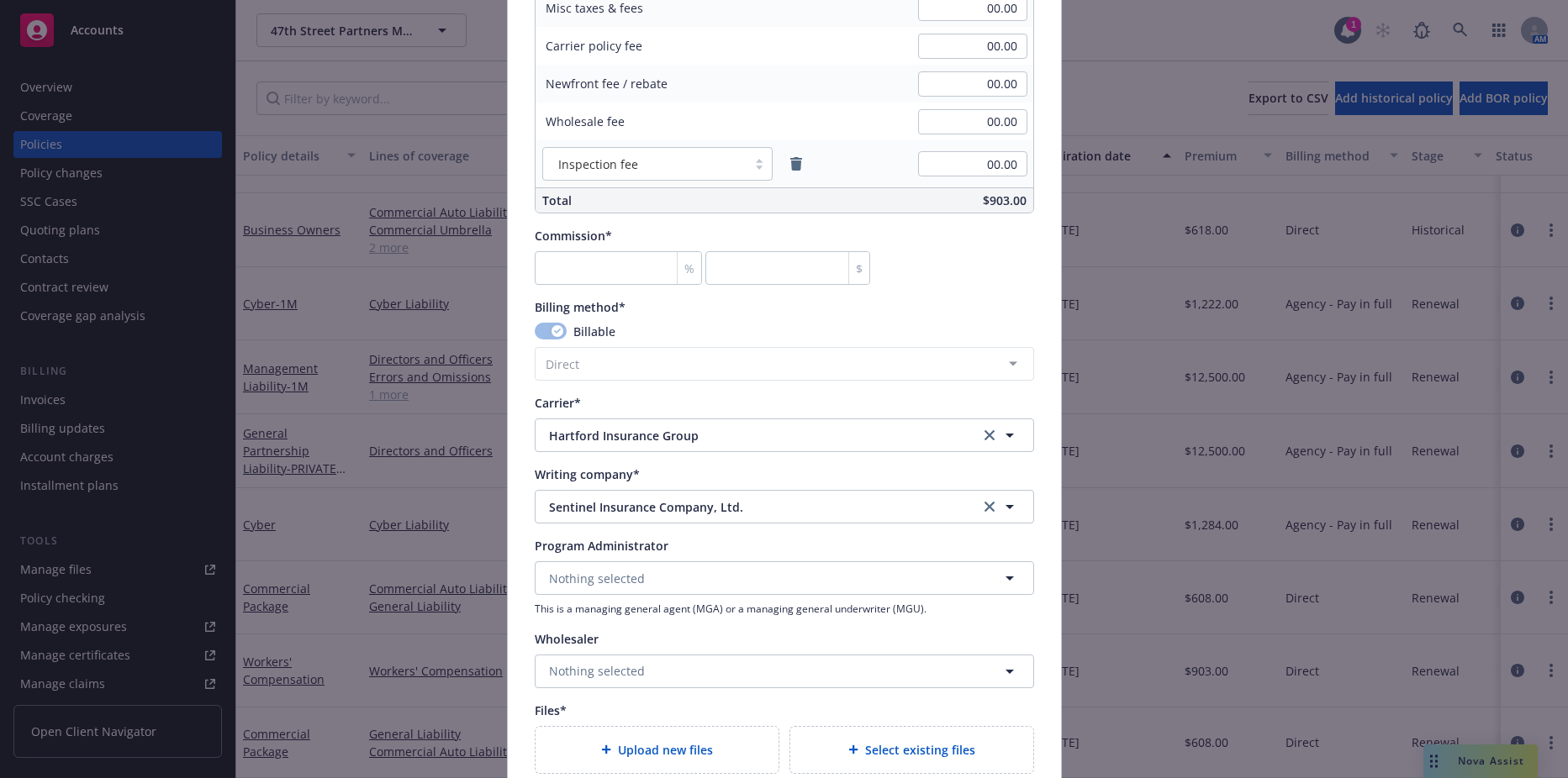
scroll to position [1601, 0]
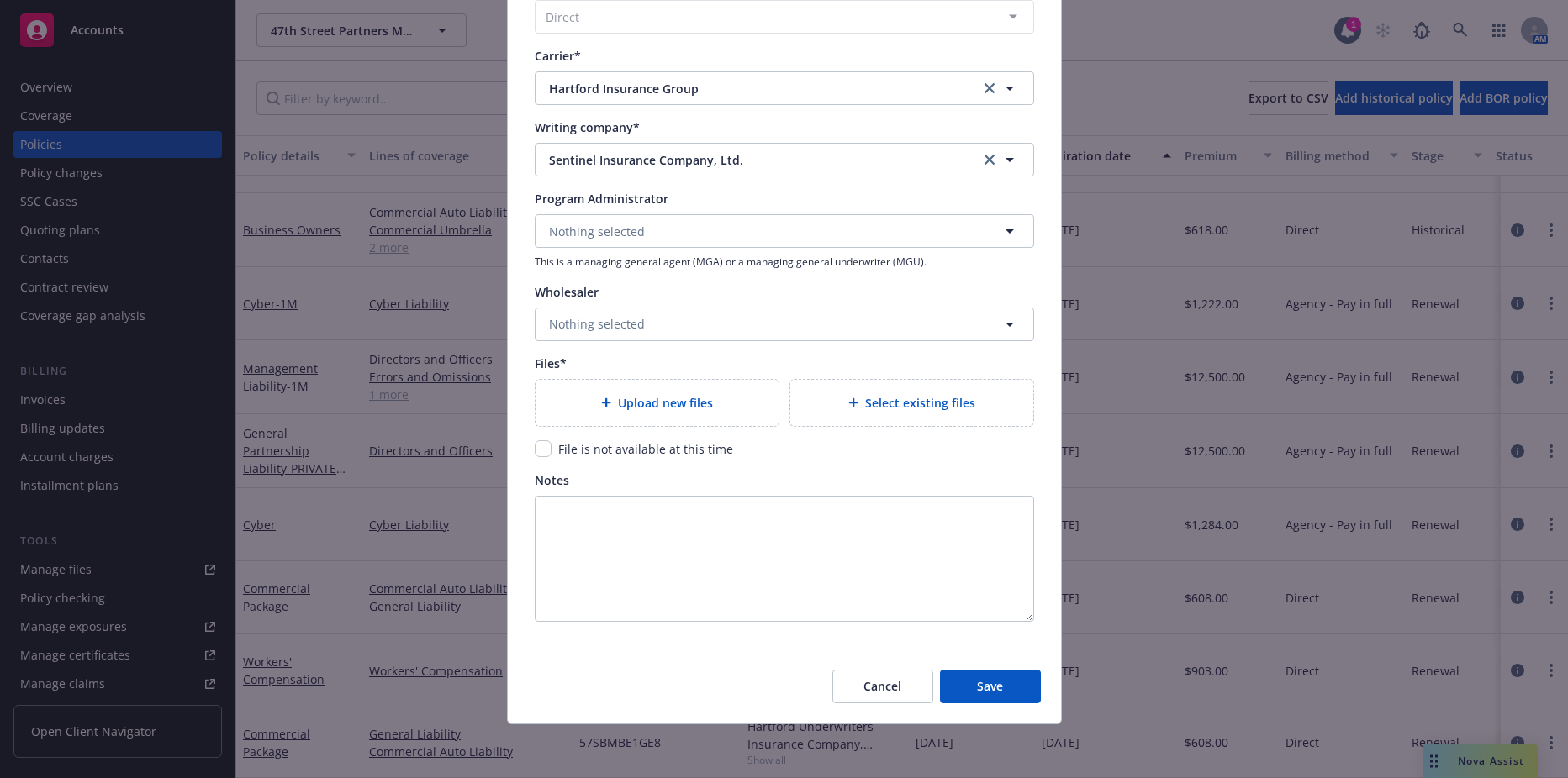
click at [562, 449] on span "File is not available at this time" at bounding box center [646, 449] width 175 height 16
click at [543, 450] on input "checkbox" at bounding box center [543, 449] width 17 height 17
checkbox input "true"
click at [978, 688] on span "Save" at bounding box center [990, 686] width 26 height 16
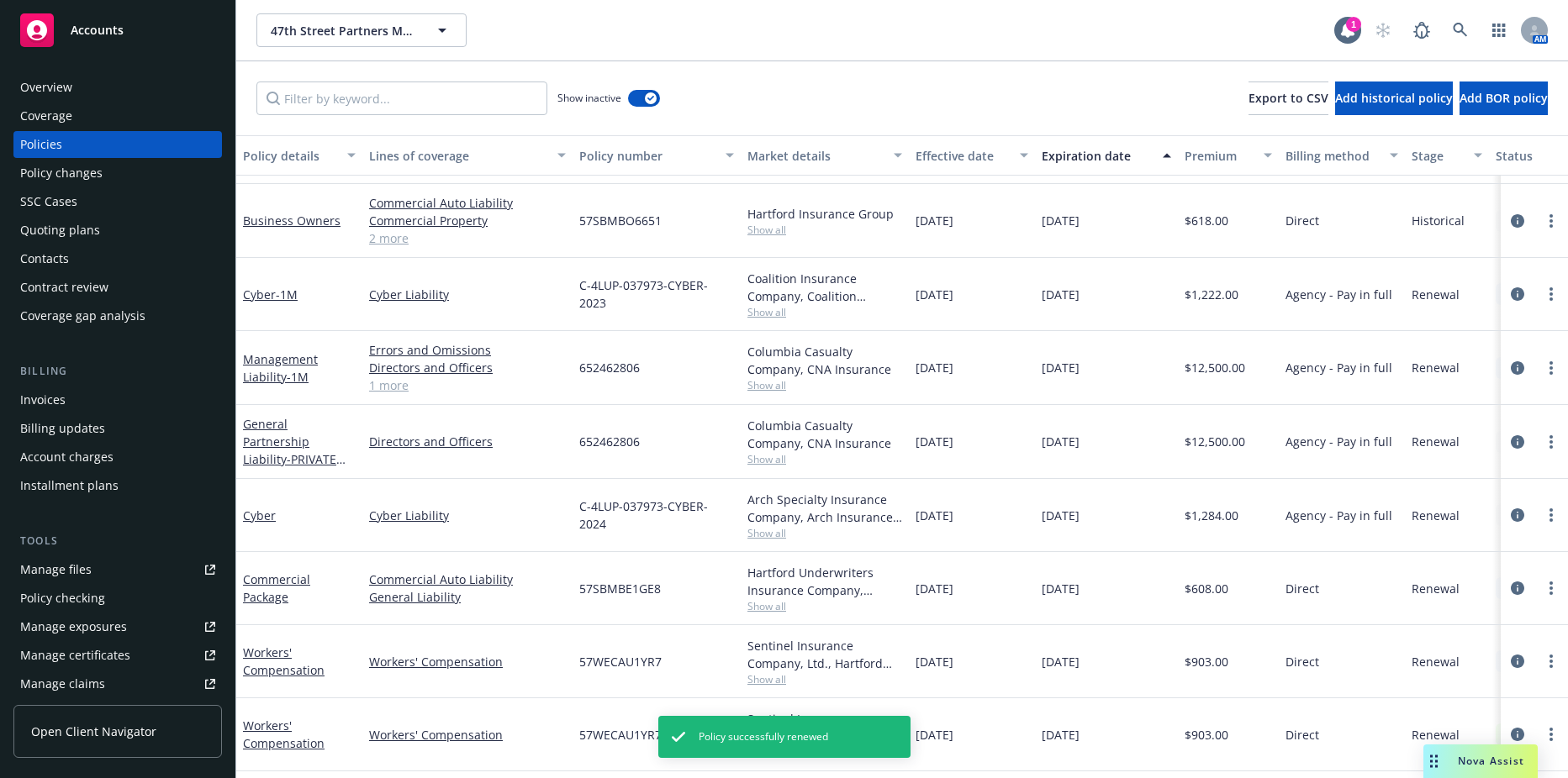
scroll to position [268, 0]
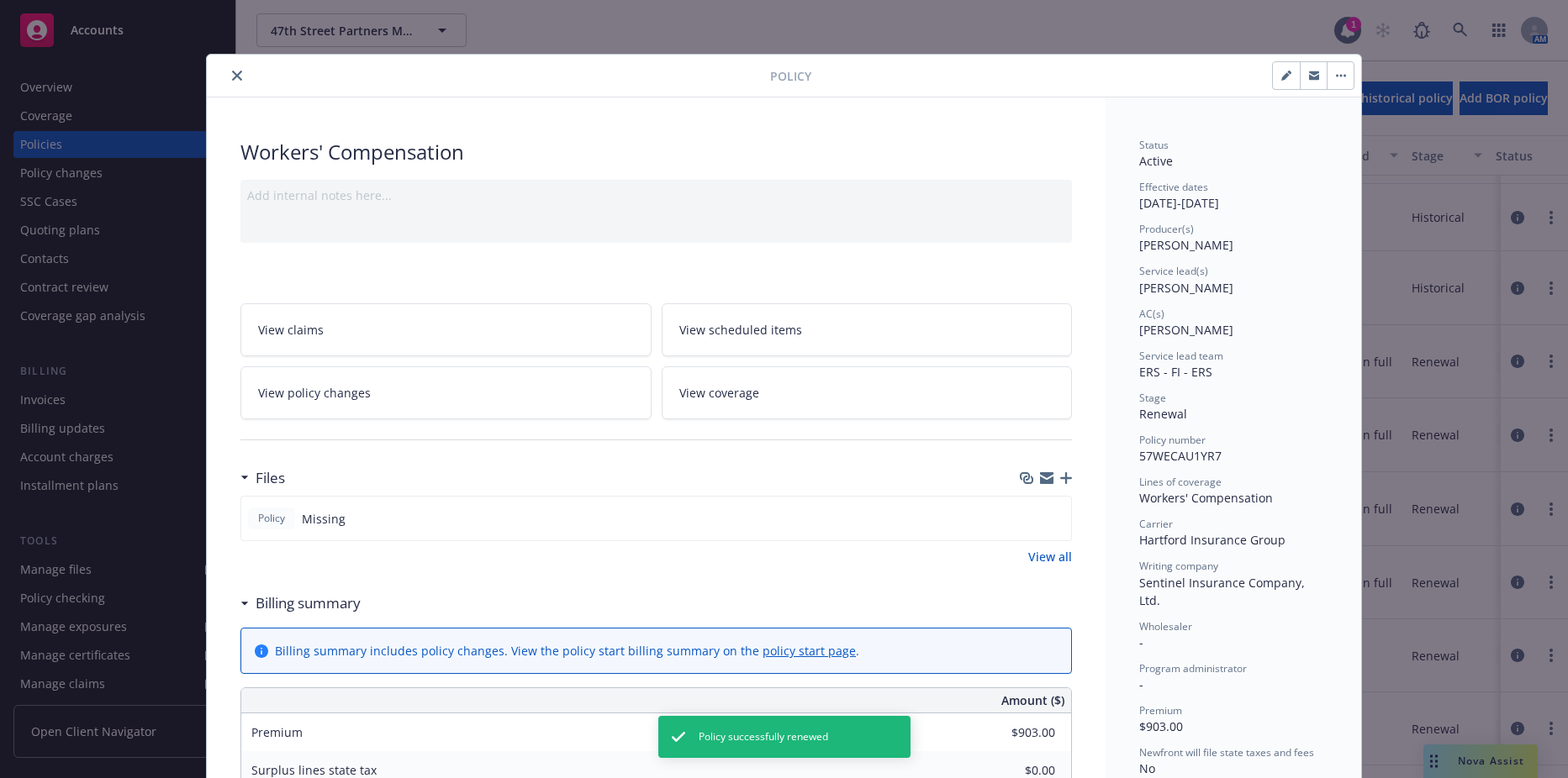
click at [233, 75] on icon "close" at bounding box center [237, 75] width 10 height 10
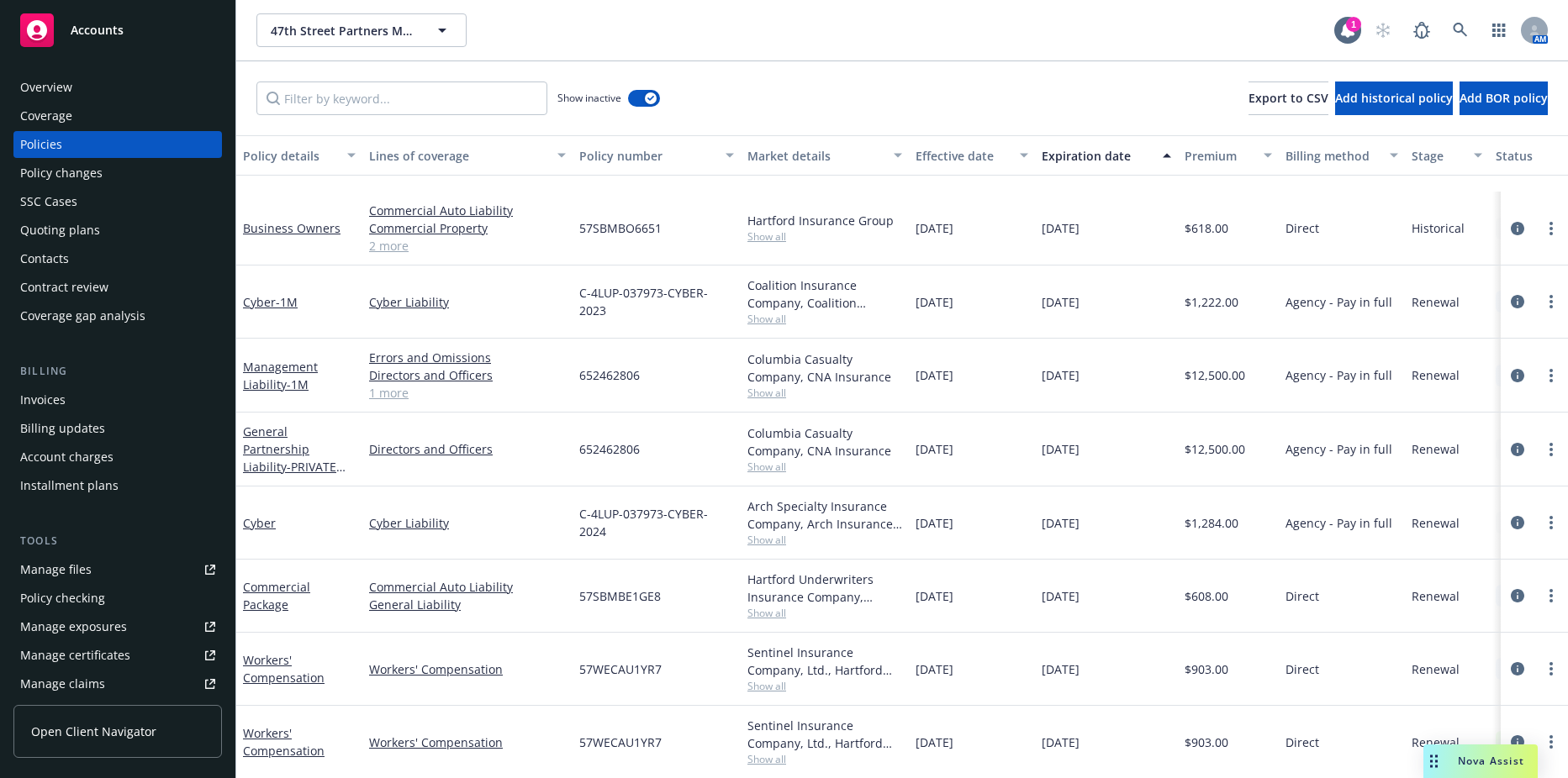
scroll to position [404, 0]
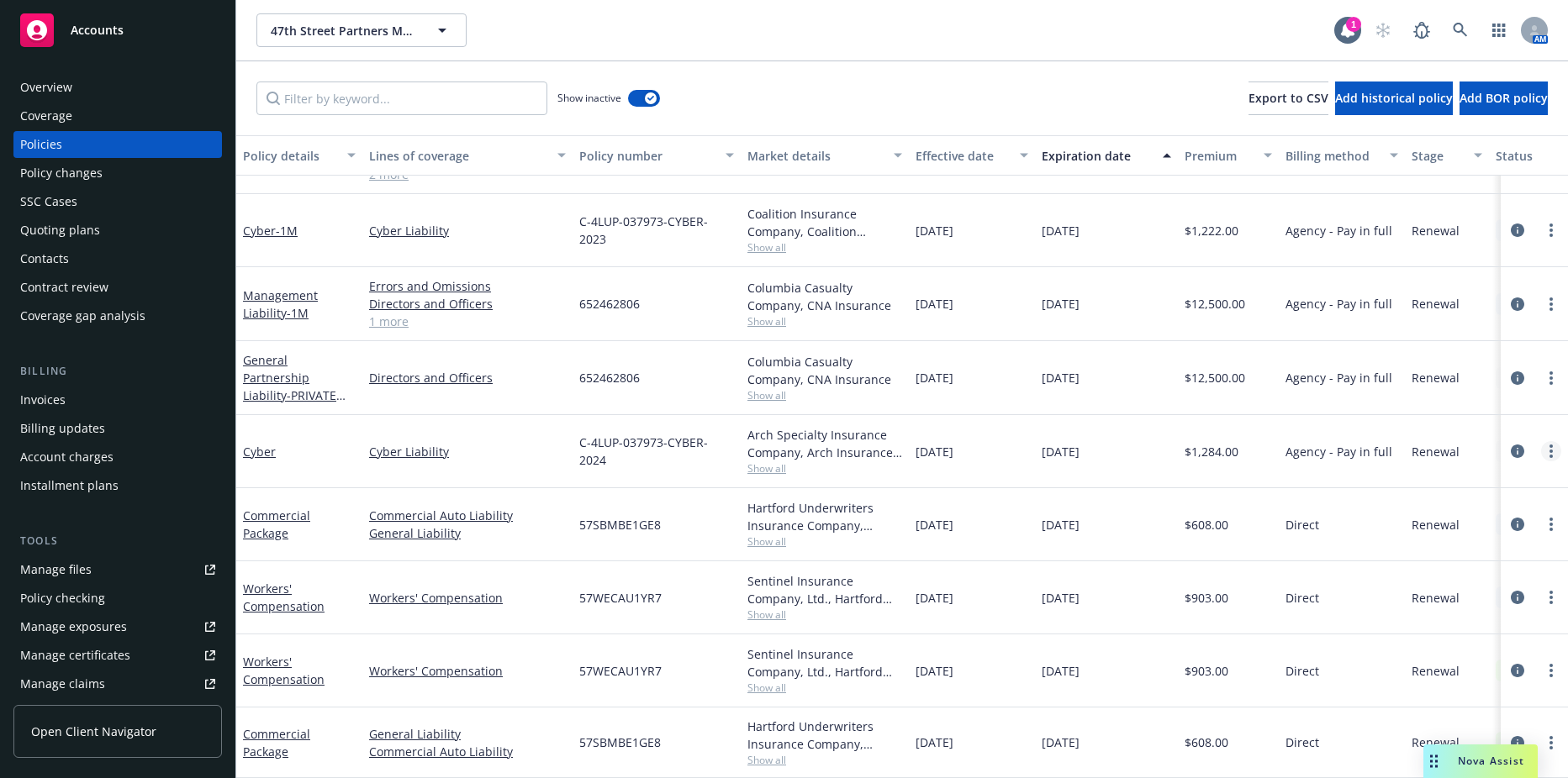
click at [1550, 444] on circle "more" at bounding box center [1552, 446] width 3 height 3
click at [1399, 503] on link "Renew with incumbent" at bounding box center [1450, 506] width 197 height 33
select select "12"
select select "CA"
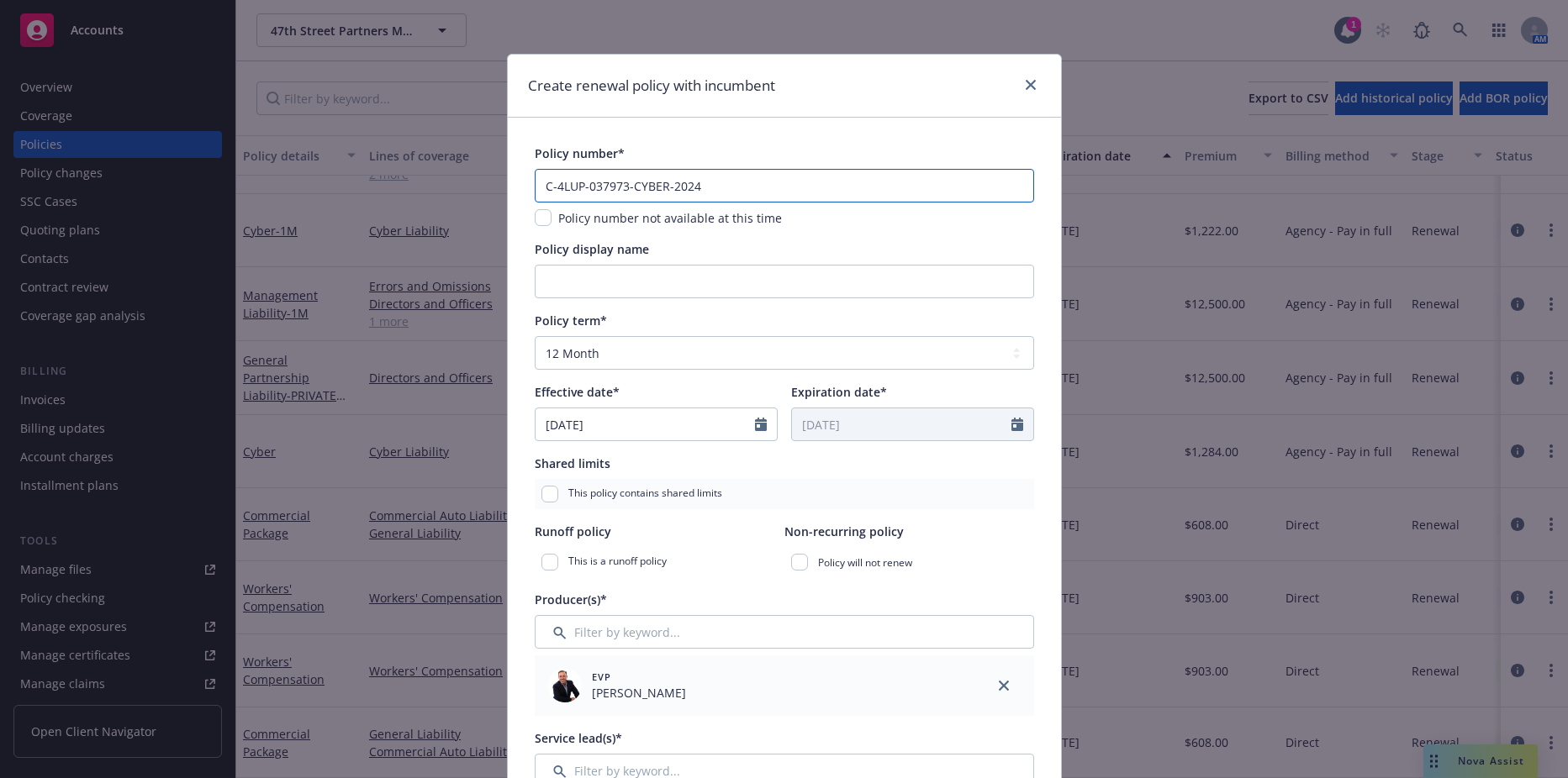
click at [749, 187] on input "C-4LUP-037973-CYBER-2024" at bounding box center [784, 185] width 499 height 33
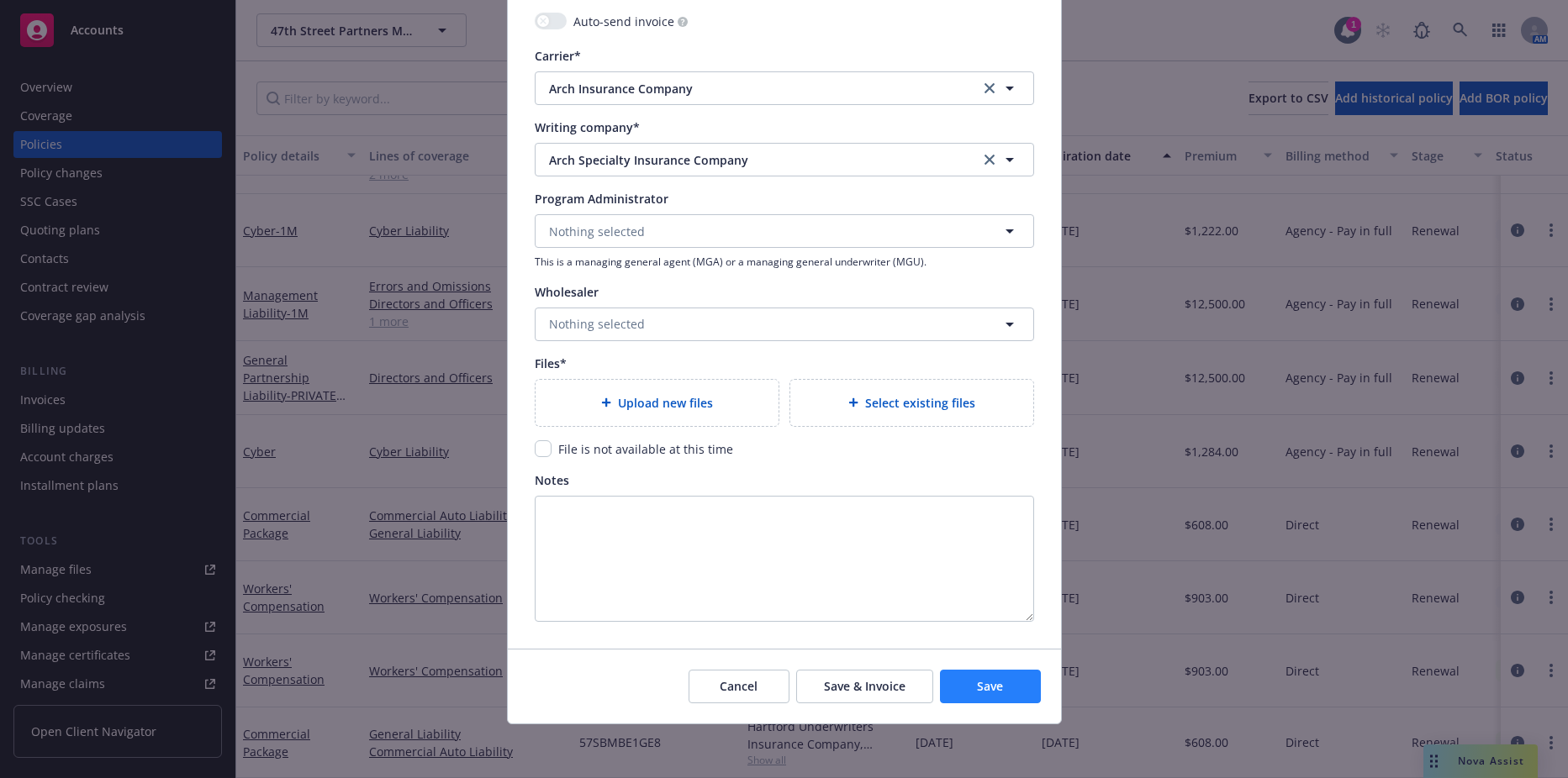
type input "C-4LUP-037973-CYBER-2025"
click at [970, 688] on button "Save" at bounding box center [990, 686] width 101 height 33
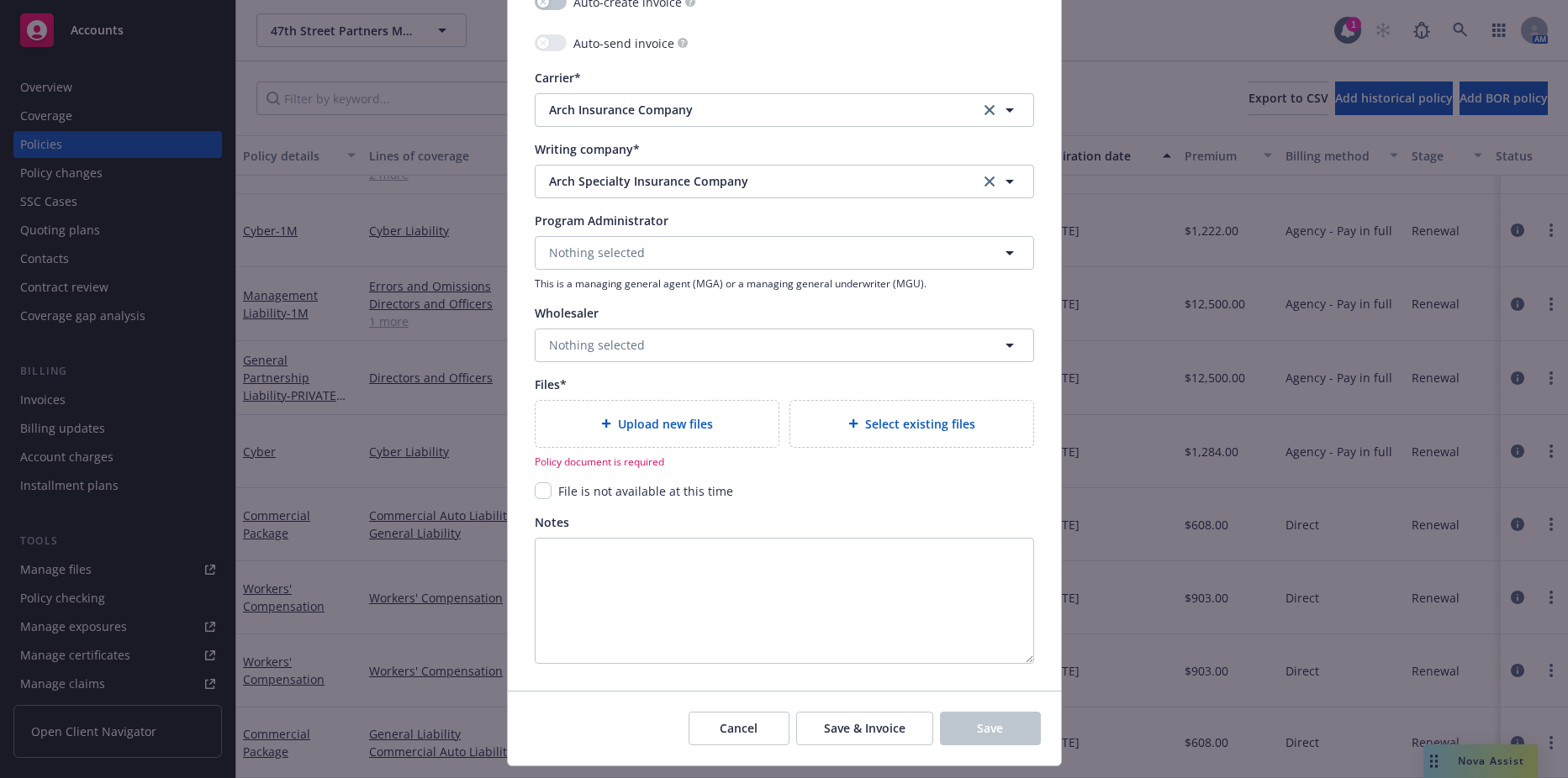
scroll to position [1769, 0]
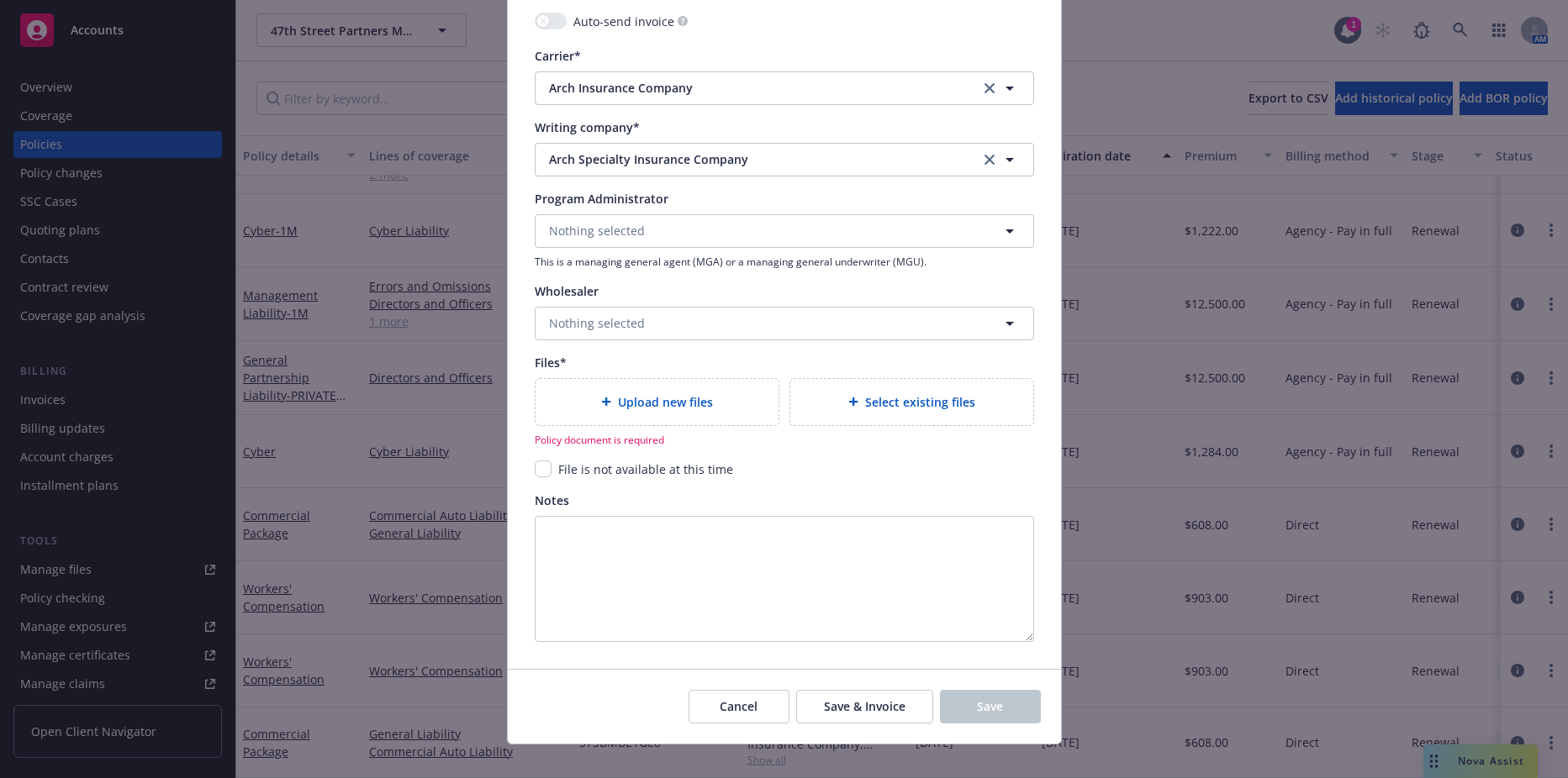
click at [568, 469] on span "File is not available at this time" at bounding box center [646, 469] width 175 height 16
click at [539, 471] on input "checkbox" at bounding box center [543, 469] width 17 height 17
checkbox input "true"
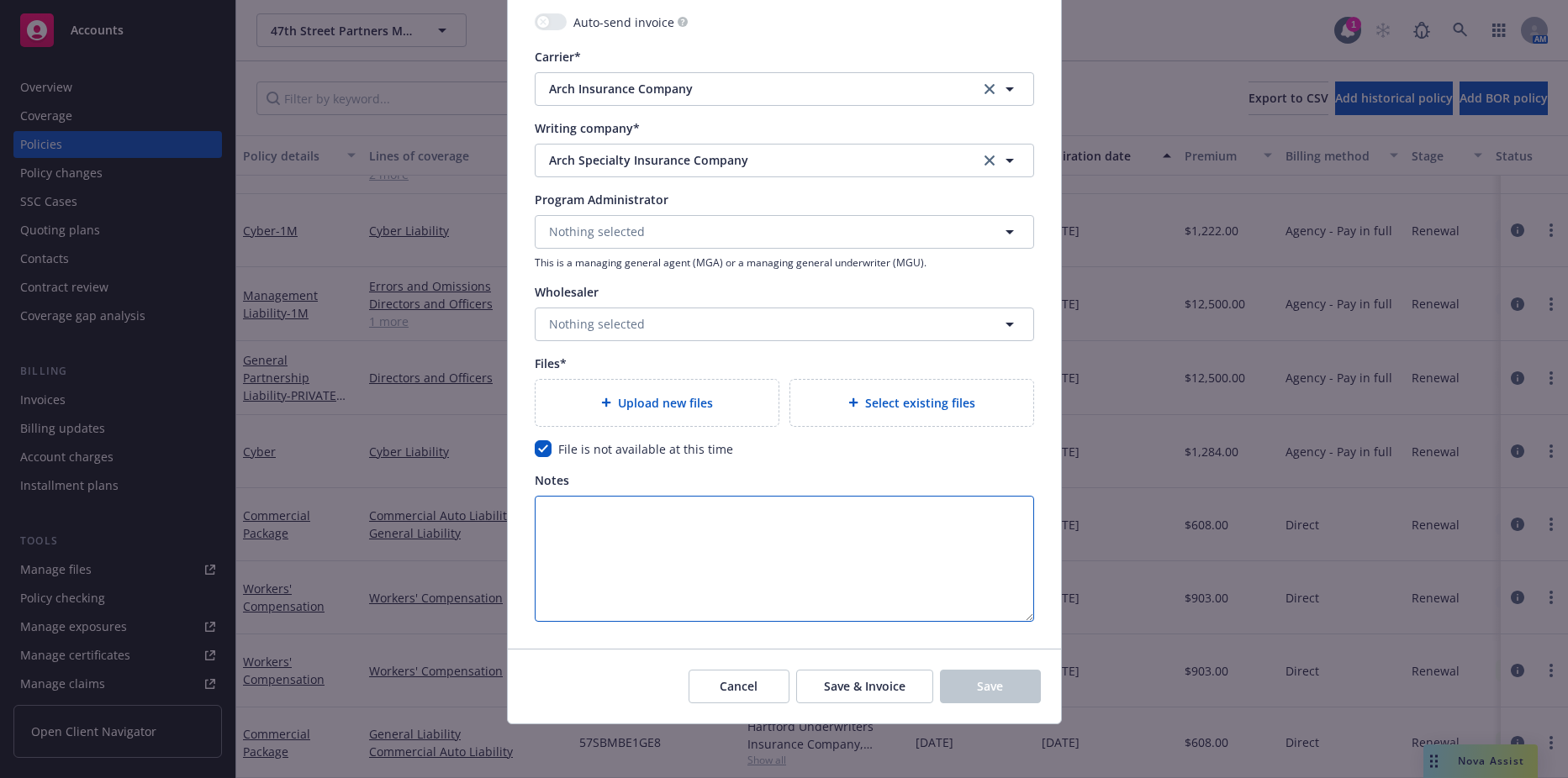
click at [903, 606] on textarea "Notes" at bounding box center [784, 558] width 499 height 126
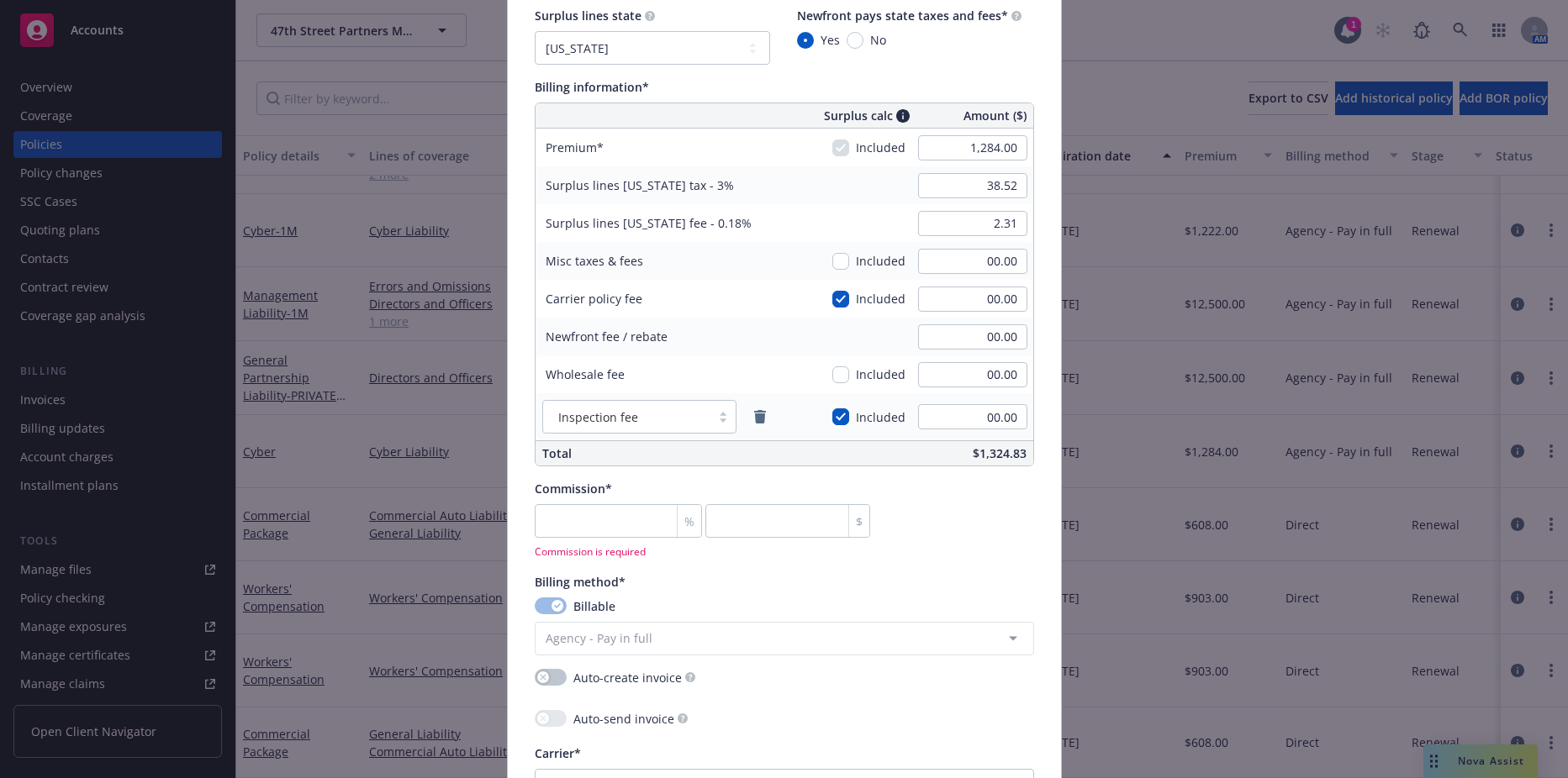
scroll to position [843, 0]
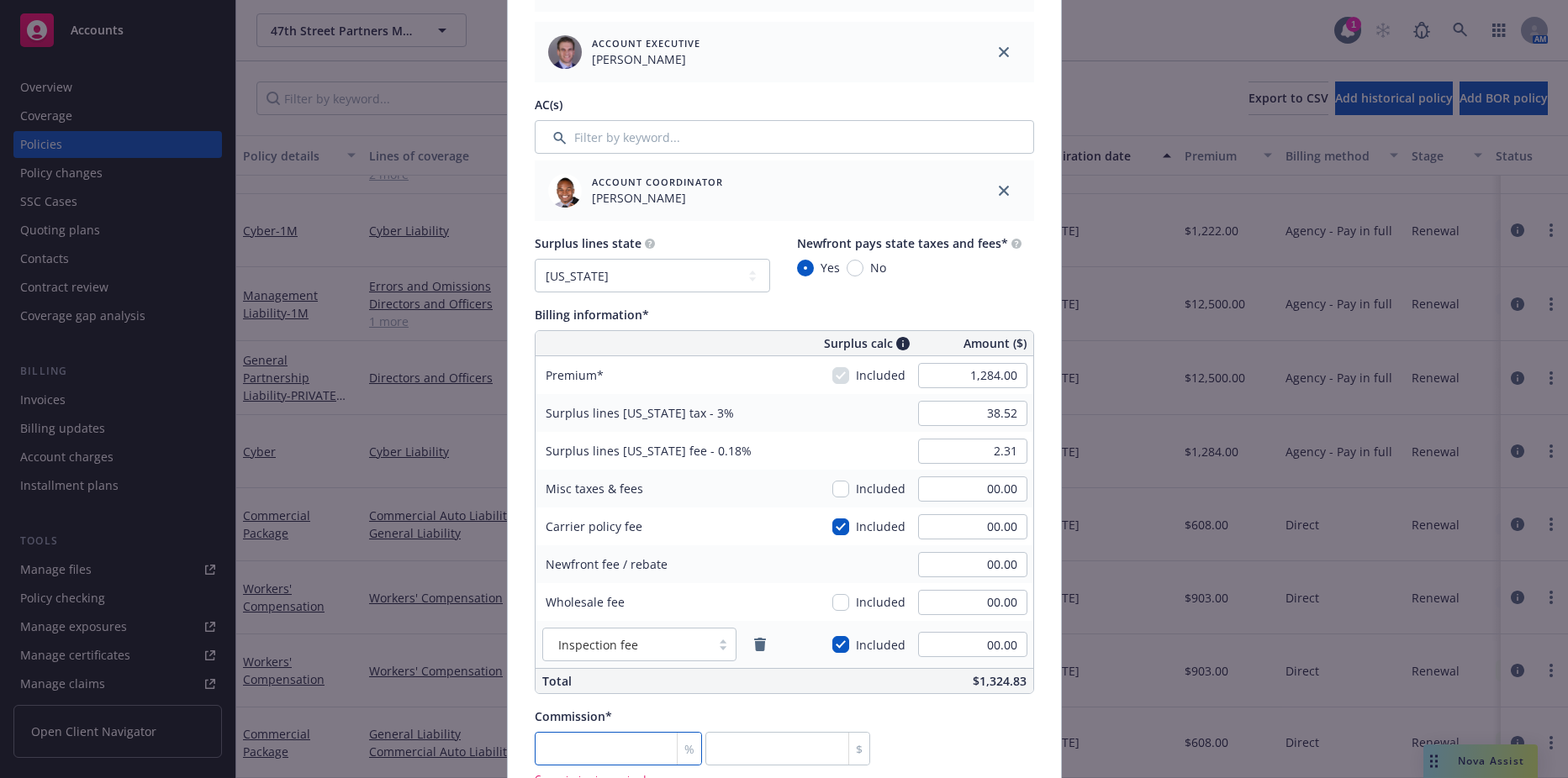
click at [632, 737] on input "number" at bounding box center [619, 748] width 168 height 33
type input "15"
type input "192.6"
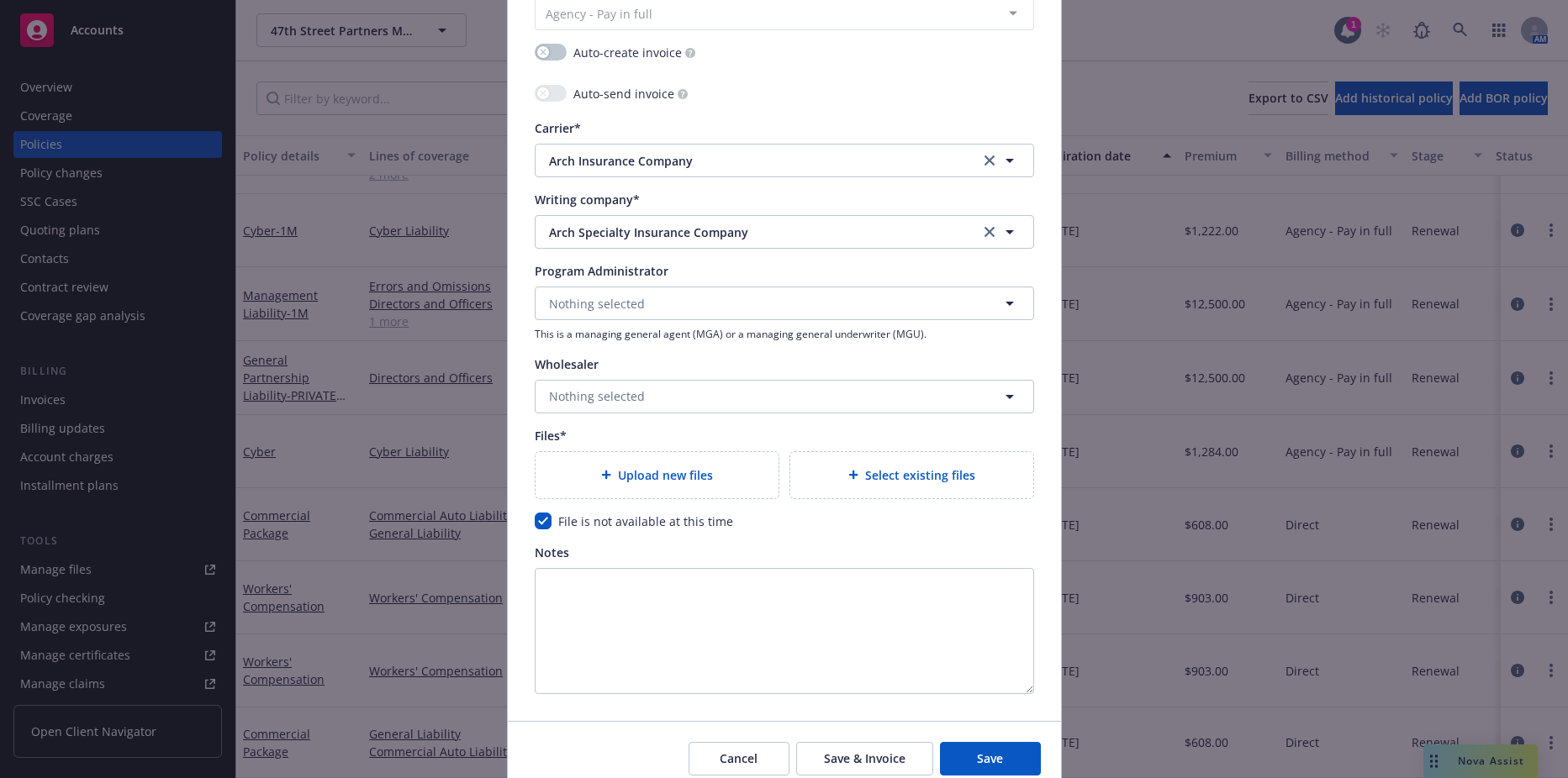
scroll to position [1746, 0]
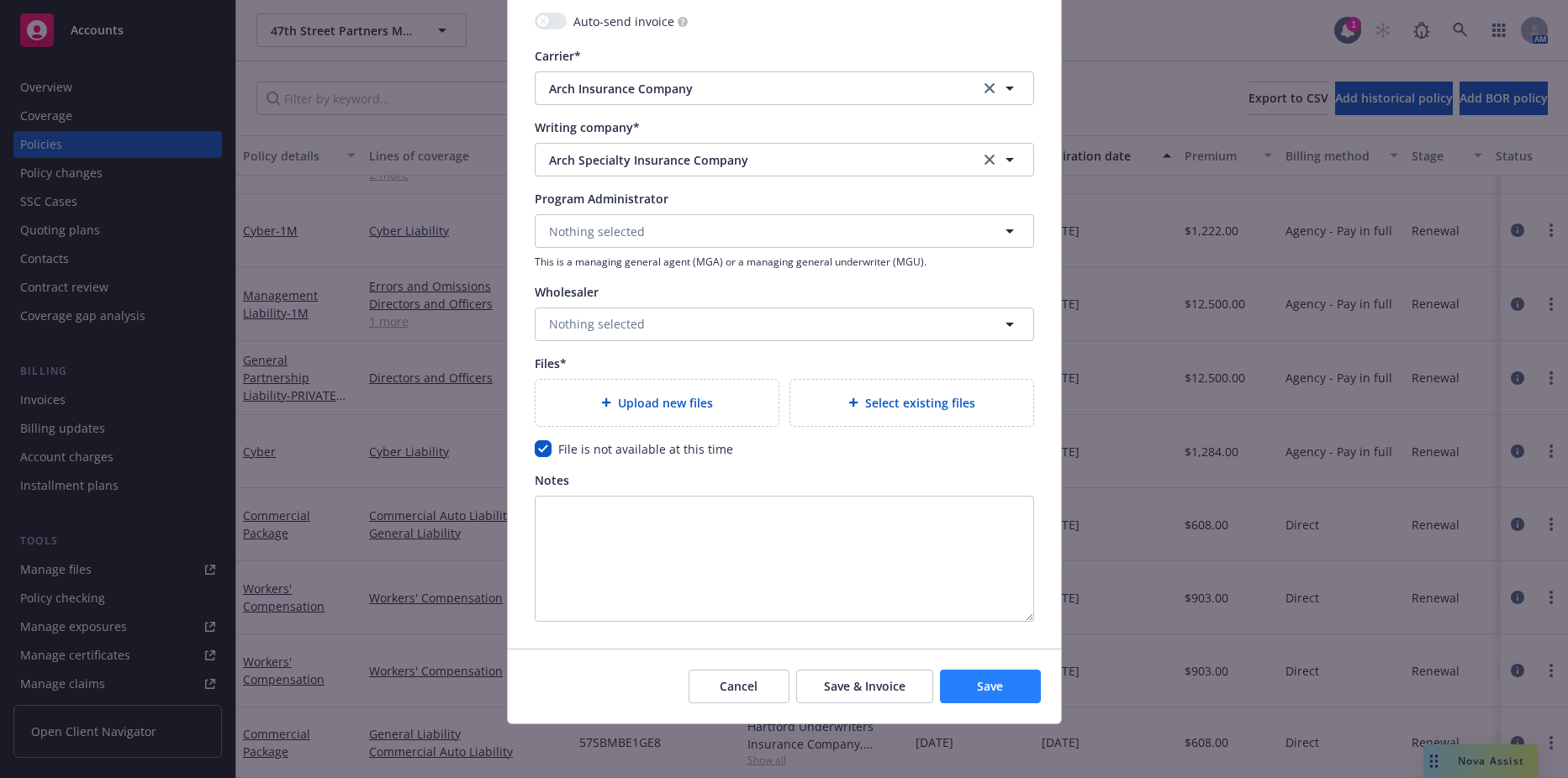
type input "15"
click at [1002, 670] on button "Save" at bounding box center [990, 686] width 101 height 33
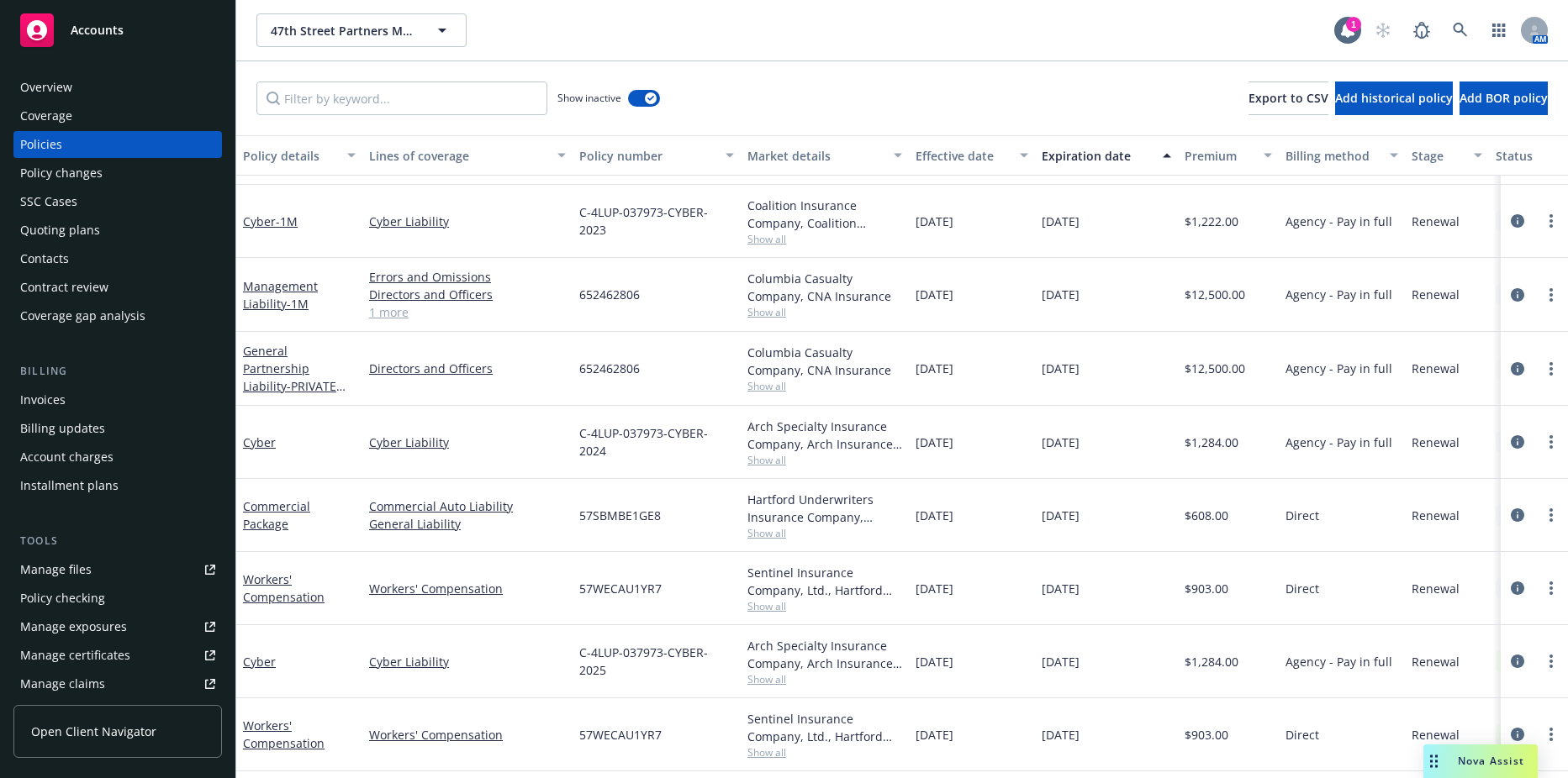
scroll to position [330, 0]
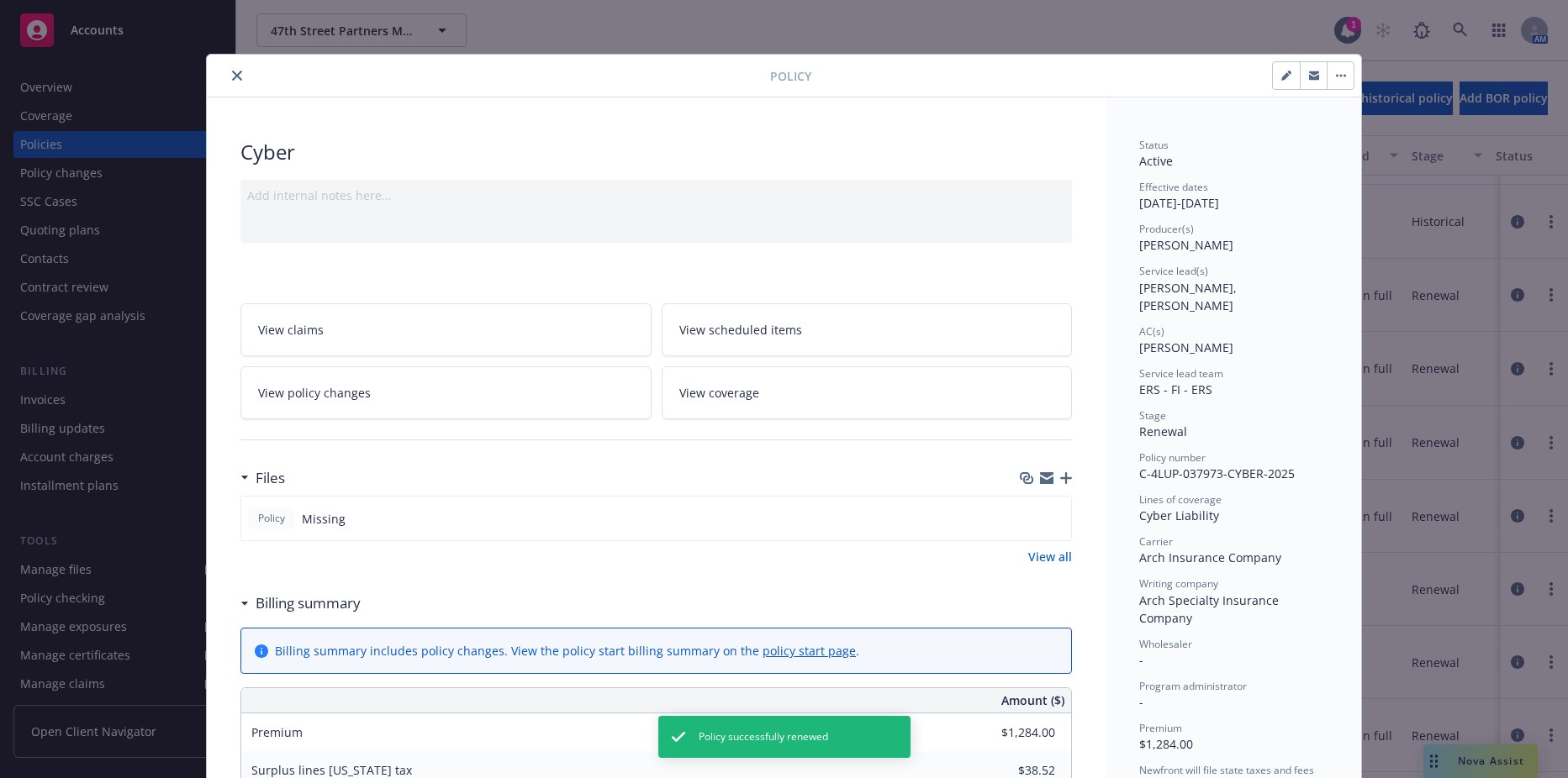
click at [232, 75] on icon "close" at bounding box center [237, 75] width 10 height 10
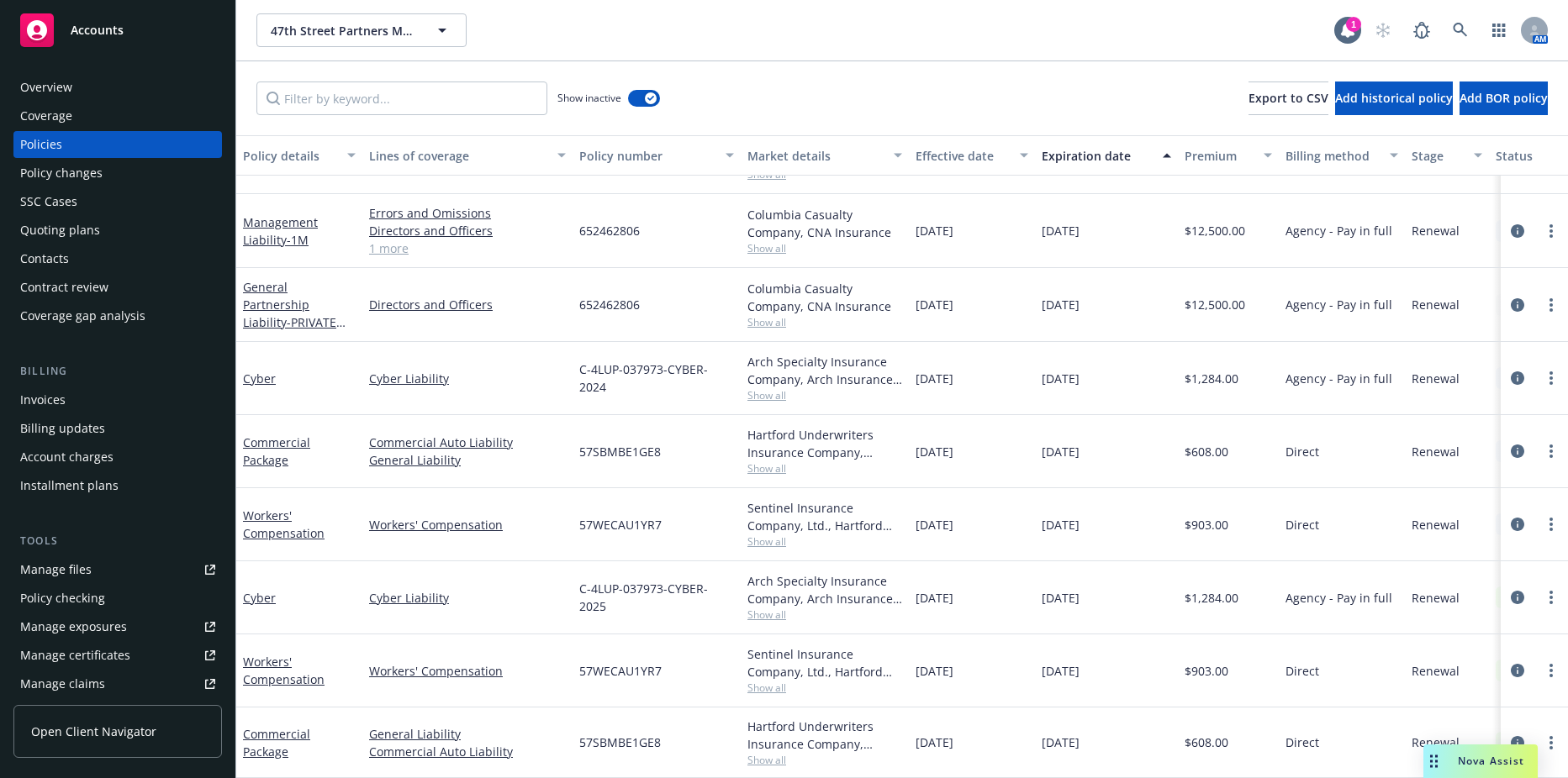
scroll to position [471, 0]
click at [1541, 295] on link "more" at bounding box center [1552, 305] width 21 height 21
click at [1491, 354] on link "Renew with incumbent" at bounding box center [1450, 360] width 197 height 33
select select "12"
select select "CA"
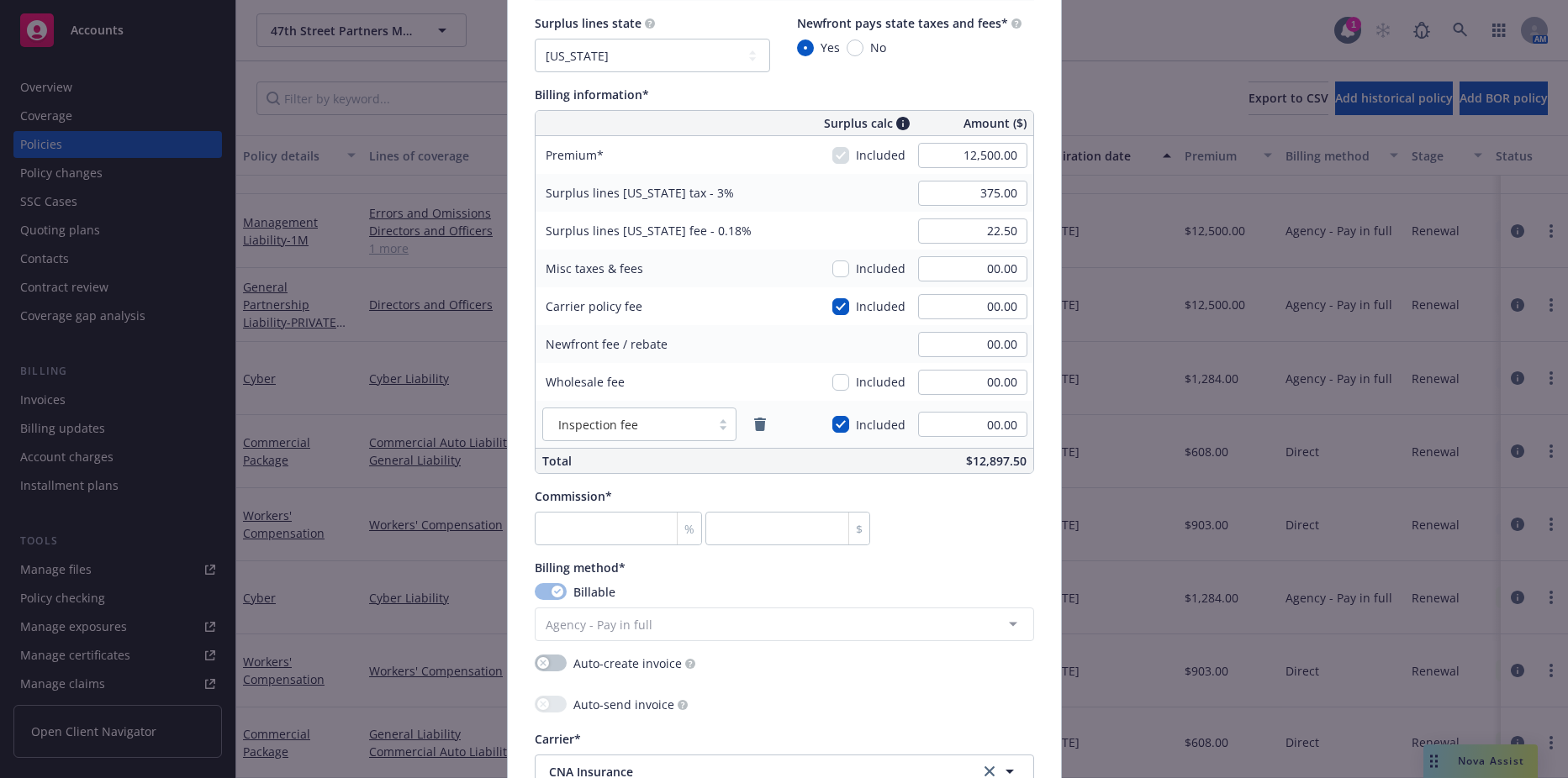
scroll to position [1177, 0]
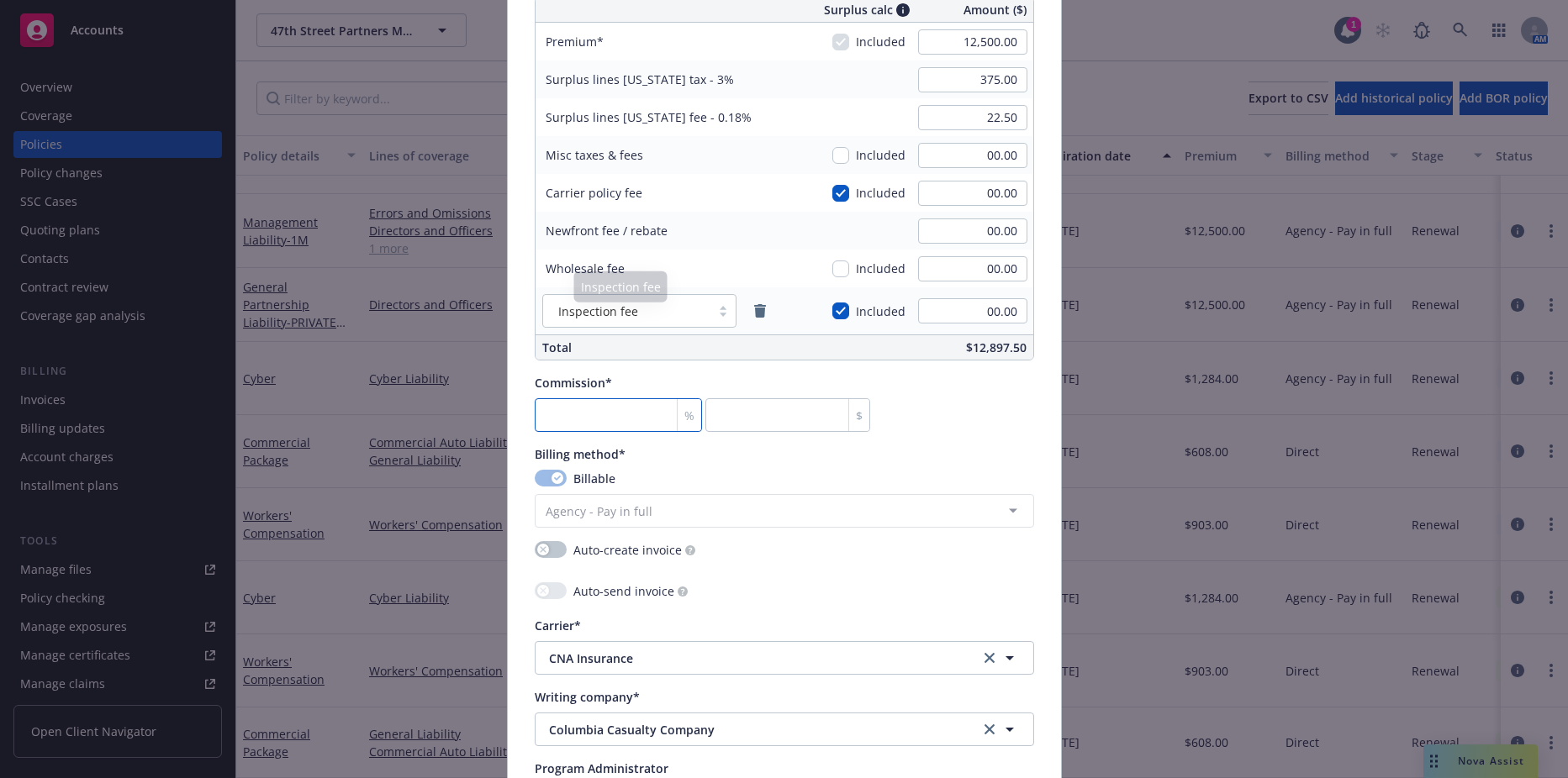
click at [572, 424] on input "number" at bounding box center [619, 414] width 168 height 33
type input "1"
type input "125"
type input "17"
type input "2125"
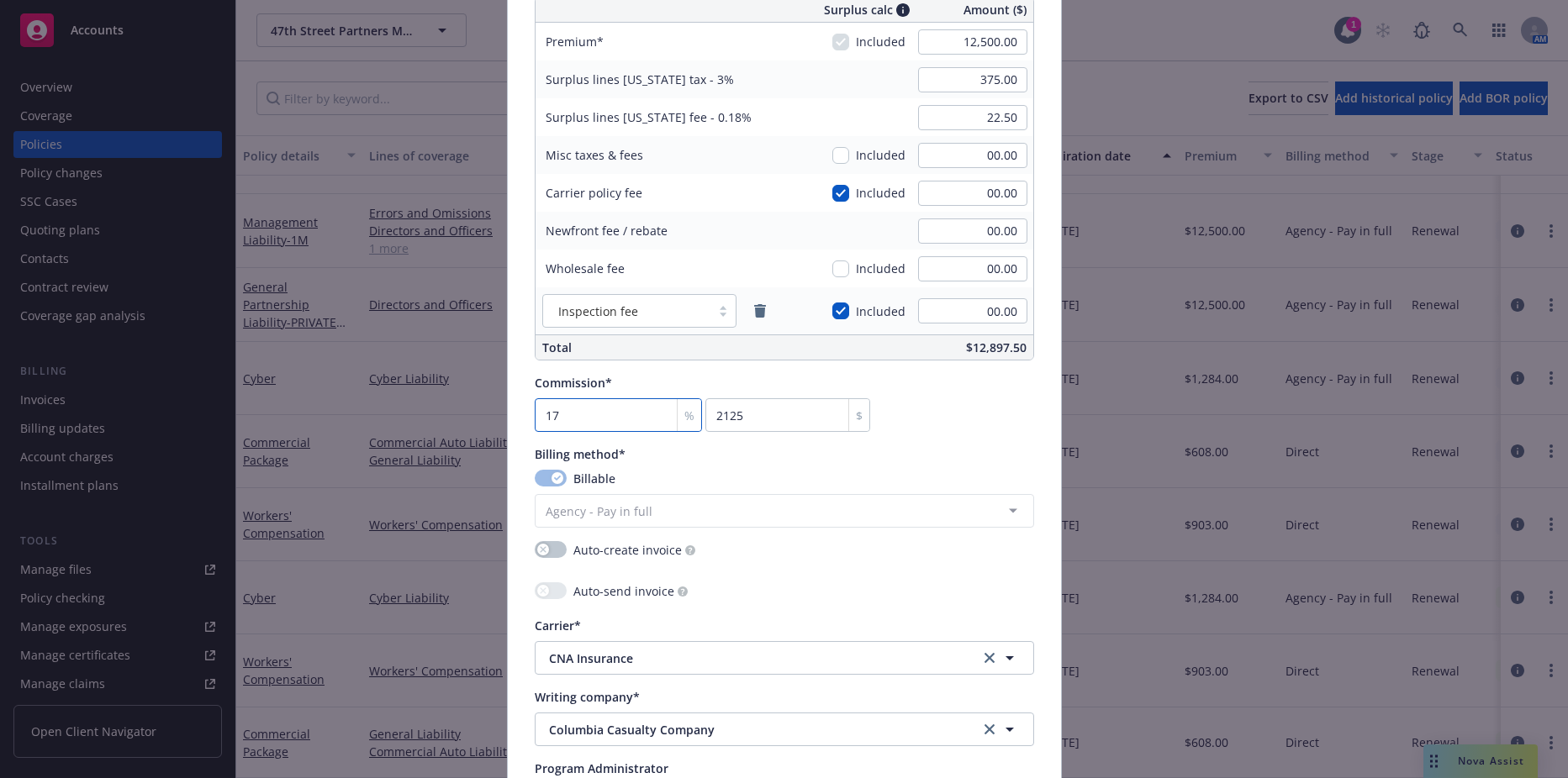
type input "17.5"
type input "2187.5"
type input "17.5"
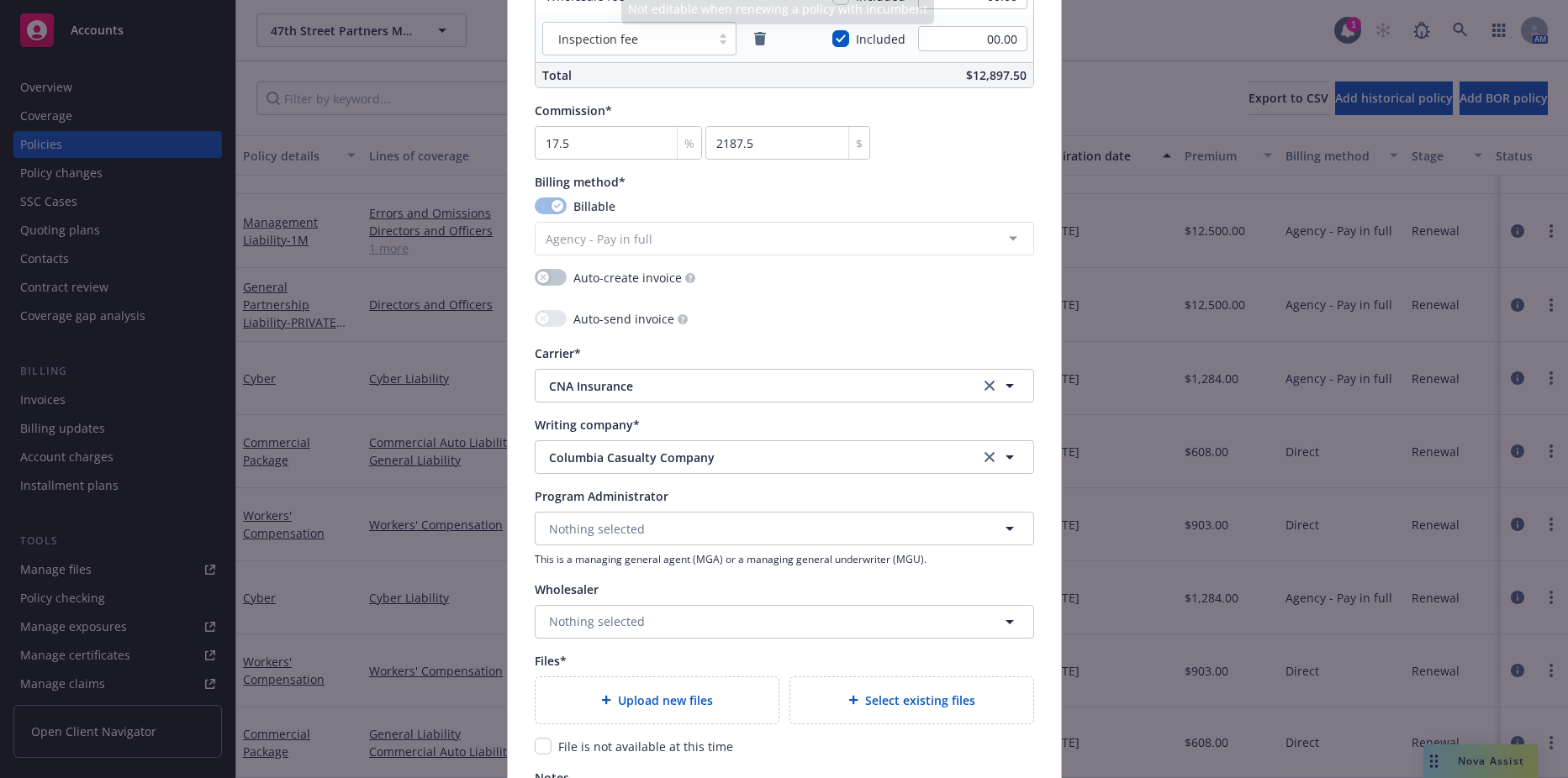
scroll to position [1597, 0]
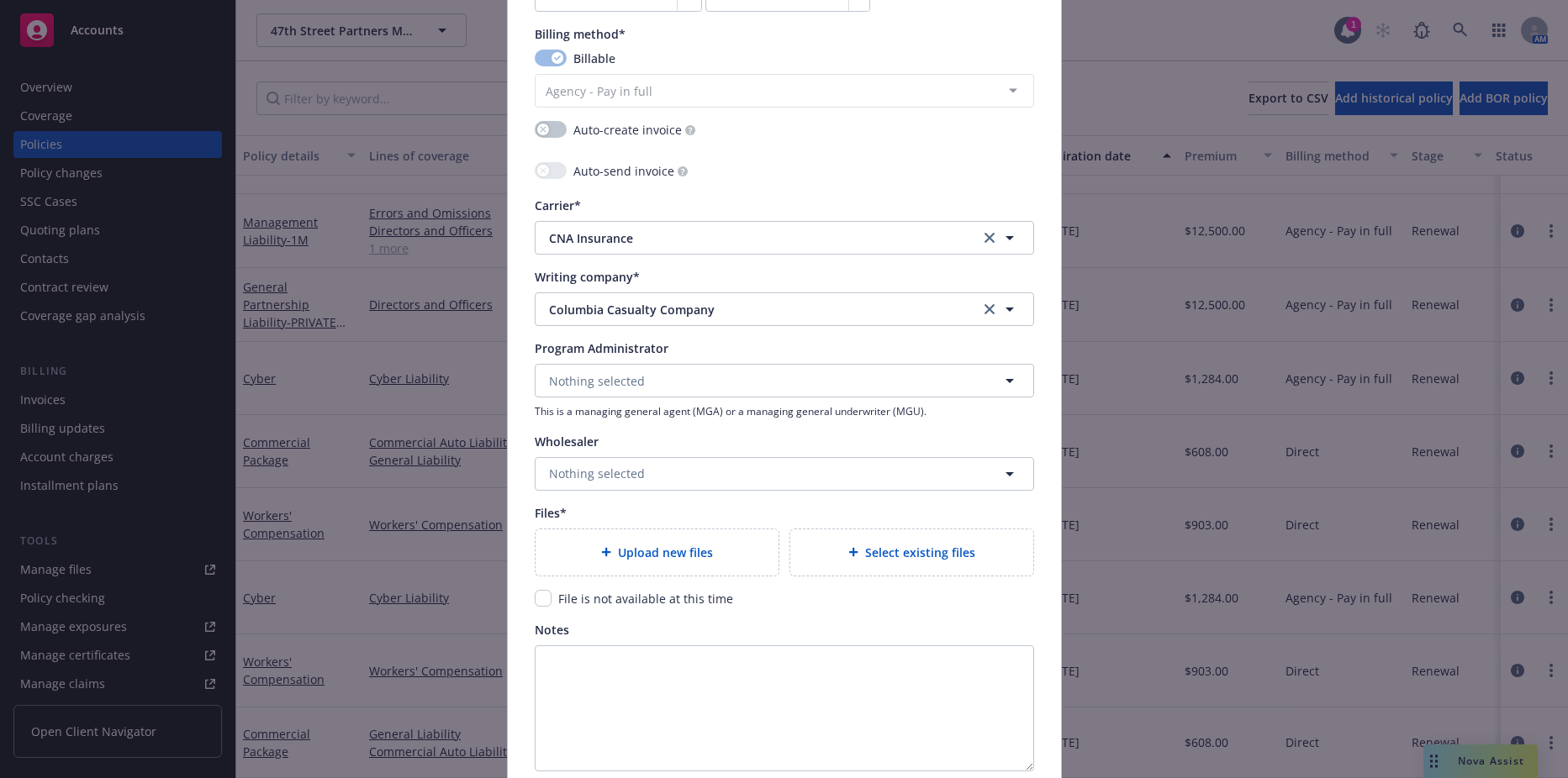
click at [535, 600] on input "checkbox" at bounding box center [543, 599] width 17 height 17
checkbox input "true"
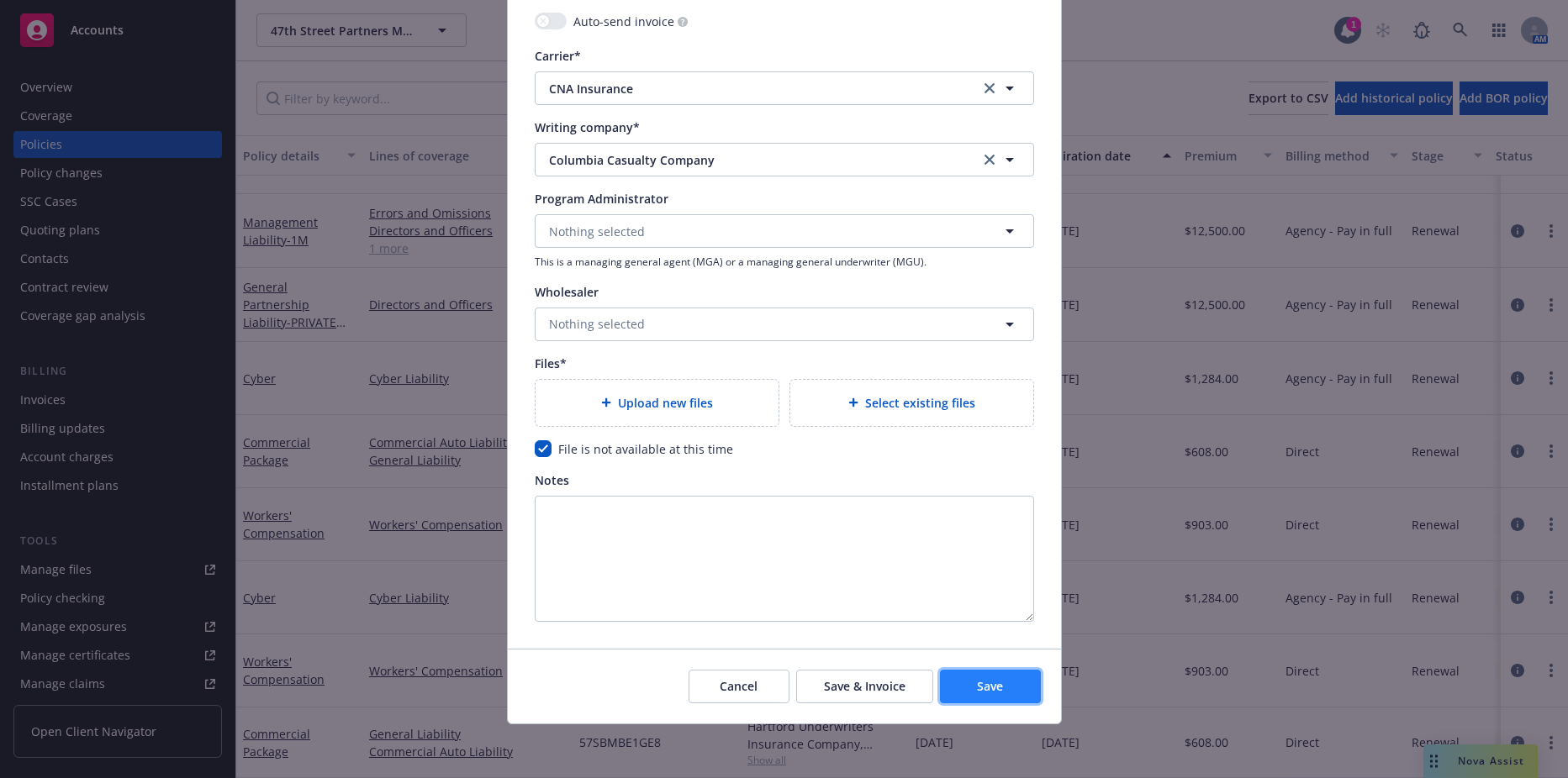
click at [985, 700] on button "Save" at bounding box center [990, 686] width 101 height 33
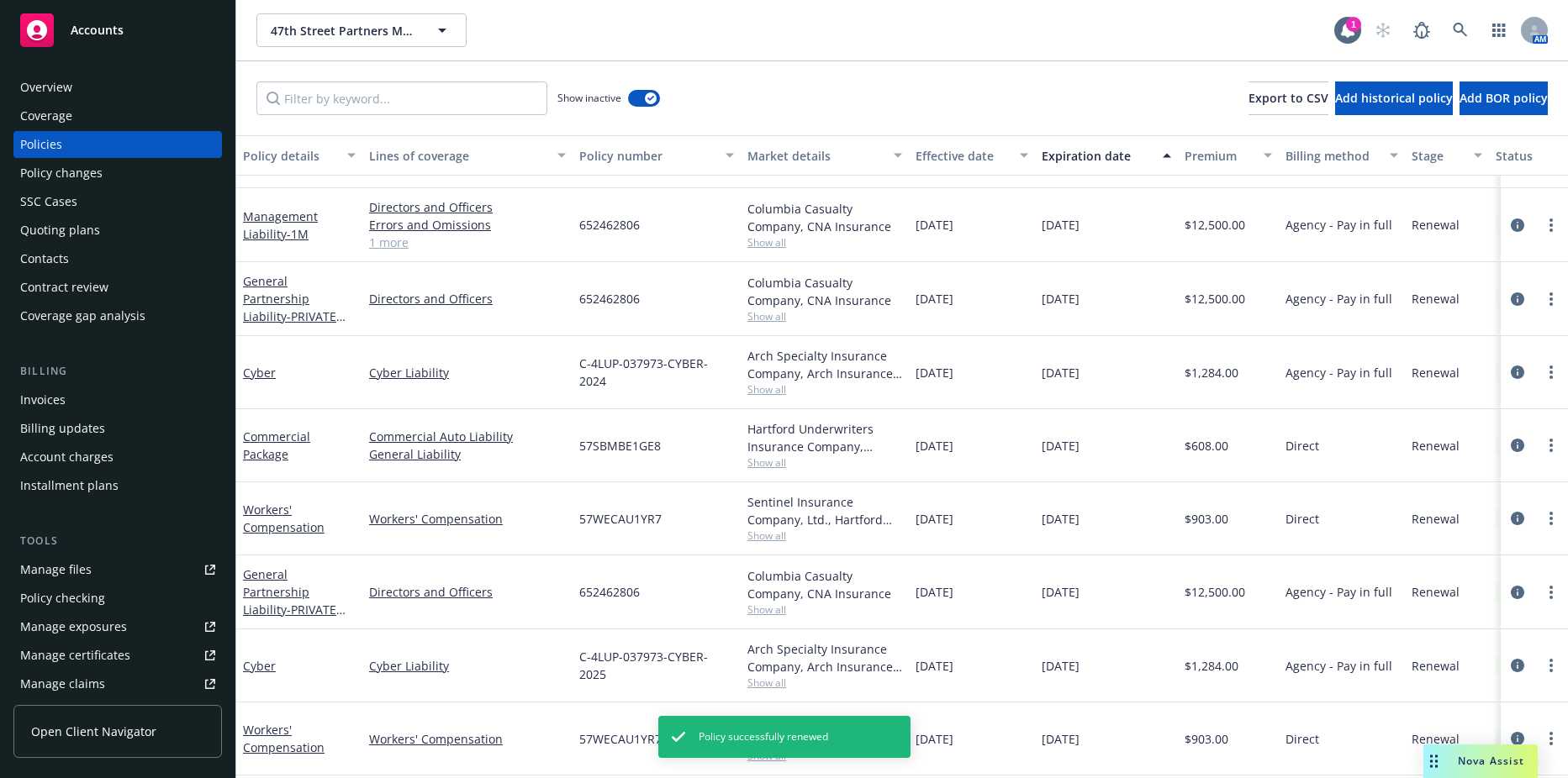
scroll to position [397, 0]
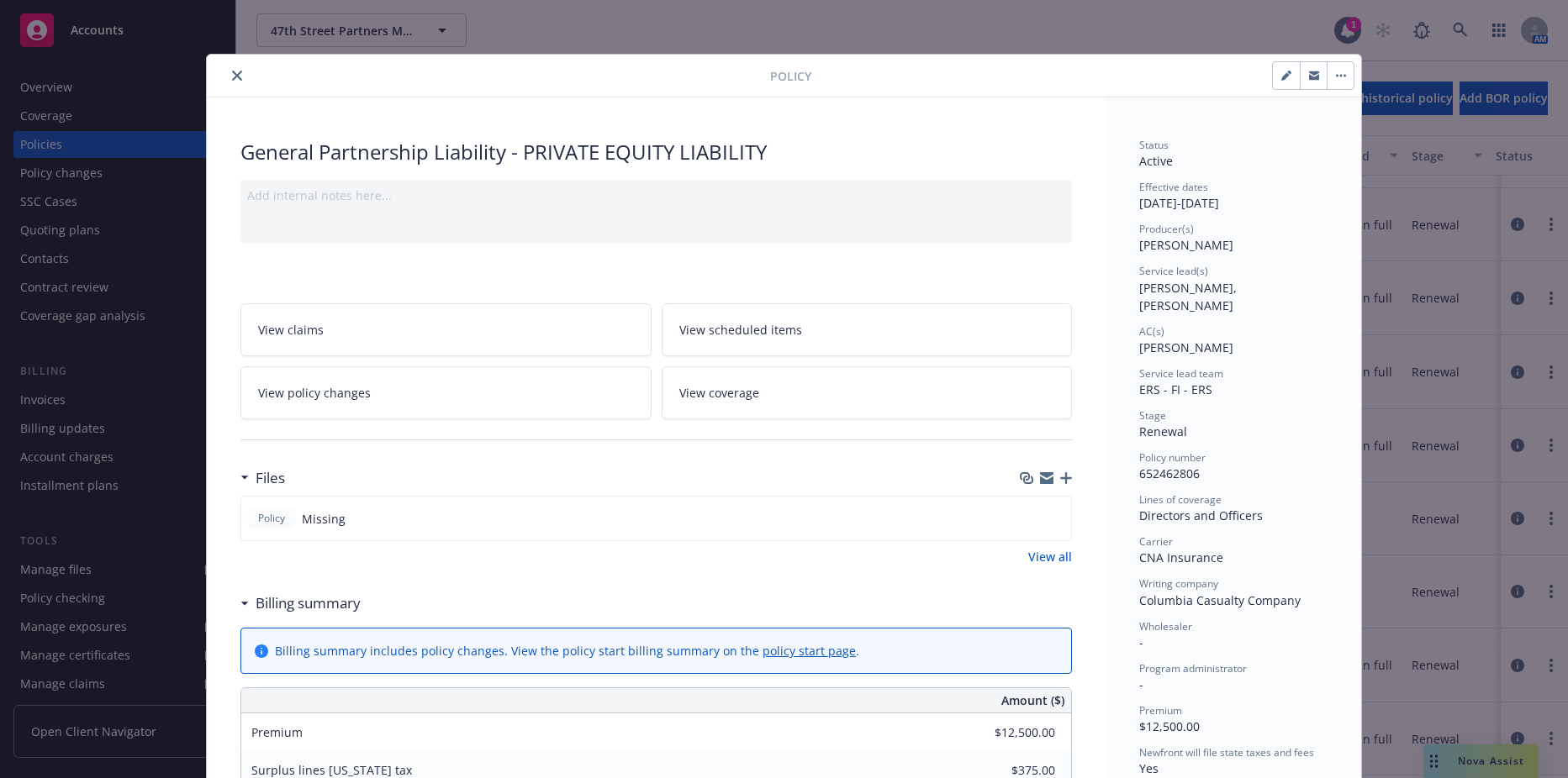
click at [225, 63] on div "Policy" at bounding box center [784, 76] width 1154 height 43
click at [233, 73] on icon "close" at bounding box center [237, 75] width 10 height 10
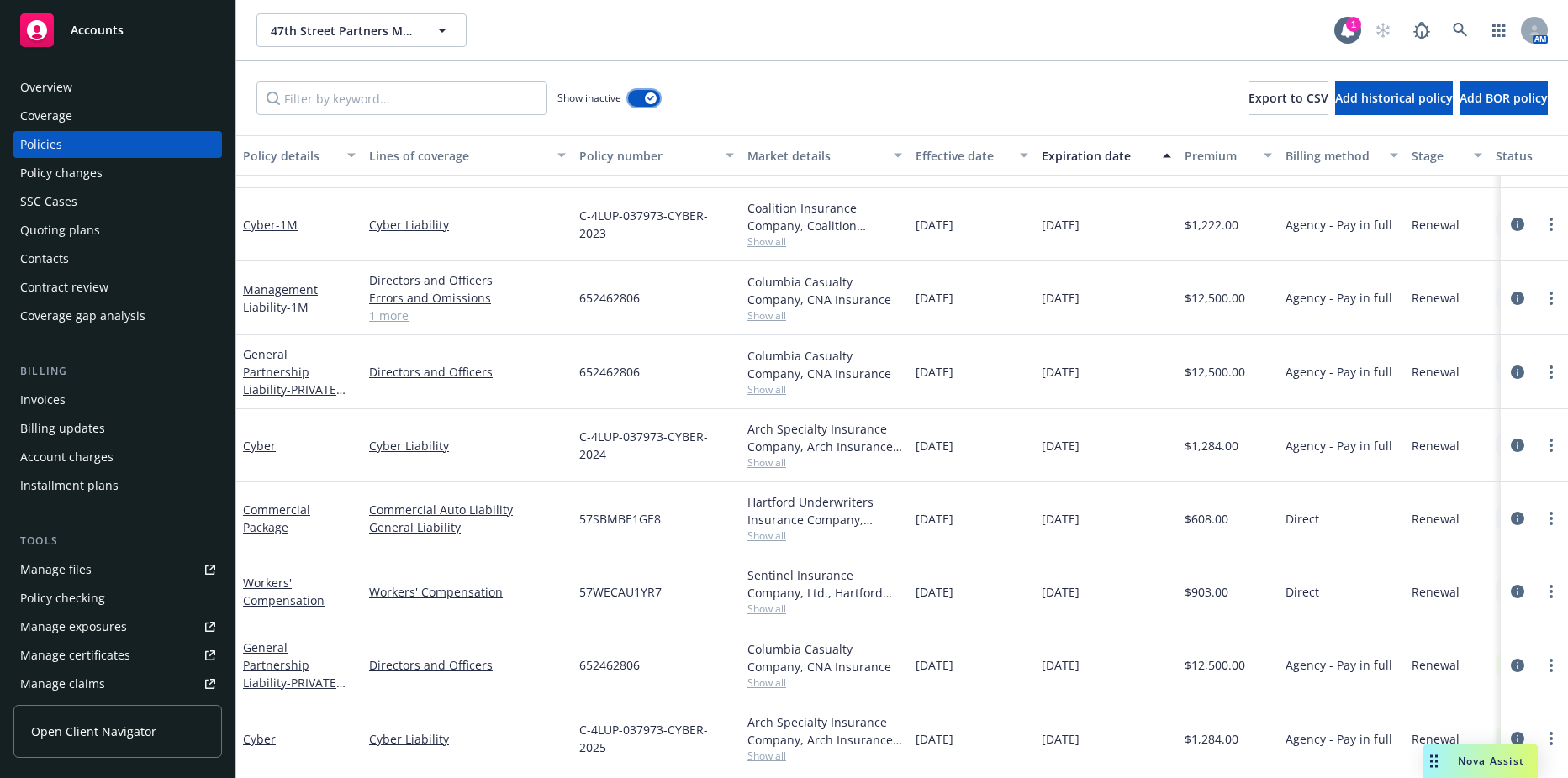
click at [653, 94] on div "button" at bounding box center [651, 99] width 12 height 12
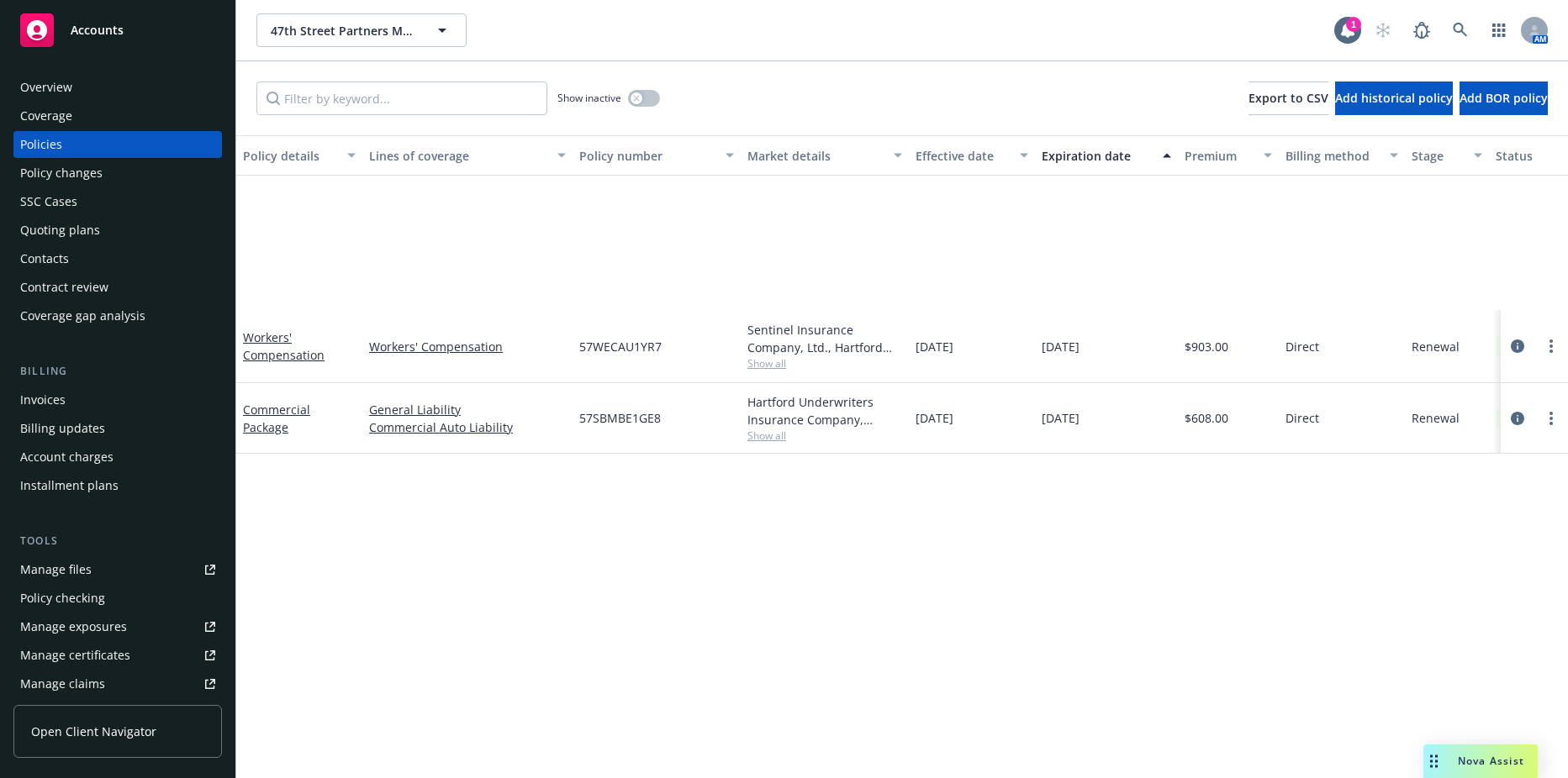
click at [897, 456] on div "Policy details Lines of coverage Policy number Market details Effective date Ex…" at bounding box center [902, 457] width 1332 height 643
click at [88, 121] on div "Coverage" at bounding box center [118, 116] width 195 height 27
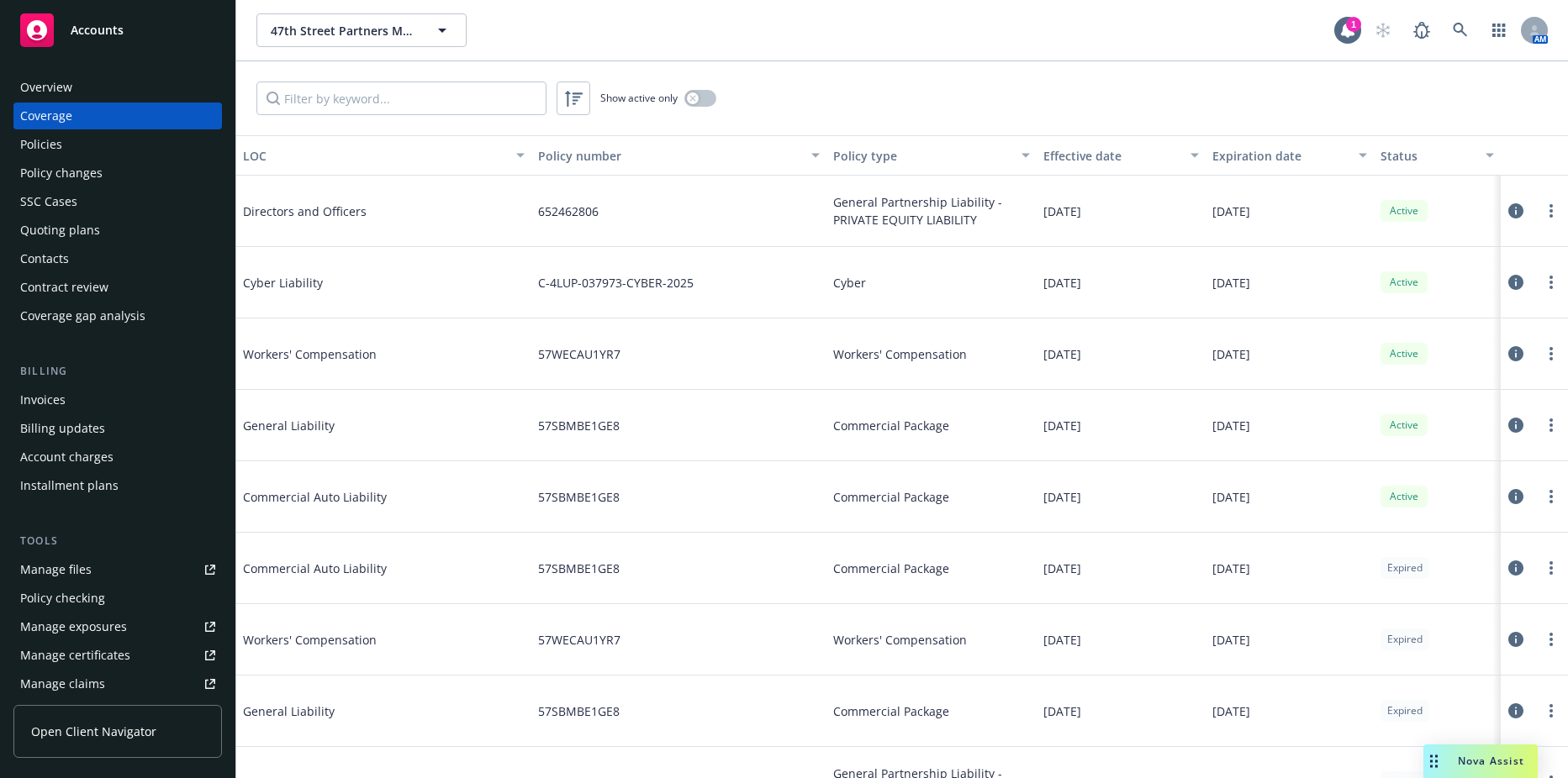
click at [76, 152] on div "Policies" at bounding box center [118, 144] width 195 height 27
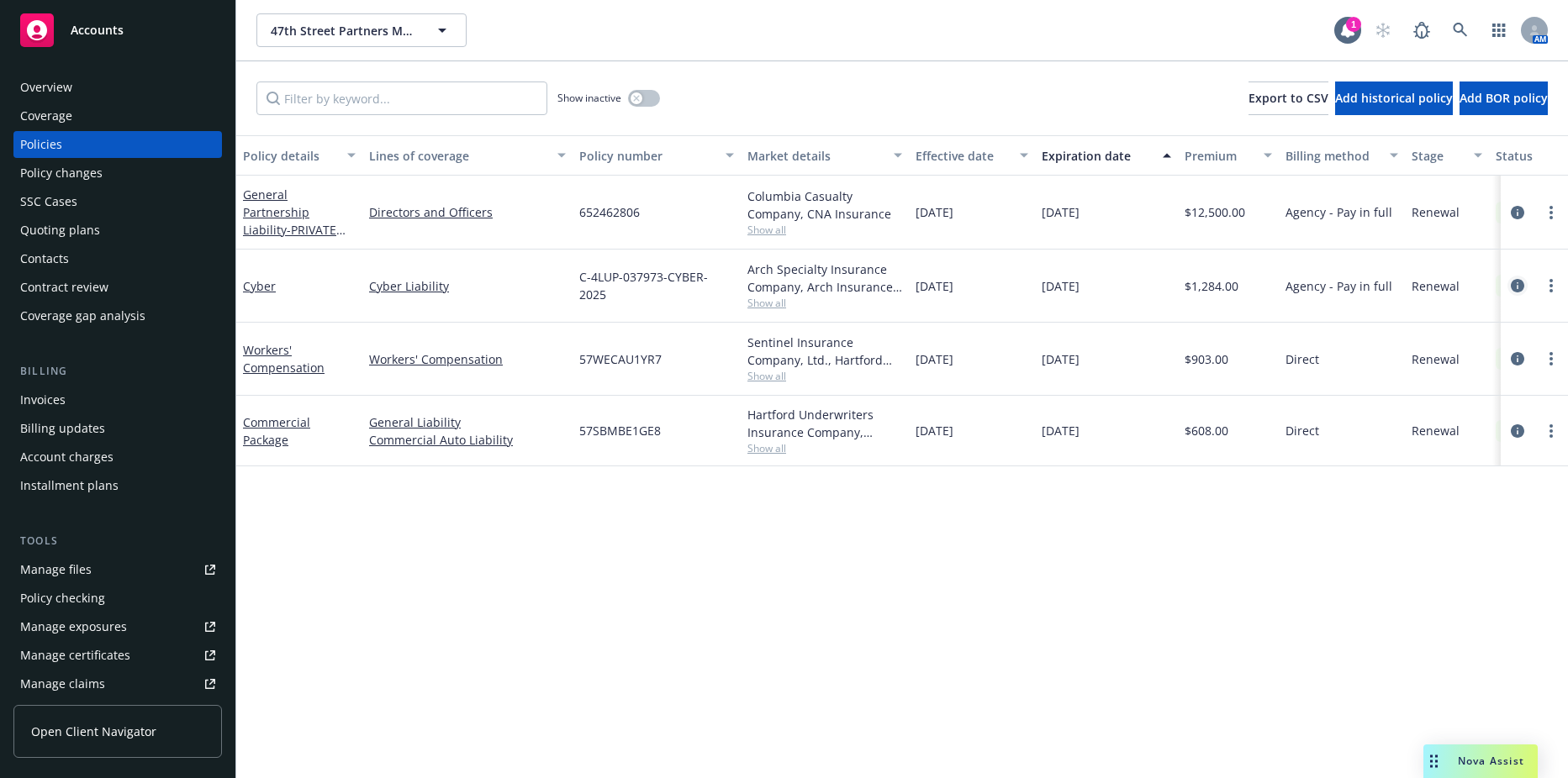
click at [1517, 282] on icon "circleInformation" at bounding box center [1518, 286] width 14 height 14
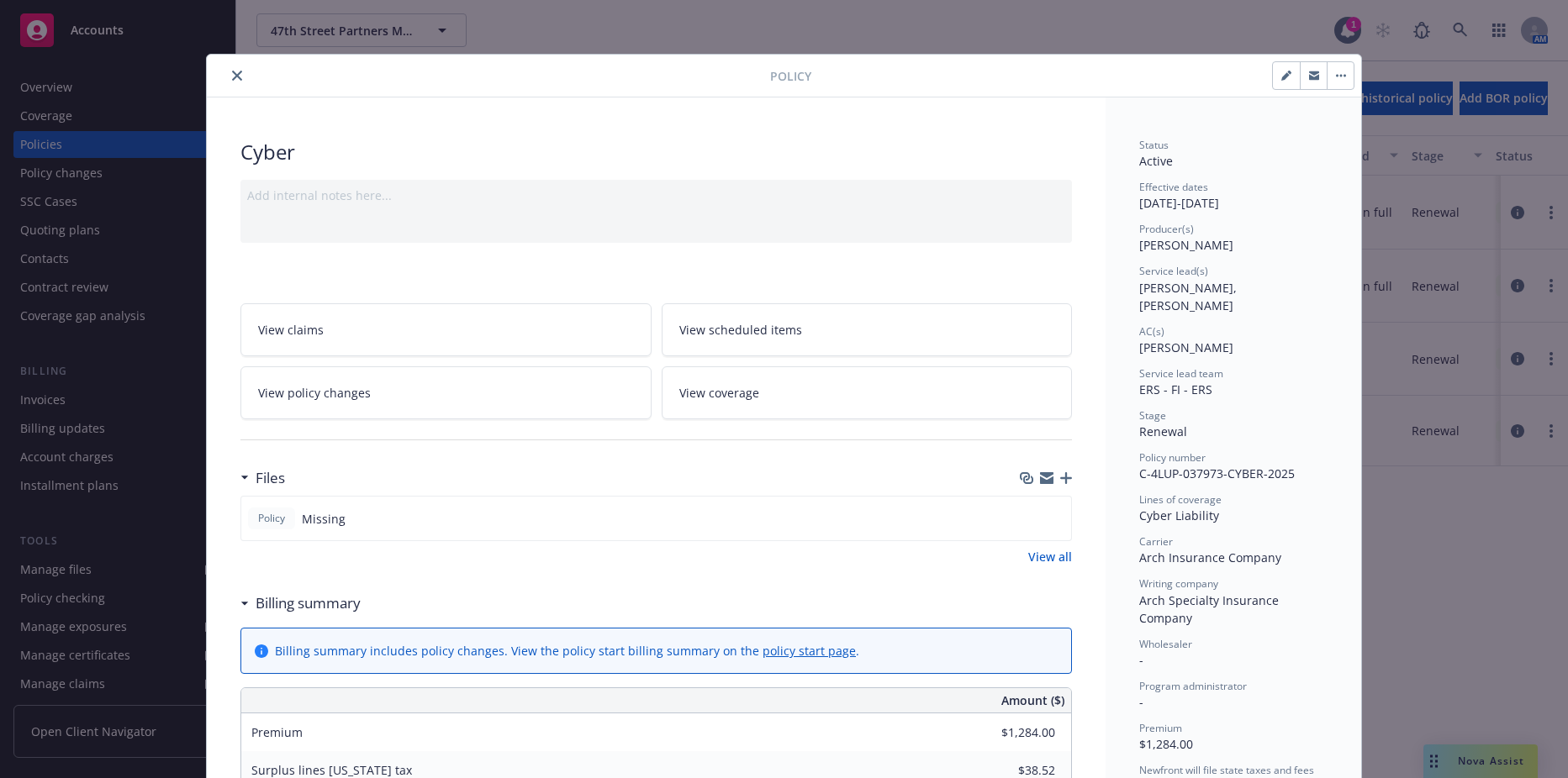
scroll to position [51, 0]
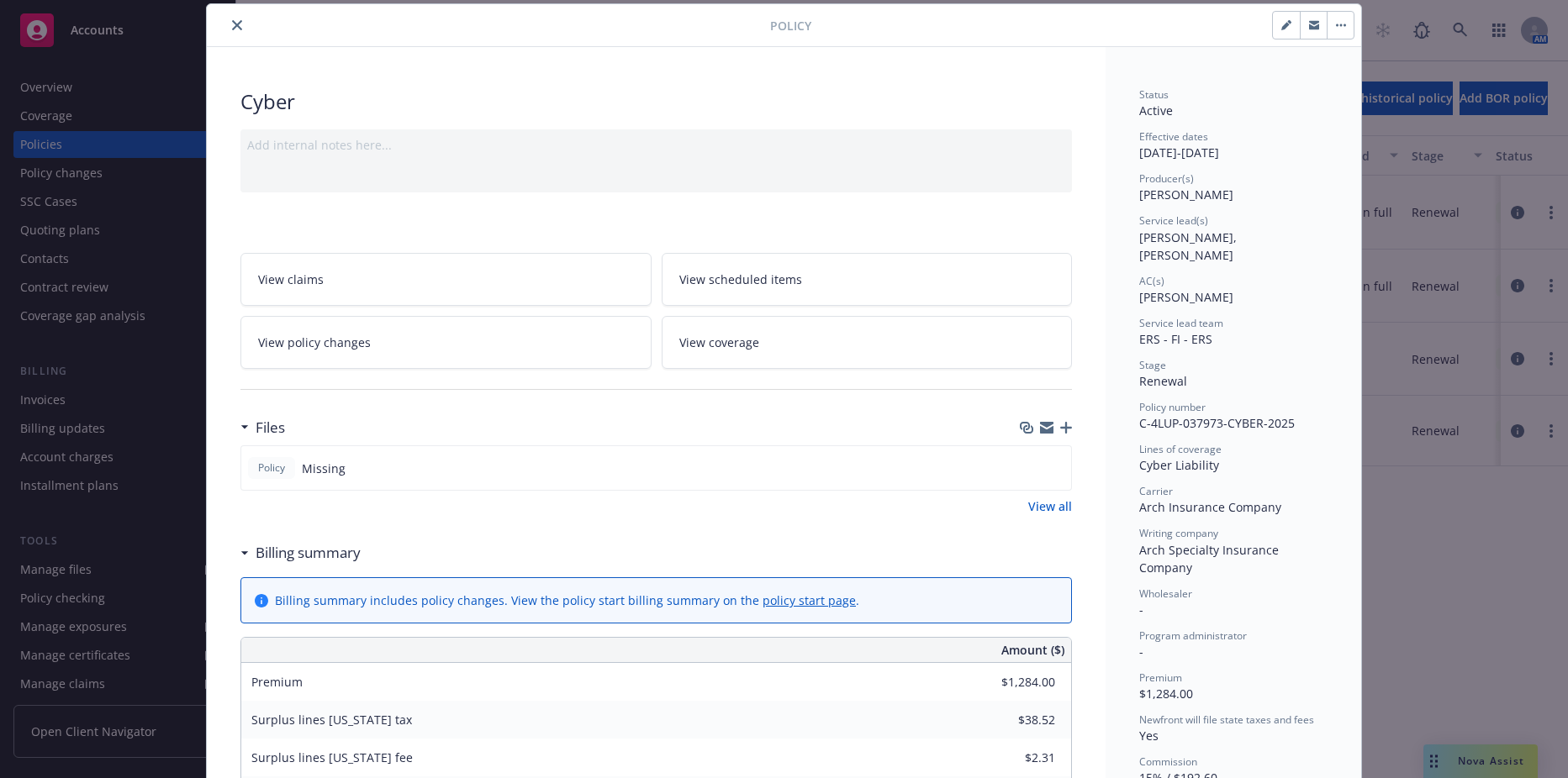
click at [1064, 427] on icon "button" at bounding box center [1067, 428] width 12 height 12
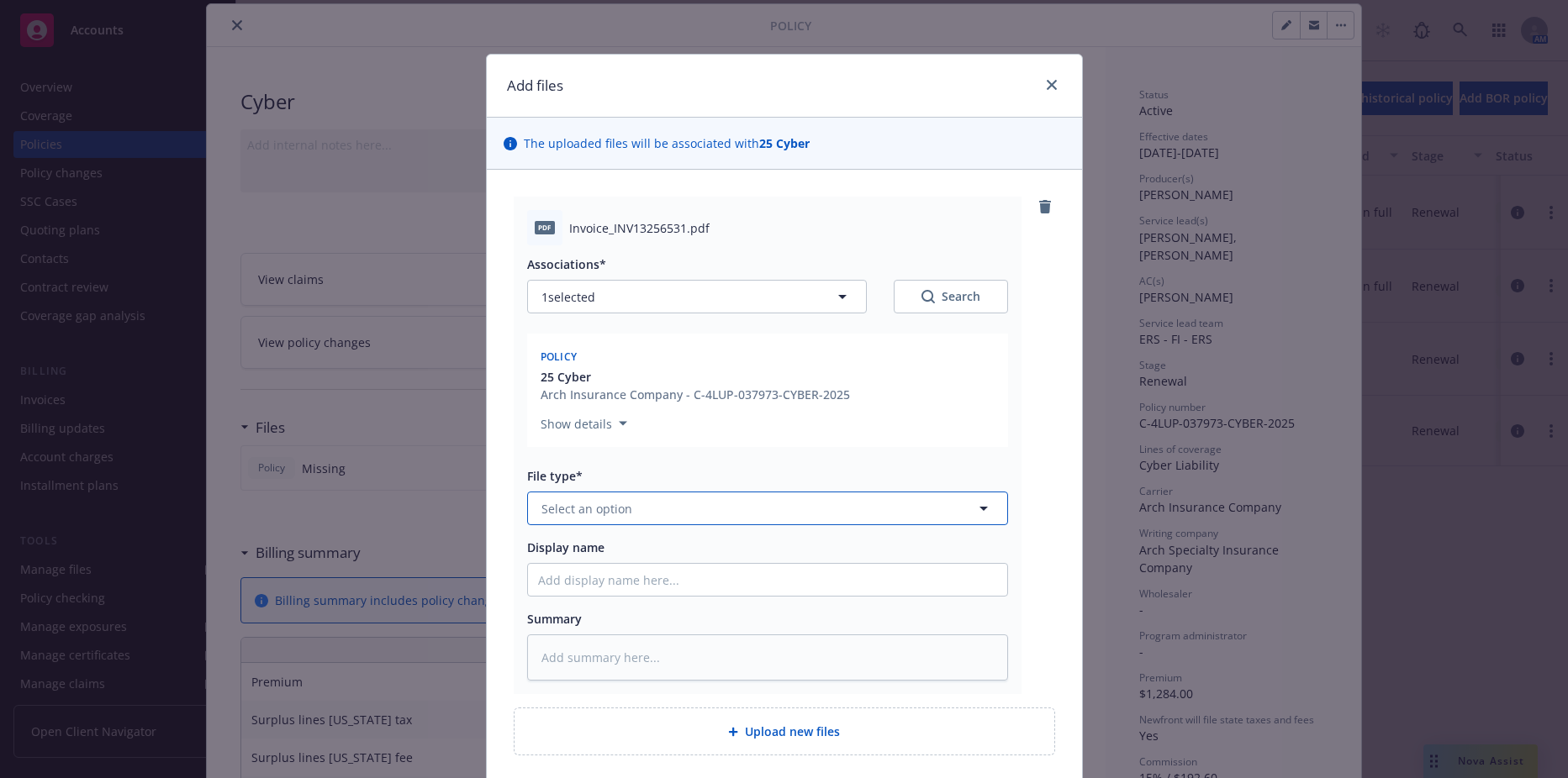
click at [630, 503] on button "Select an option" at bounding box center [767, 508] width 481 height 33
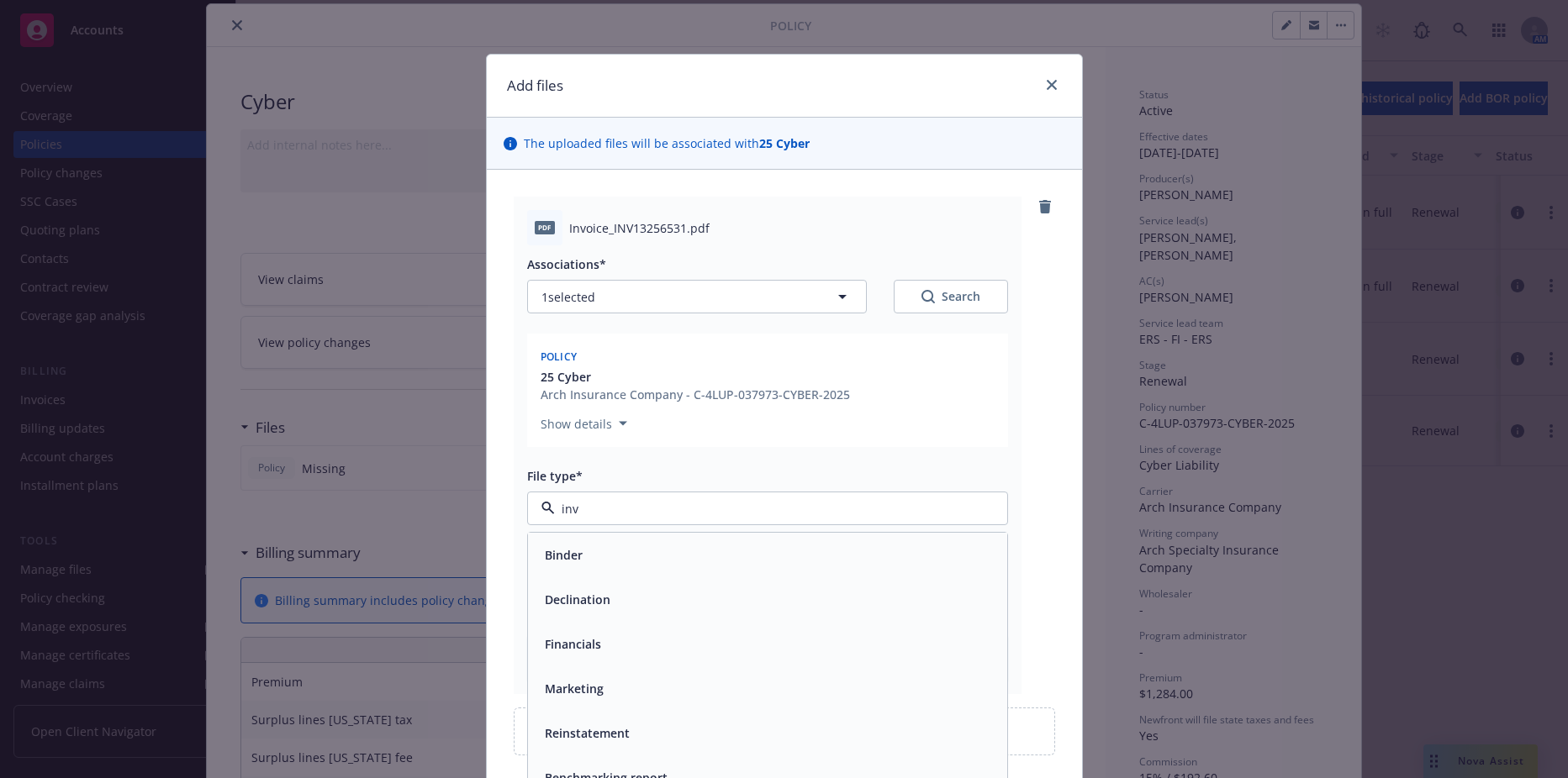
type input "invo"
click at [622, 600] on span "Invoice - Third Party" at bounding box center [602, 600] width 116 height 18
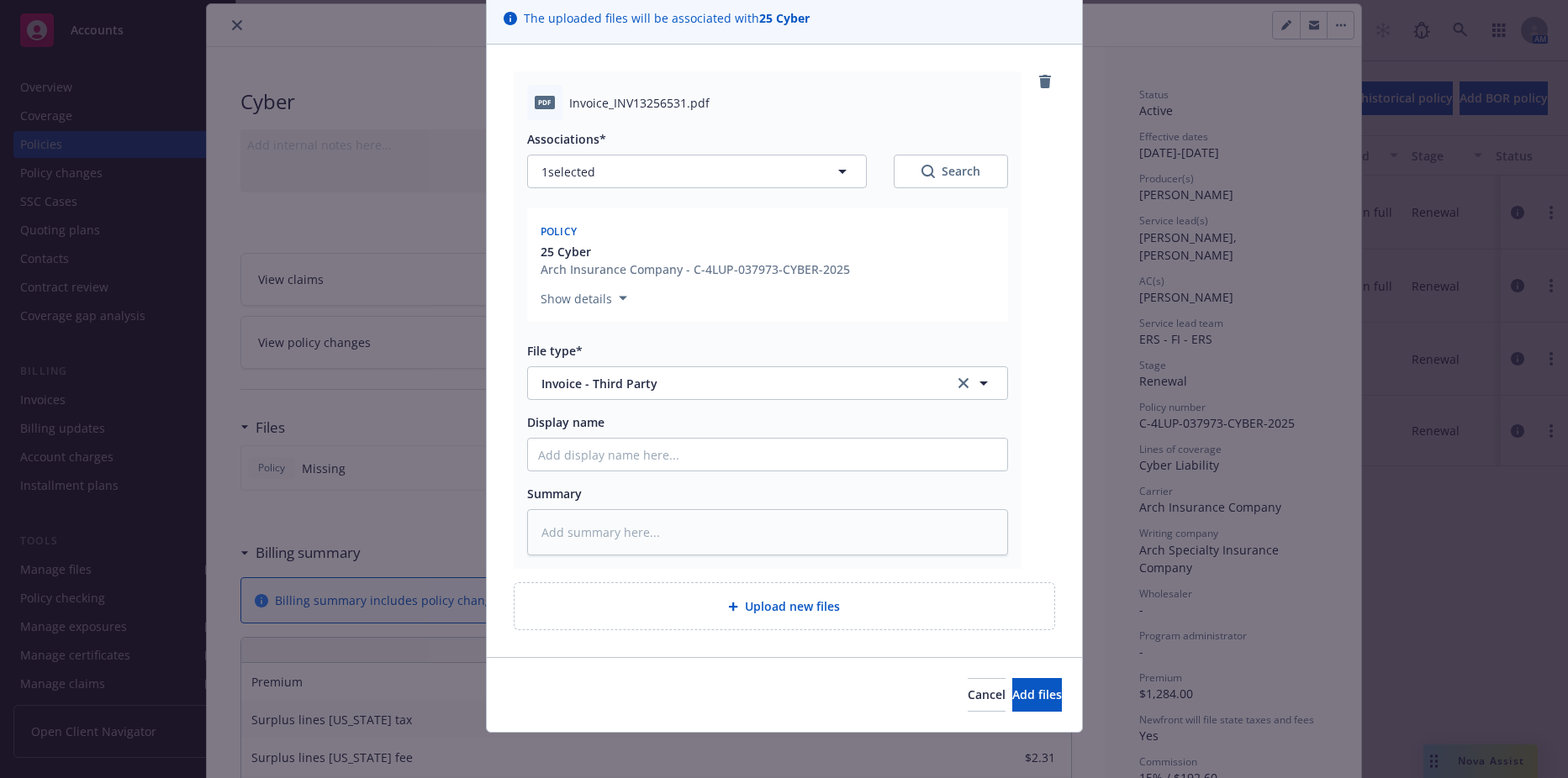
scroll to position [134, 0]
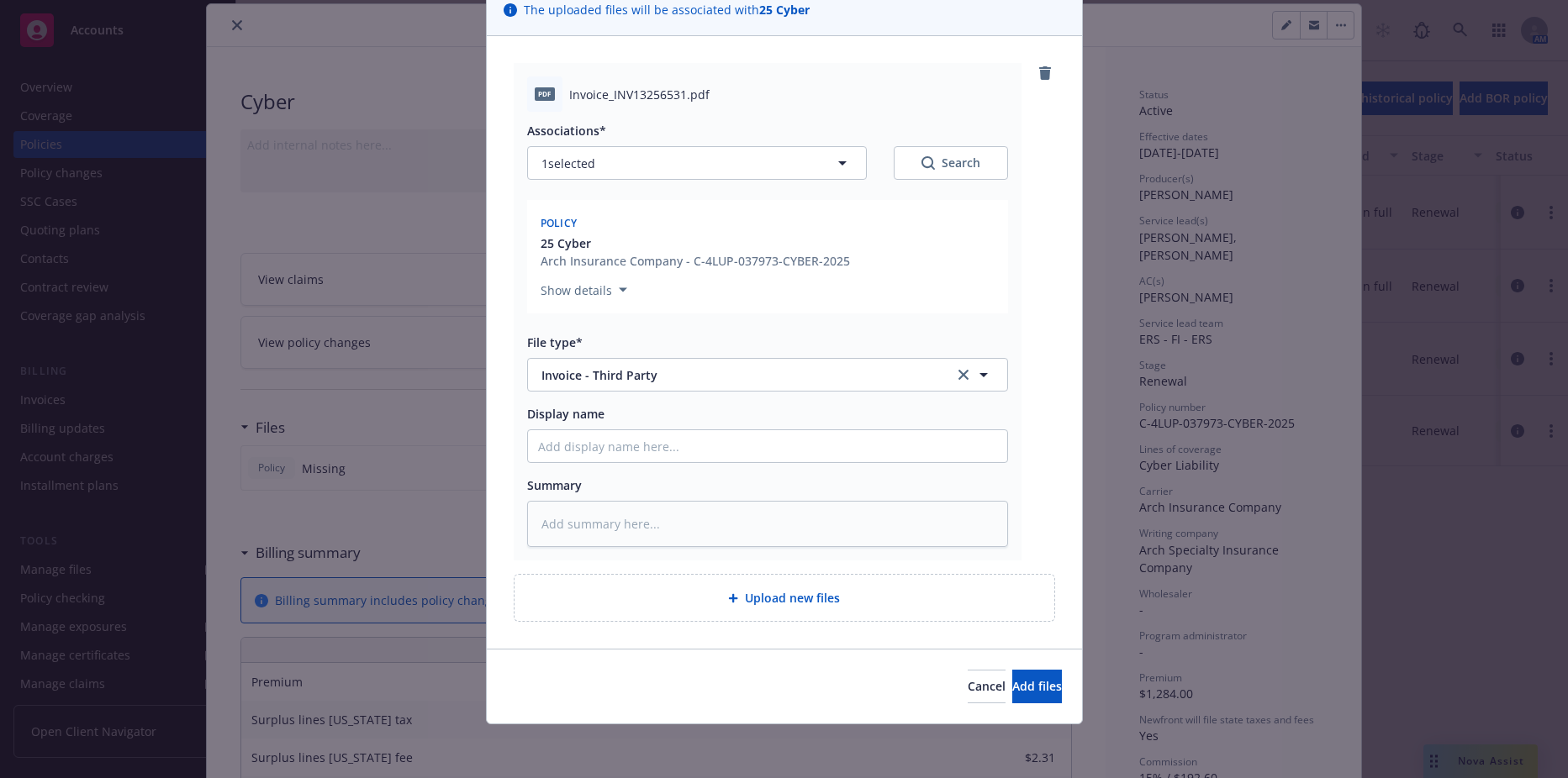
type textarea "x"
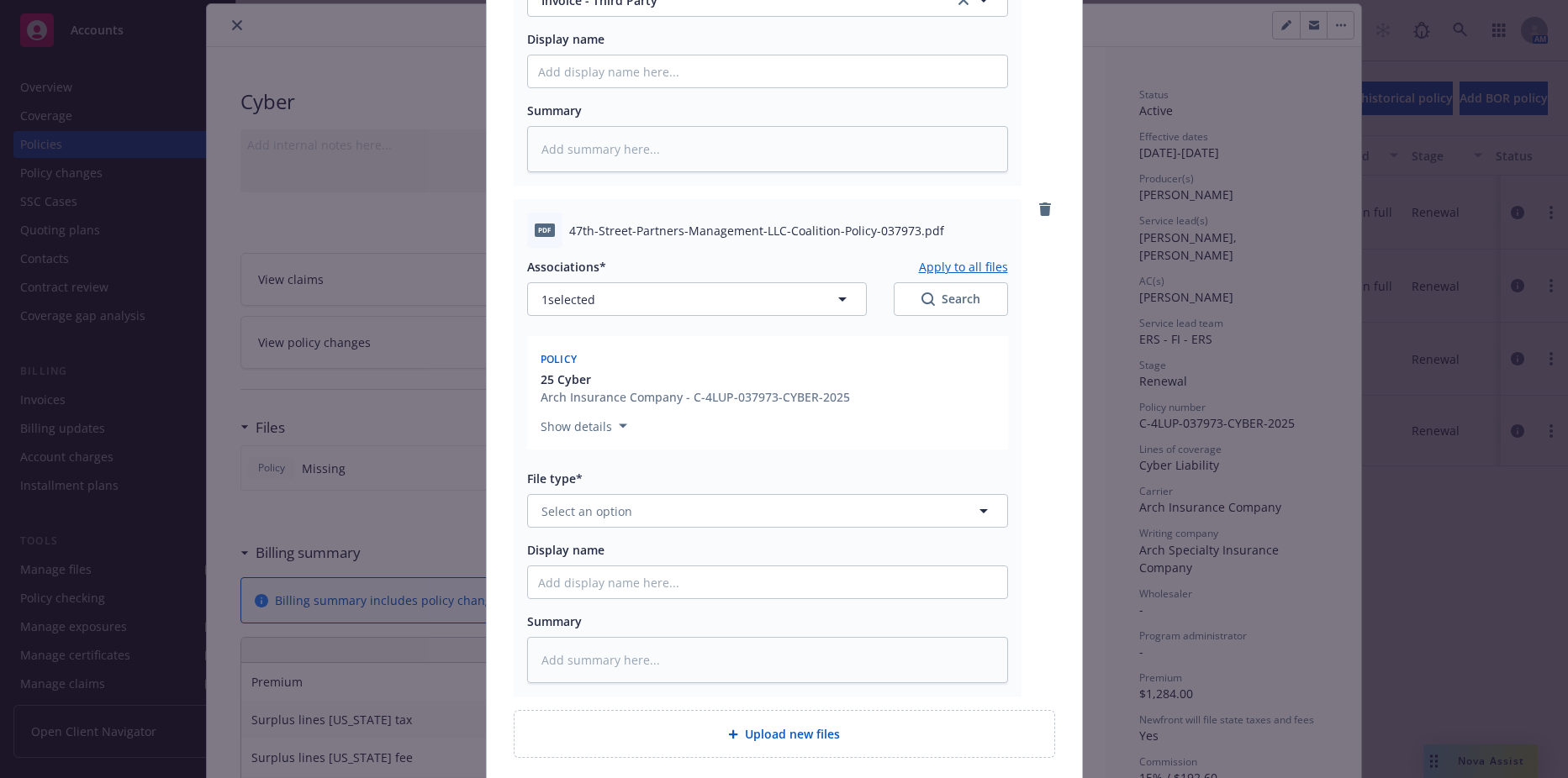
scroll to position [554, 0]
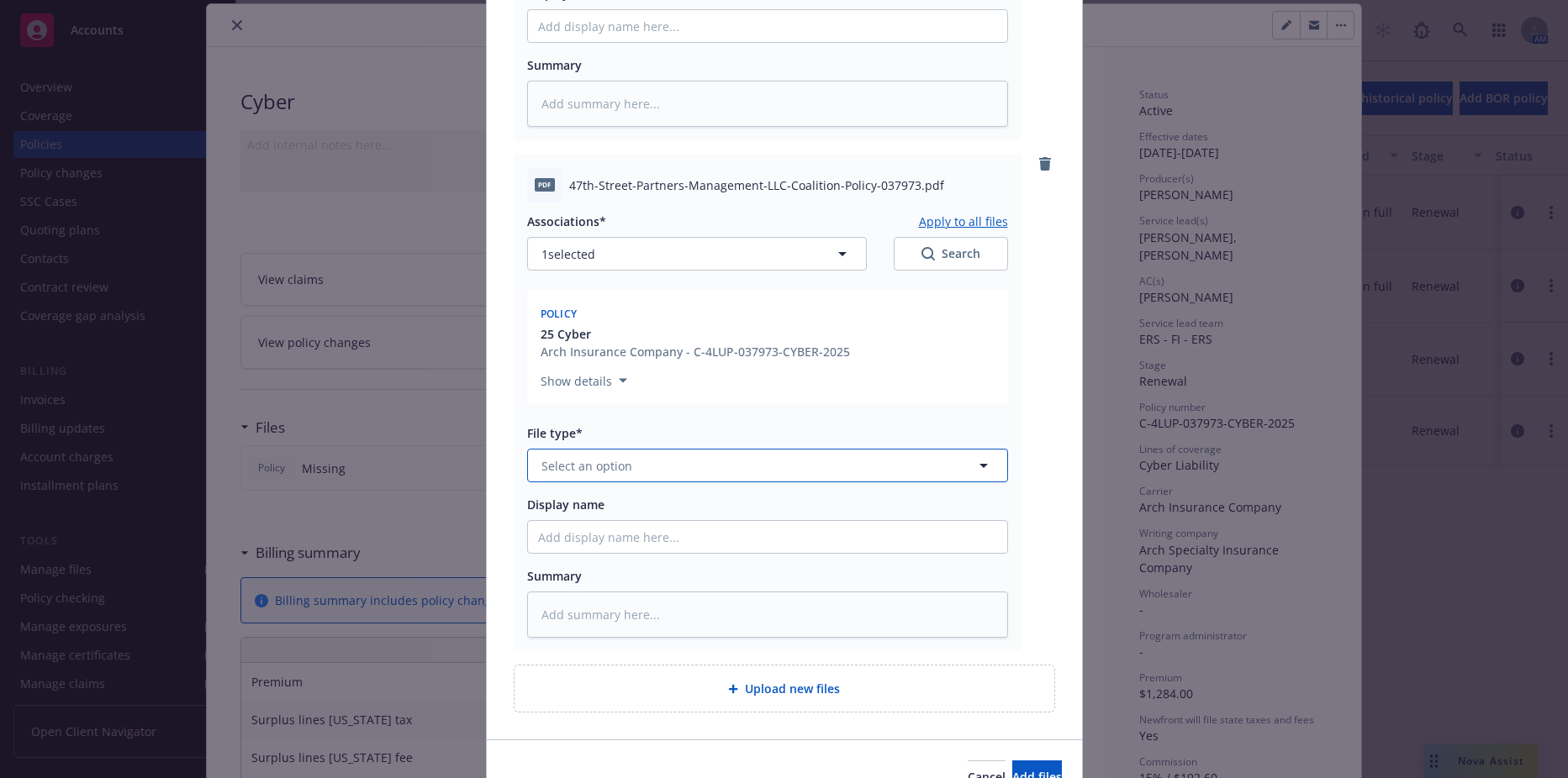
click at [663, 457] on button "Select an option" at bounding box center [767, 465] width 481 height 33
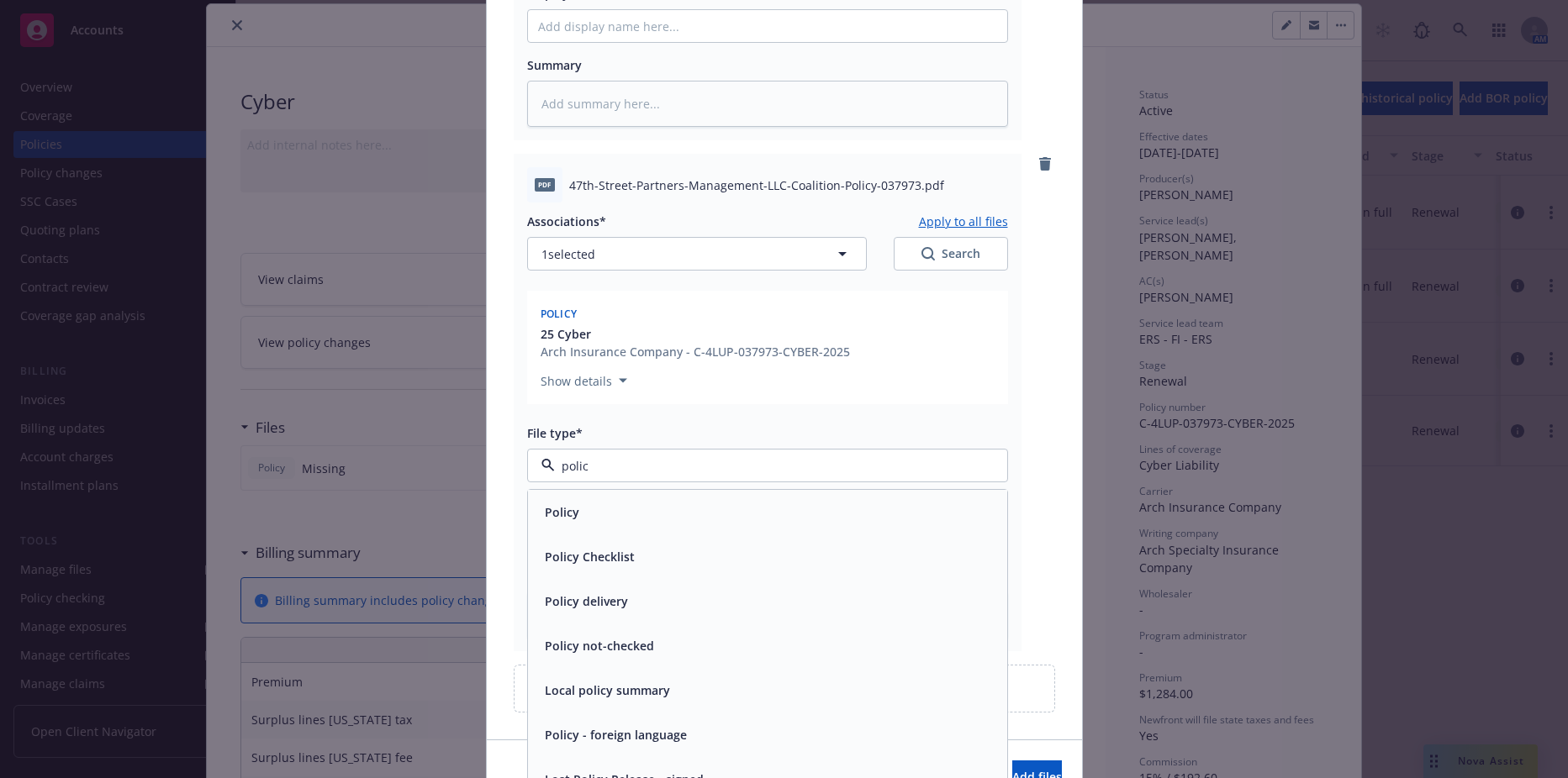
type input "policy"
click at [618, 498] on div "Policy" at bounding box center [767, 512] width 480 height 45
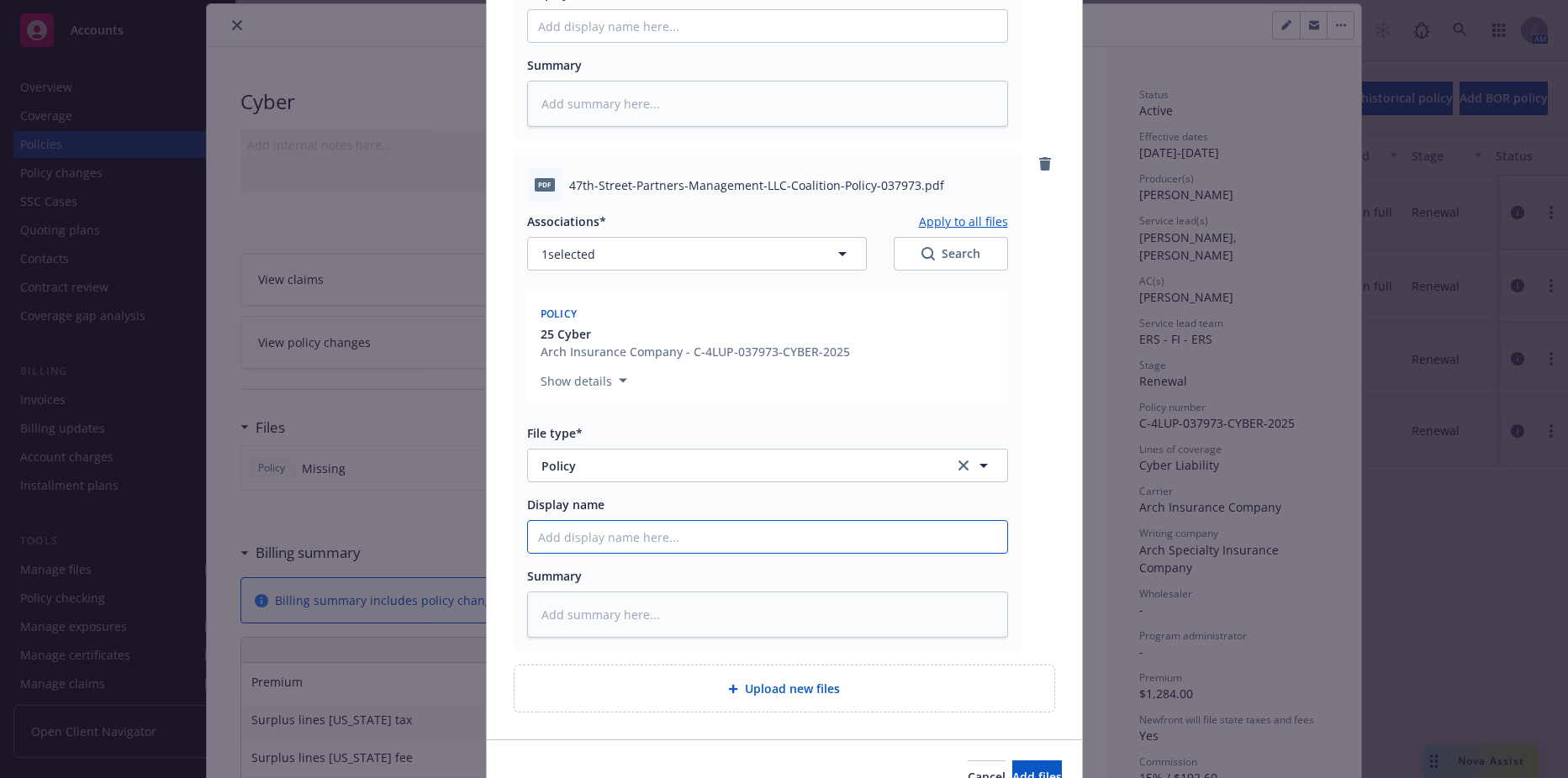
click at [602, 527] on input "Display name" at bounding box center [767, 536] width 480 height 32
type textarea "x"
type input "2"
type textarea "x"
type input "25"
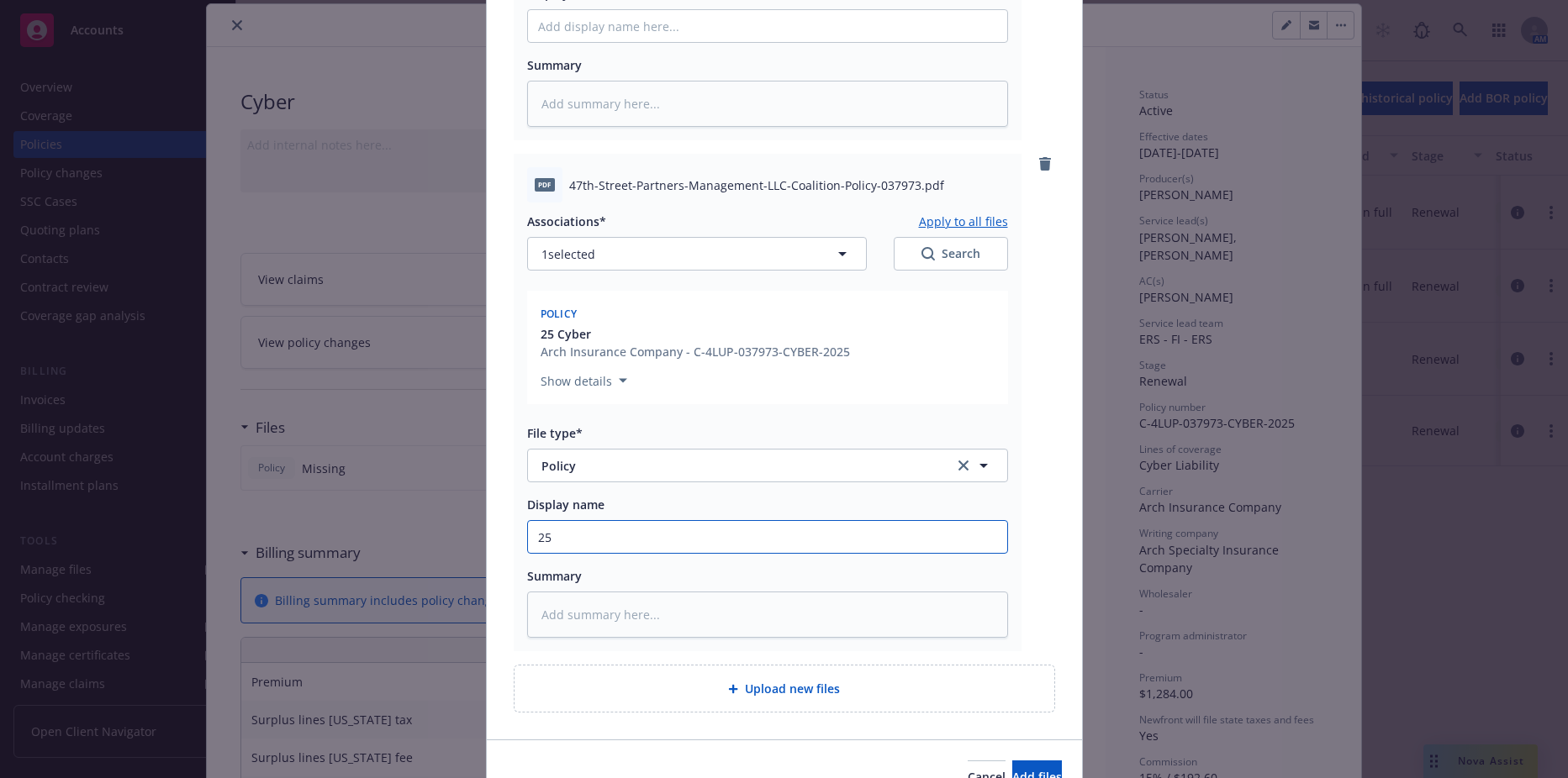
type textarea "x"
type input "25-"
type textarea "x"
type input "25-2"
type textarea "x"
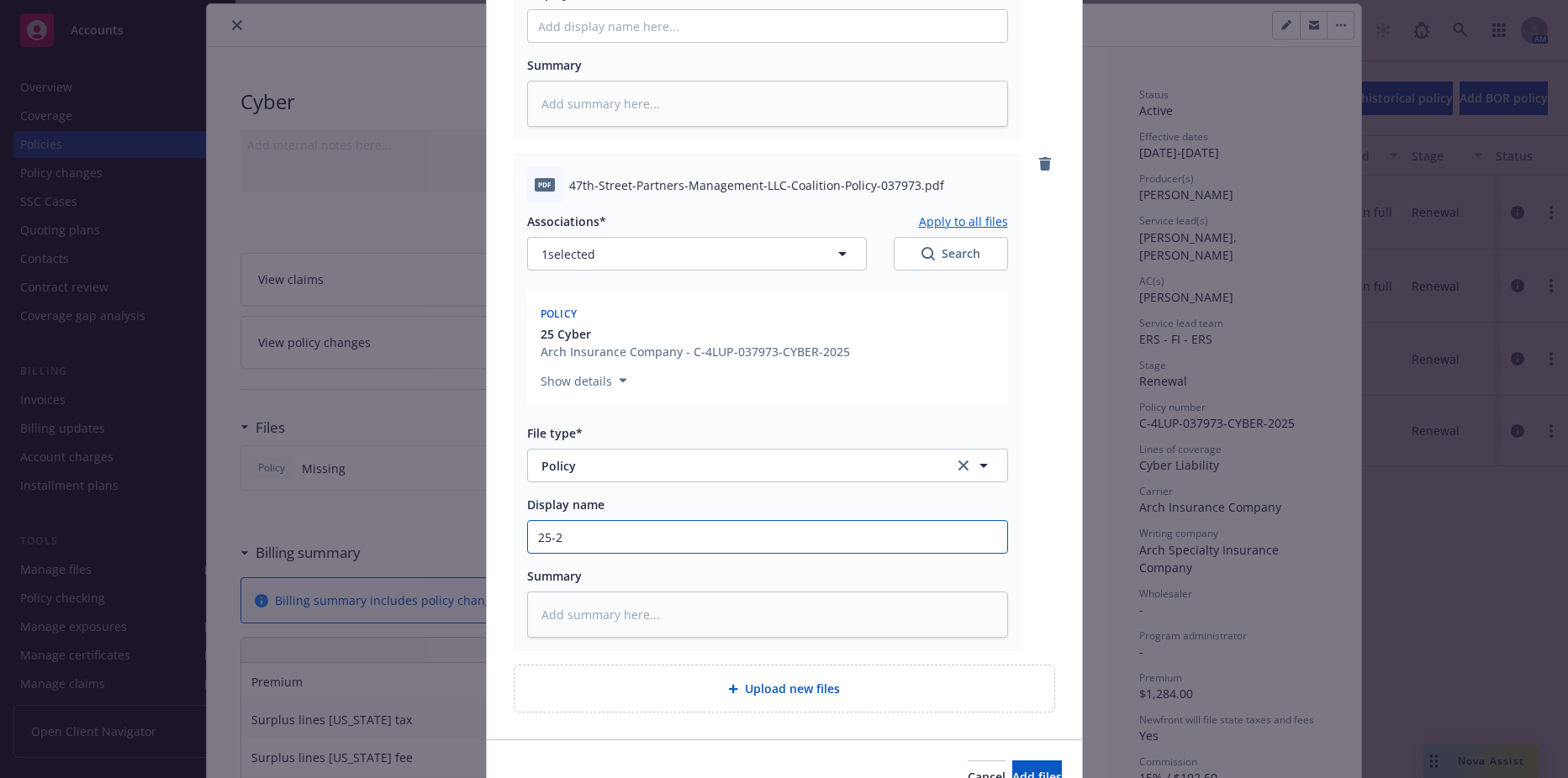
type input "25-26"
type textarea "x"
type input "25-26"
type textarea "x"
type input "25-26 C"
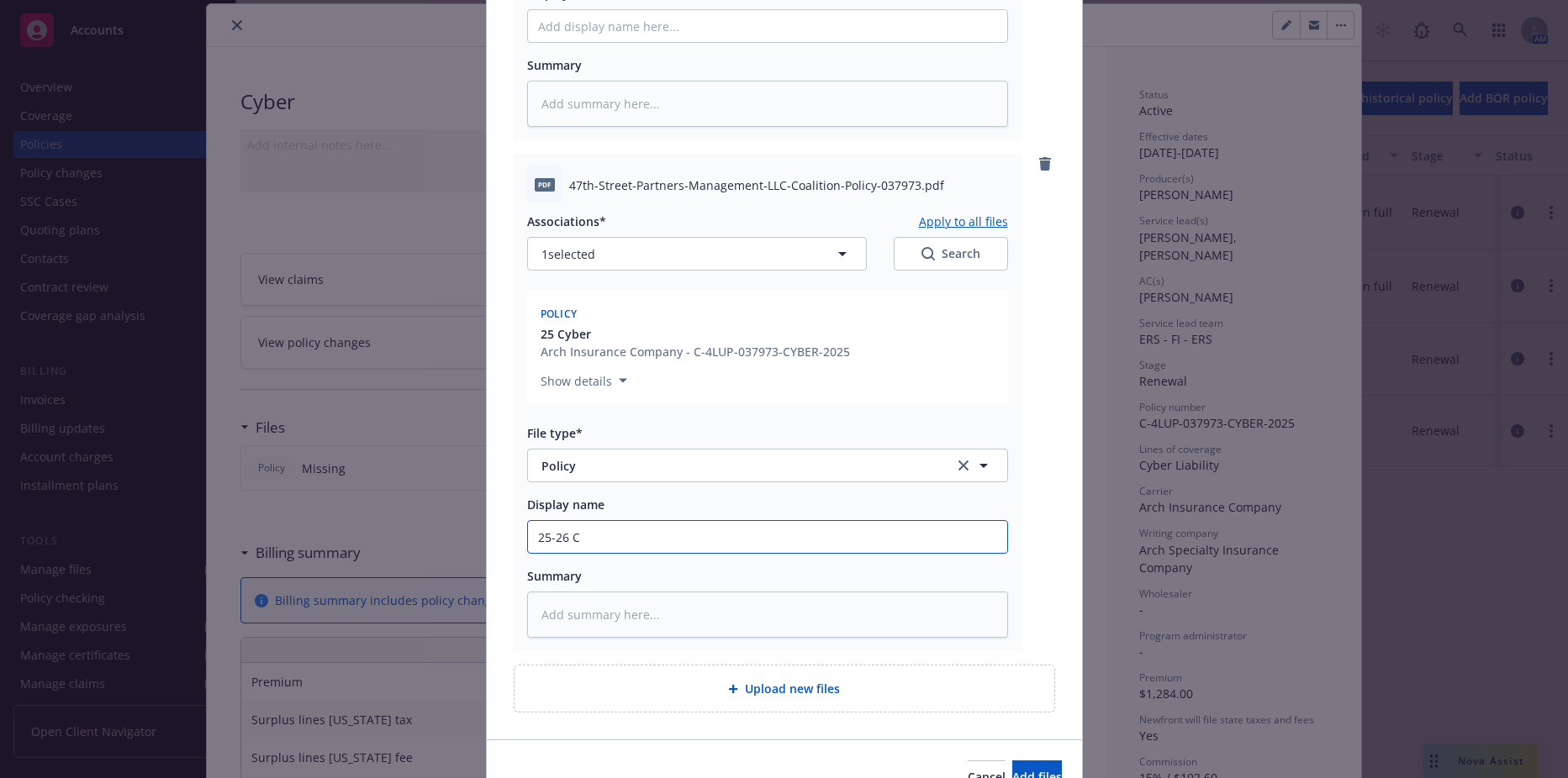
type textarea "x"
type input "25-26 Cyb"
type textarea "x"
type input "25-26 Cybe"
type textarea "x"
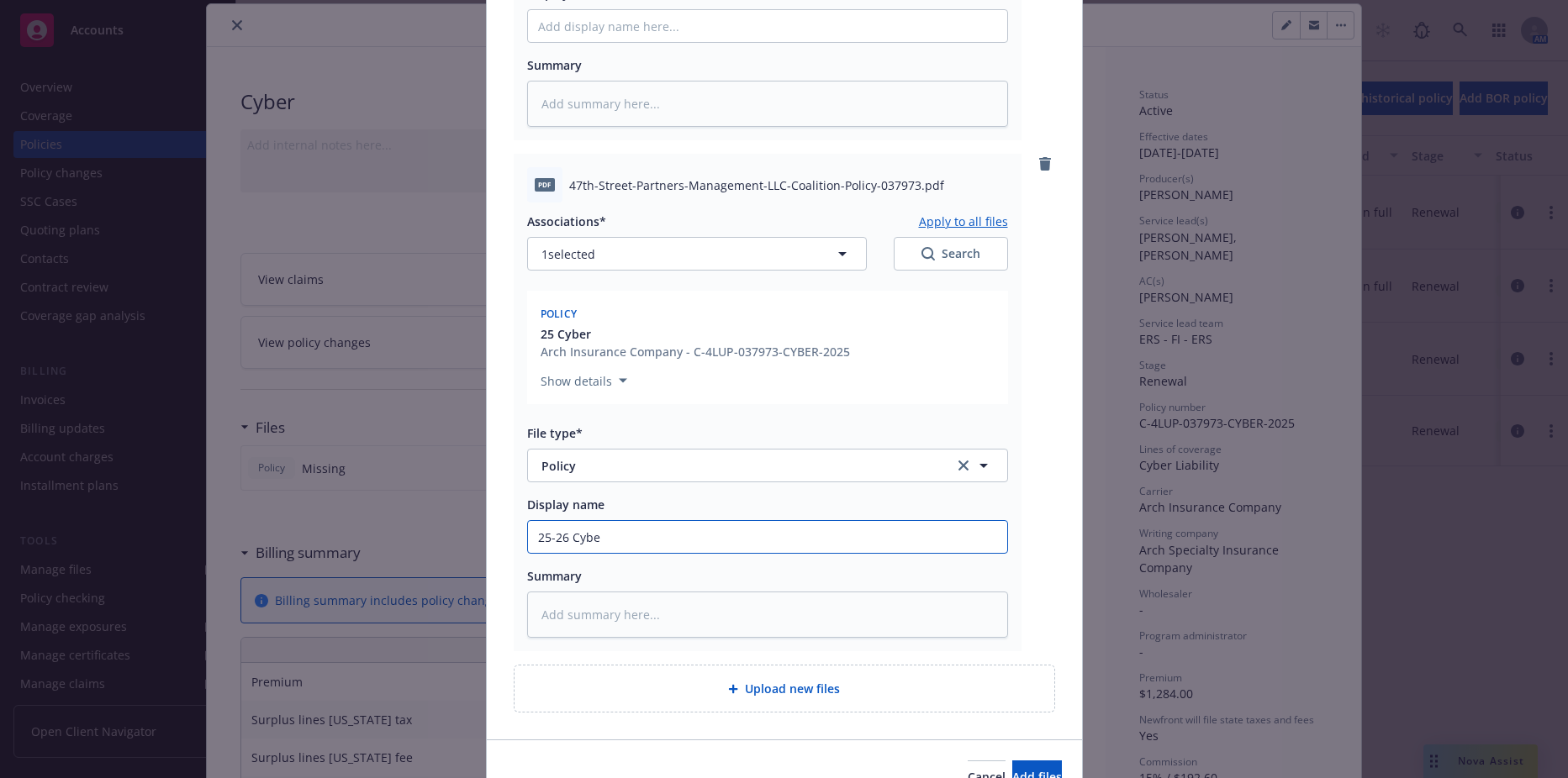
type input "25-26 Cyber"
type textarea "x"
type input "25-26 Cyber"
type textarea "x"
type input "25-26 Cyber P"
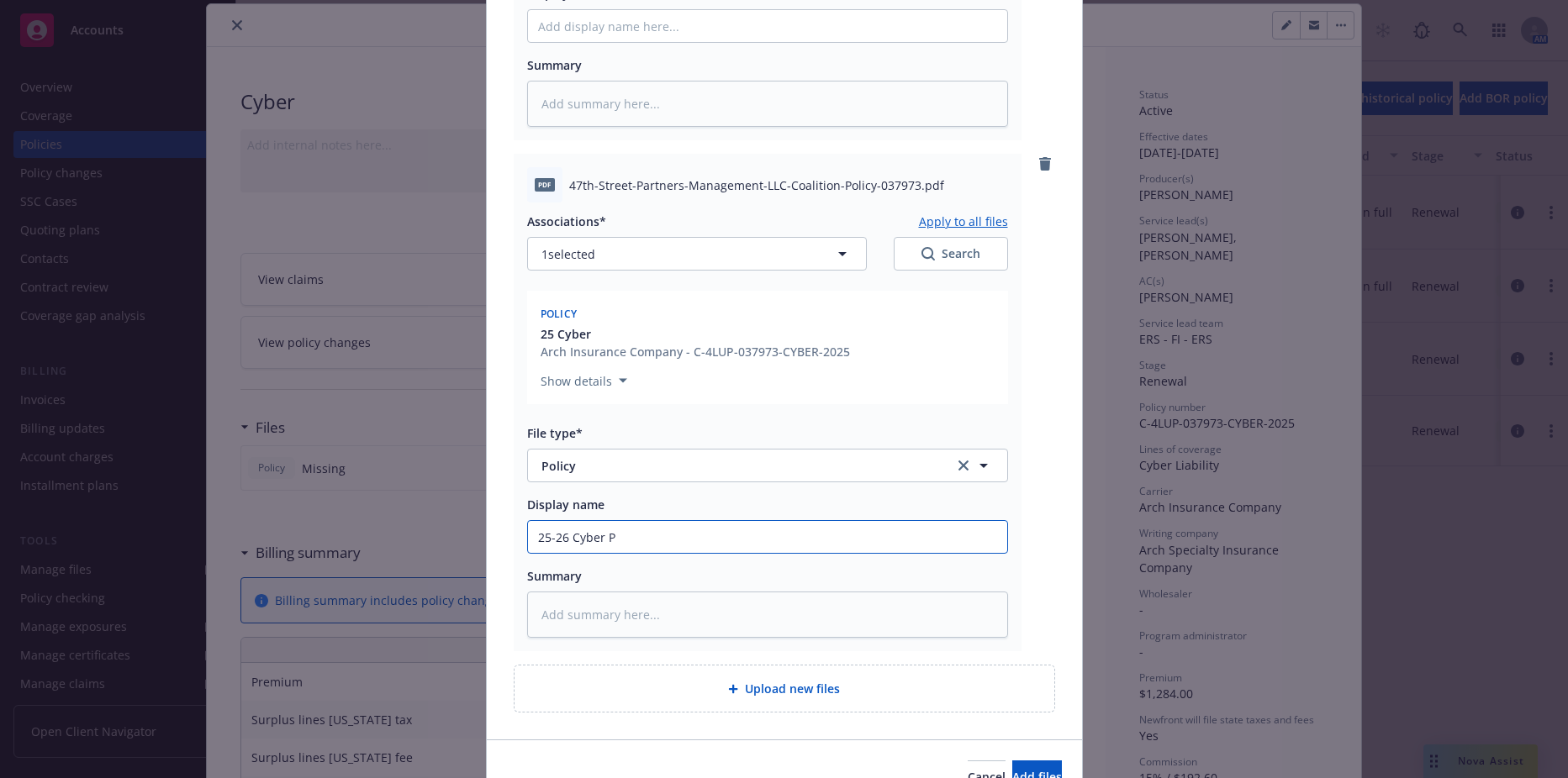
type textarea "x"
type input "25-26 Cyber Po"
type textarea "x"
type input "25-26 Cyber Pol"
type textarea "x"
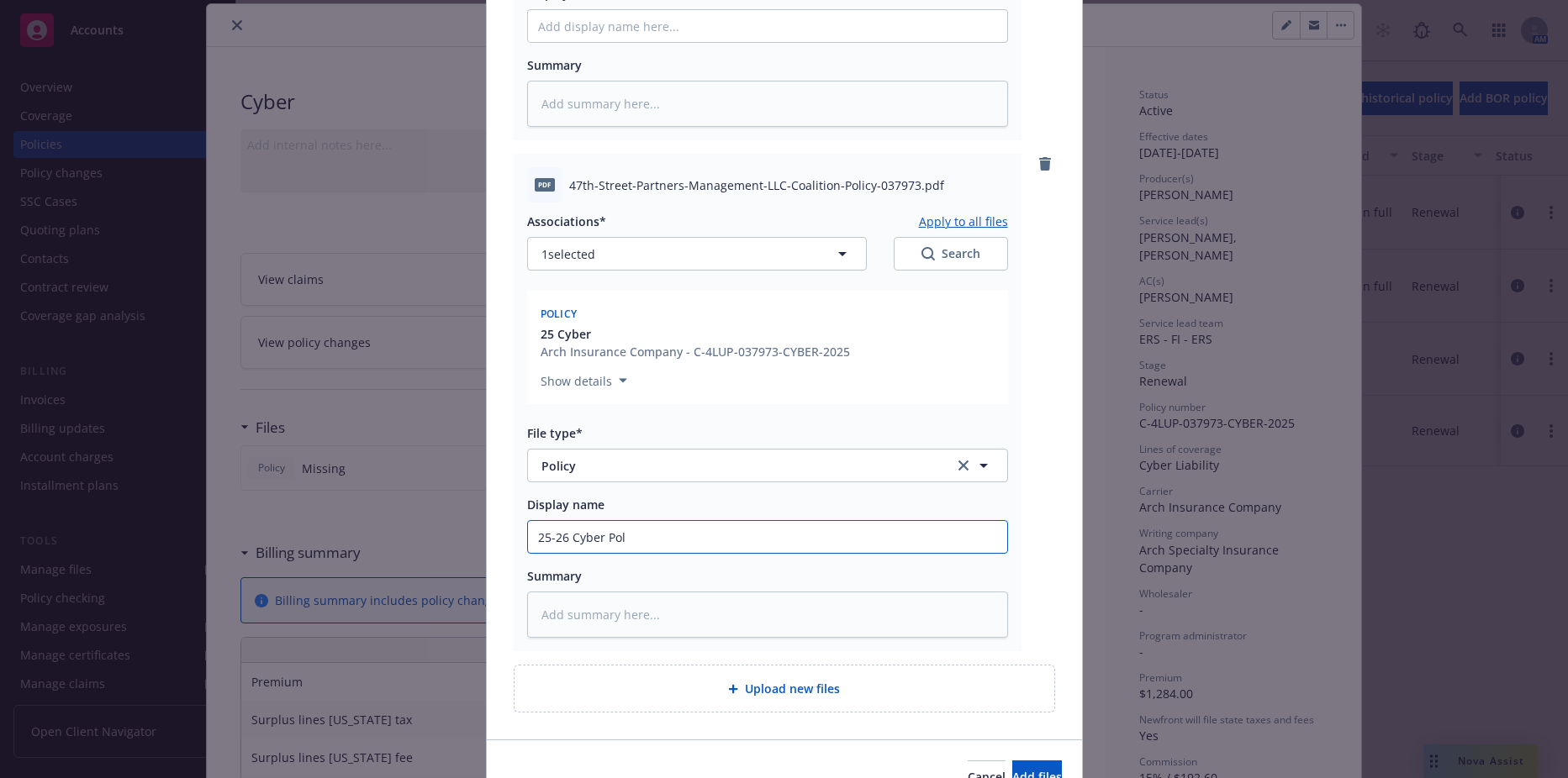
type input "25-26 Cyber Poli"
type textarea "x"
type input "25-26 Cyber Polic"
type textarea "x"
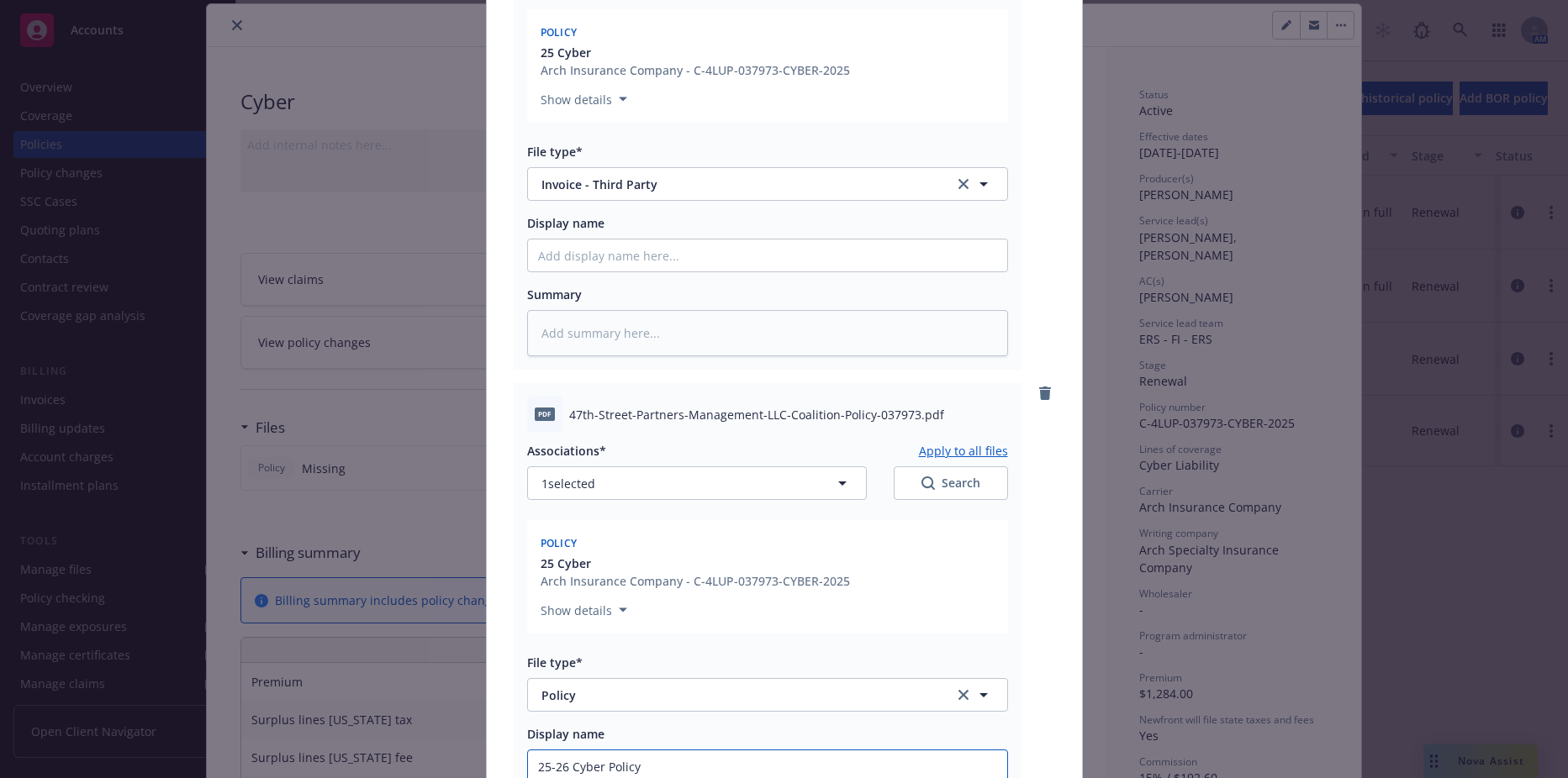
scroll to position [218, 0]
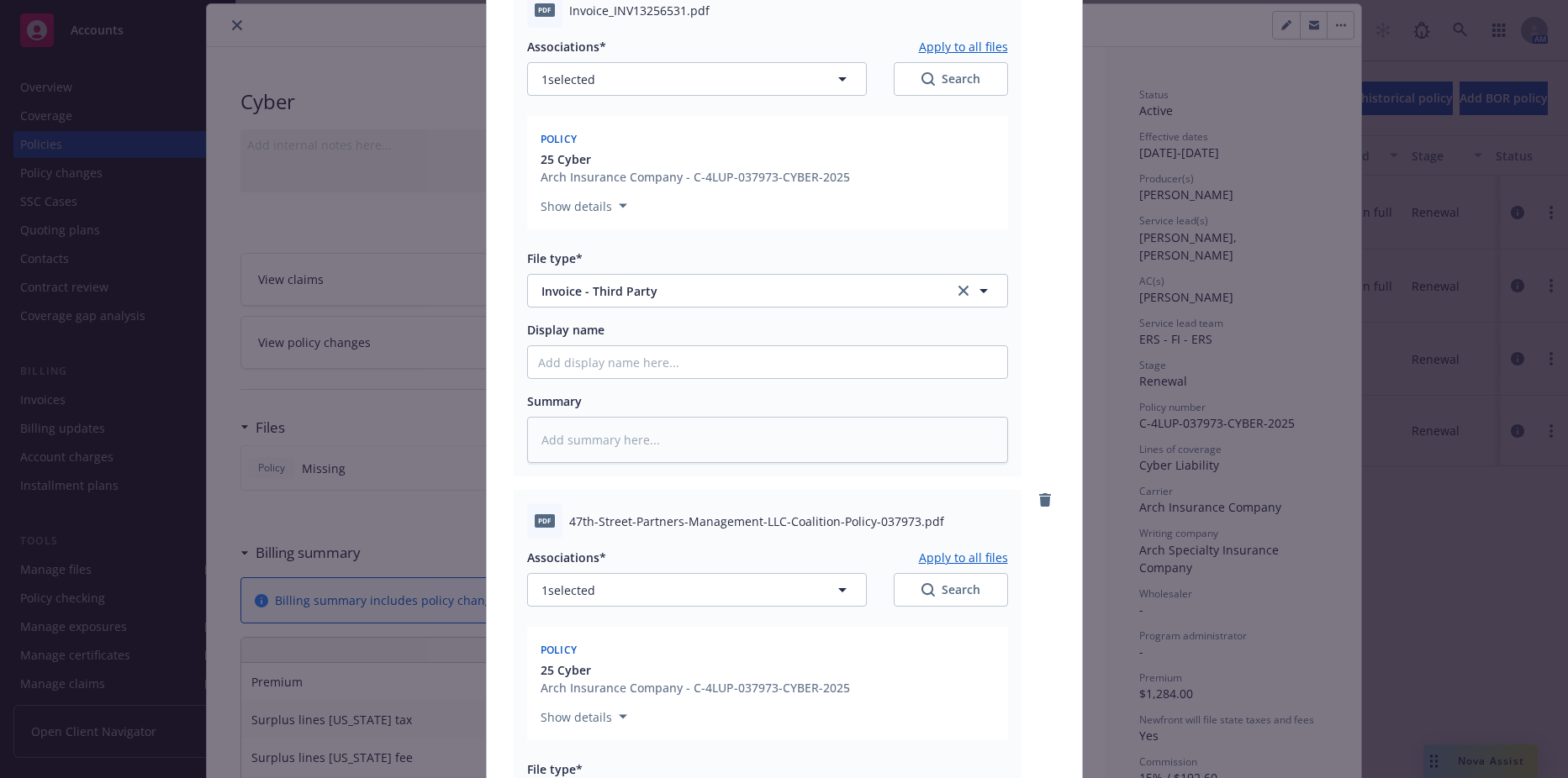
type input "25-26 Cyber Policy"
click at [622, 363] on input "Display name" at bounding box center [767, 362] width 480 height 32
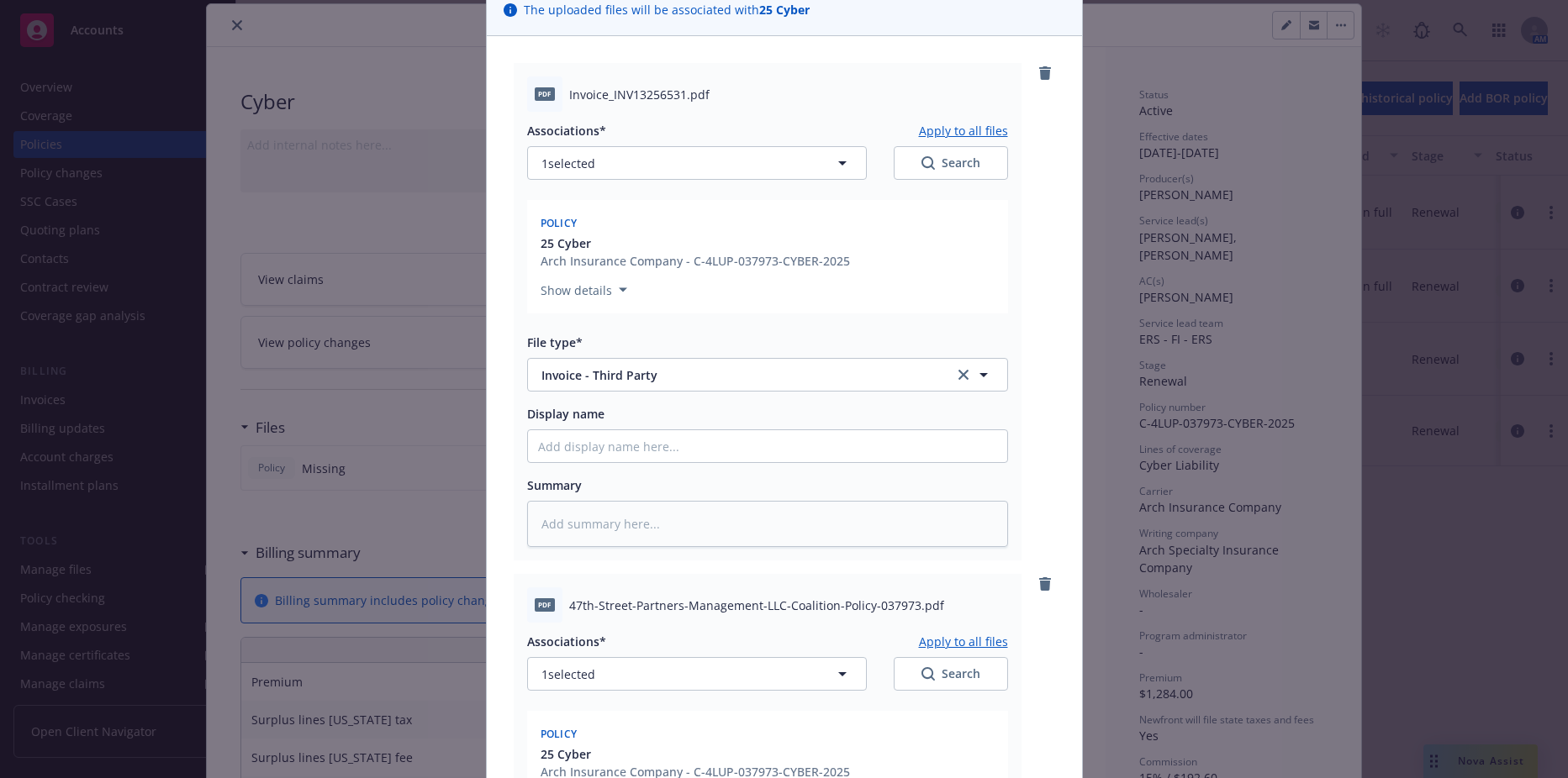
click at [640, 280] on div "Show details" at bounding box center [767, 286] width 454 height 27
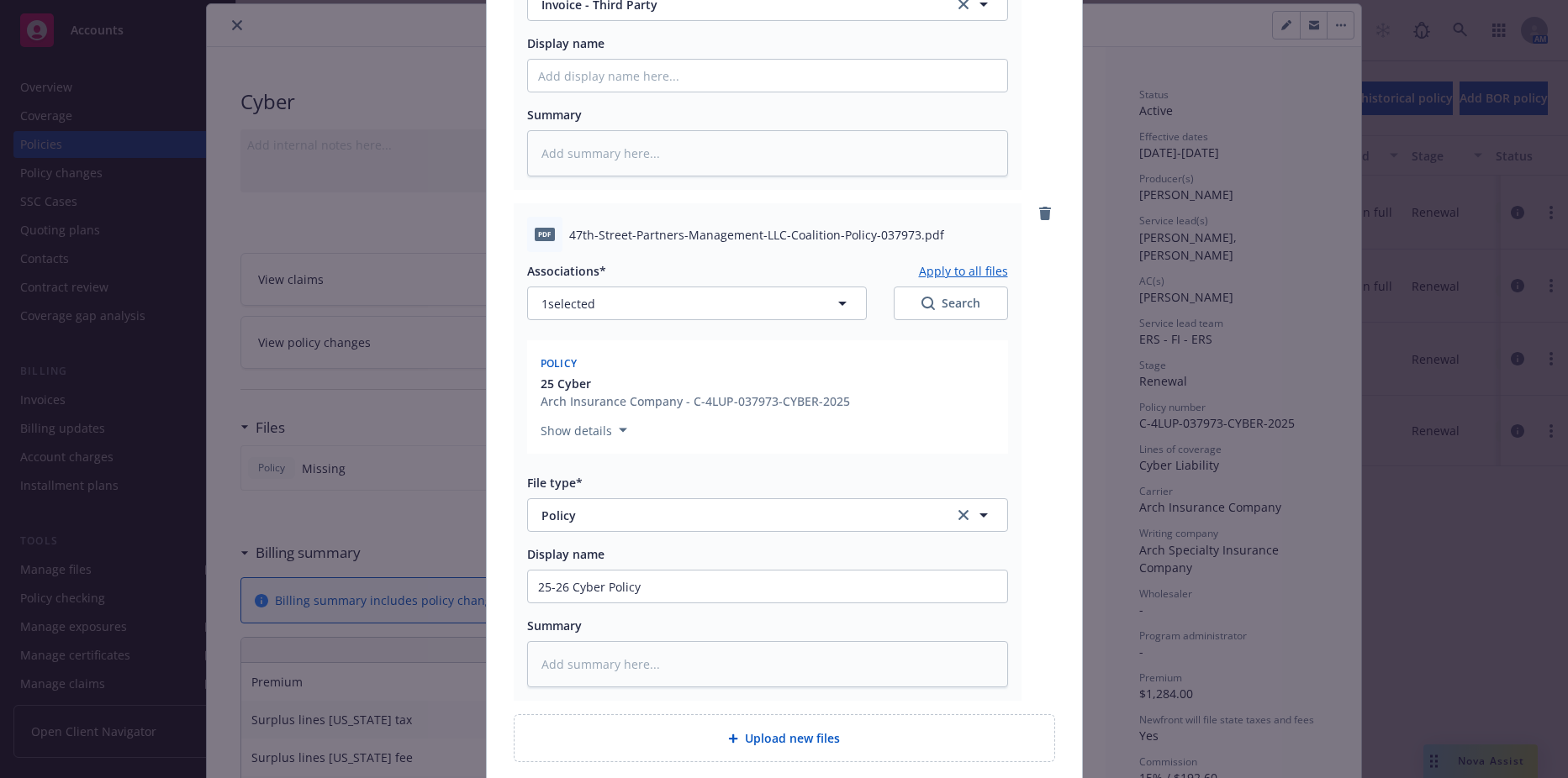
scroll to position [645, 0]
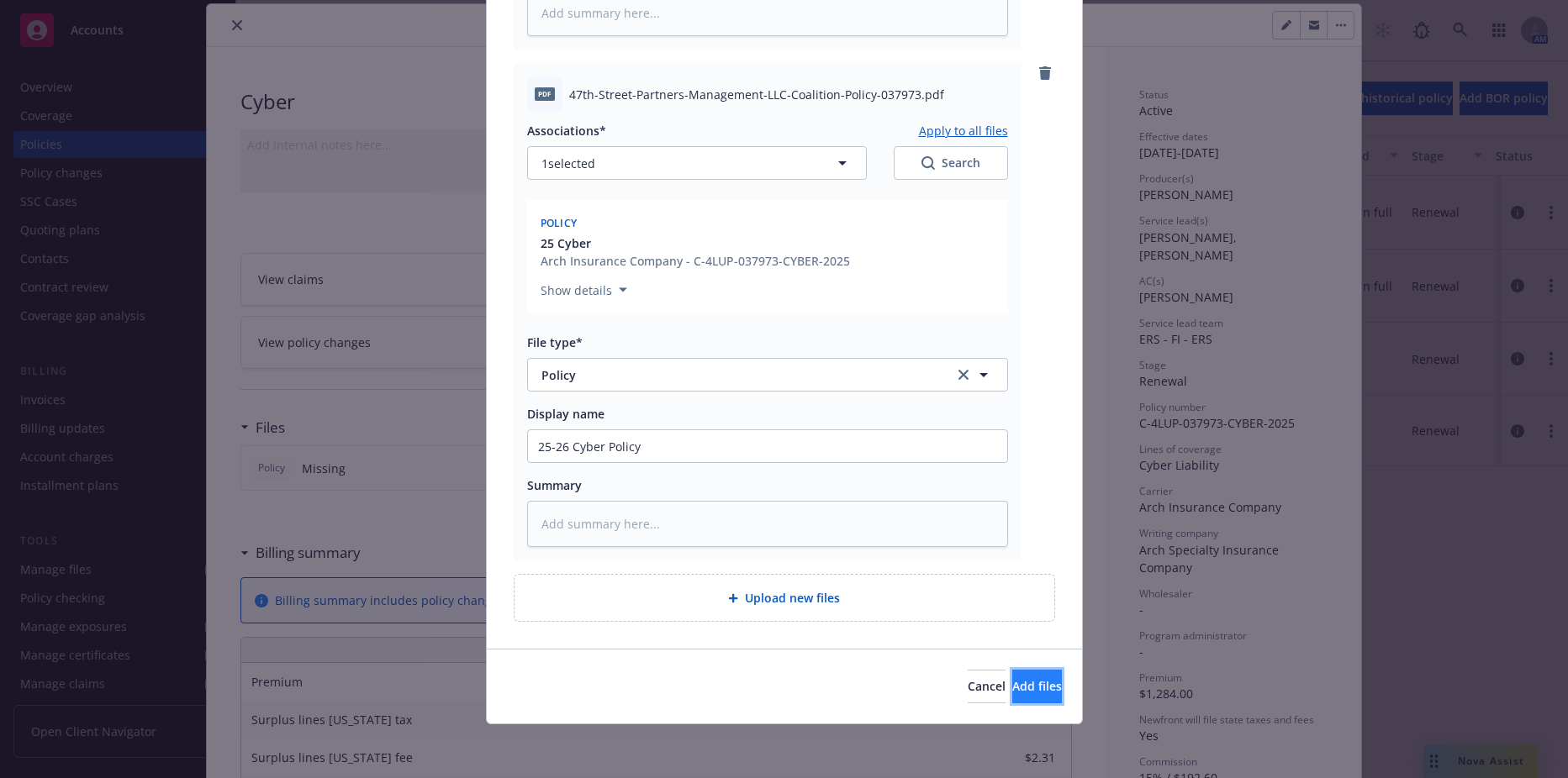
click at [1017, 681] on span "Add files" at bounding box center [1038, 686] width 50 height 16
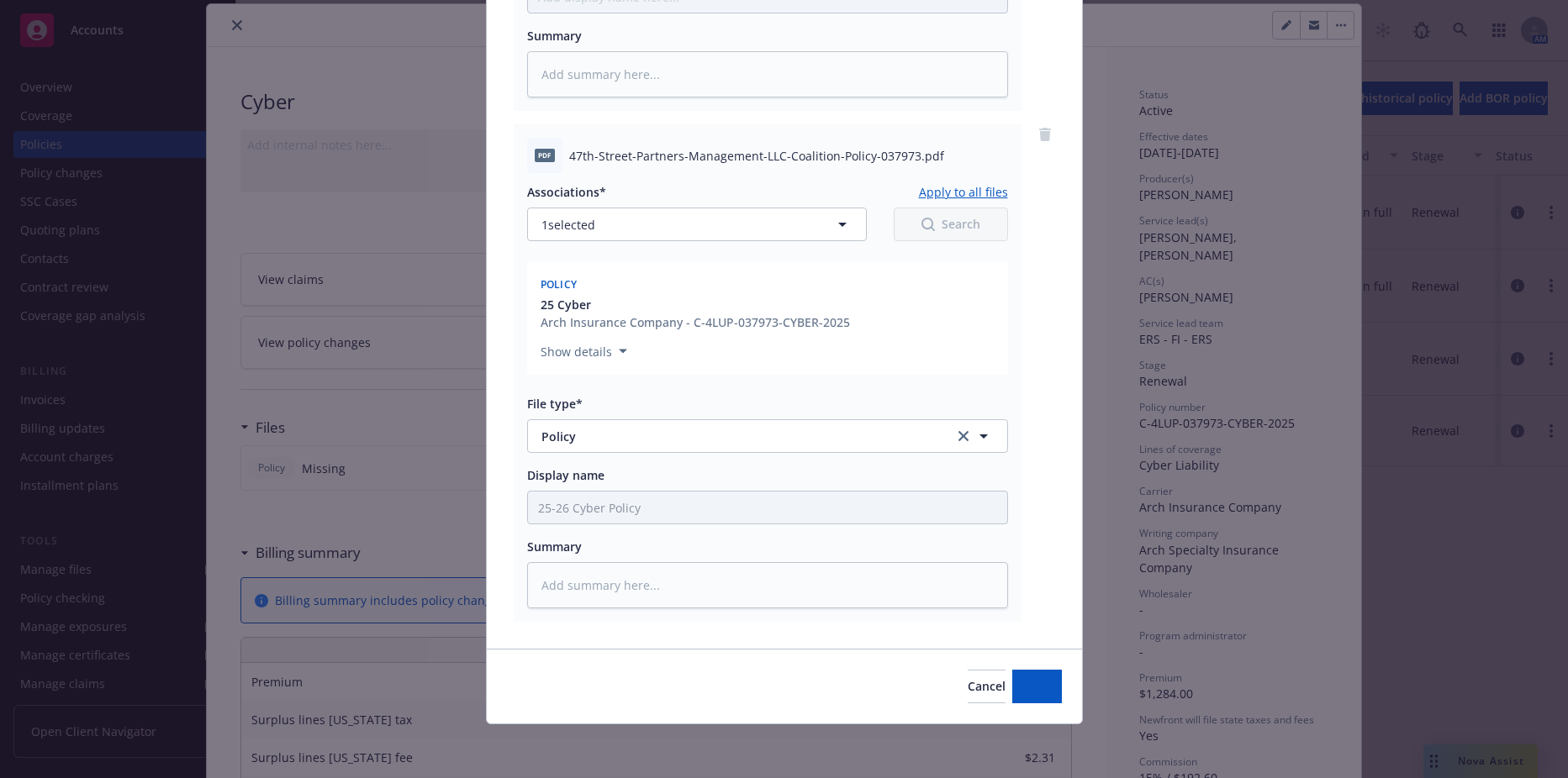
scroll to position [583, 0]
type textarea "x"
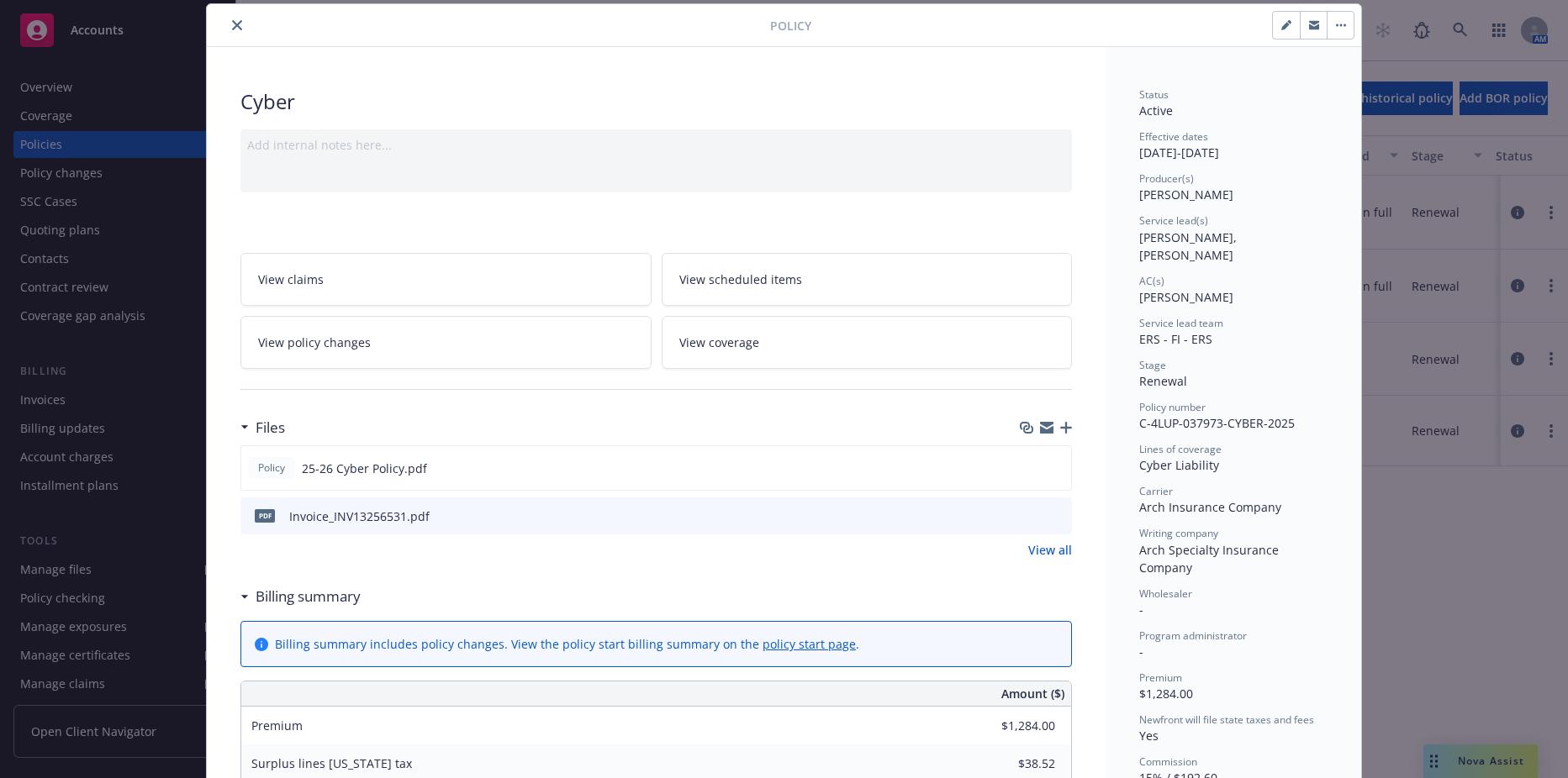
click at [263, 388] on div at bounding box center [656, 389] width 832 height 41
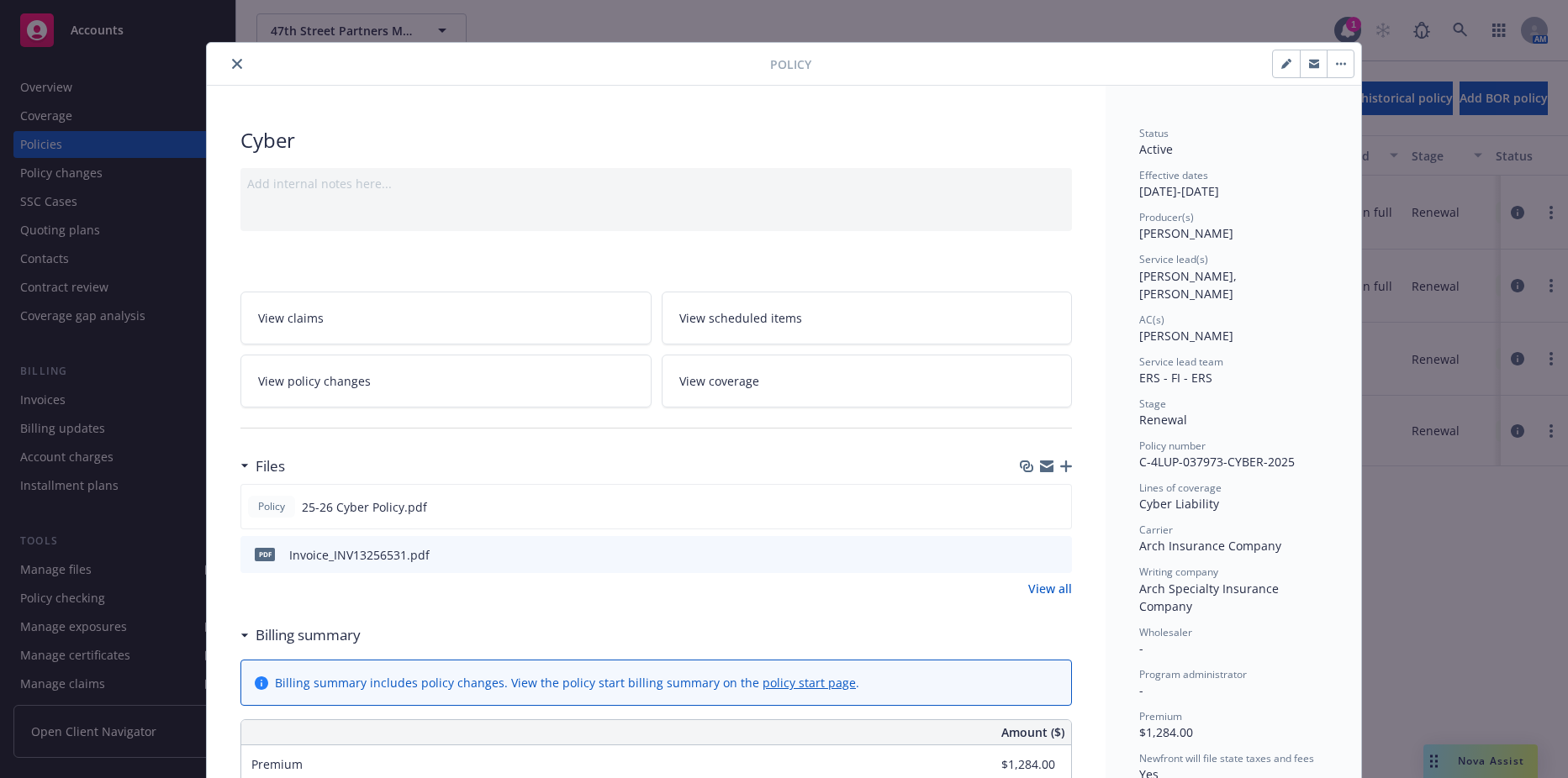
scroll to position [0, 0]
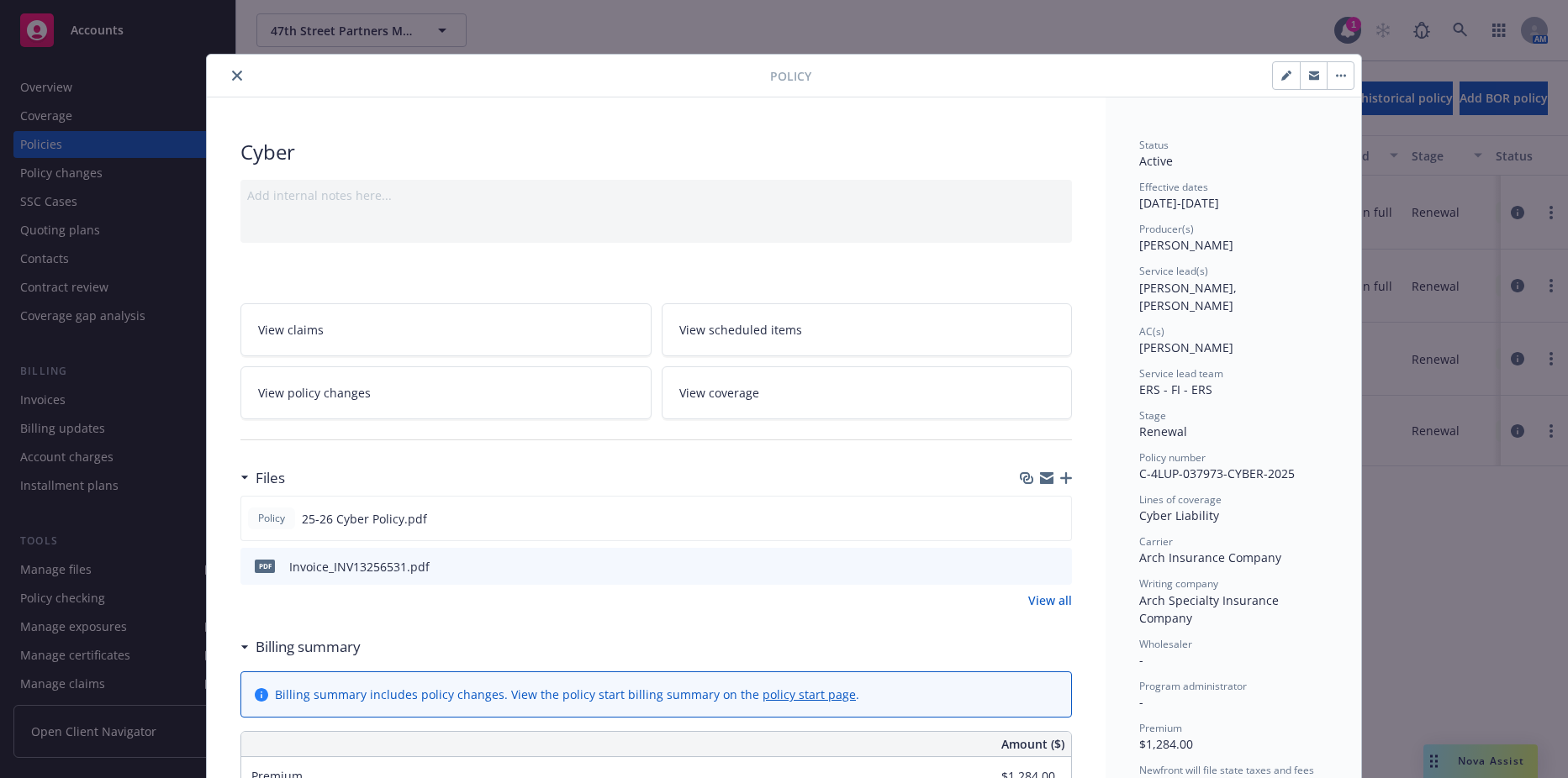
click at [227, 75] on button "close" at bounding box center [238, 75] width 21 height 21
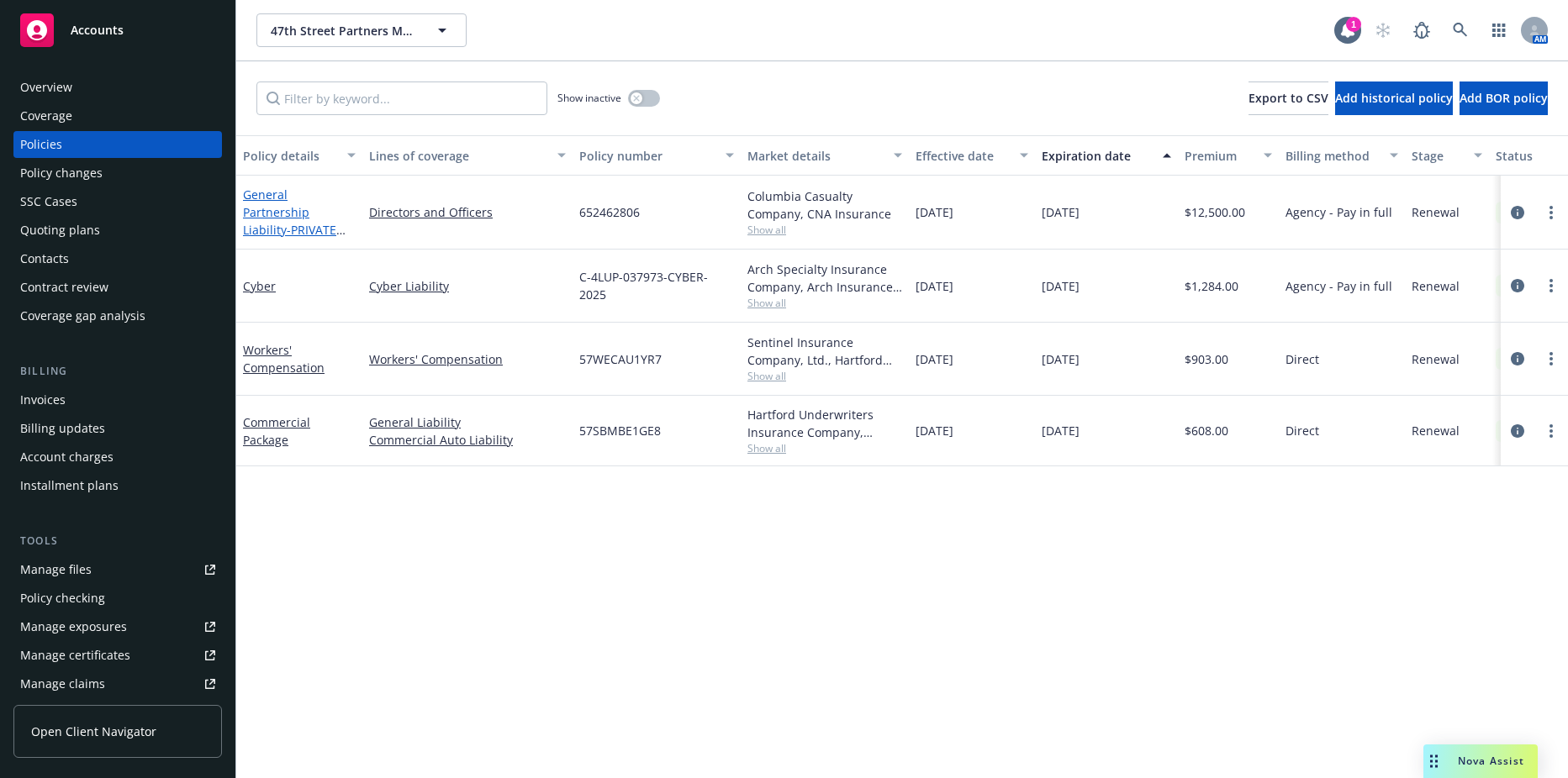
click at [292, 222] on span "- PRIVATE EQUITY LIABILITY" at bounding box center [294, 238] width 103 height 33
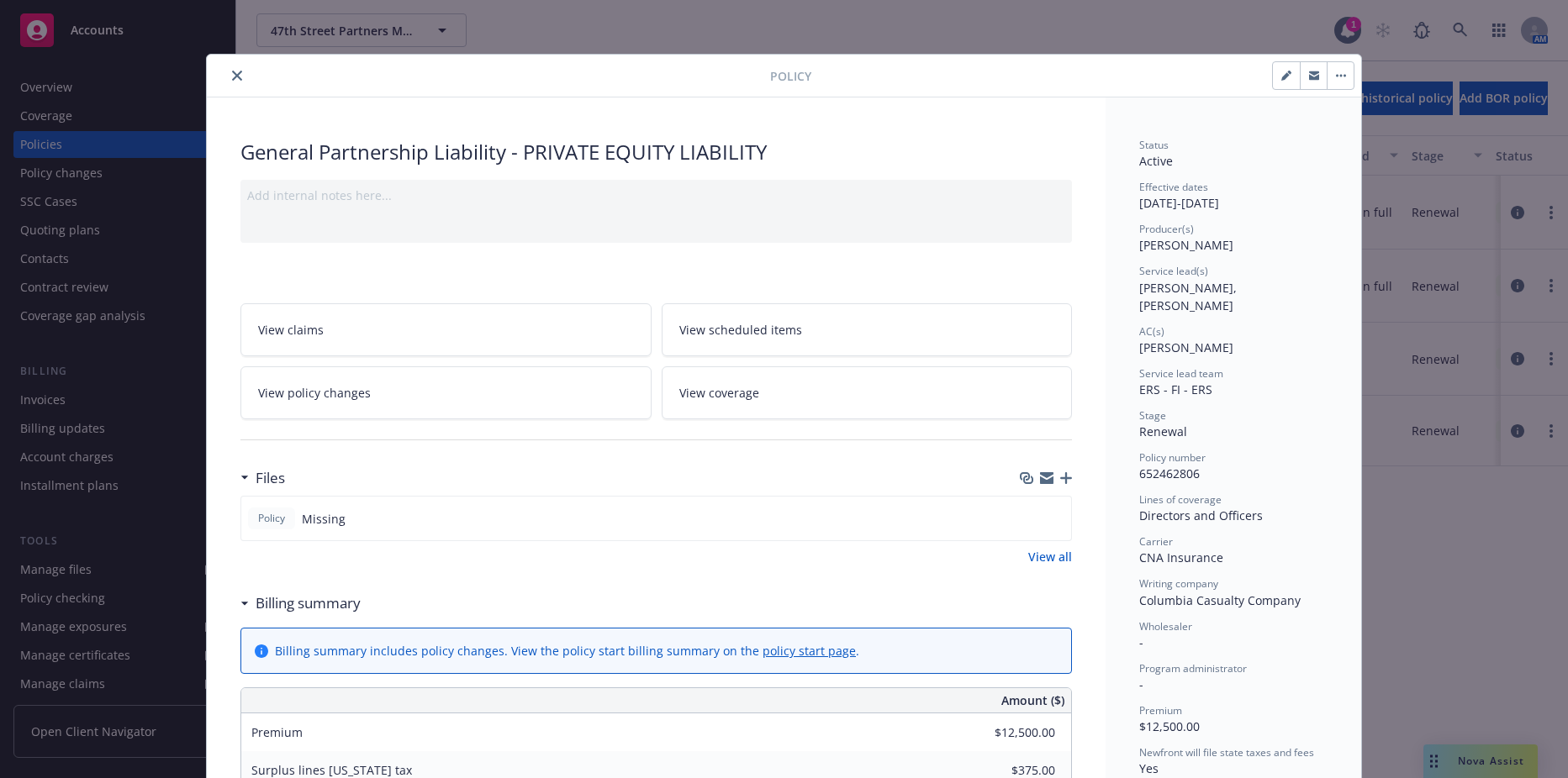
scroll to position [51, 0]
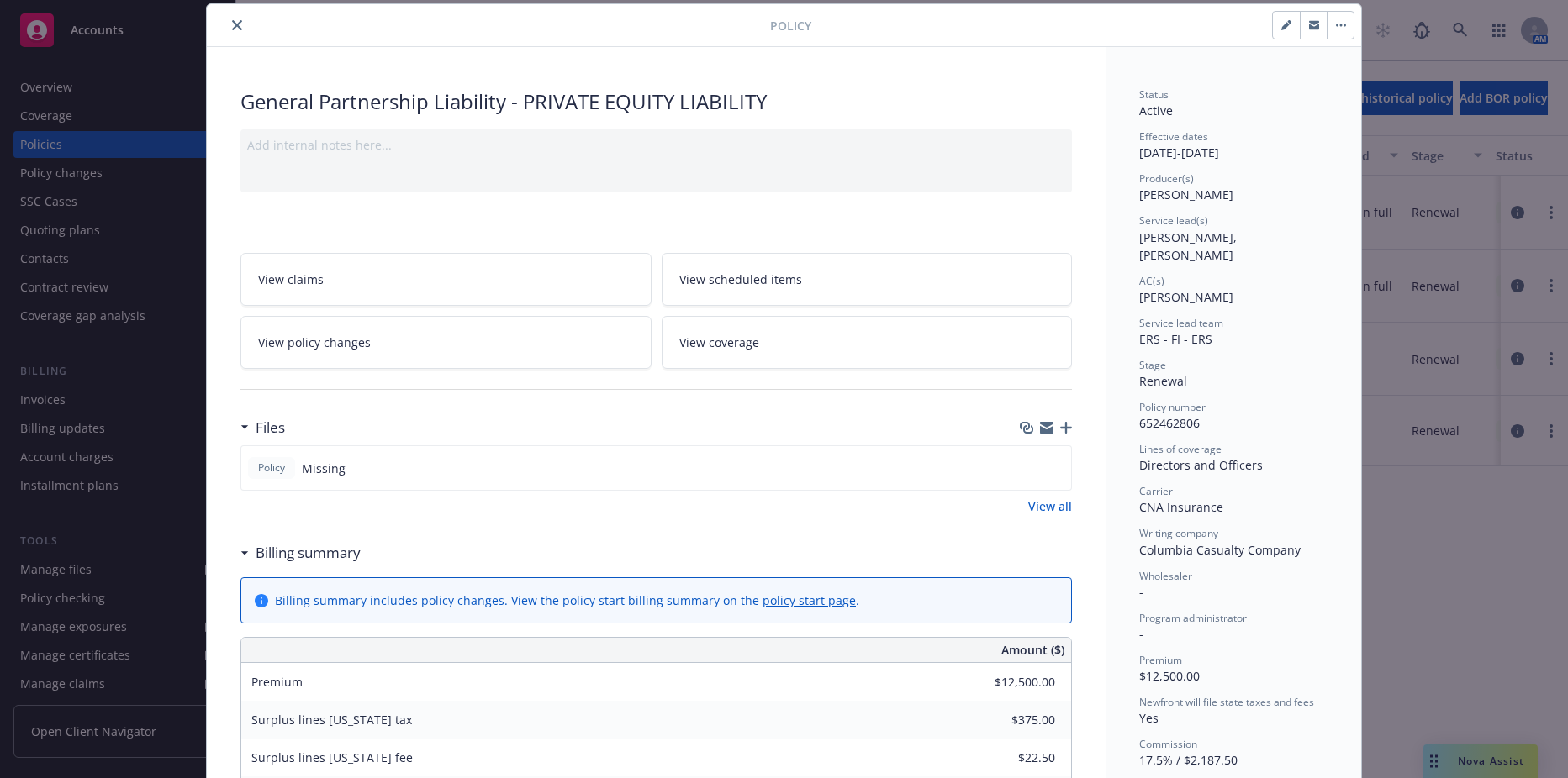
click at [130, 49] on div "Policy General Partnership Liability - PRIVATE EQUITY LIABILITY Add internal no…" at bounding box center [784, 389] width 1568 height 778
click at [227, 21] on button "close" at bounding box center [238, 26] width 21 height 21
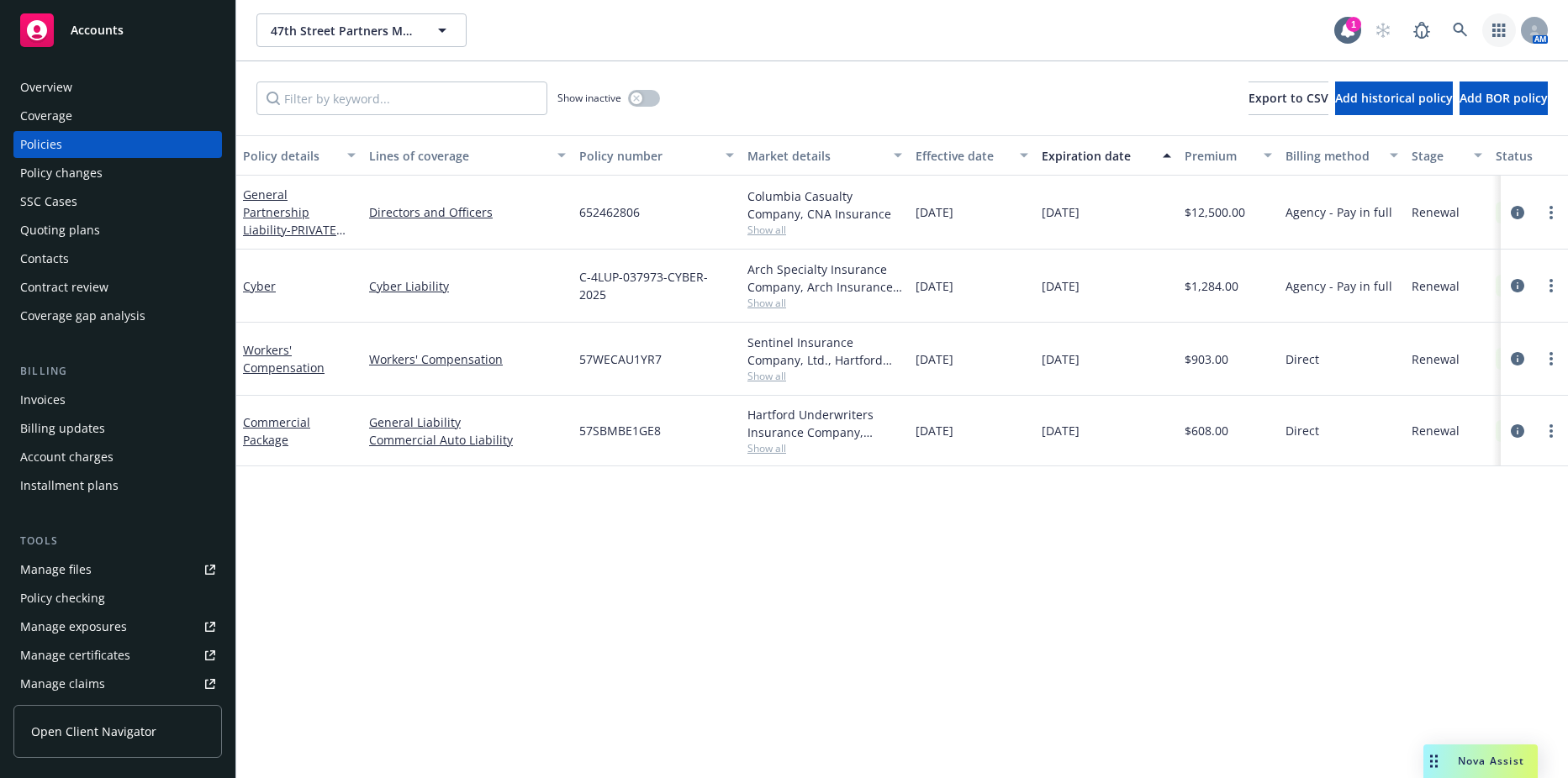
drag, startPoint x: 140, startPoint y: 24, endPoint x: 1502, endPoint y: 26, distance: 1362.0
click at [1502, 26] on icon "button" at bounding box center [1499, 30] width 14 height 14
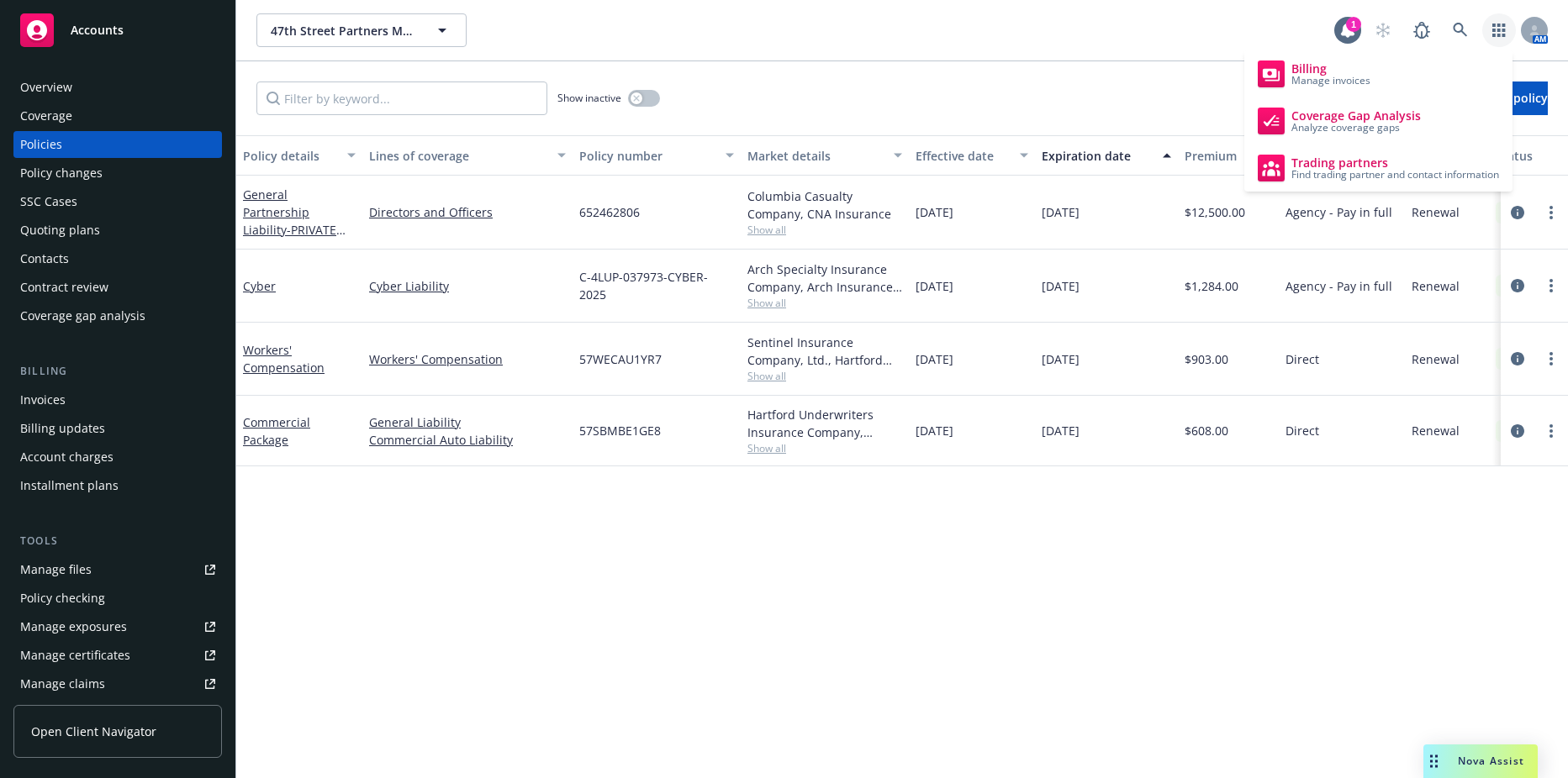
click at [1502, 26] on icon "button" at bounding box center [1499, 30] width 14 height 14
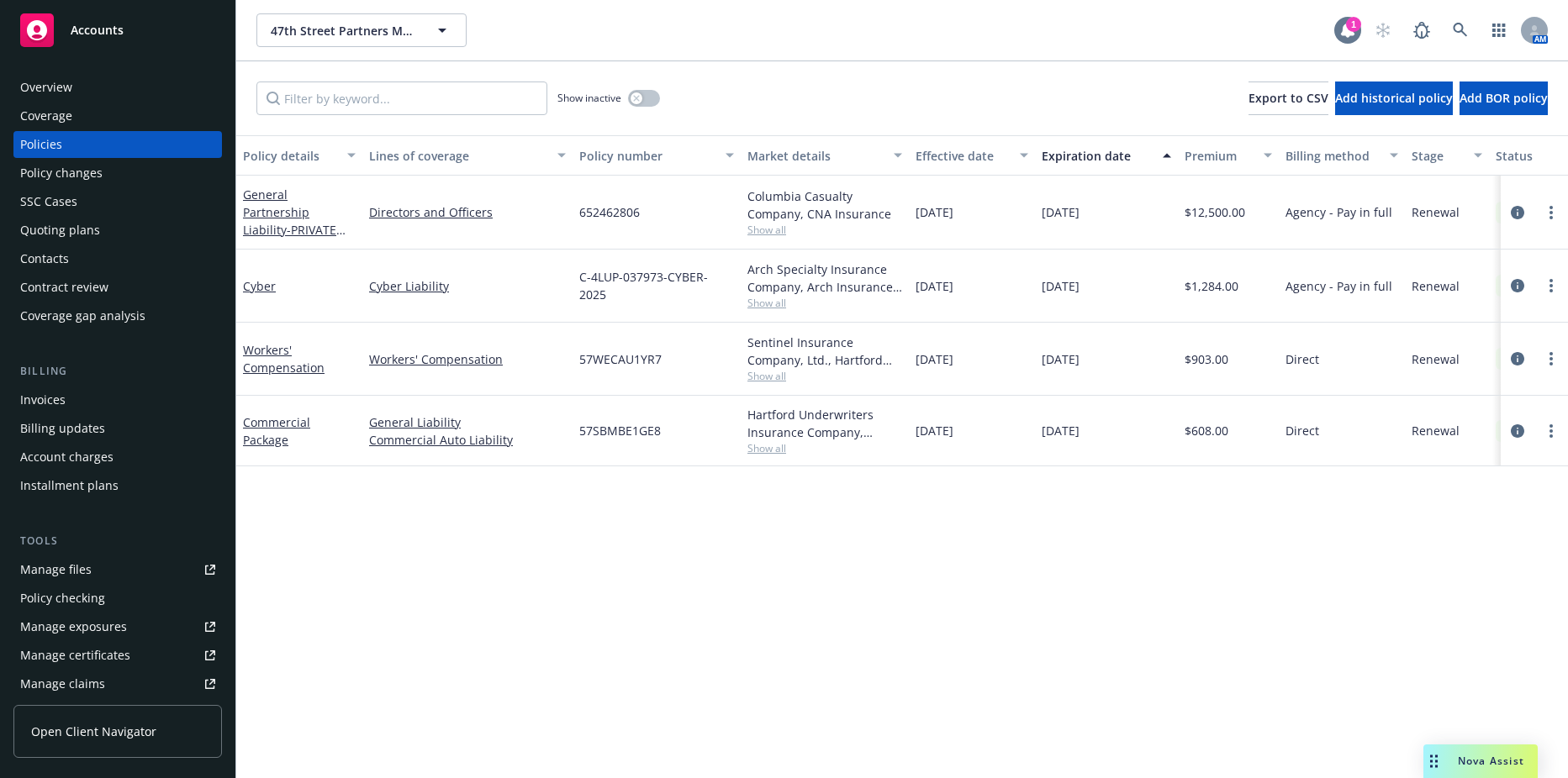
click at [1351, 25] on div "1" at bounding box center [1354, 25] width 15 height 15
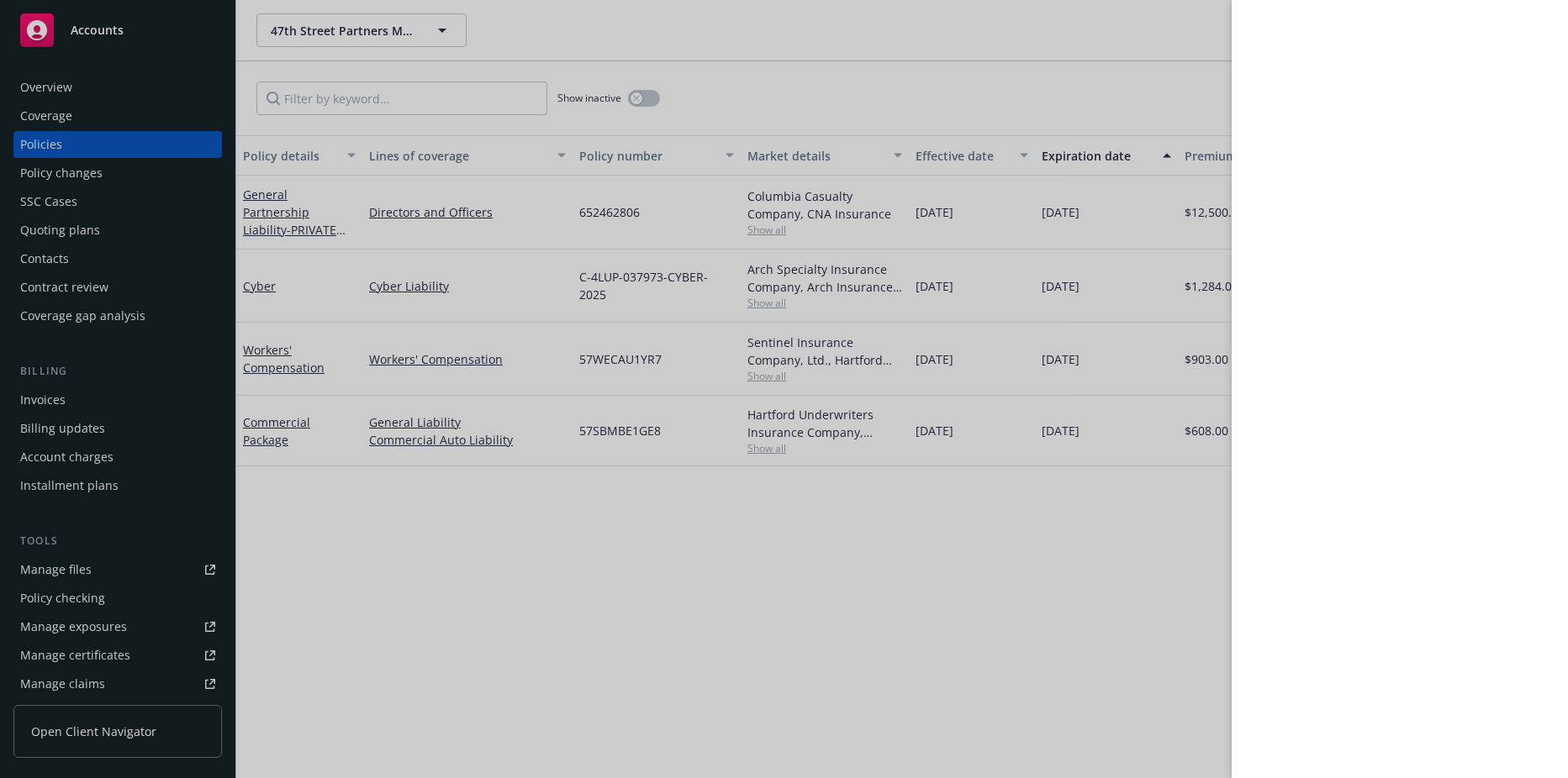
click at [1114, 8] on div at bounding box center [784, 389] width 1568 height 778
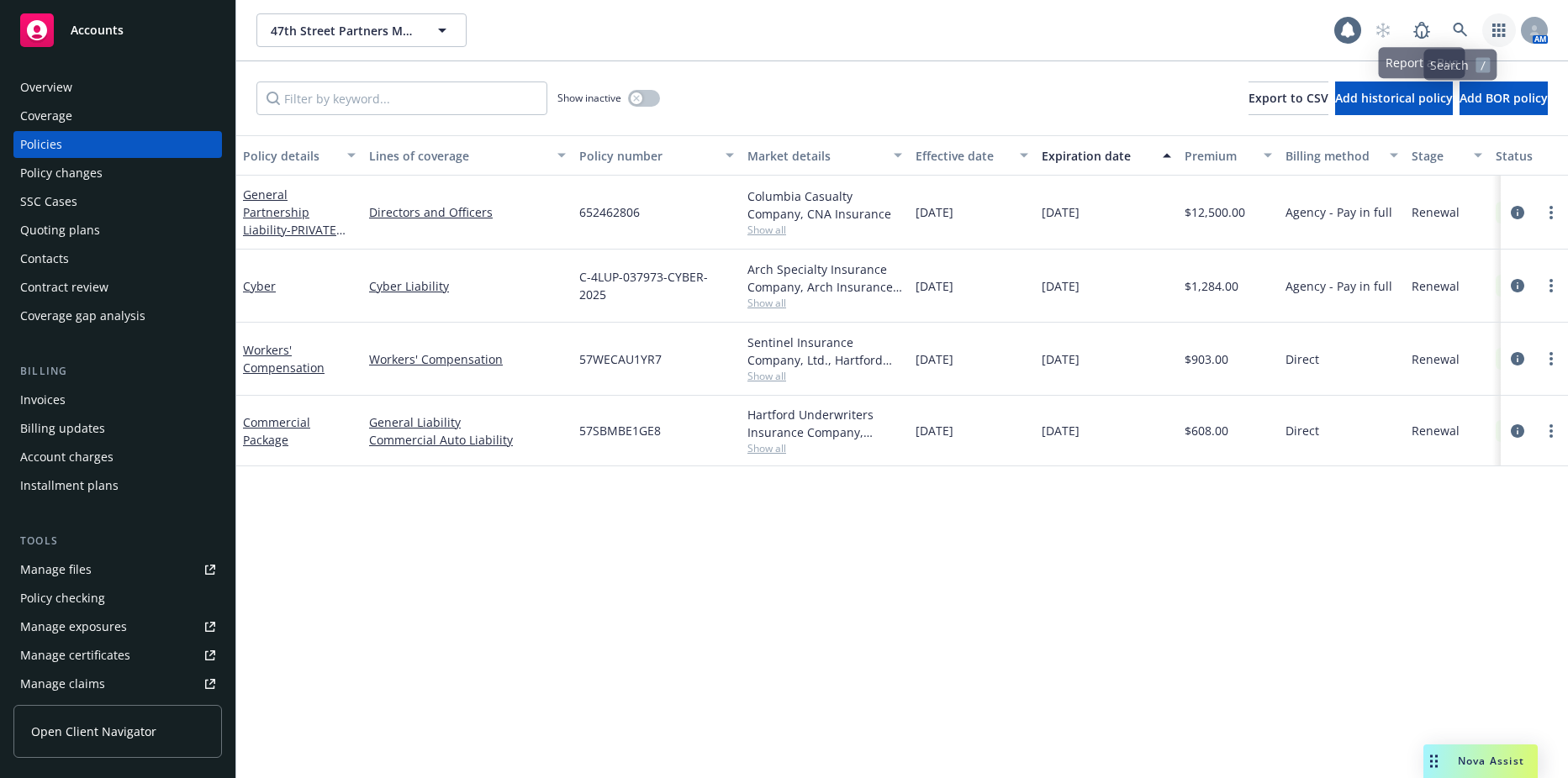
click at [1504, 27] on icon "button" at bounding box center [1499, 30] width 14 height 14
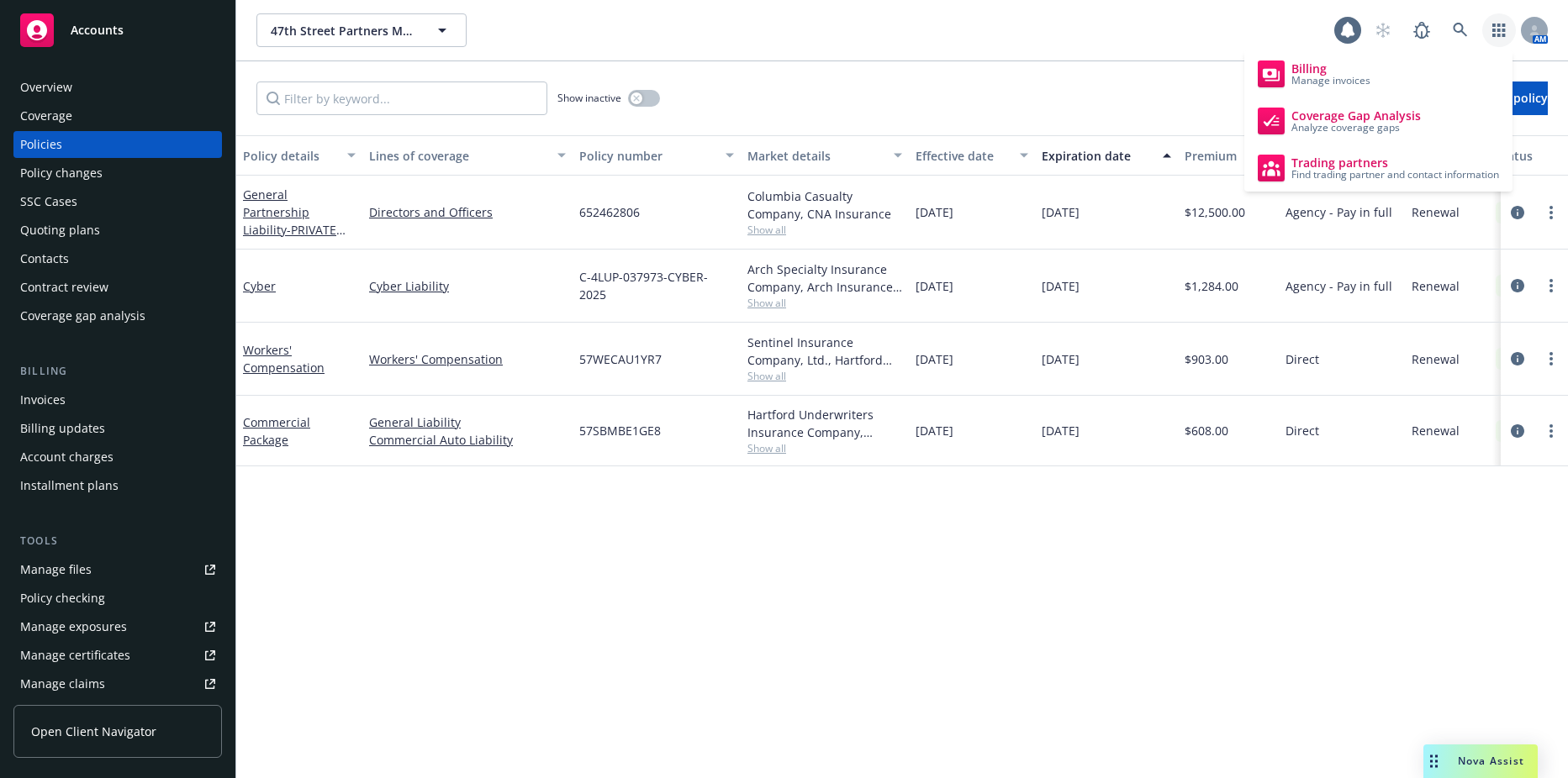
click at [1504, 27] on icon "button" at bounding box center [1499, 30] width 14 height 14
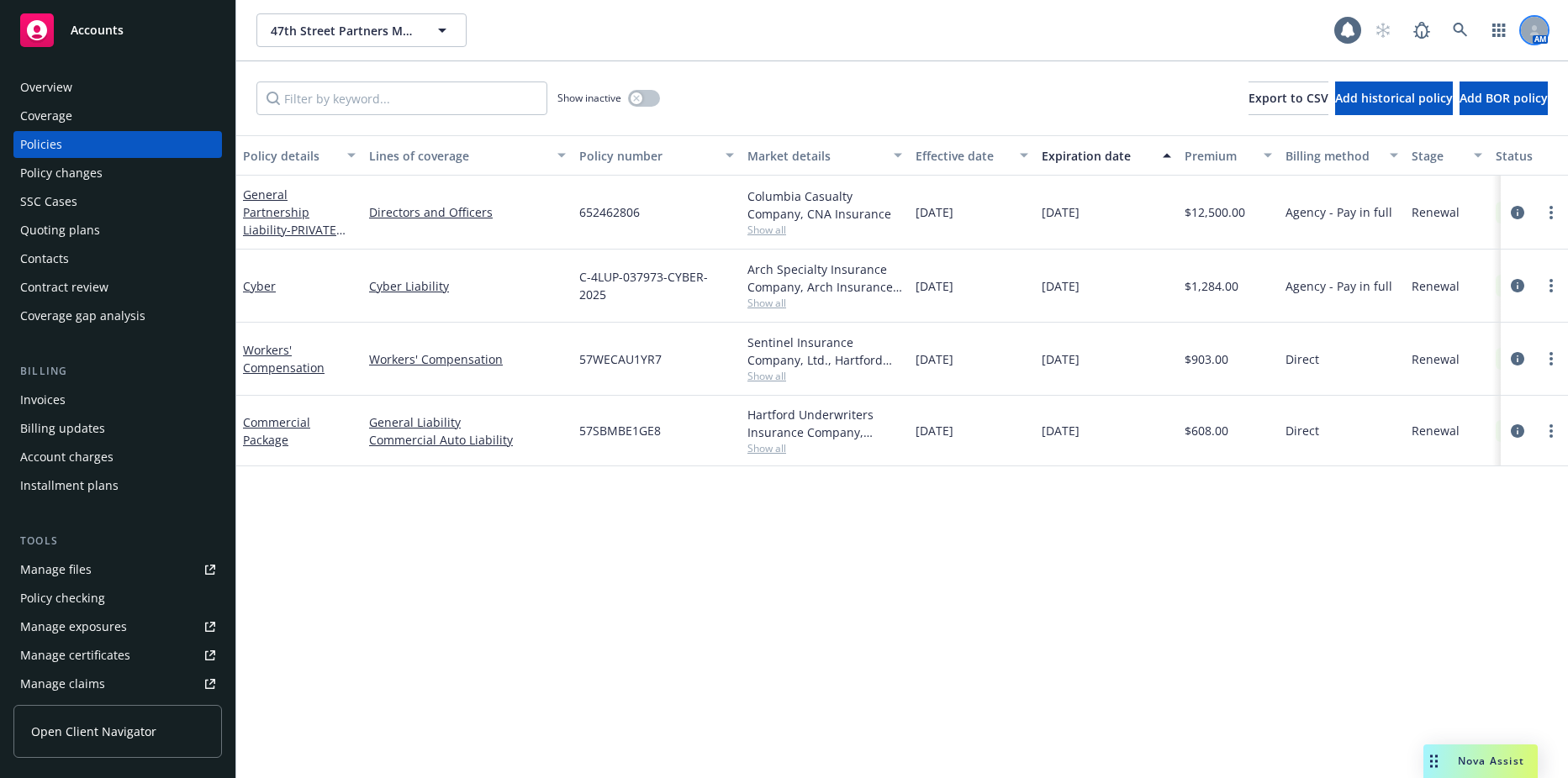
click at [1542, 32] on div at bounding box center [1535, 30] width 27 height 27
click at [978, 33] on div "47th Street Partners Management, LLC 47th Street Partners Management, LLC" at bounding box center [796, 30] width 1078 height 33
click at [1541, 32] on div at bounding box center [1535, 30] width 27 height 27
click at [1211, 38] on div "47th Street Partners Management, LLC 47th Street Partners Management, LLC" at bounding box center [796, 30] width 1078 height 33
click at [1494, 27] on icon "button" at bounding box center [1499, 30] width 14 height 14
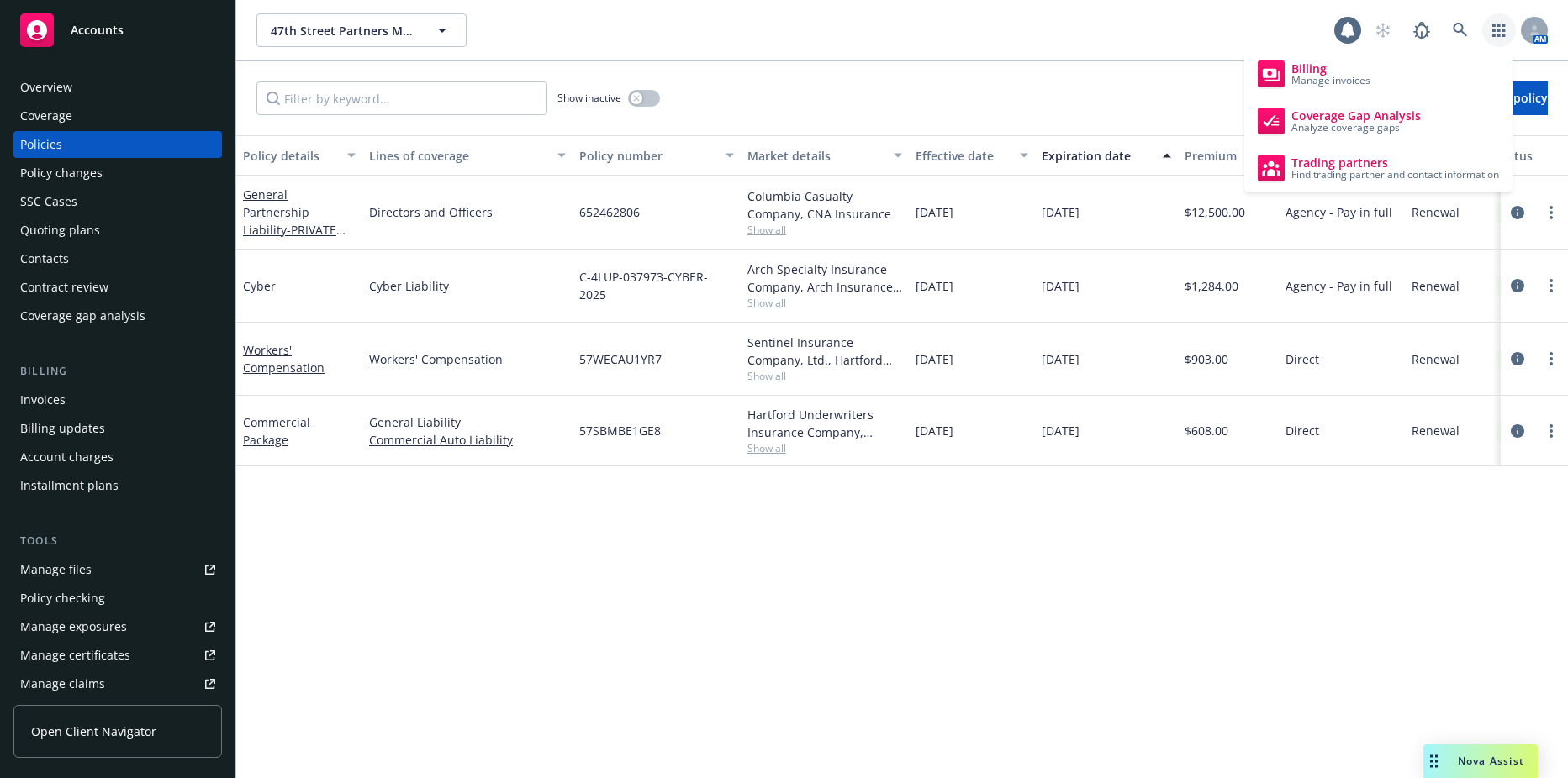
click at [1221, 12] on div "47th Street Partners Management, LLC 47th Street Partners Management, LLC 1 AM" at bounding box center [902, 30] width 1332 height 61
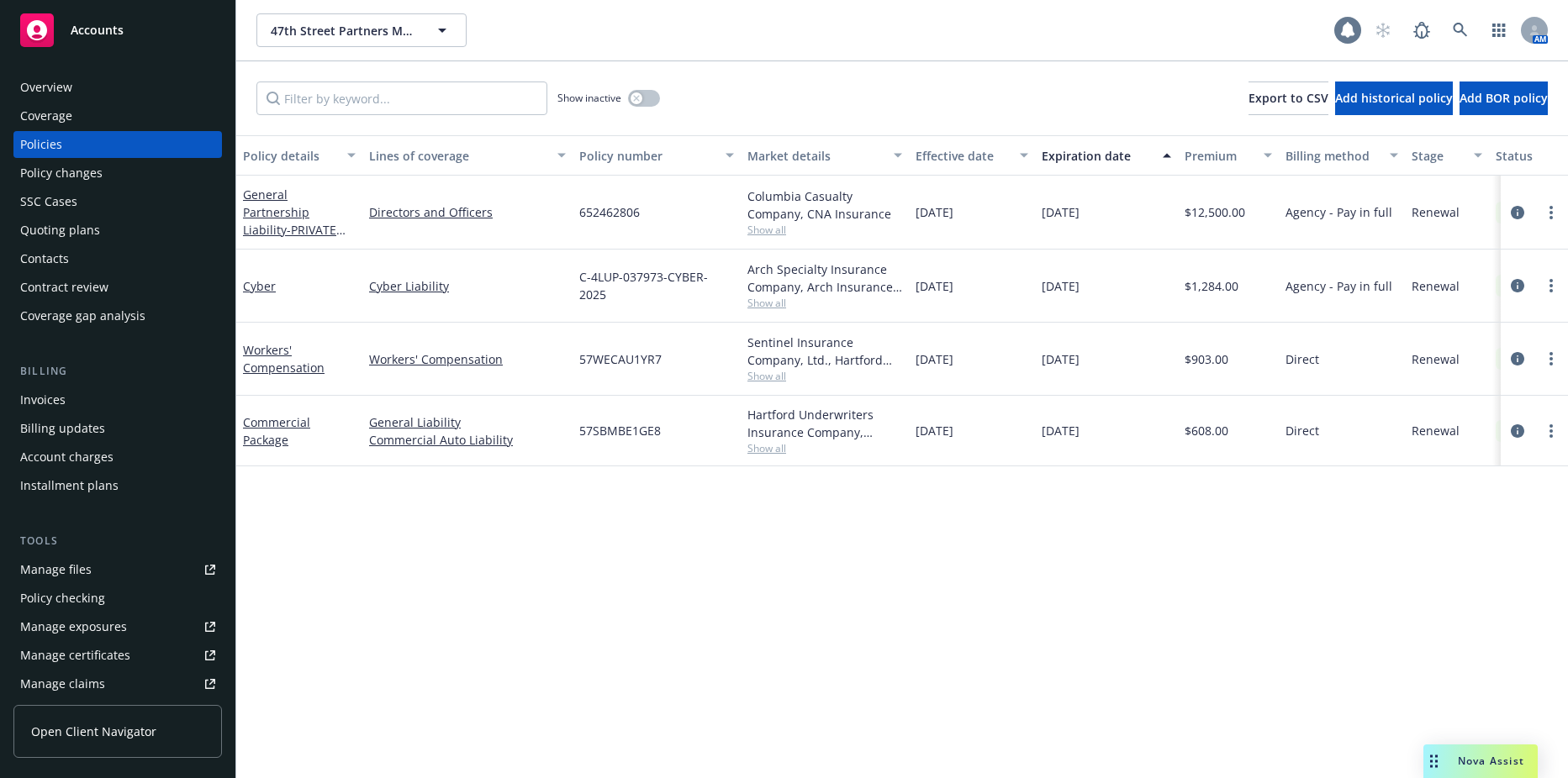
click at [1353, 30] on icon at bounding box center [1348, 30] width 14 height 15
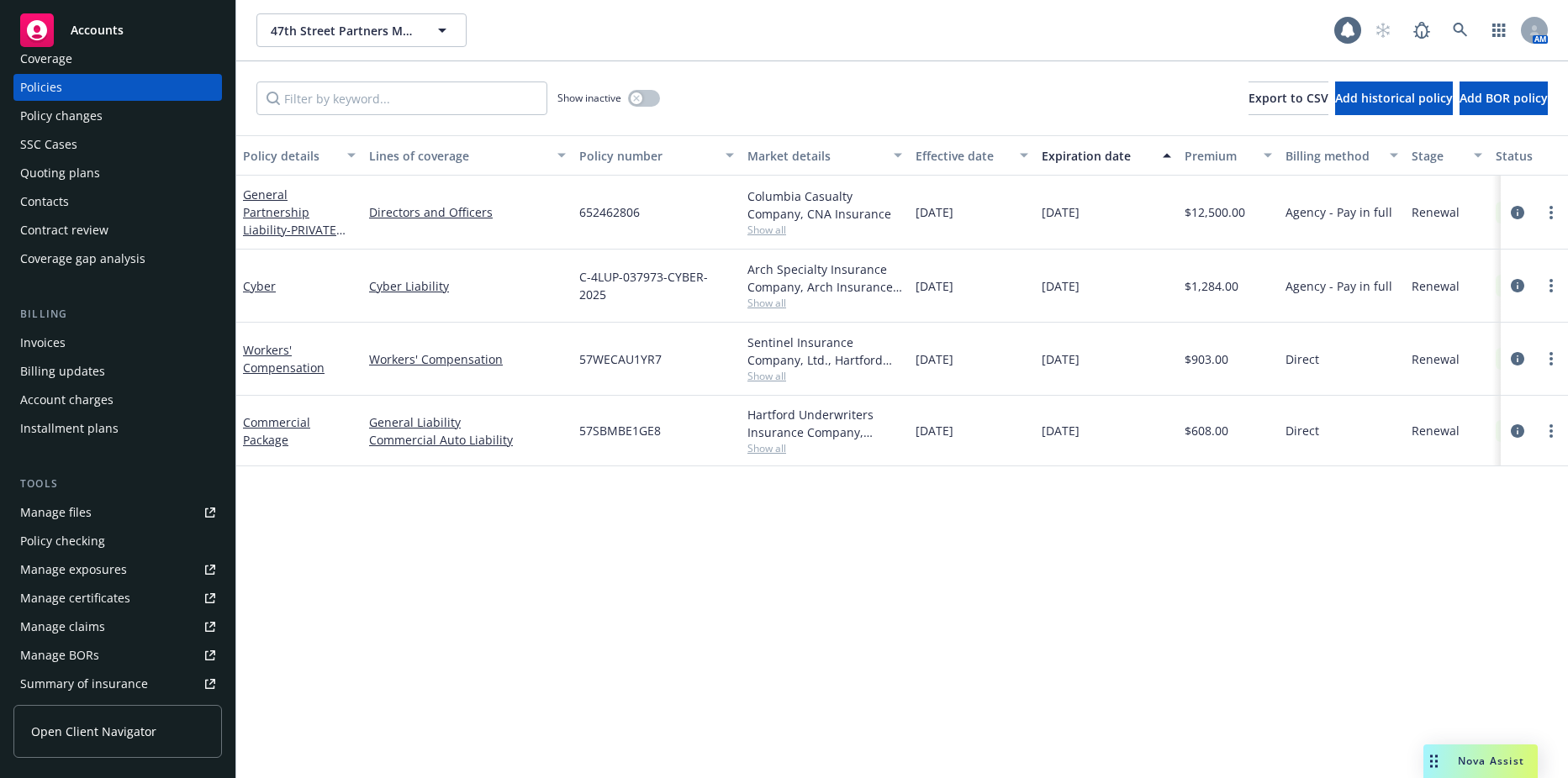
scroll to position [84, 0]
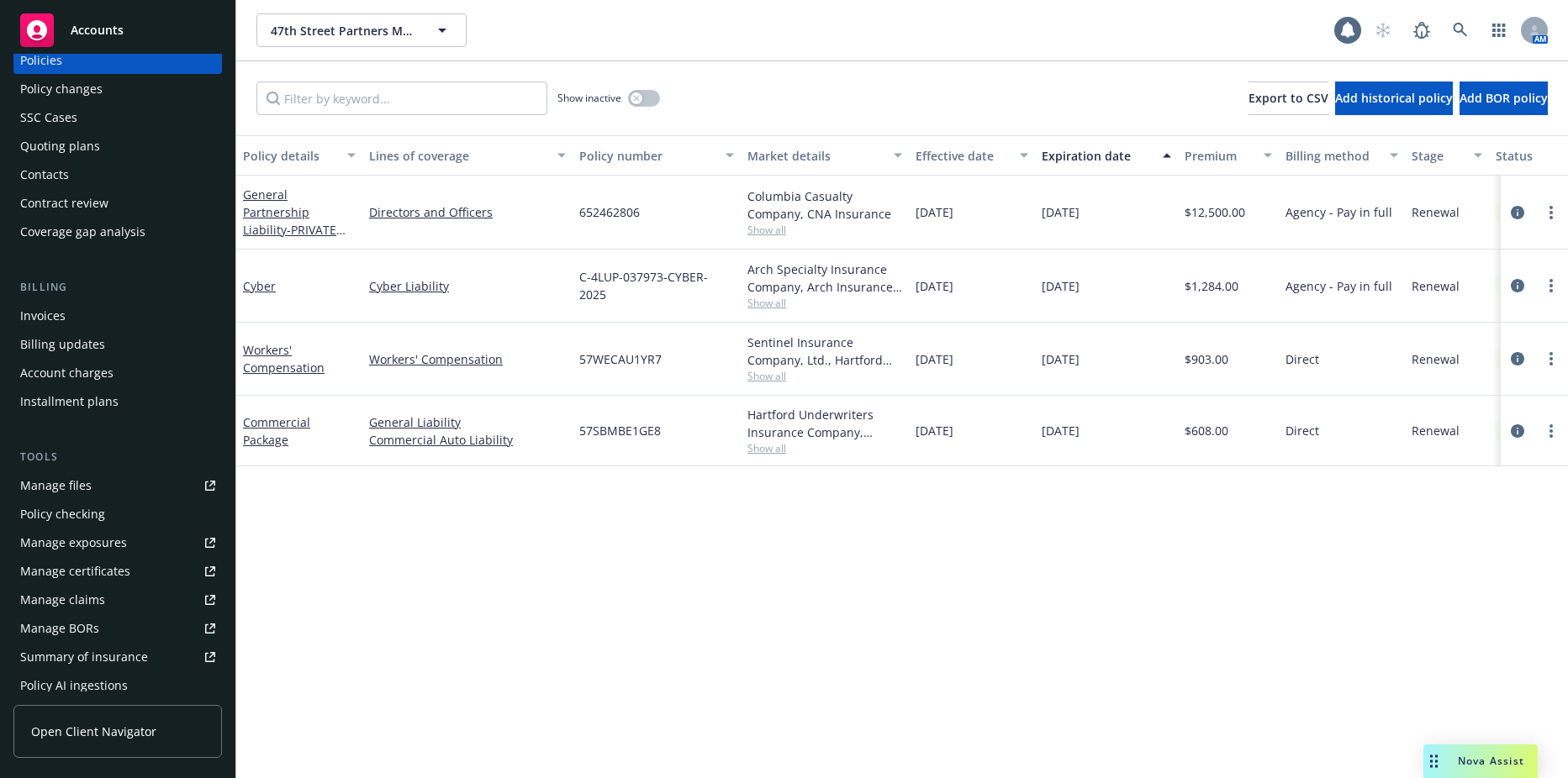
click at [79, 518] on div "Policy checking" at bounding box center [63, 514] width 85 height 27
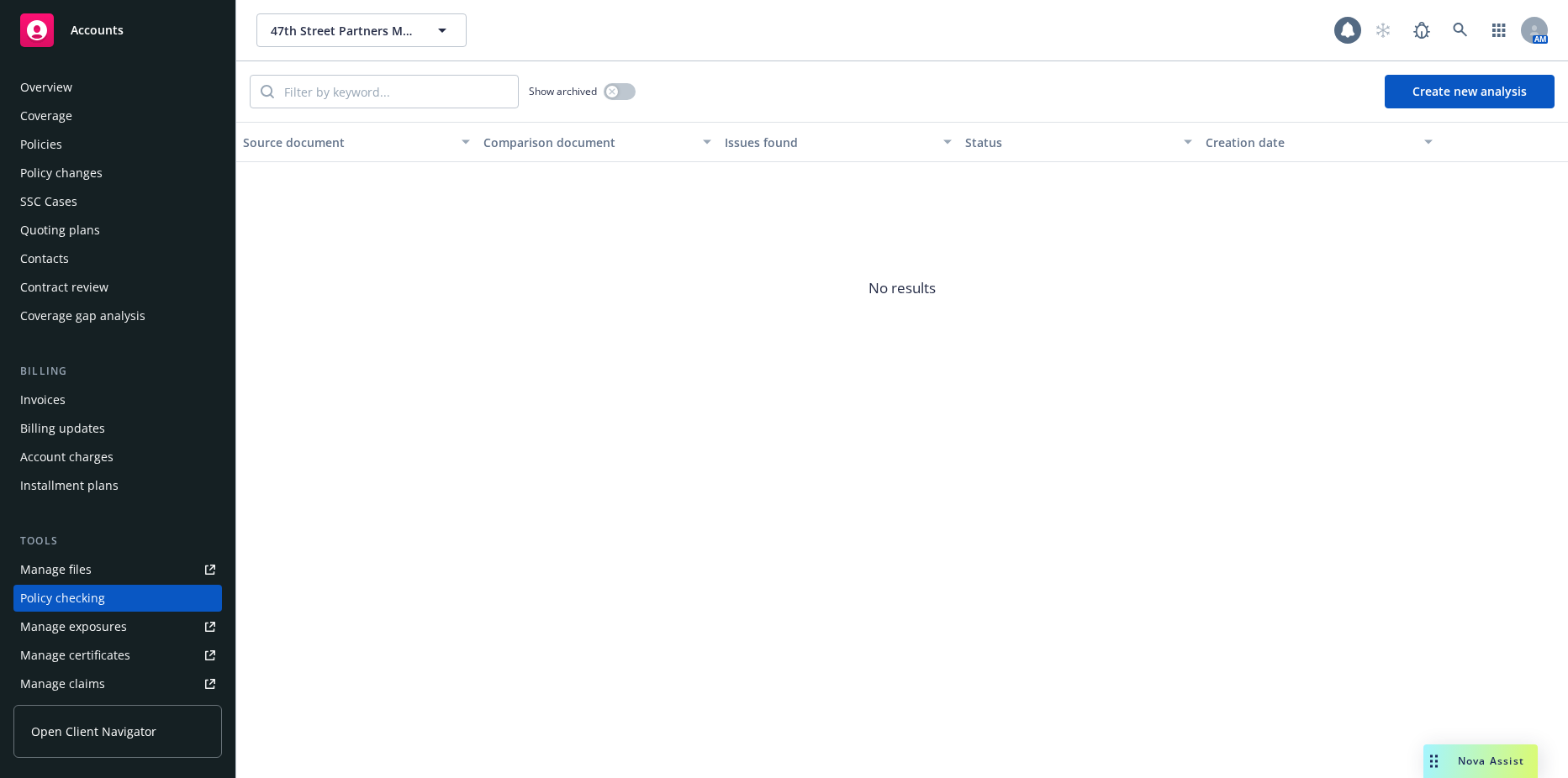
scroll to position [183, 0]
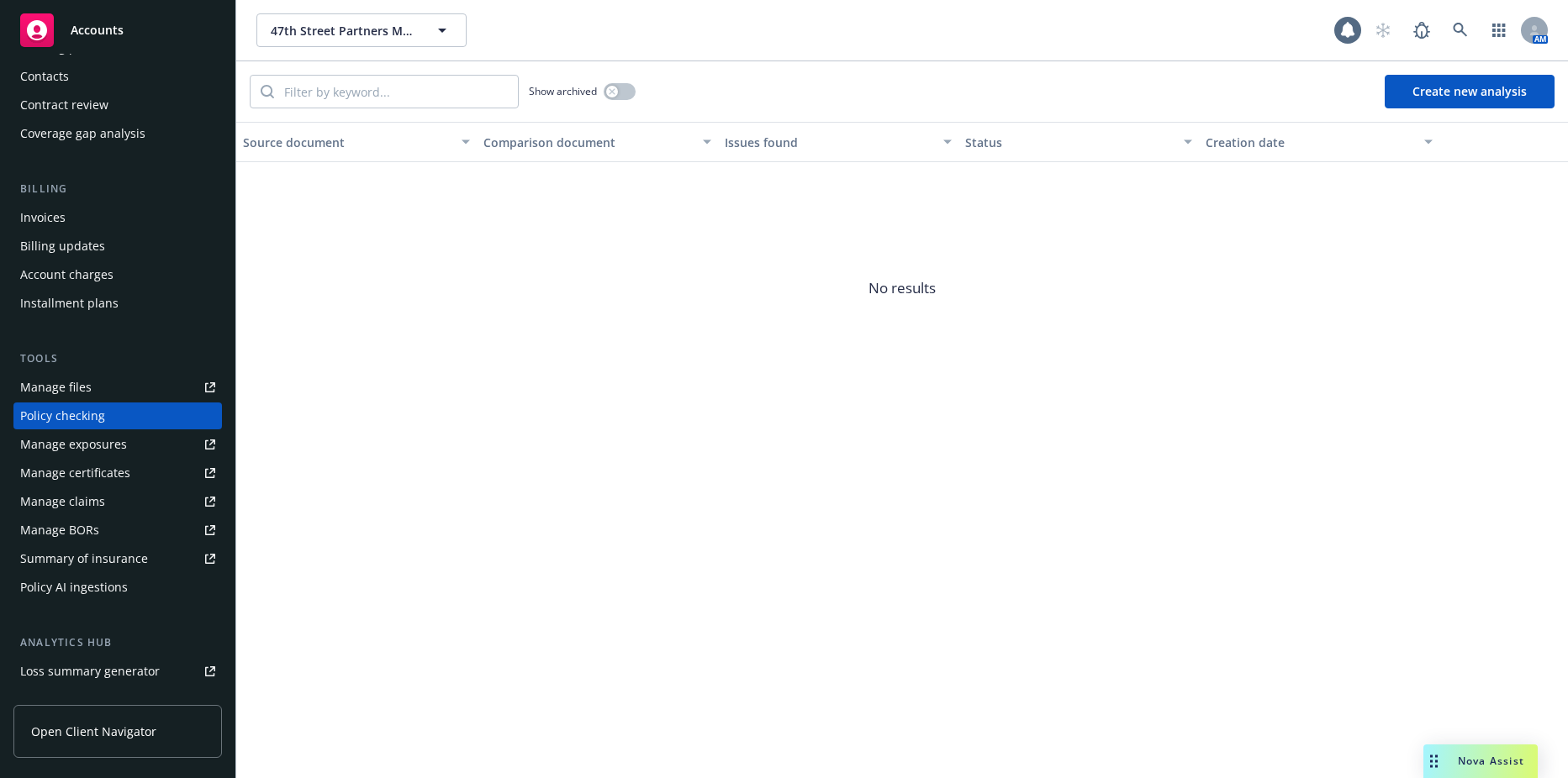
click at [1464, 83] on button "Create new analysis" at bounding box center [1470, 91] width 170 height 33
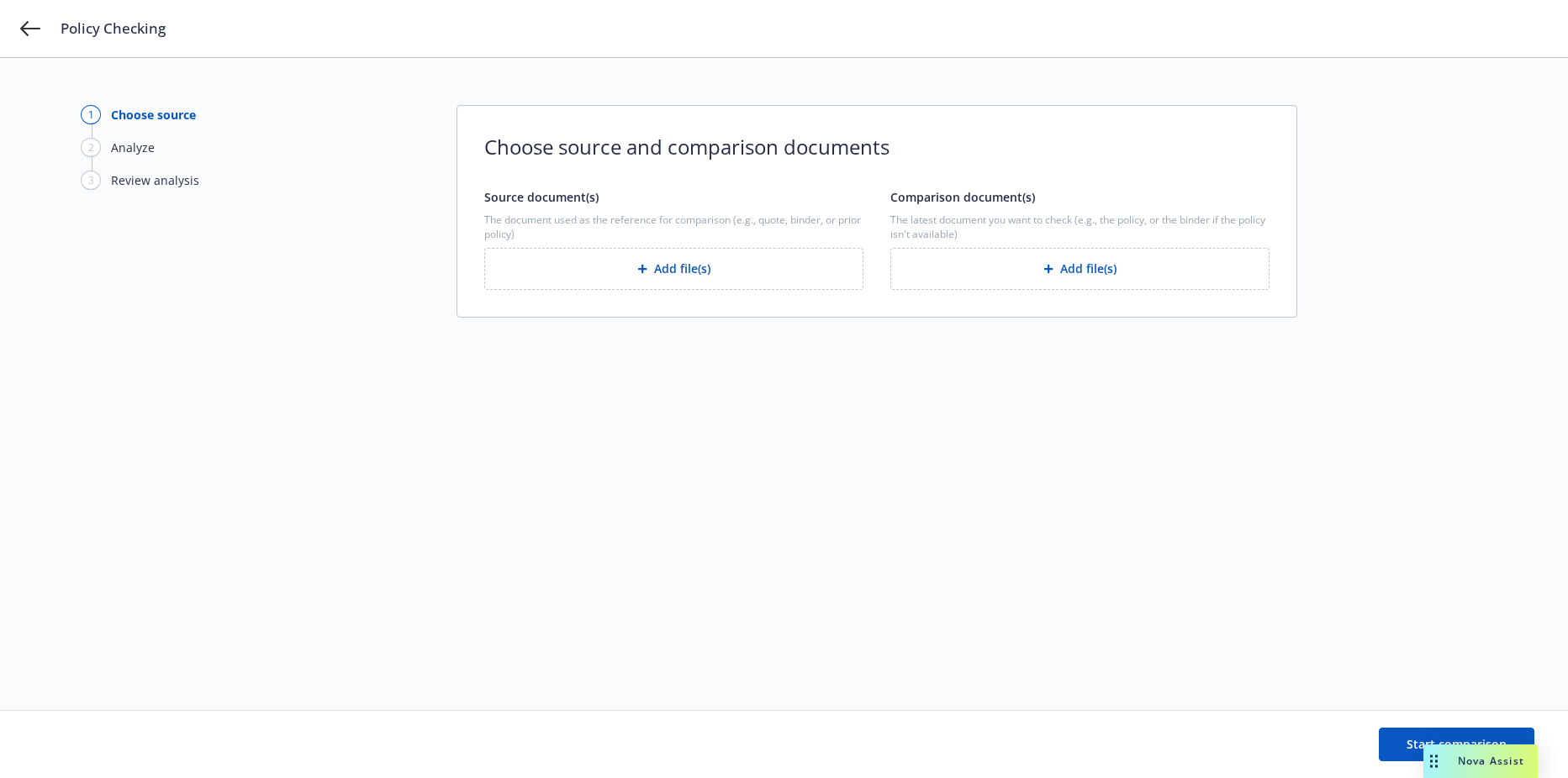
click at [658, 278] on button "Add file(s)" at bounding box center [674, 268] width 379 height 42
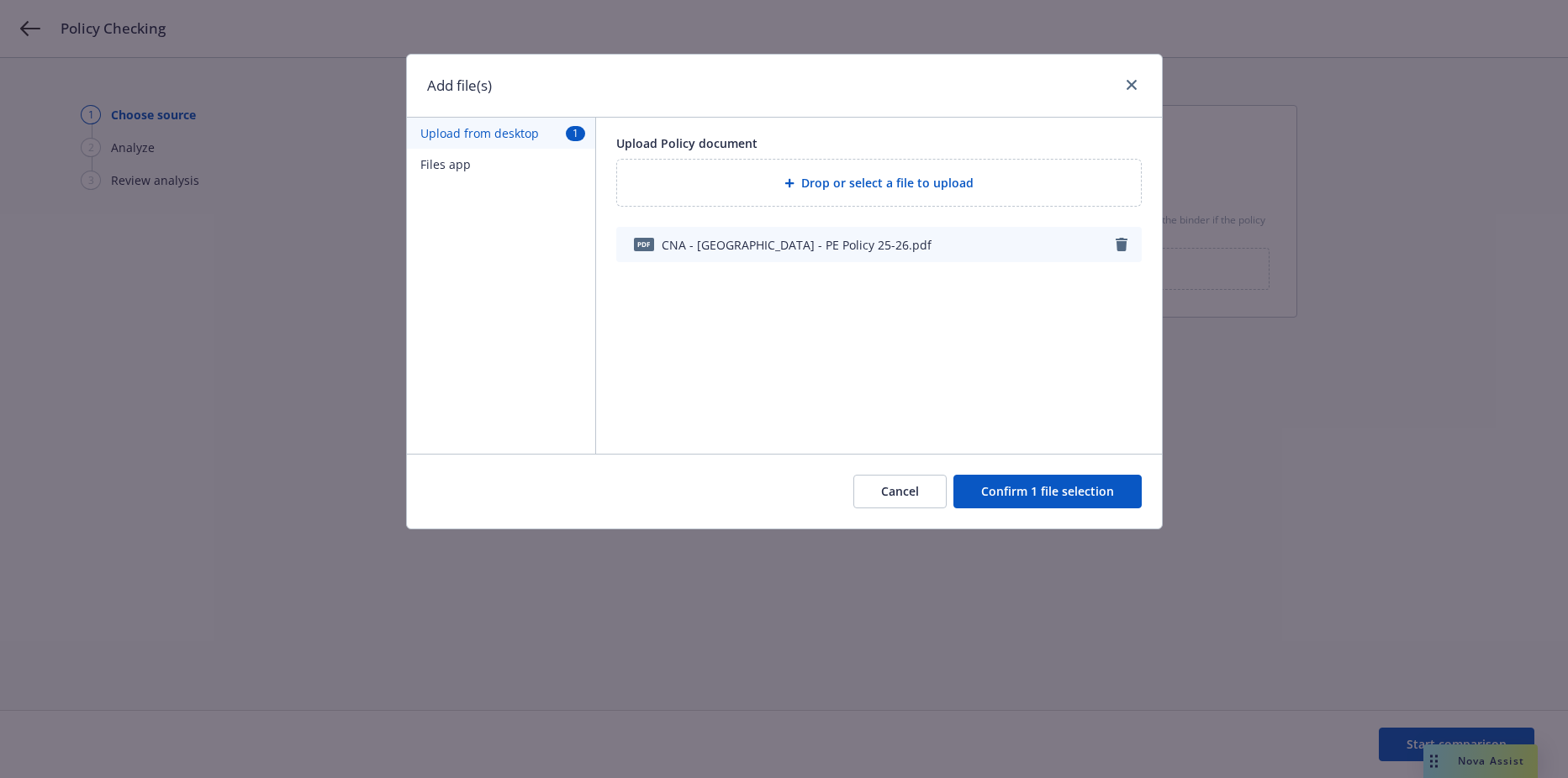
click at [1002, 488] on button "Confirm 1 file selection" at bounding box center [1047, 492] width 188 height 33
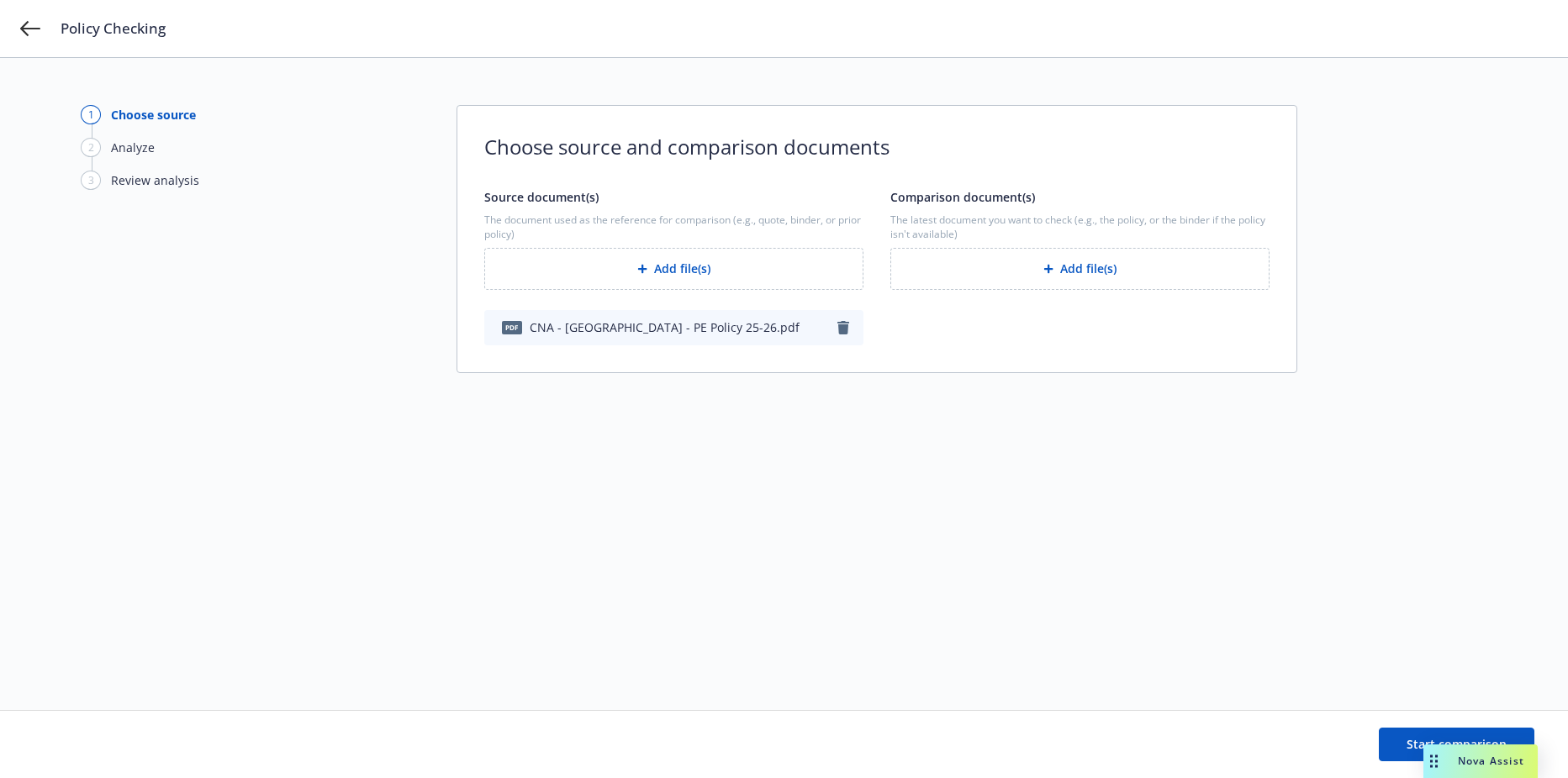
click at [1037, 271] on button "Add file(s)" at bounding box center [1081, 268] width 379 height 42
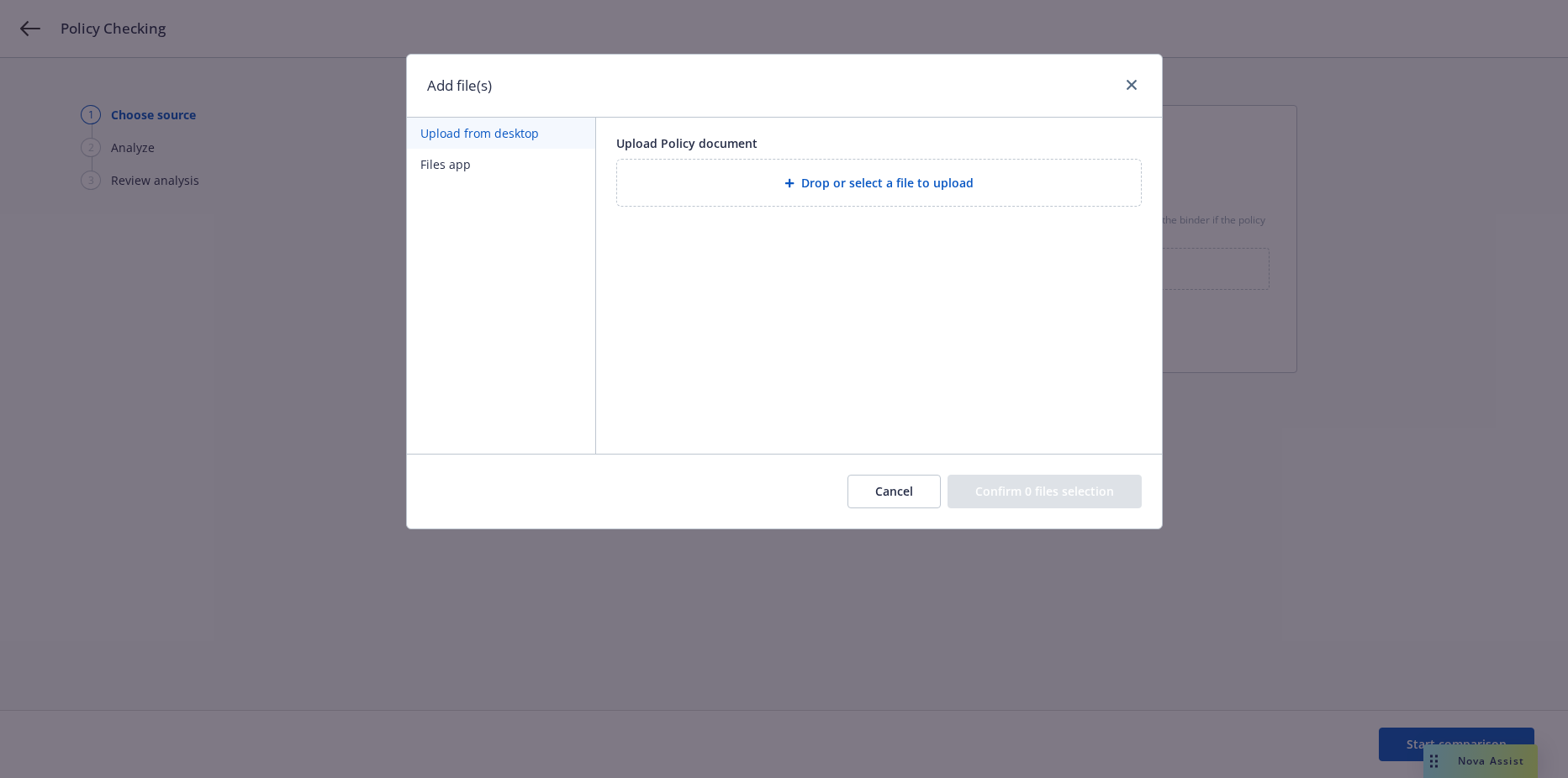
click at [488, 155] on button "Files app" at bounding box center [500, 164] width 188 height 31
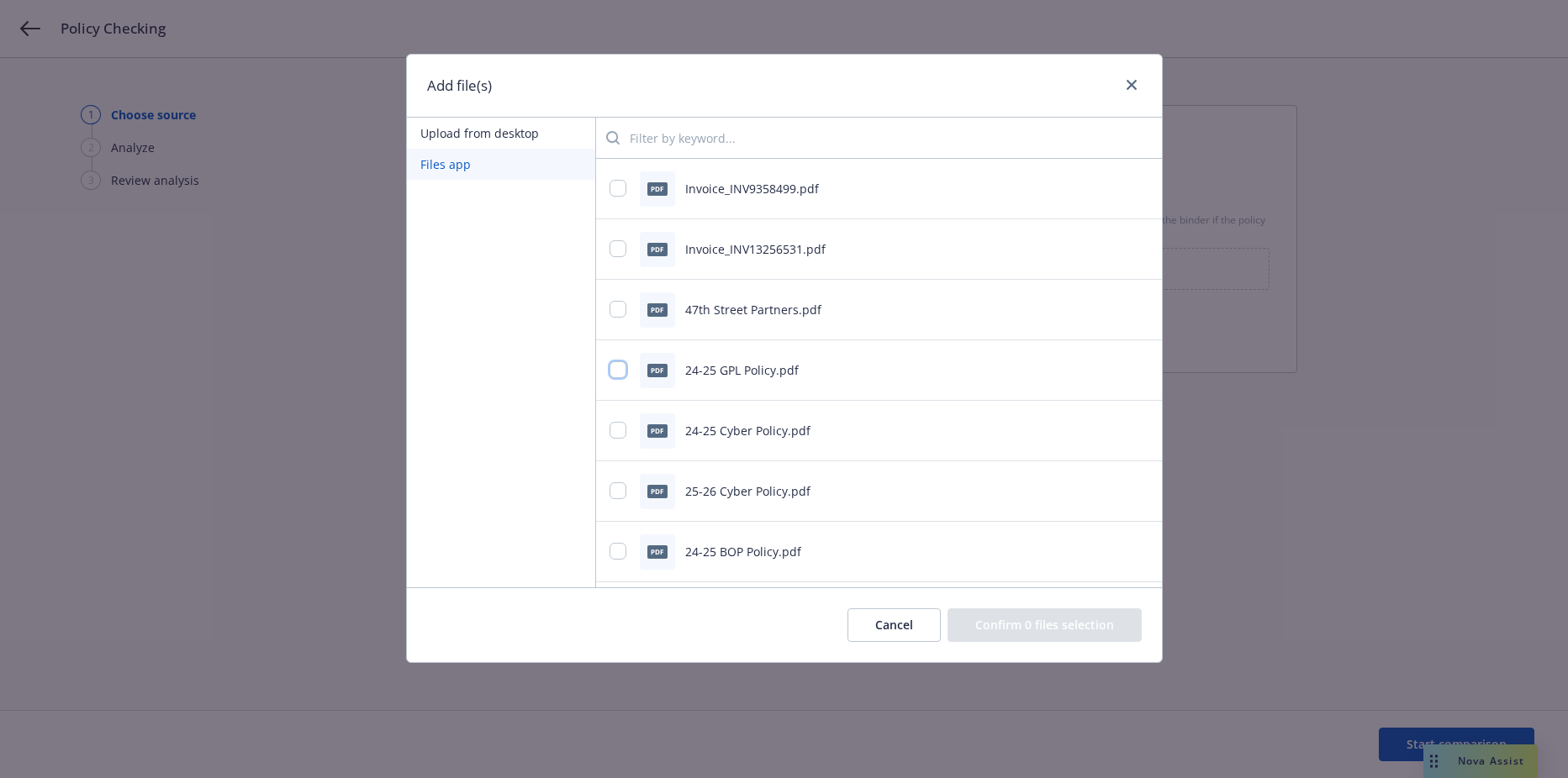
click at [617, 371] on input "checkbox" at bounding box center [618, 370] width 17 height 17
checkbox input "true"
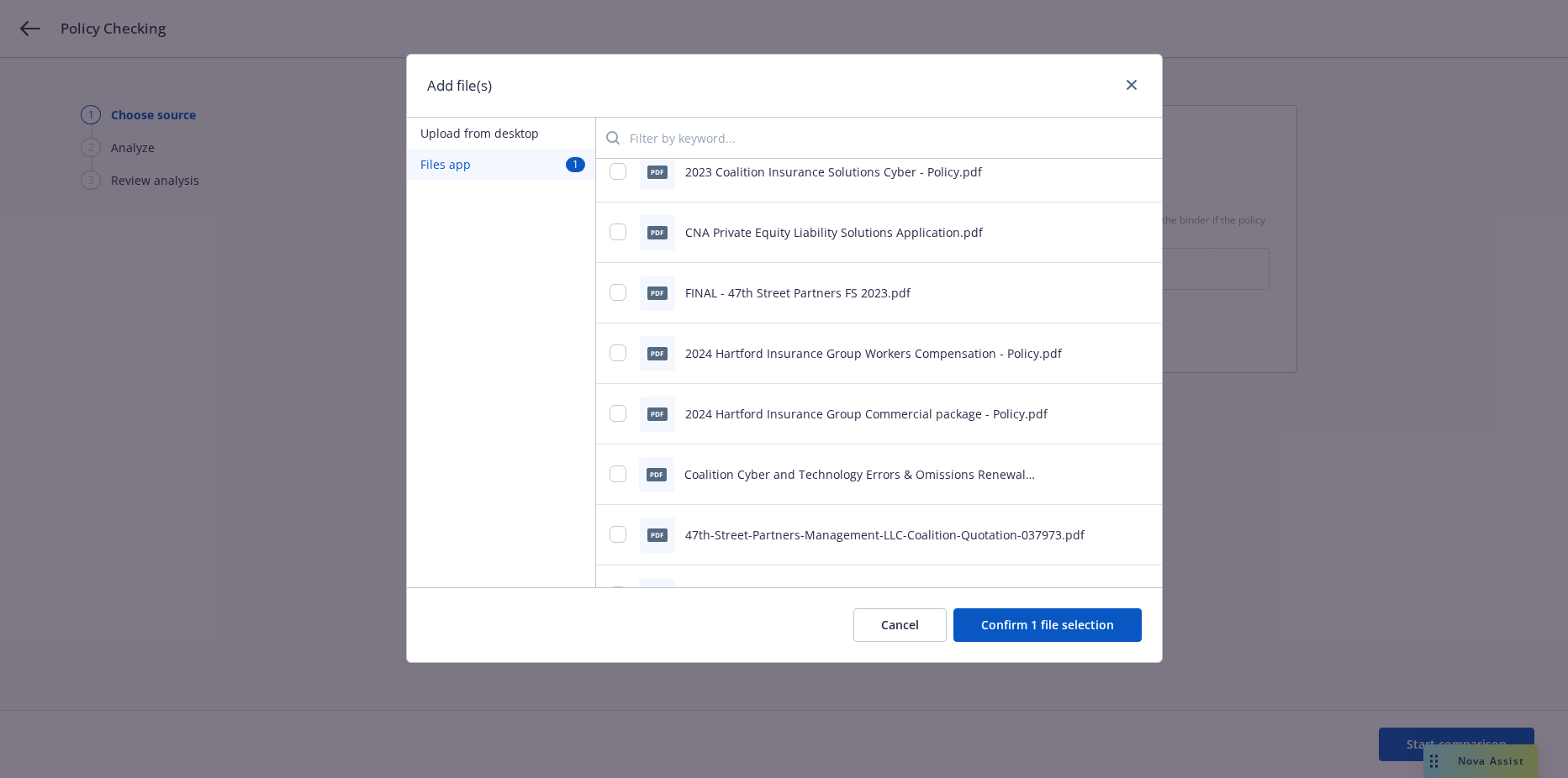
scroll to position [841, 0]
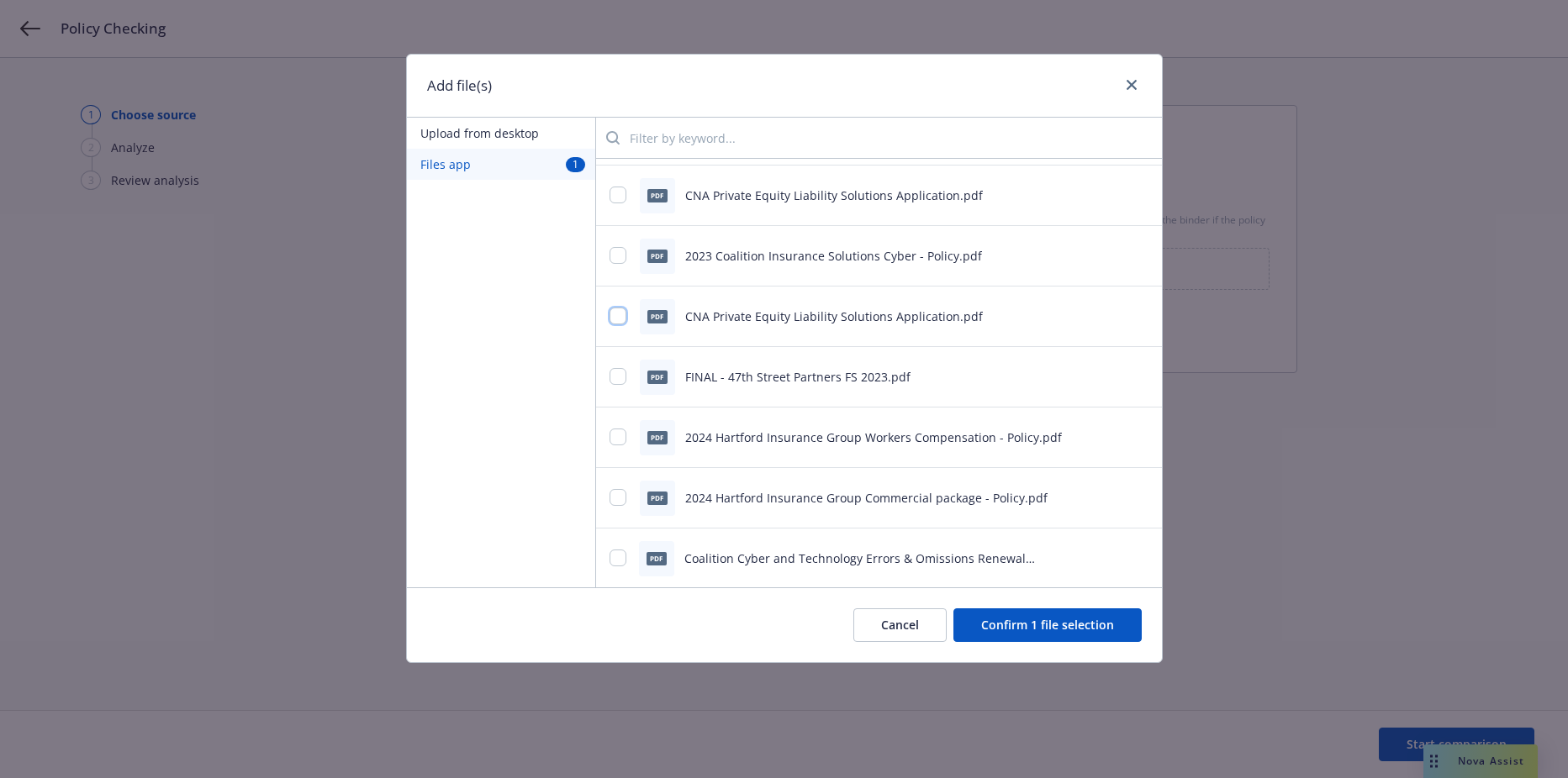
click at [621, 319] on input "checkbox" at bounding box center [618, 317] width 17 height 17
checkbox input "true"
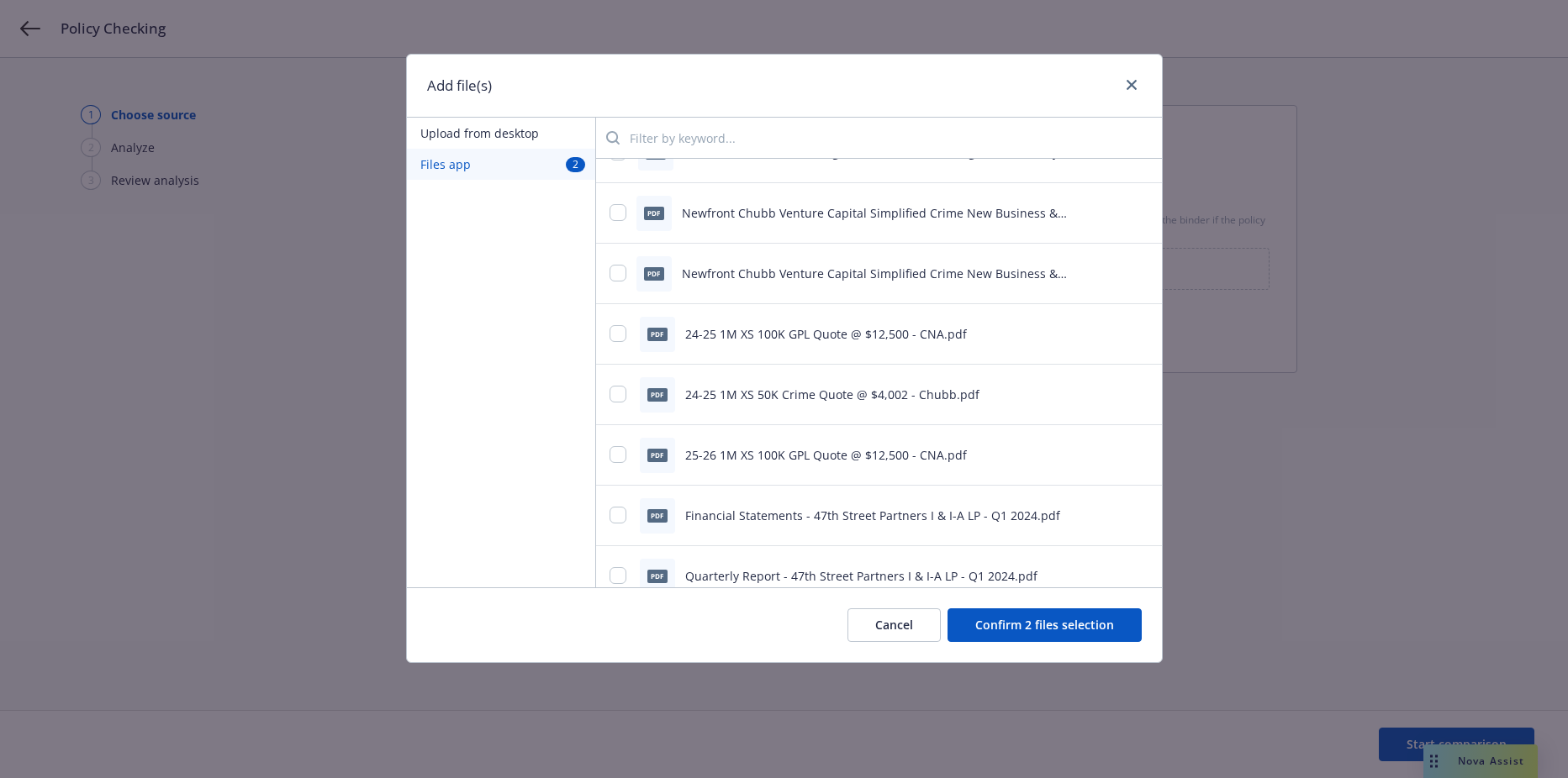
scroll to position [1429, 0]
click at [615, 324] on input "checkbox" at bounding box center [618, 333] width 17 height 17
checkbox input "true"
click at [616, 448] on input "checkbox" at bounding box center [618, 454] width 17 height 17
checkbox input "true"
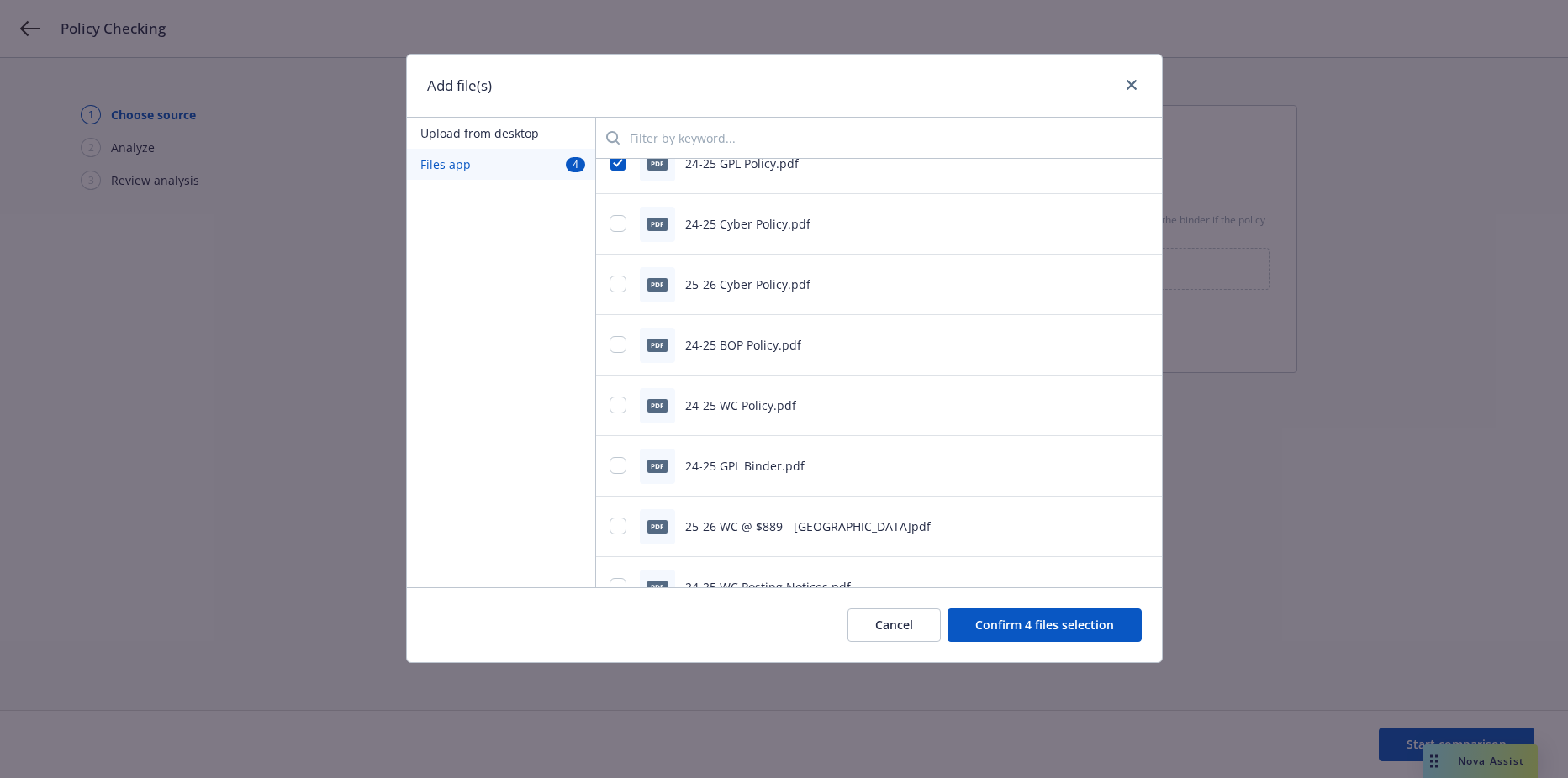
scroll to position [0, 0]
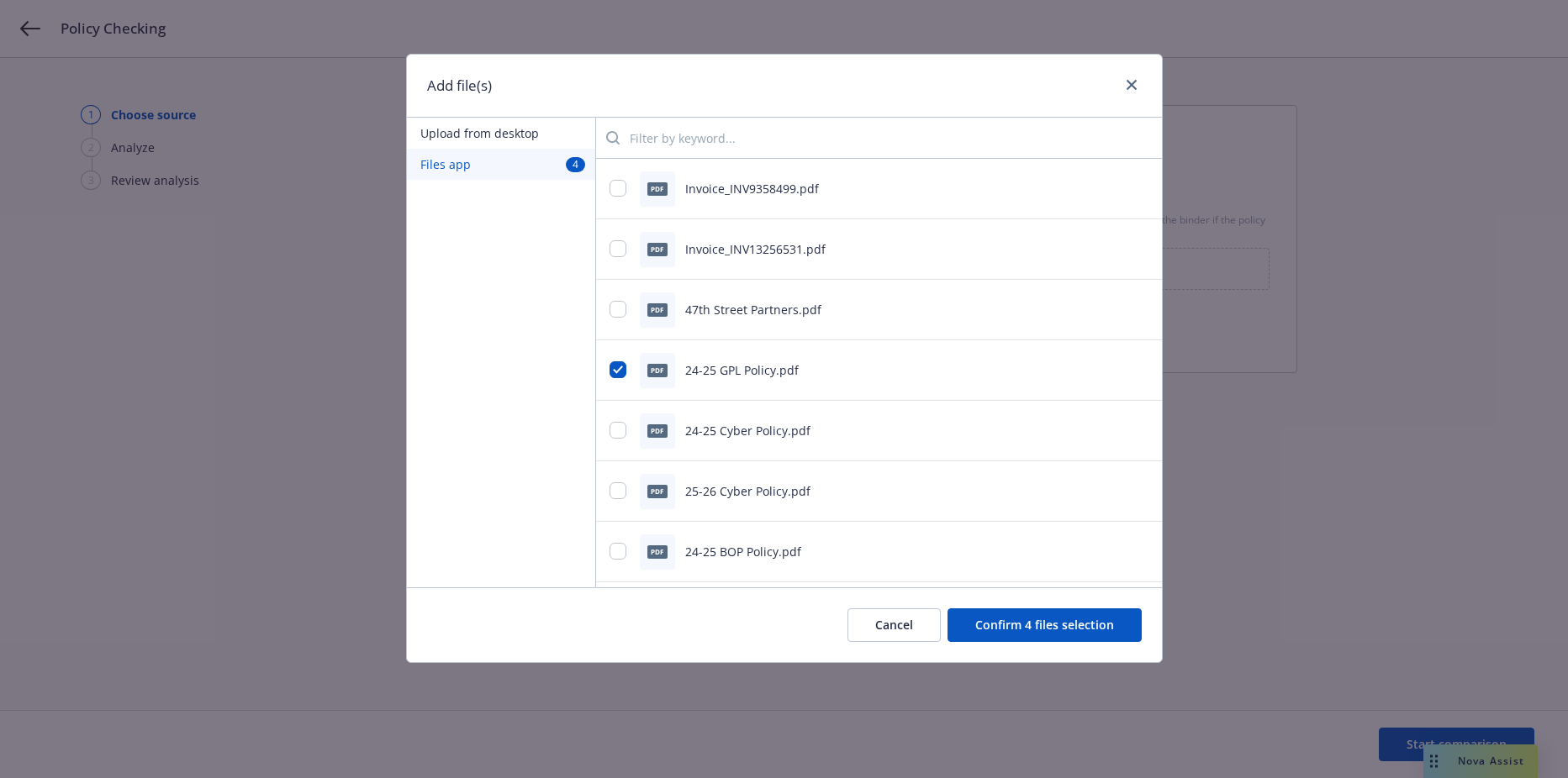
click at [994, 625] on button "Confirm 4 files selection" at bounding box center [1044, 624] width 194 height 33
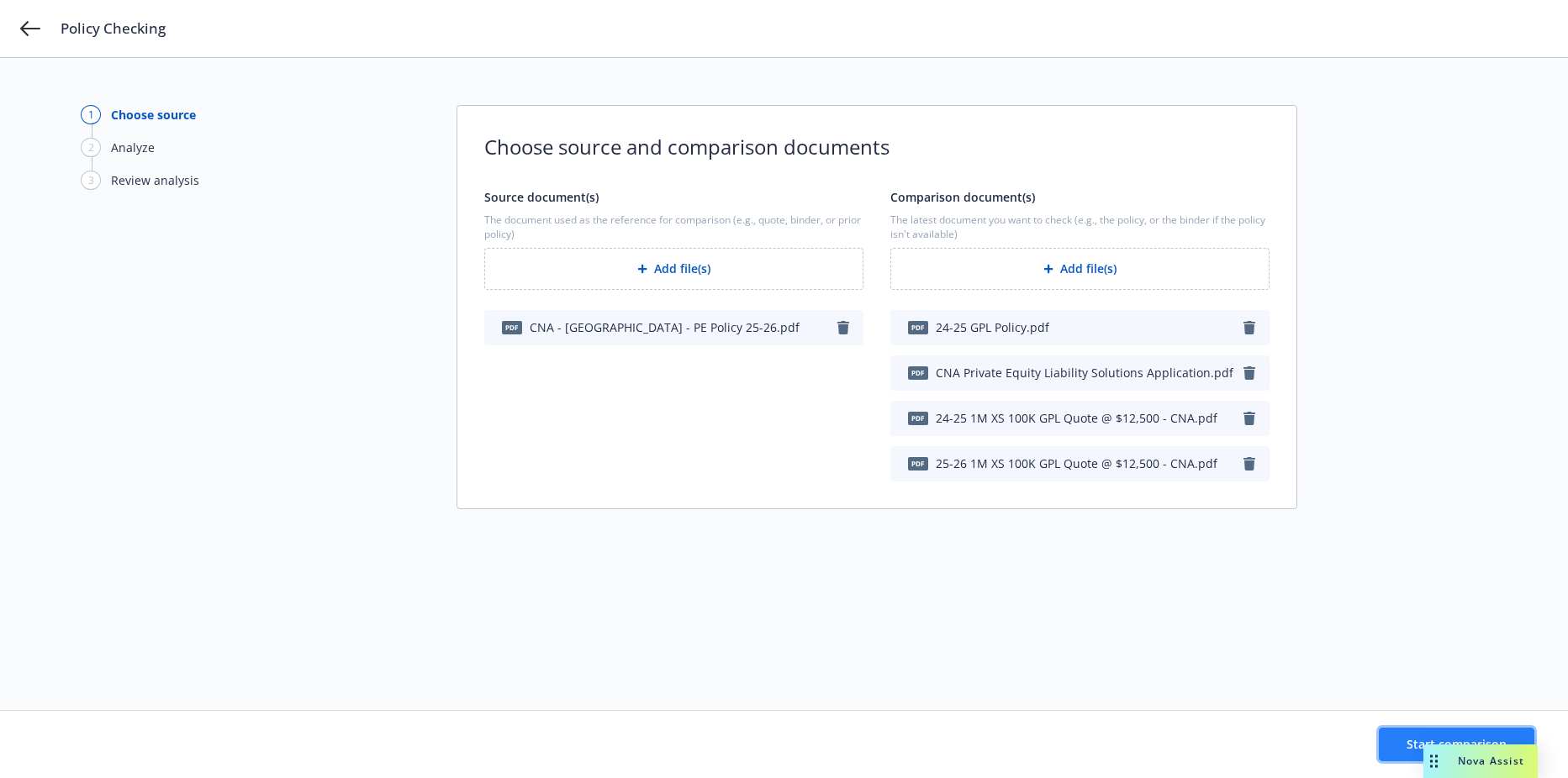
click at [1411, 747] on span "Start comparison" at bounding box center [1456, 744] width 100 height 16
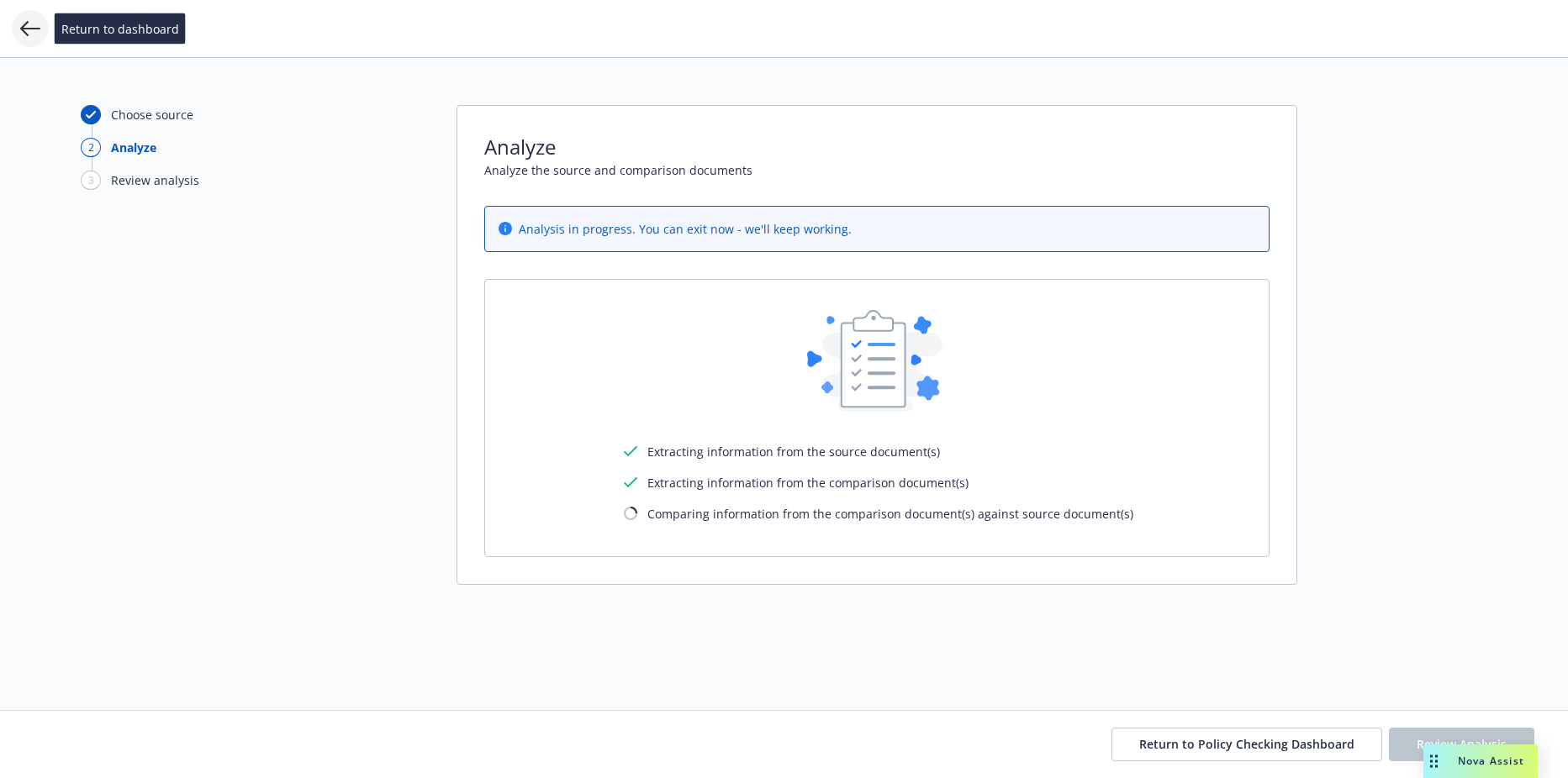
click at [33, 29] on icon at bounding box center [31, 28] width 21 height 15
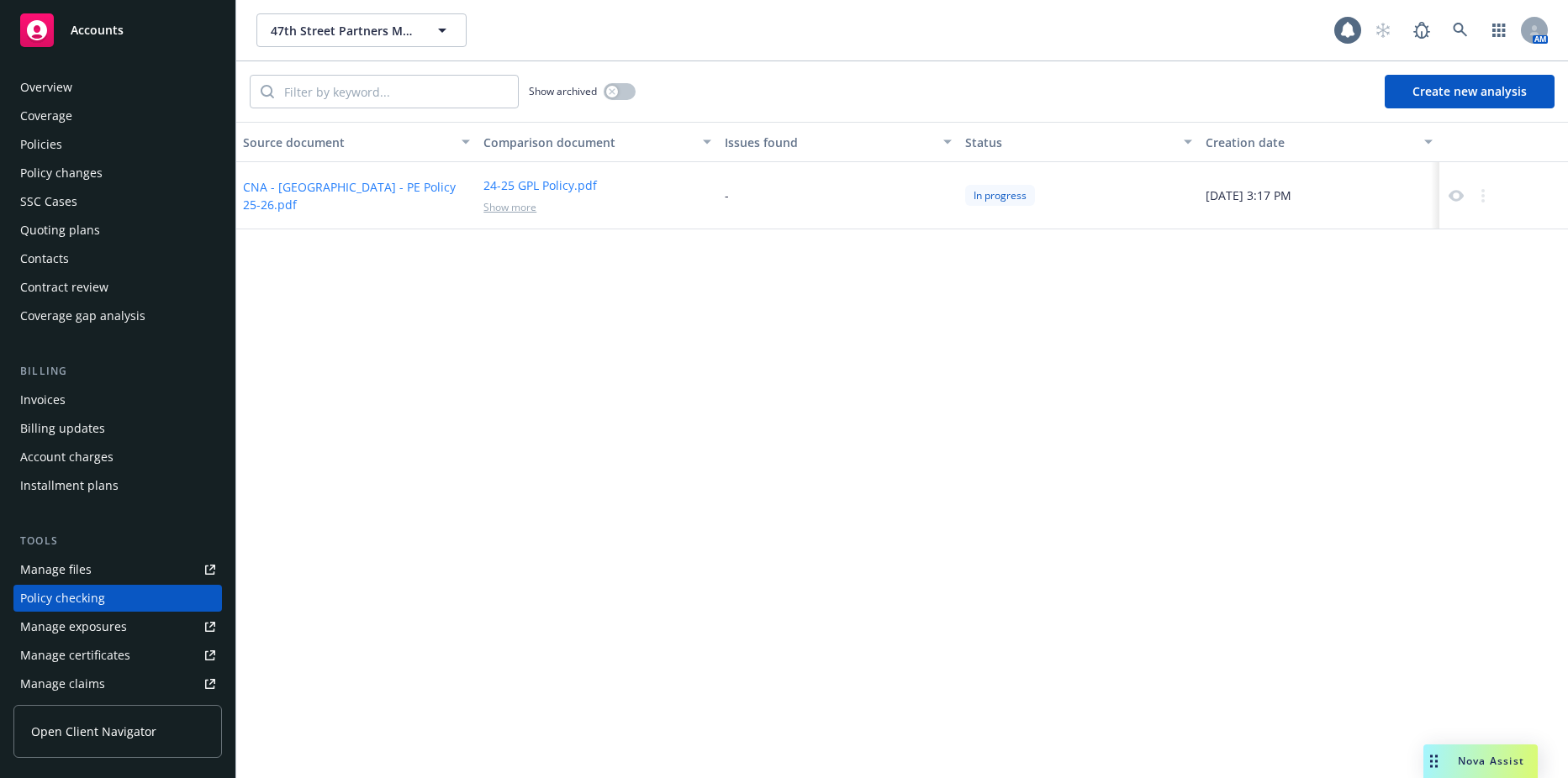
click at [67, 142] on div "Policies" at bounding box center [118, 144] width 195 height 27
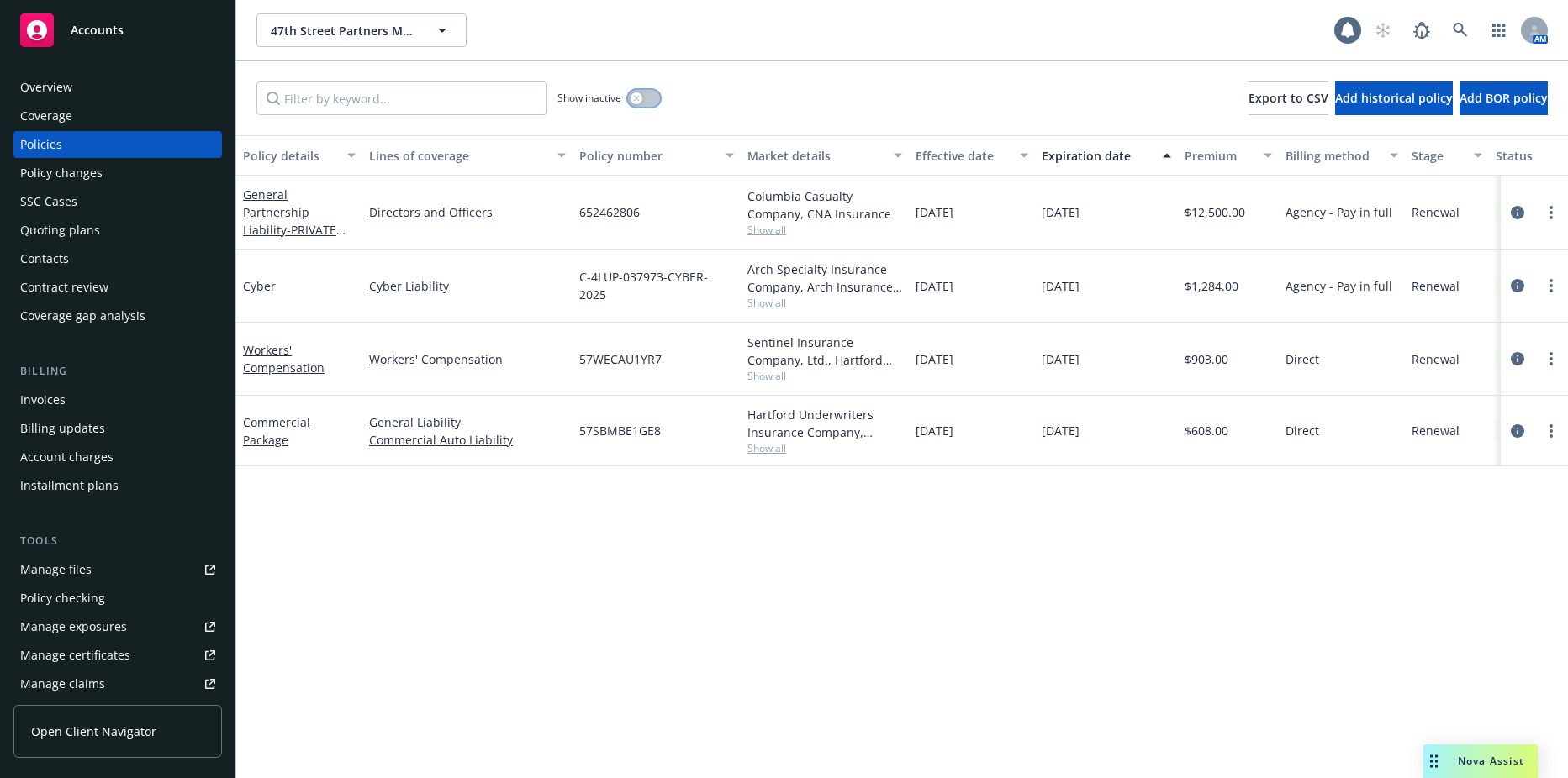
click at [642, 104] on button "button" at bounding box center [644, 99] width 32 height 17
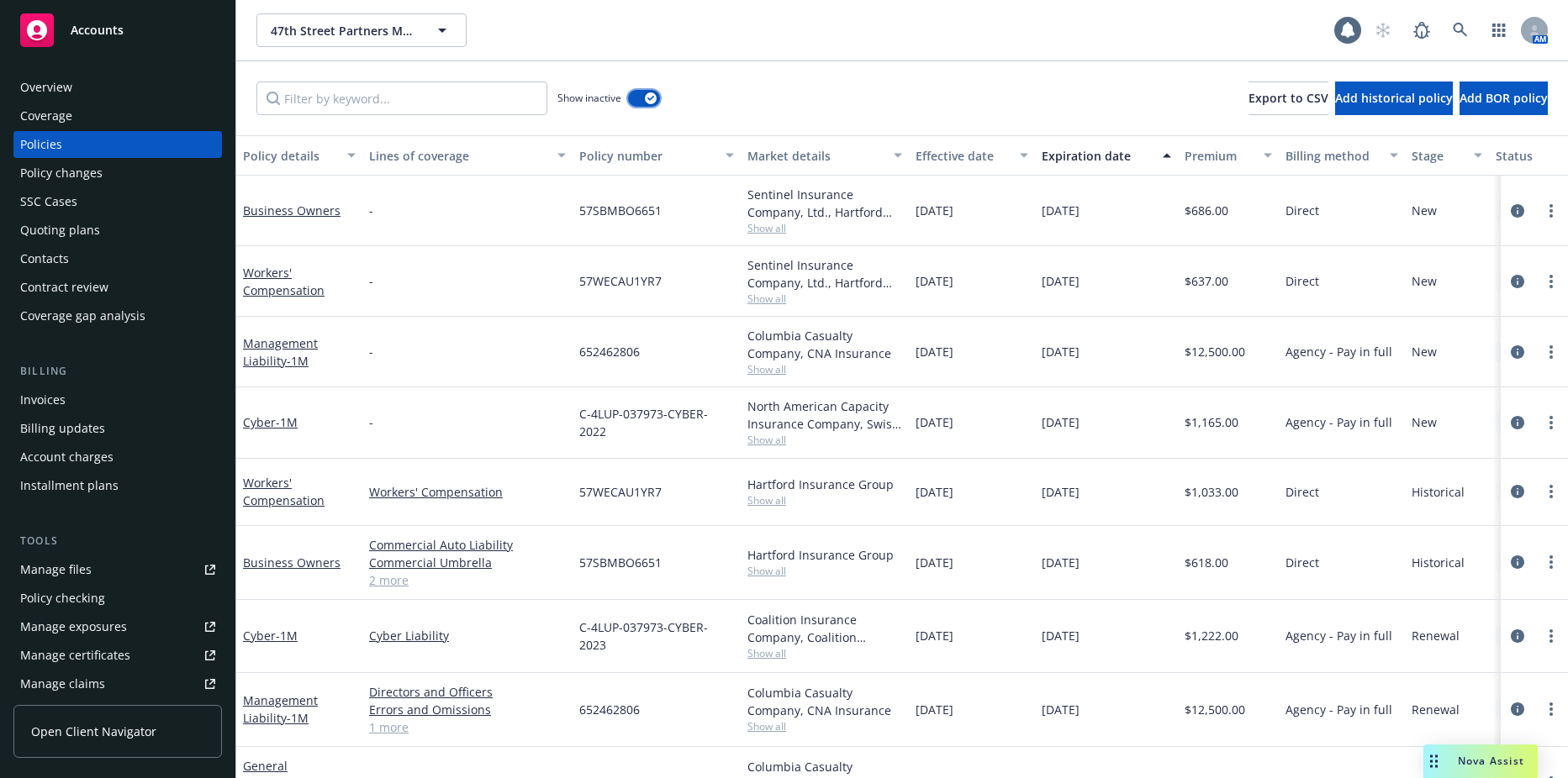
click at [643, 104] on button "button" at bounding box center [644, 99] width 32 height 17
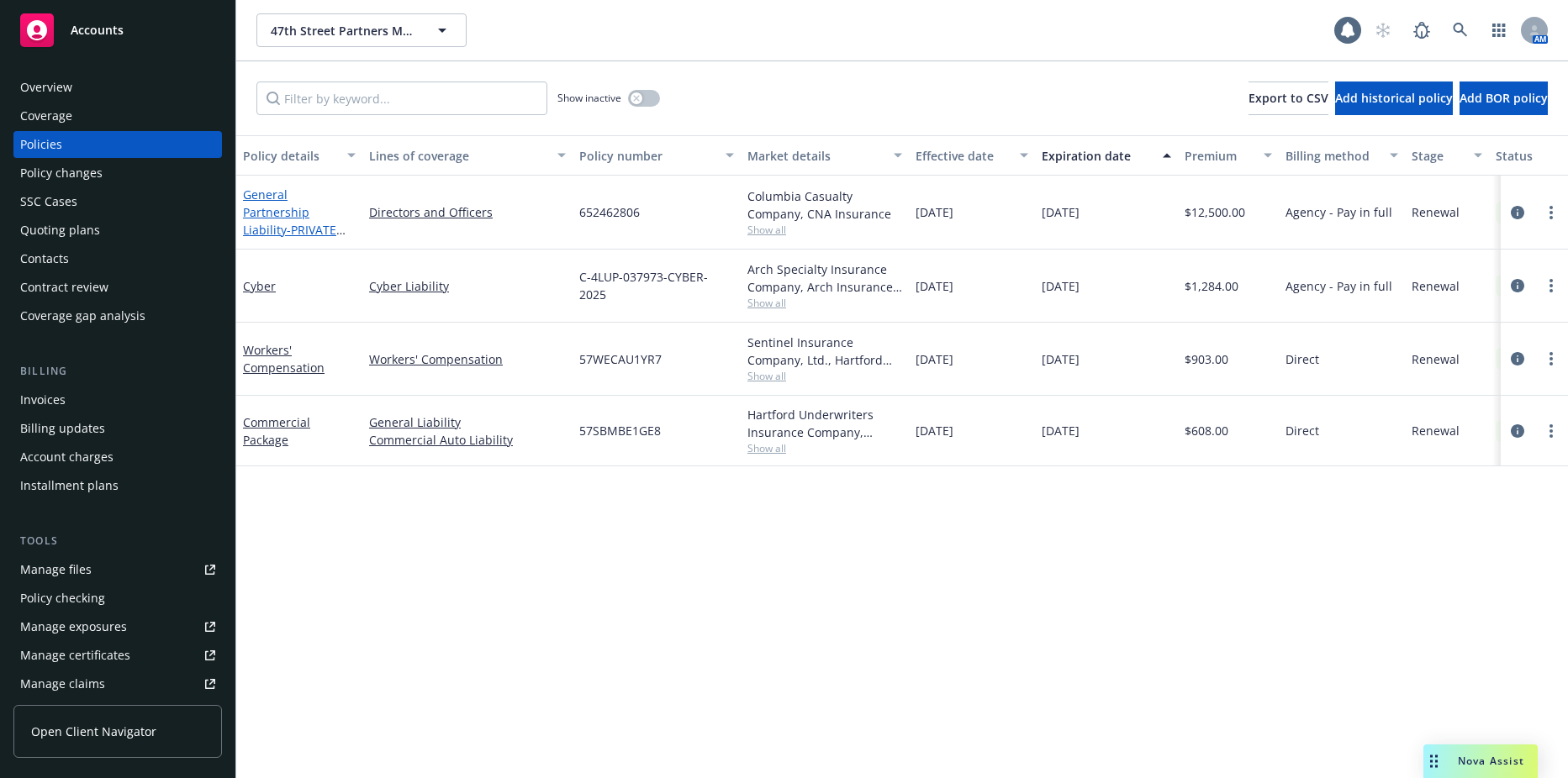
click at [281, 213] on link "General Partnership Liability - PRIVATE EQUITY LIABILITY" at bounding box center [290, 221] width 95 height 69
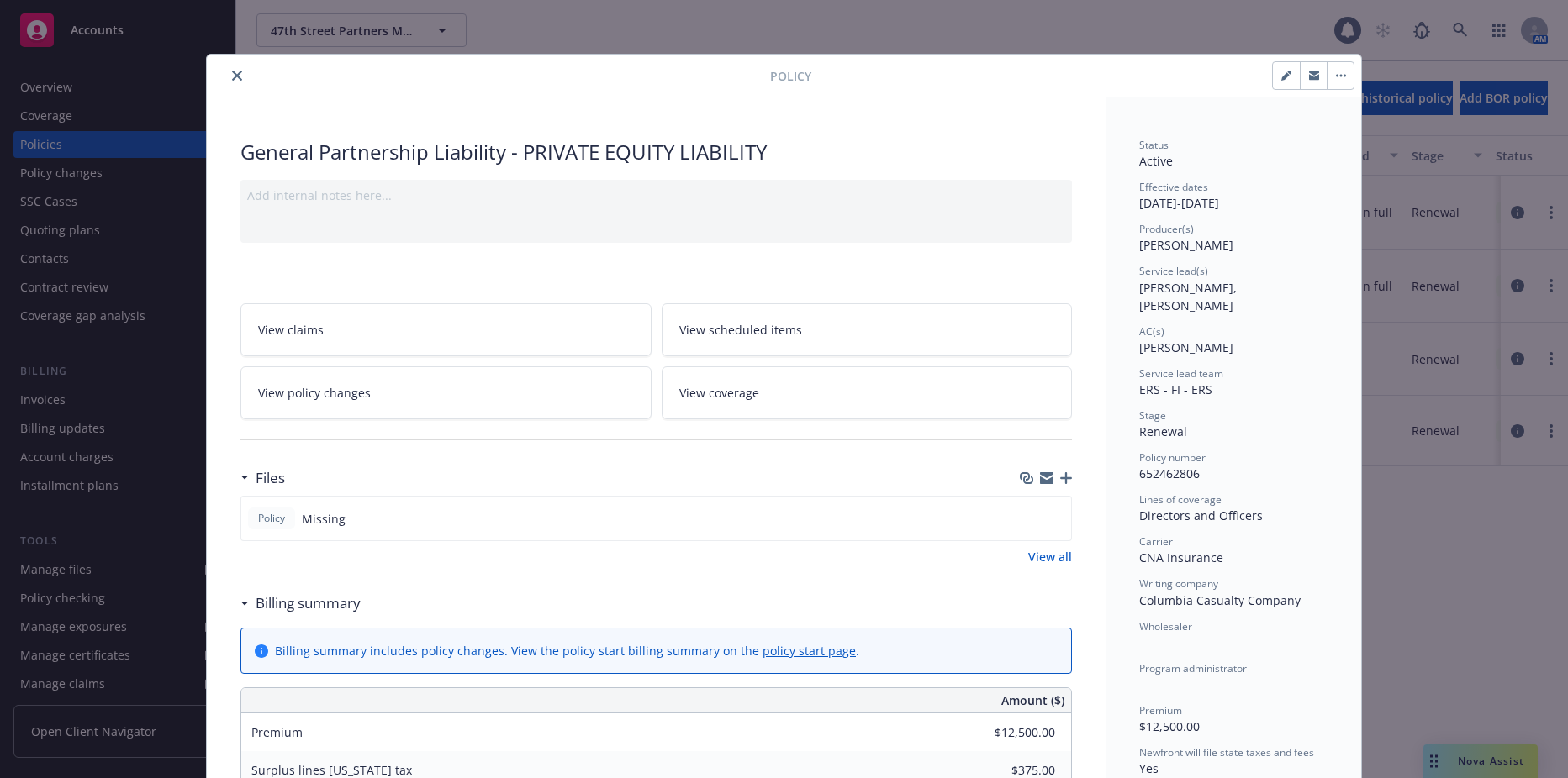
scroll to position [51, 0]
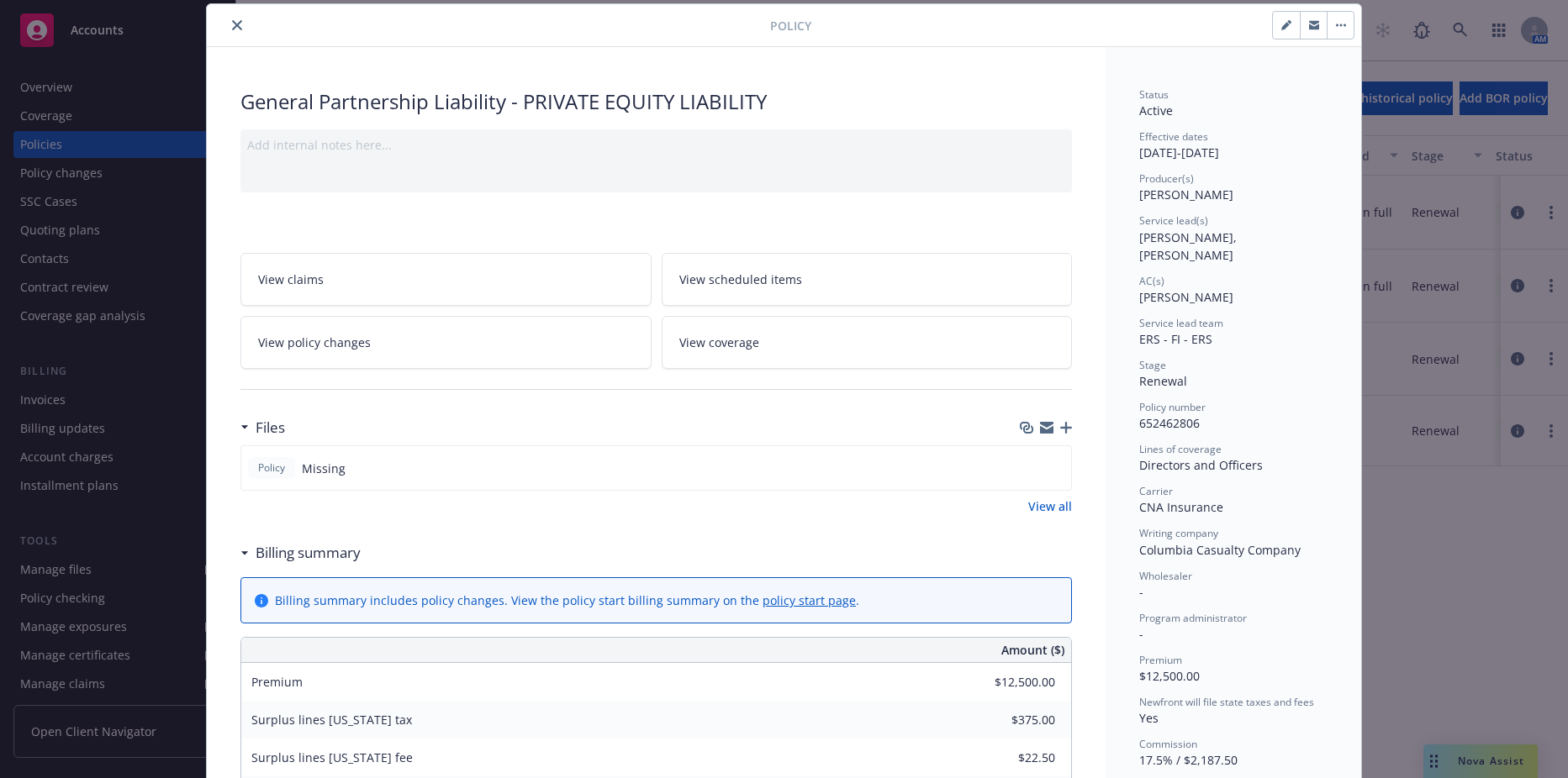
click at [1063, 424] on icon "button" at bounding box center [1067, 428] width 12 height 12
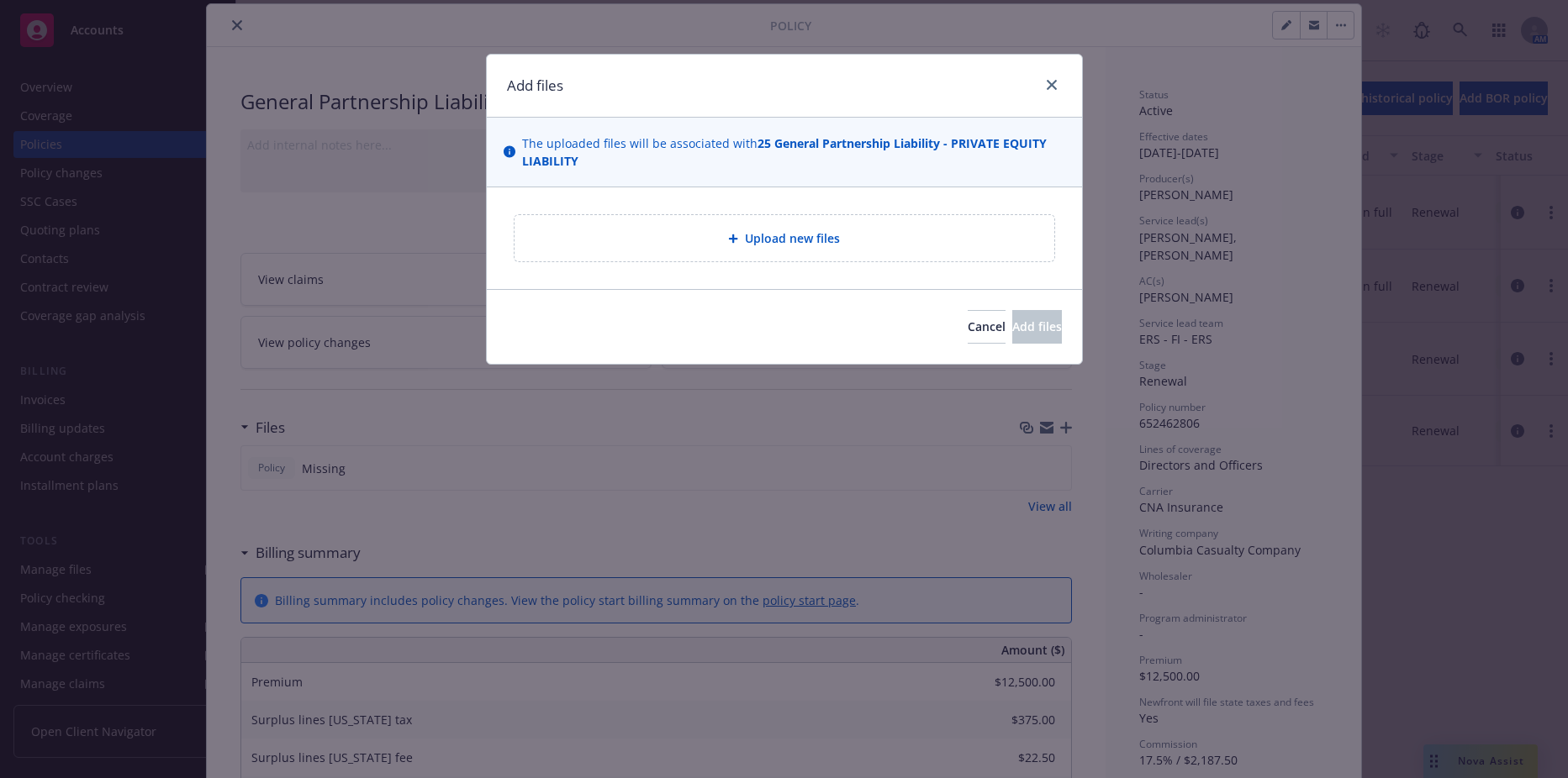
type textarea "x"
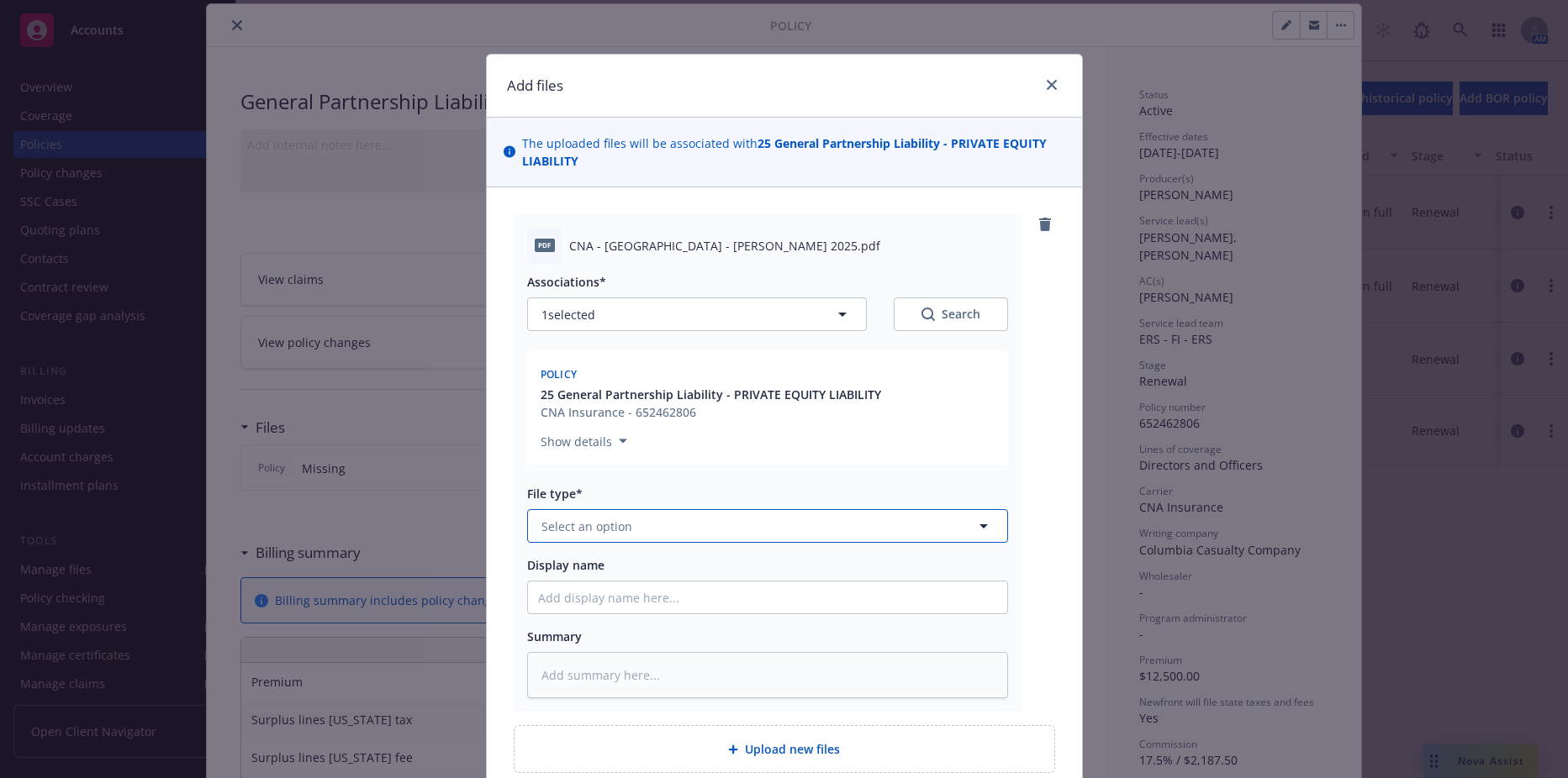
click at [676, 529] on button "Select an option" at bounding box center [767, 526] width 481 height 33
type input "binder"
click at [648, 569] on div "Binder" at bounding box center [767, 573] width 459 height 24
click at [645, 604] on input "Display name" at bounding box center [767, 597] width 480 height 32
type textarea "x"
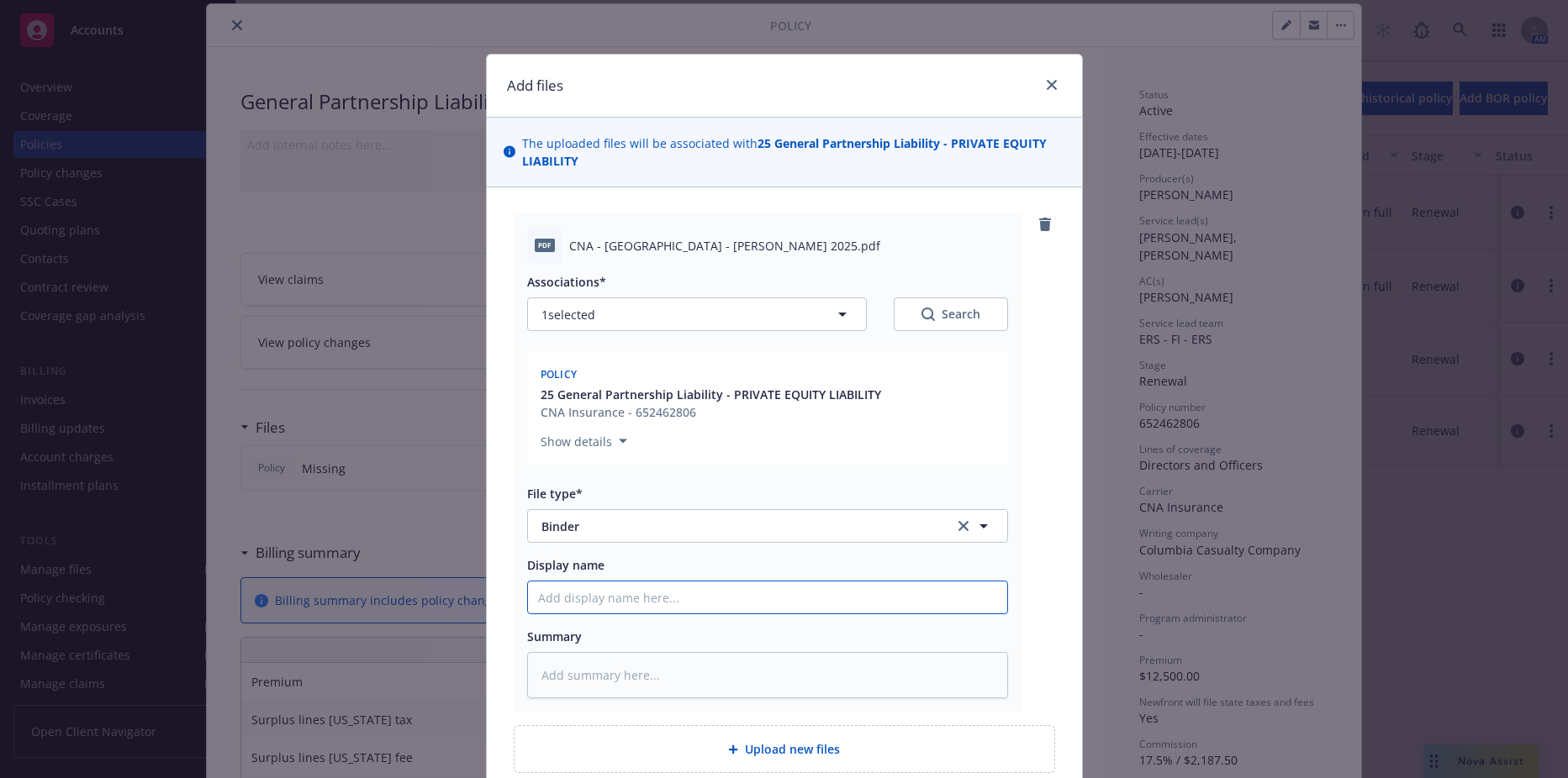
type input "2"
type textarea "x"
type input "25"
type textarea "x"
type input "25-"
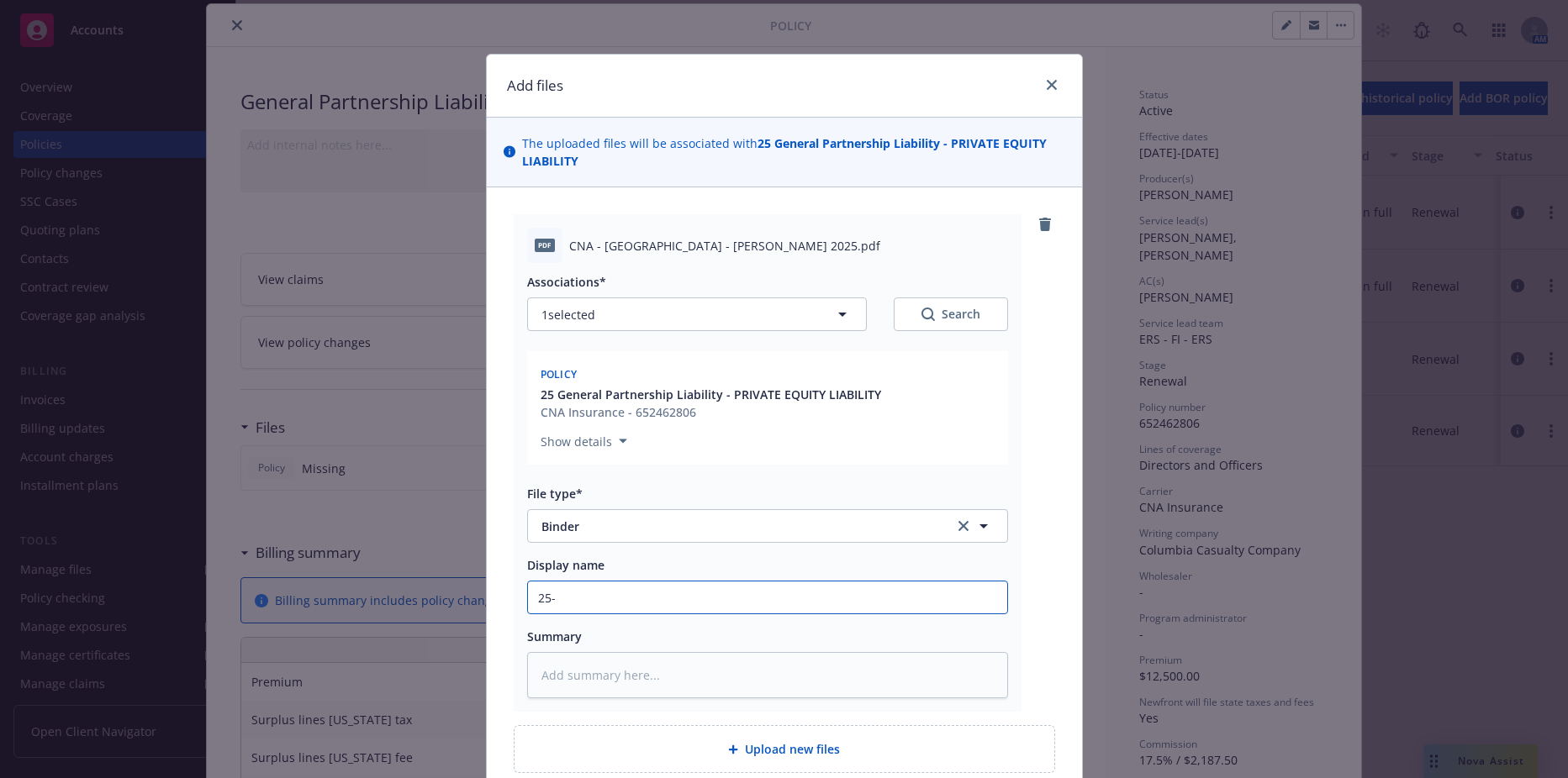
type textarea "x"
type input "25-2"
type textarea "x"
type input "25-26"
type textarea "x"
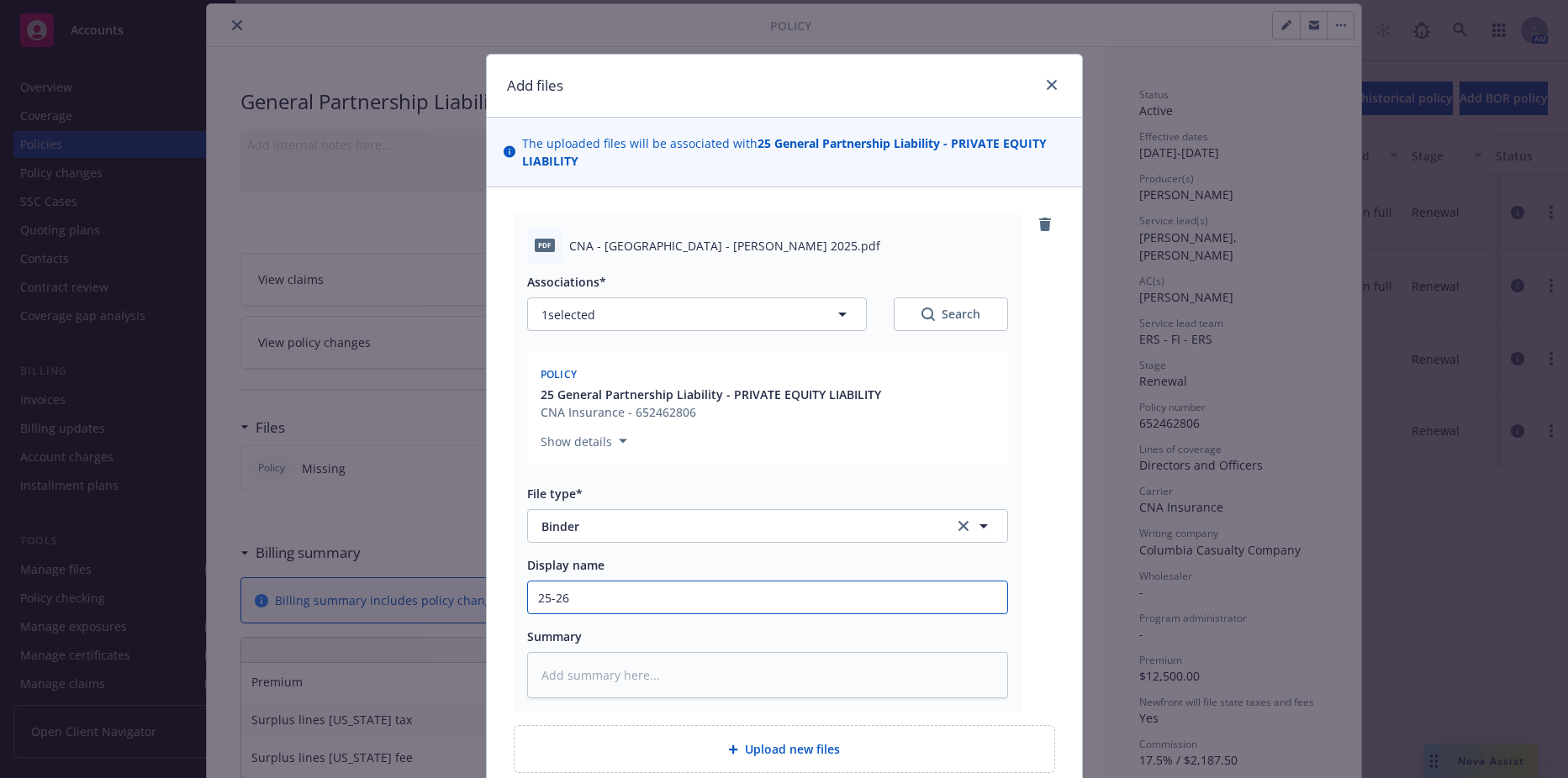
type input "25-26"
type textarea "x"
type input "25-26 G"
type textarea "x"
type input "25-26 GP"
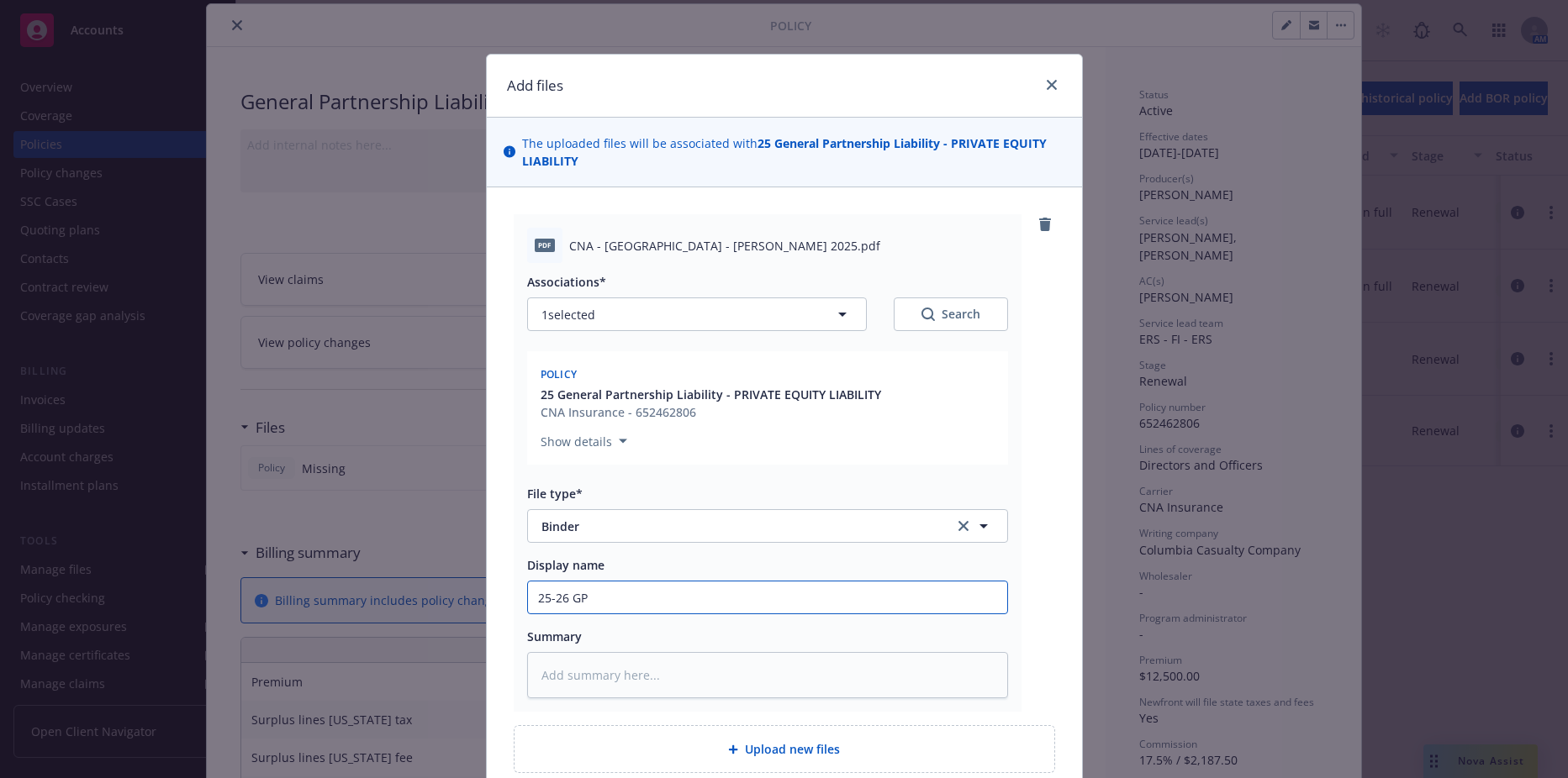
type textarea "x"
type input "25-26 GPL"
type textarea "x"
type input "25-26 GPL"
type textarea "x"
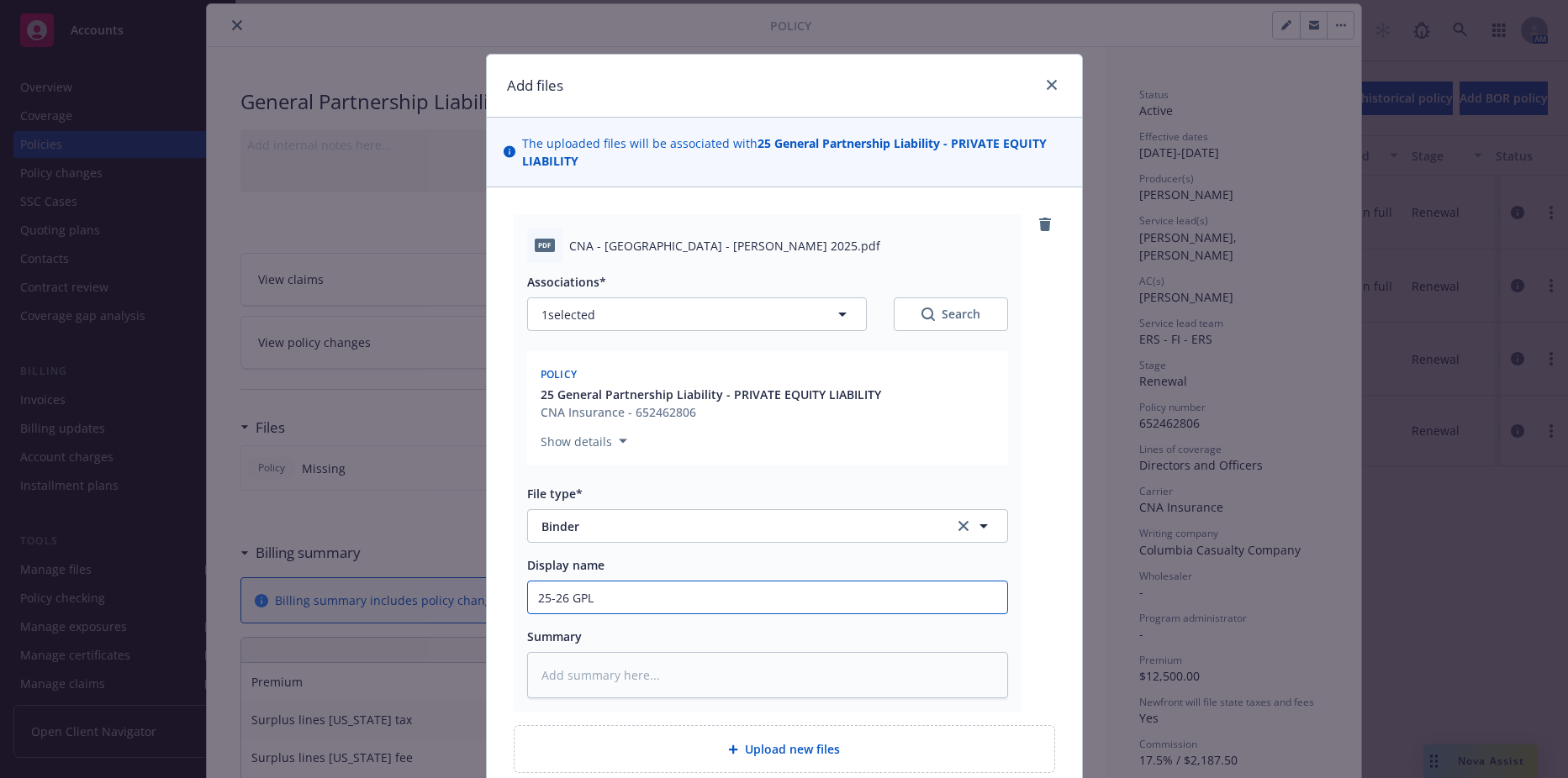
type input "25-26 GPL B"
type textarea "x"
type input "25-26 GPL Bi"
type textarea "x"
type input "25-26 GPL Bin"
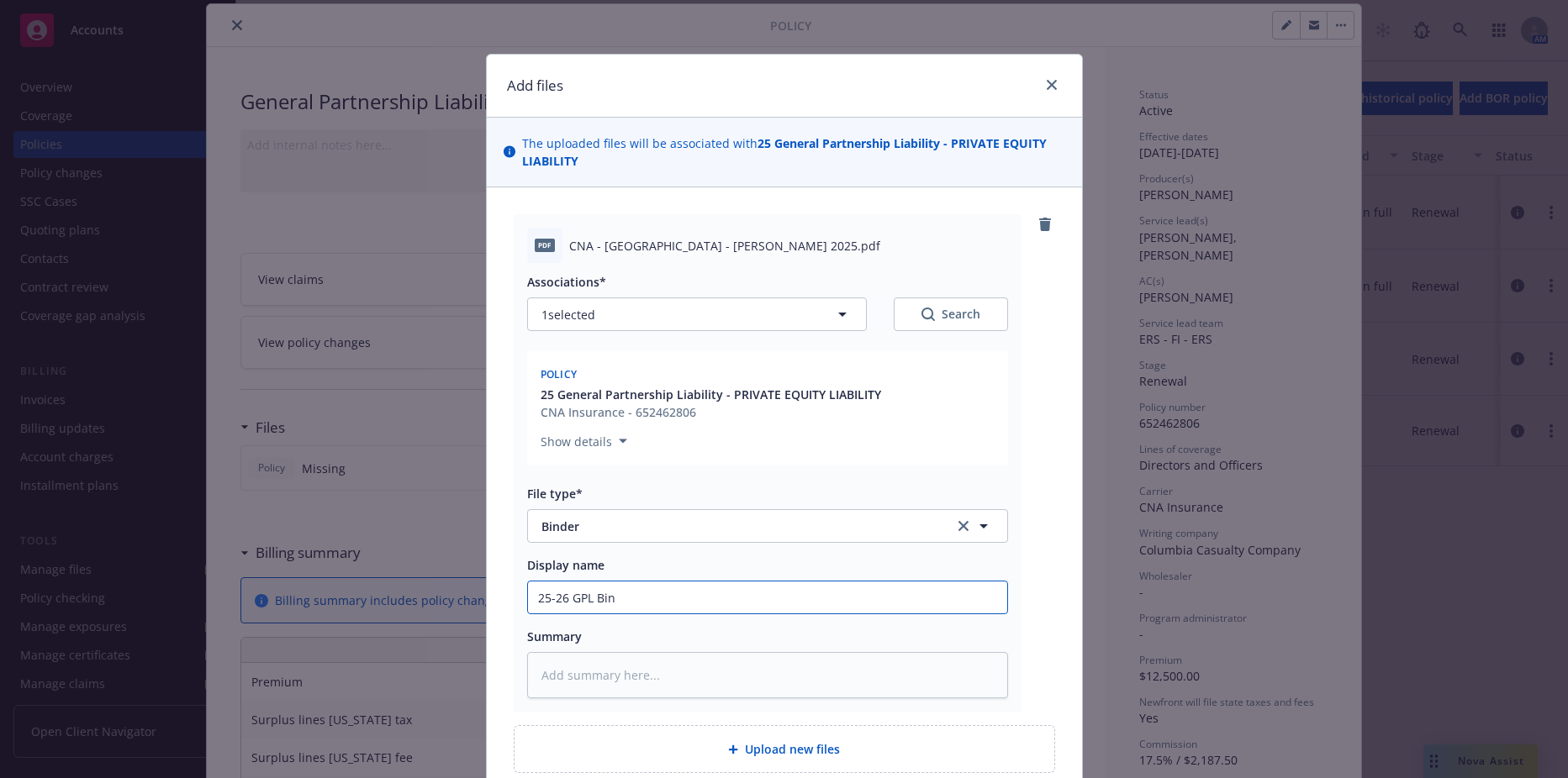
type textarea "x"
type input "25-26 GPL Bind"
type textarea "x"
type input "25-26 GPL Binde"
type textarea "x"
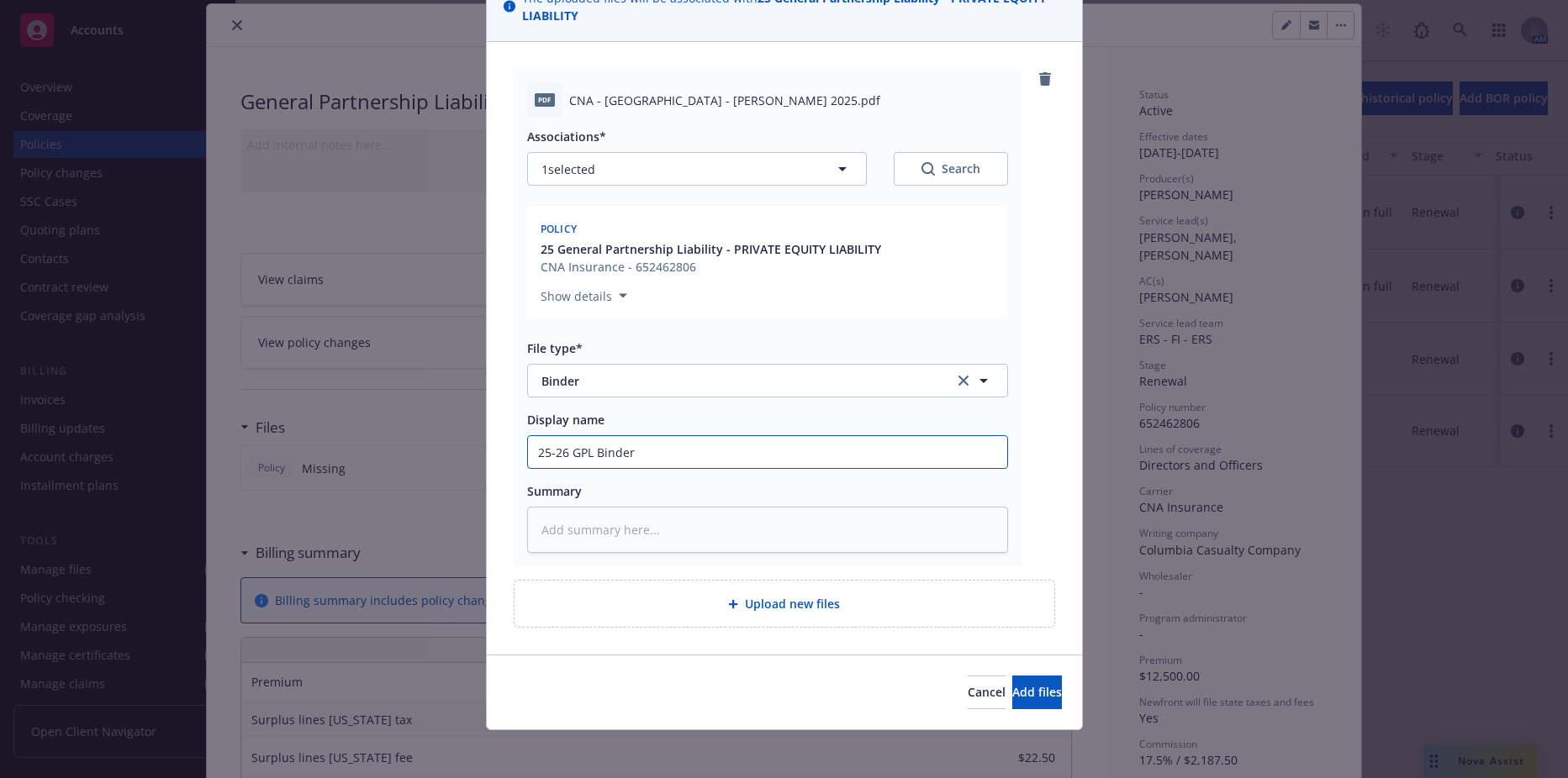
scroll to position [151, 0]
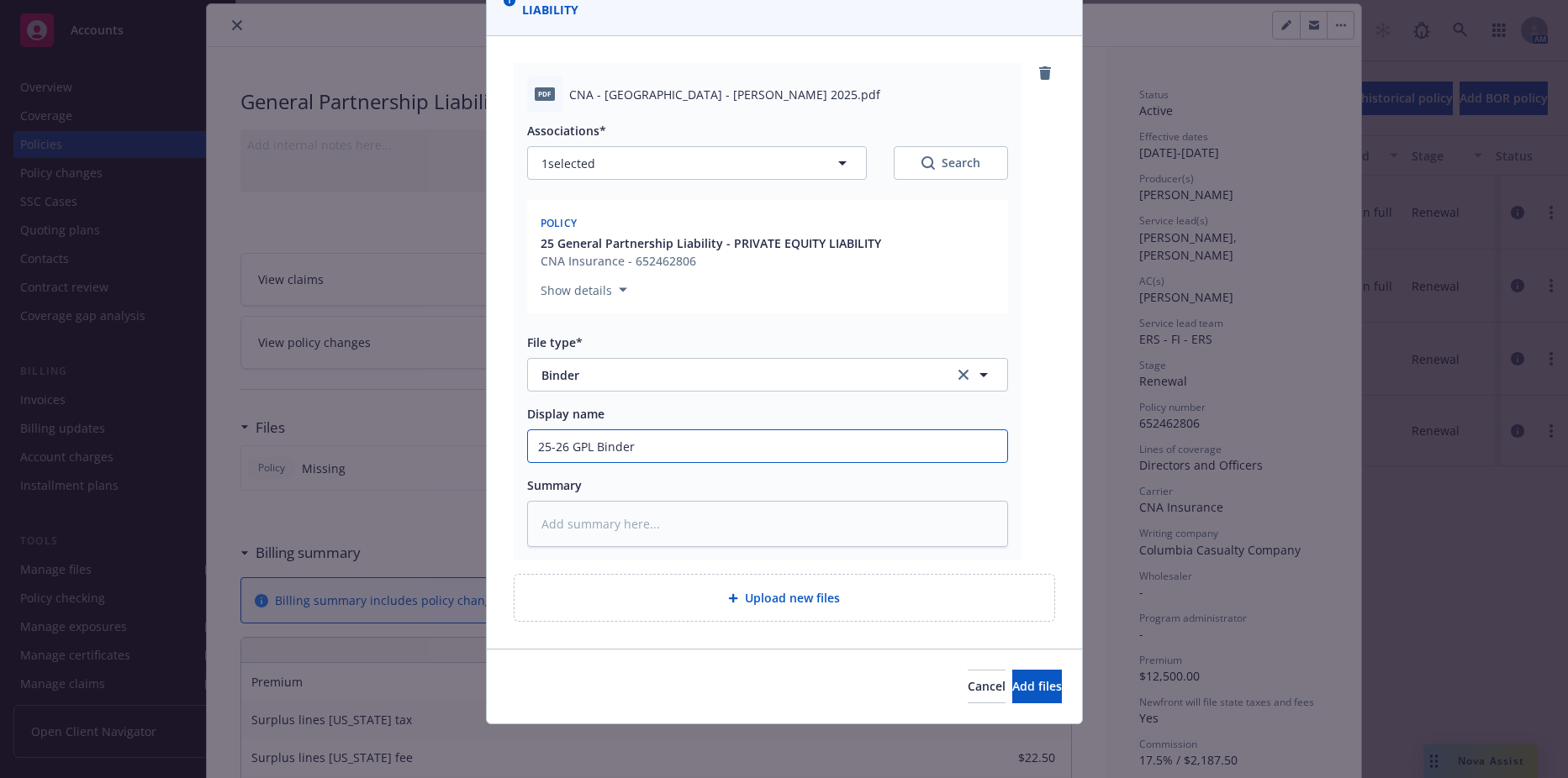
type input "25-26 GPL Binder"
type textarea "x"
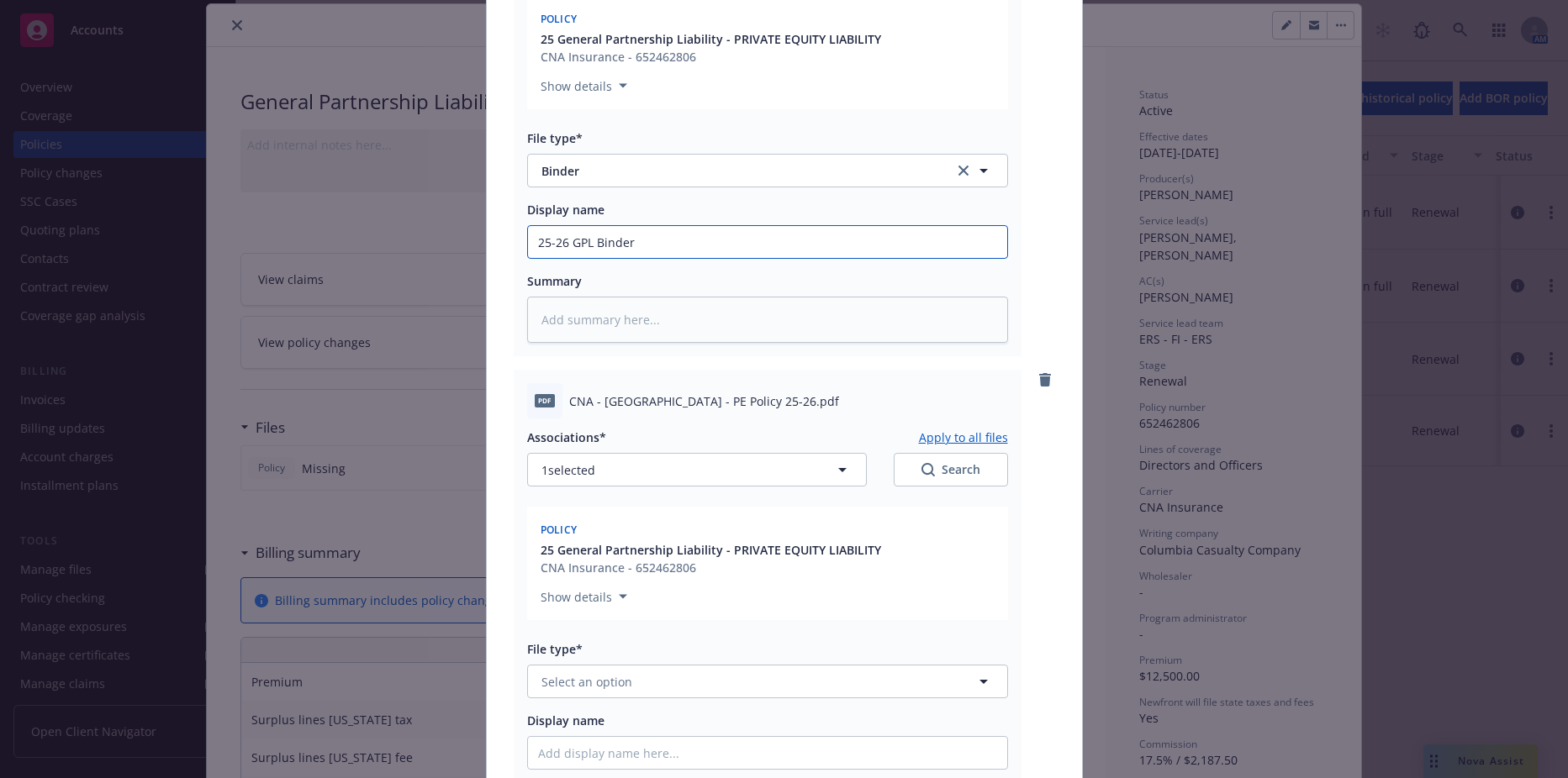
scroll to position [403, 0]
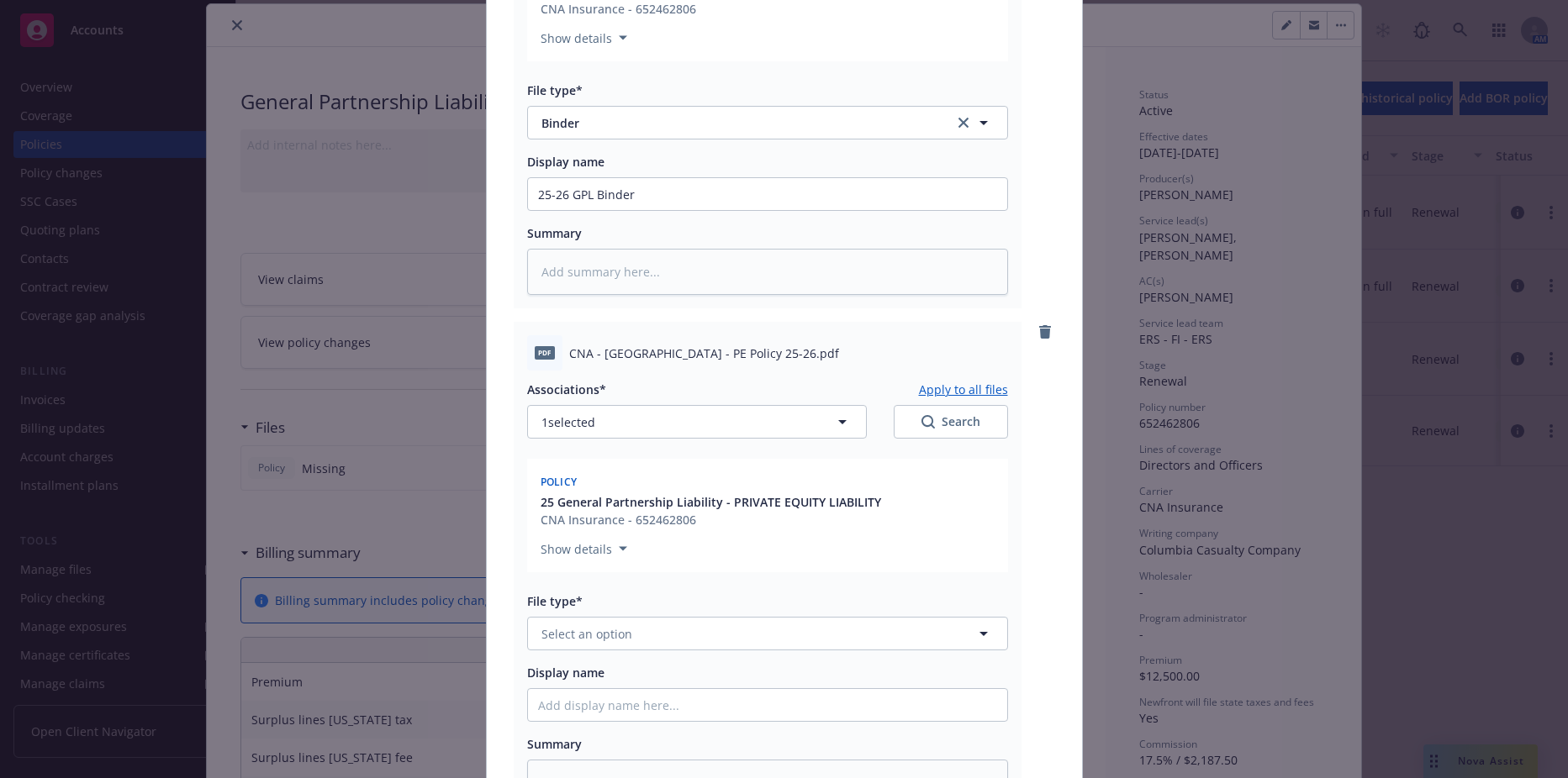
click at [649, 658] on div "Associations* Apply to all files 1 selected Search Policy 25 General Partnershi…" at bounding box center [767, 588] width 481 height 436
click at [650, 633] on button "Select an option" at bounding box center [767, 633] width 481 height 33
type input "policy"
click at [625, 675] on div "Policy" at bounding box center [767, 680] width 459 height 24
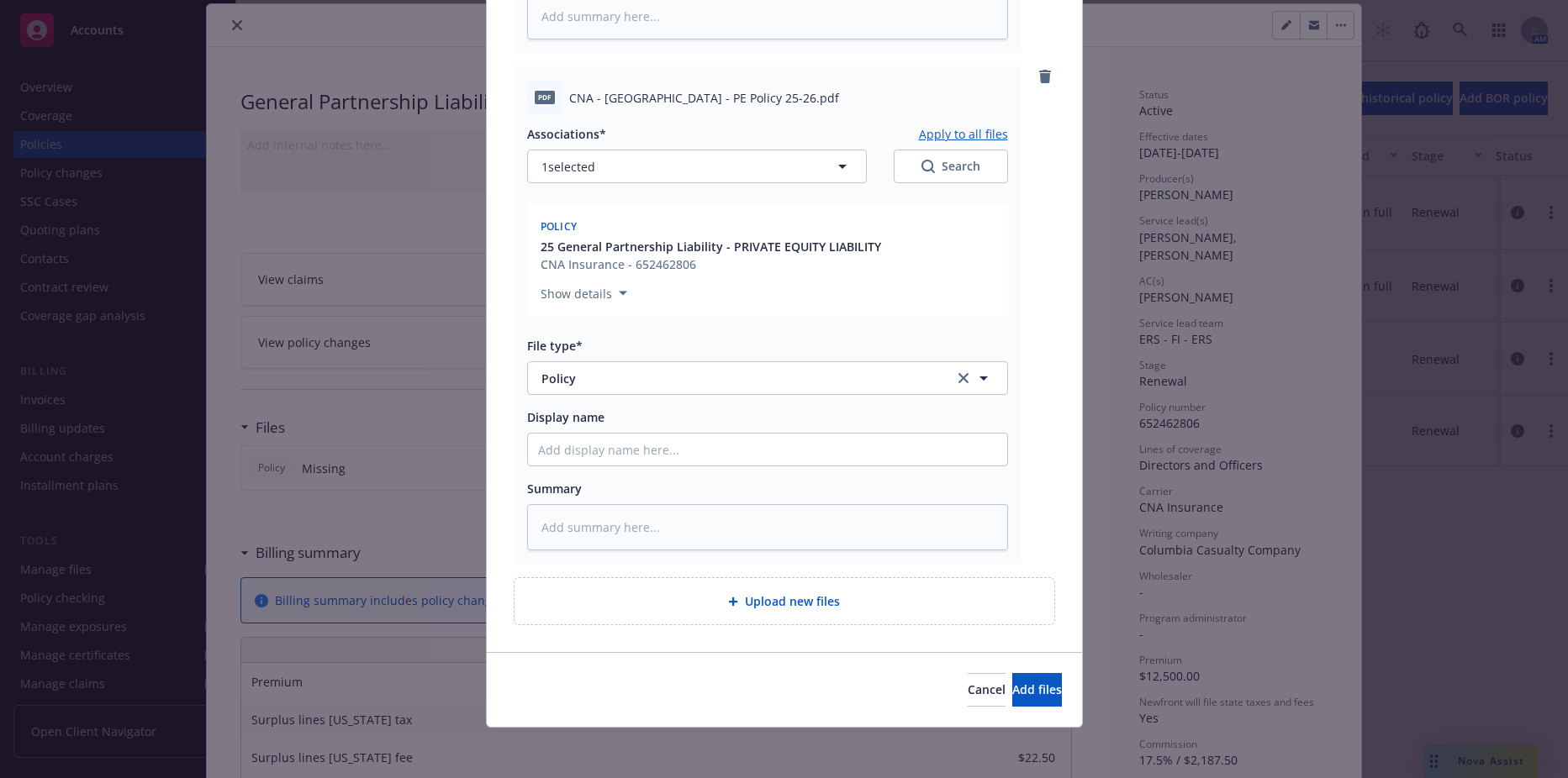
scroll to position [662, 0]
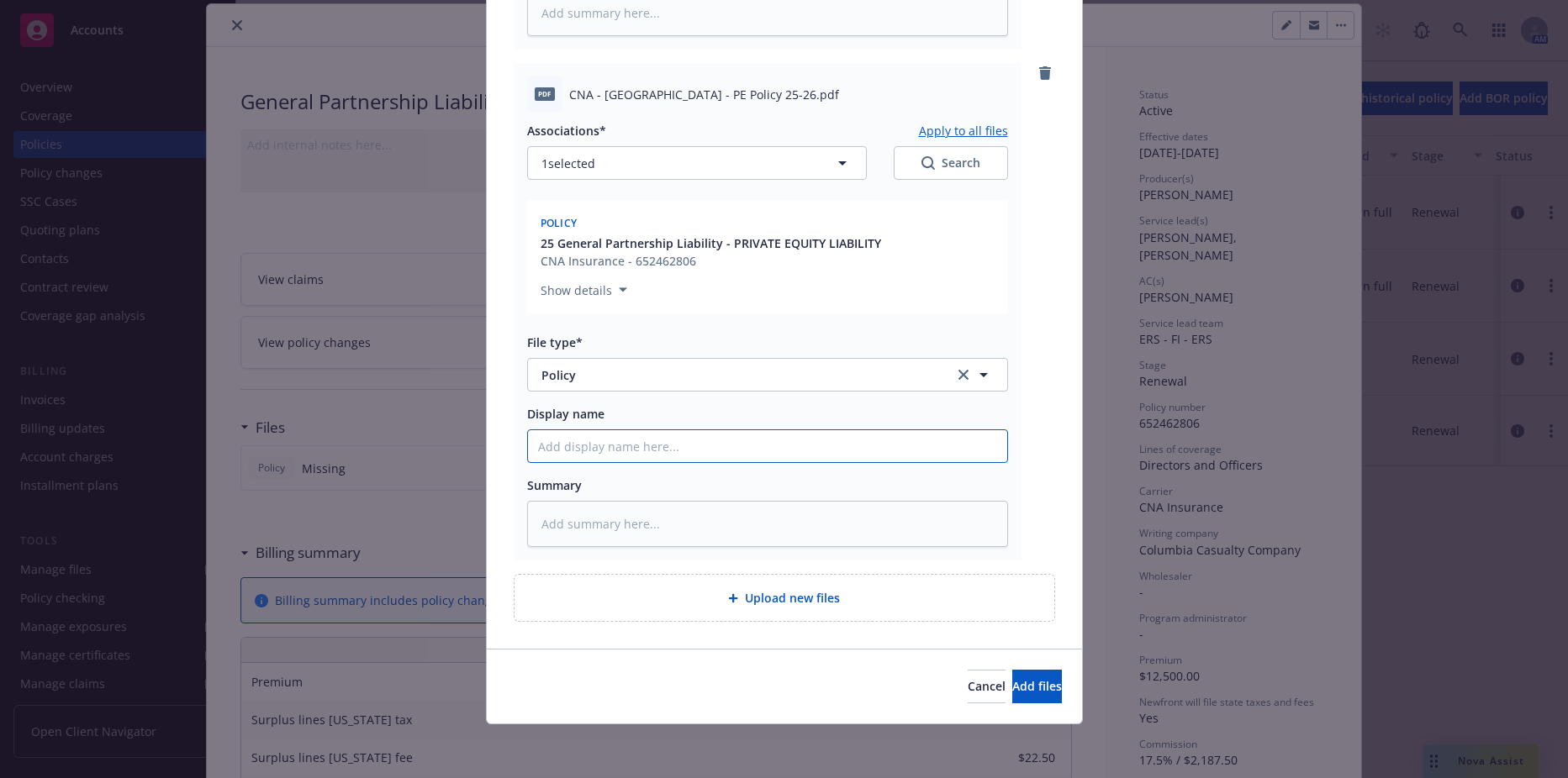
click at [639, 439] on input "Display name" at bounding box center [767, 446] width 480 height 32
type textarea "x"
type input "2"
type textarea "x"
type input "25"
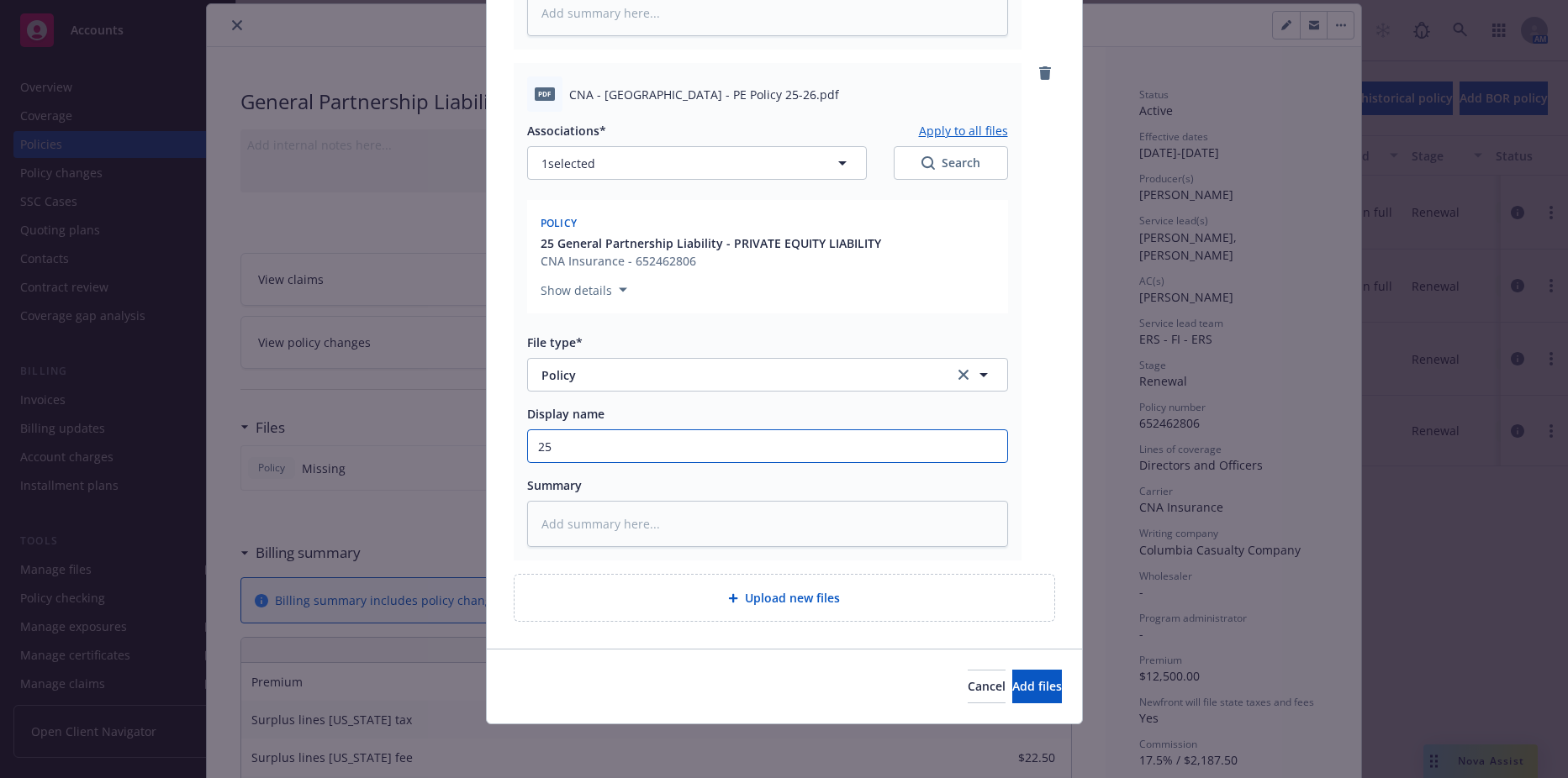
type textarea "x"
type input "25-"
type textarea "x"
type input "25-2"
type textarea "x"
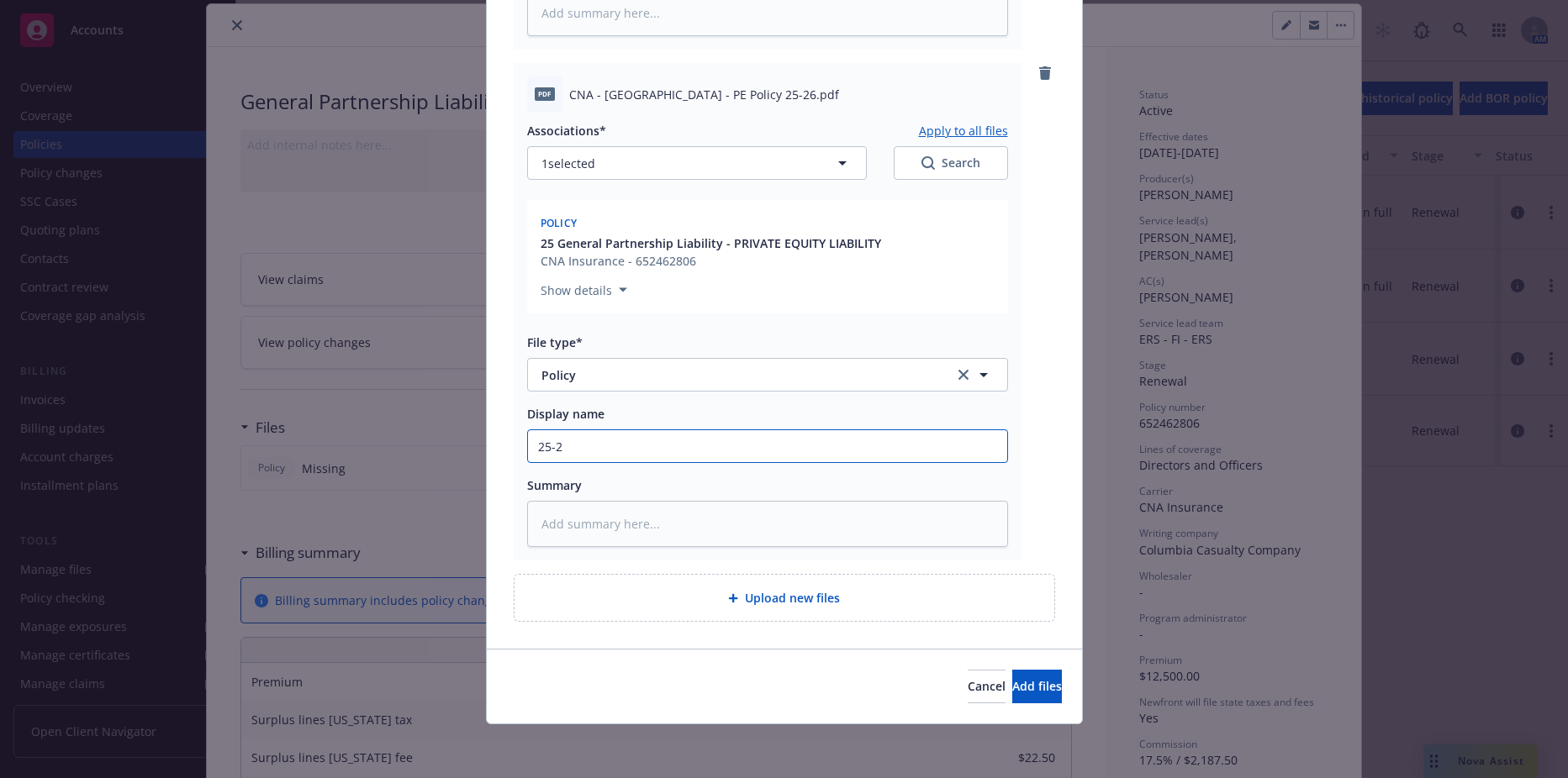
type input "25-26"
type textarea "x"
type input "25-26"
type textarea "x"
type input "25-26 G"
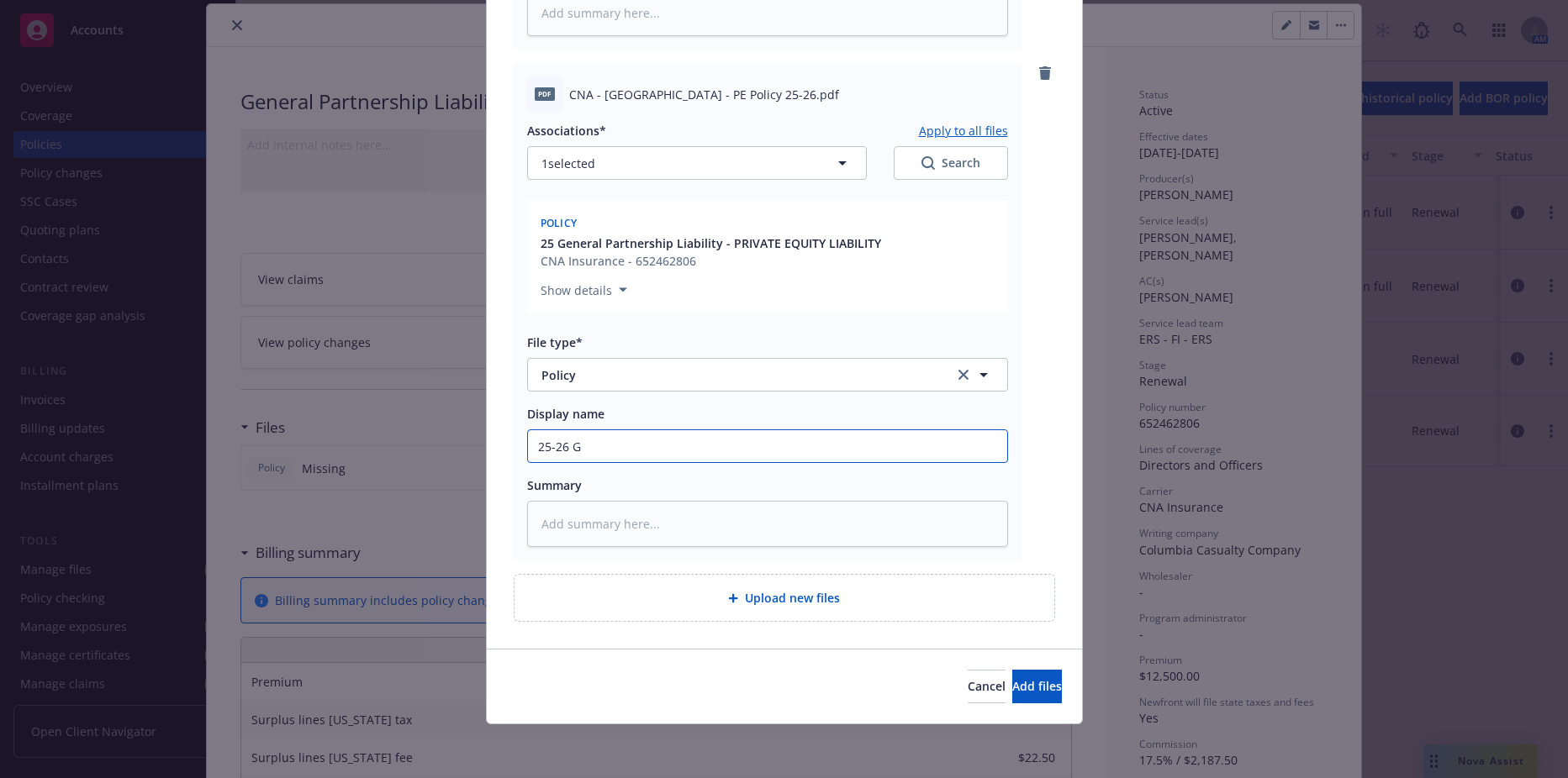
type textarea "x"
type input "25-26 GP"
type textarea "x"
type input "25-26 GPL"
type textarea "x"
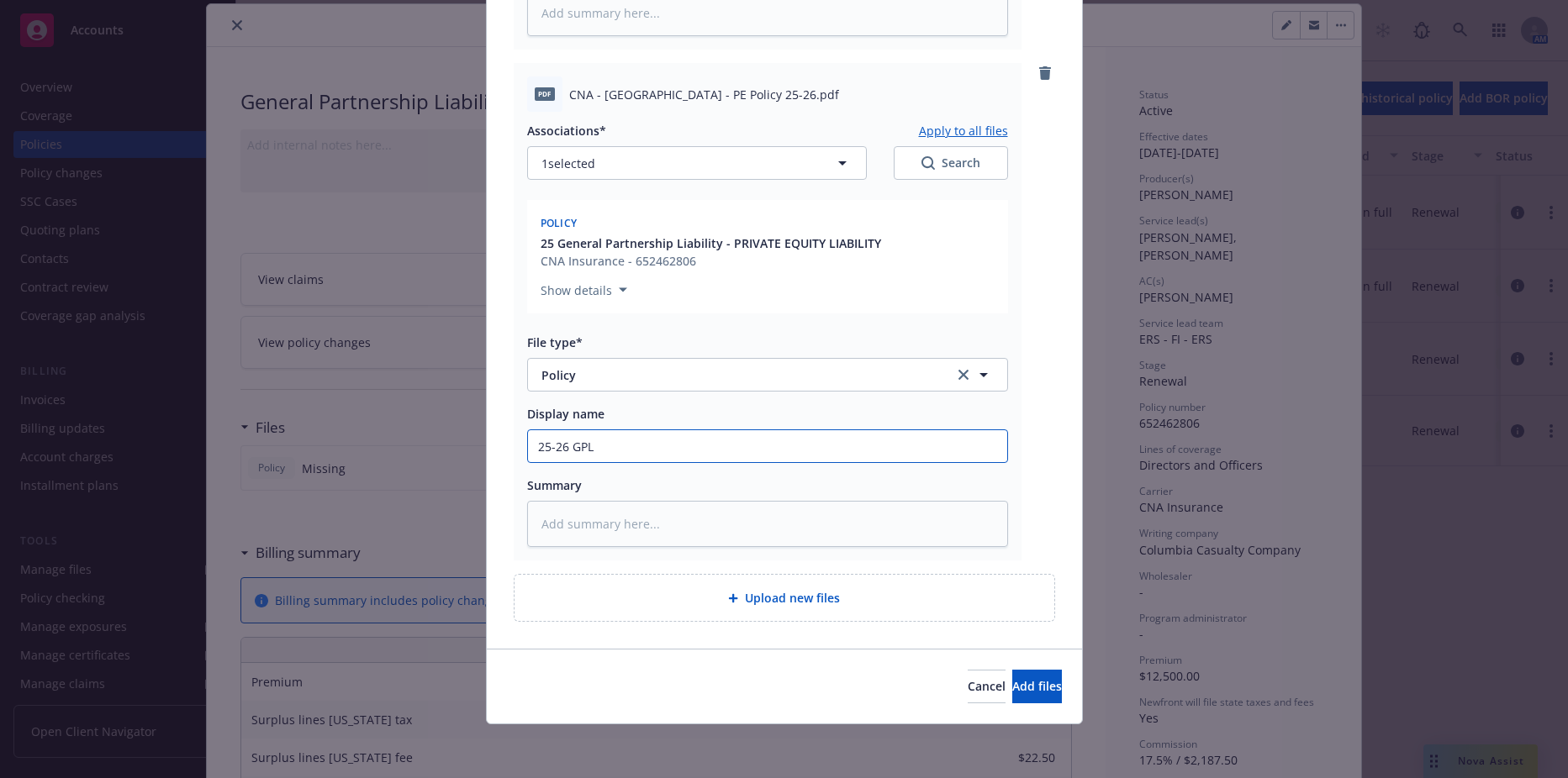
type input "25-26 GPL"
type textarea "x"
type input "25-26 GPL P"
type textarea "x"
type input "25-26 GPL Po"
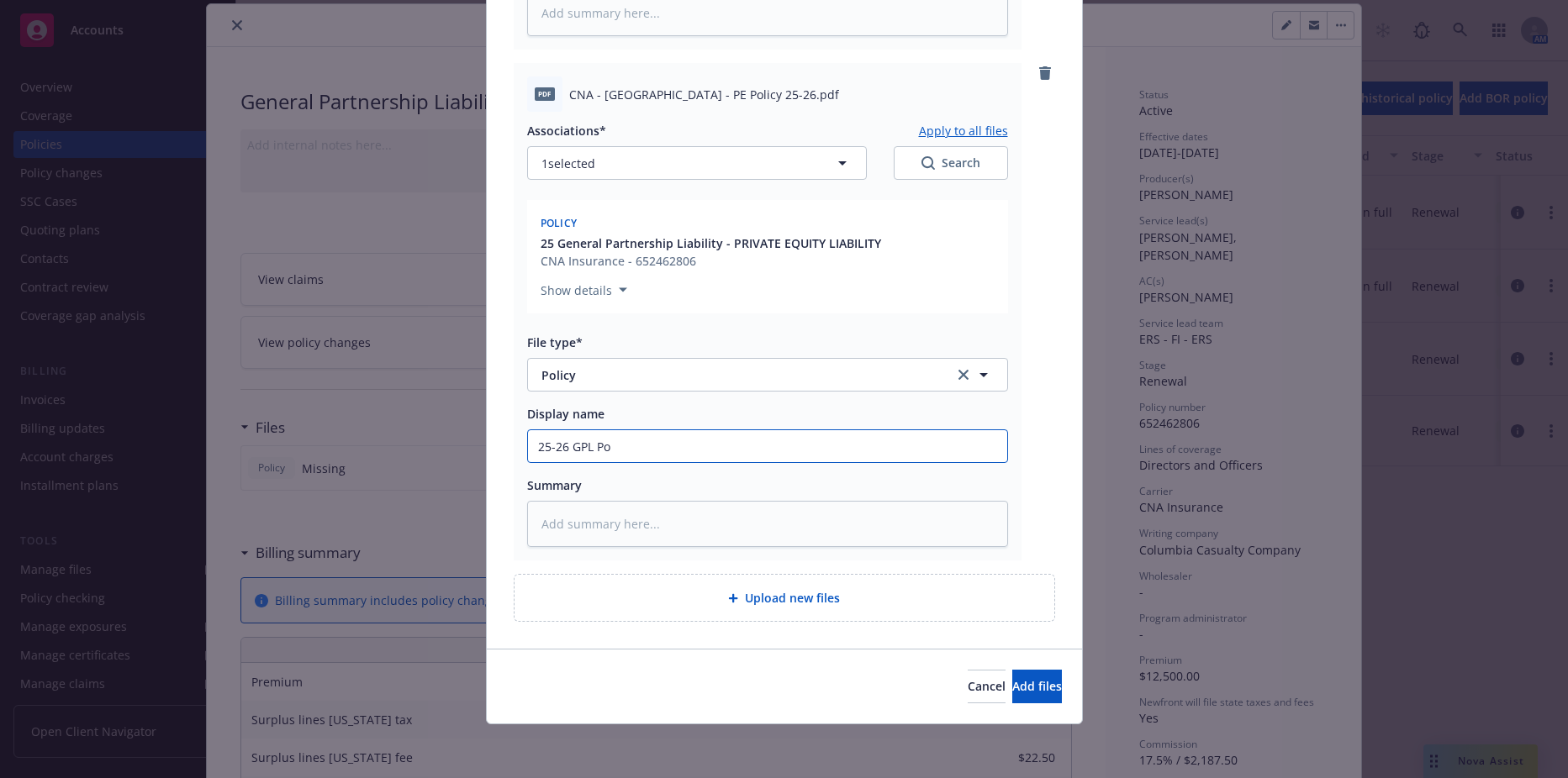
type textarea "x"
type input "25-26 GPL Pol"
type textarea "x"
type input "25-26 GPL Polic"
type textarea "x"
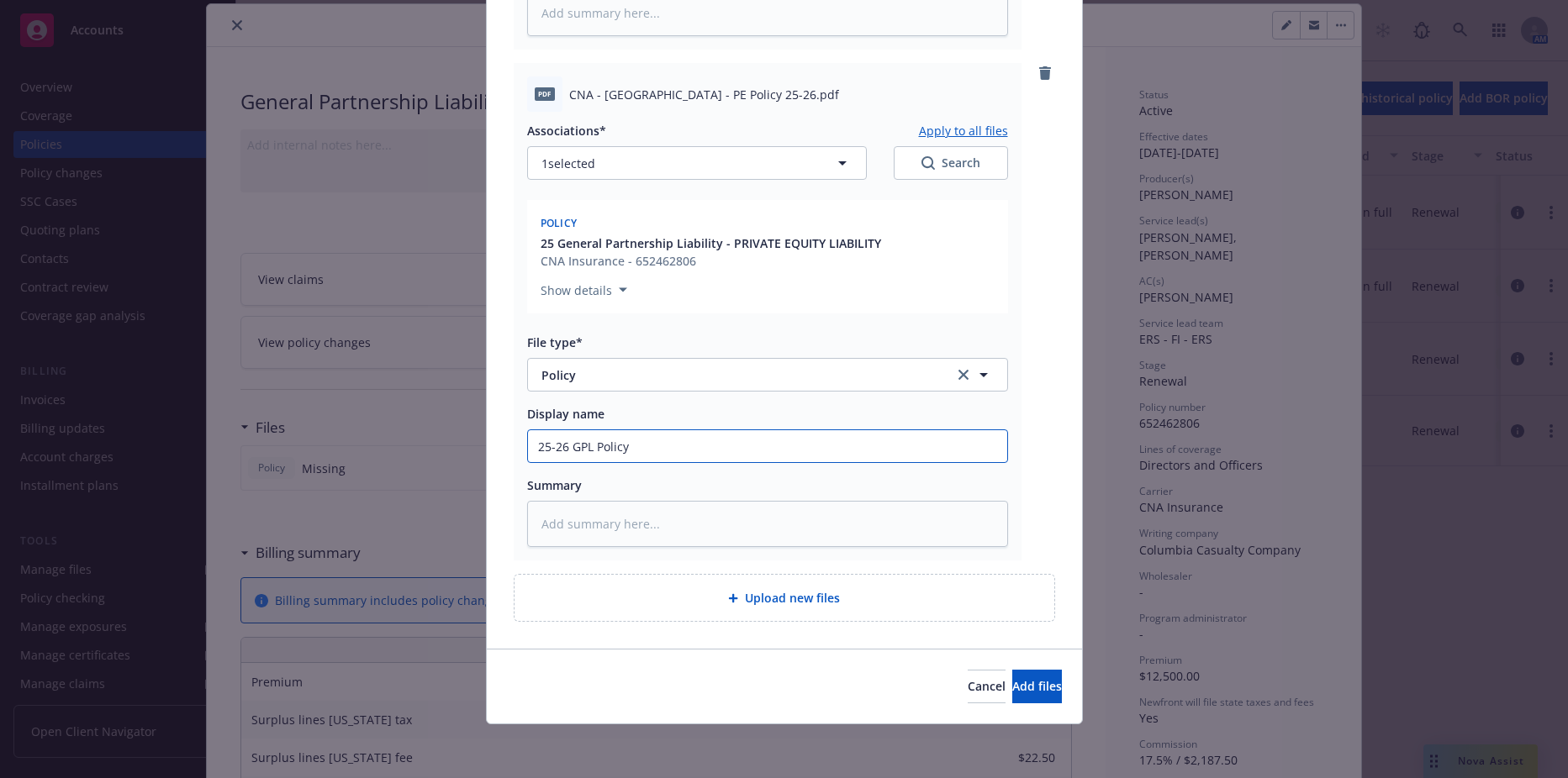
type input "25-26 GPL Policy"
click at [645, 403] on div "Associations* Apply to all files 1 selected Search Policy 25 General Partnershi…" at bounding box center [767, 329] width 481 height 436
click at [1013, 674] on button "Add files" at bounding box center [1038, 686] width 50 height 33
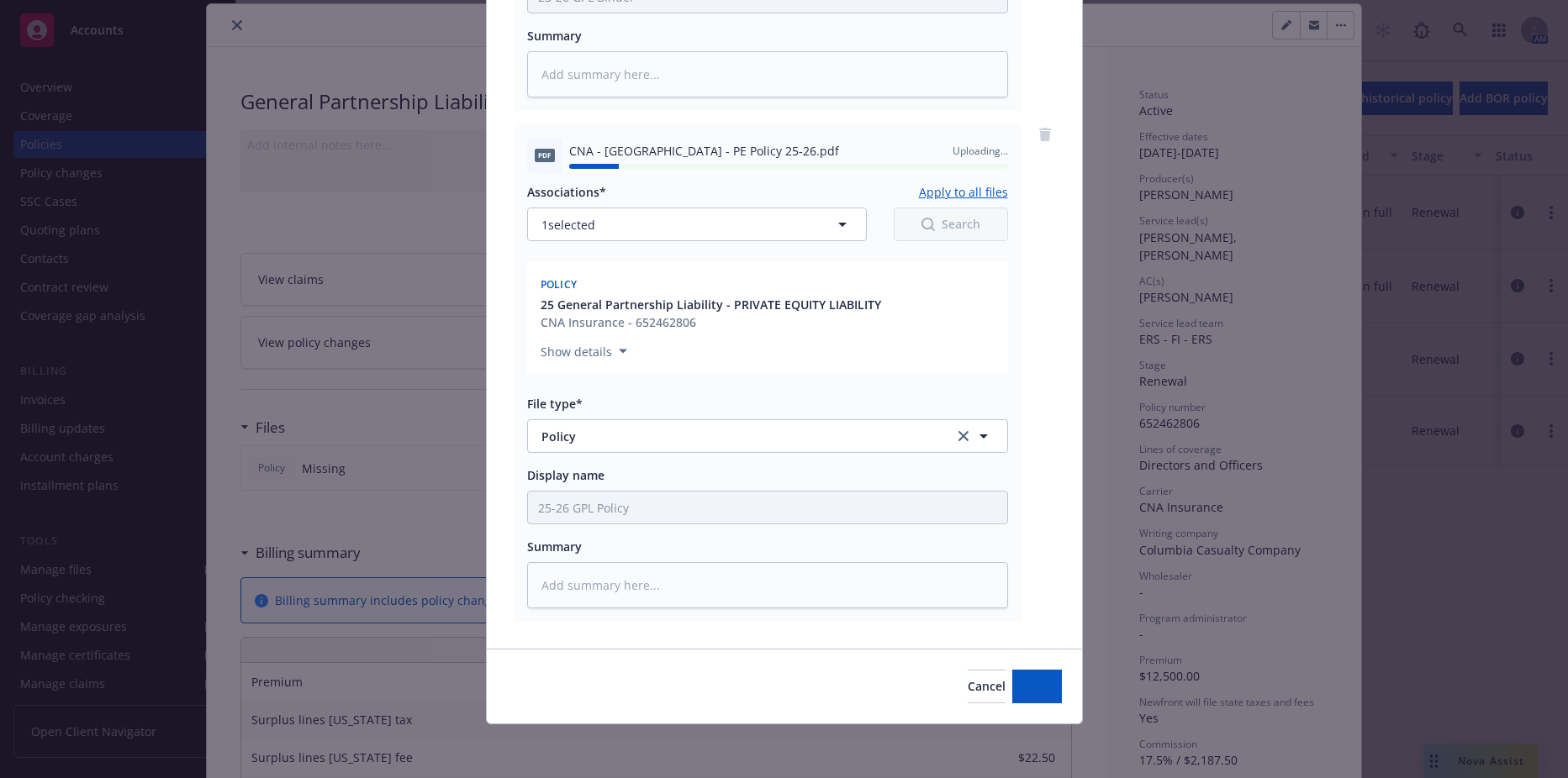
type textarea "x"
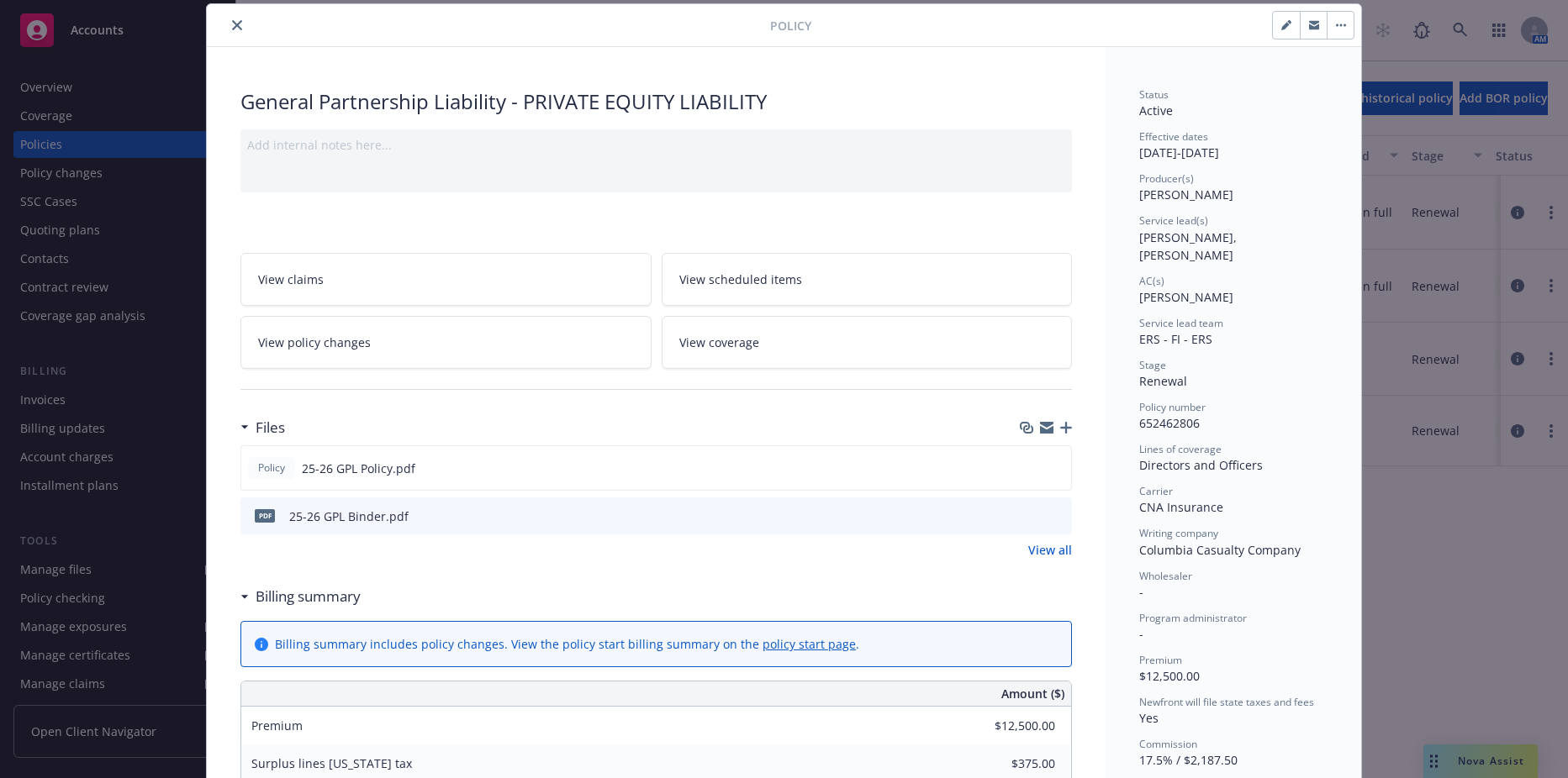
click at [236, 19] on button "close" at bounding box center [238, 26] width 21 height 21
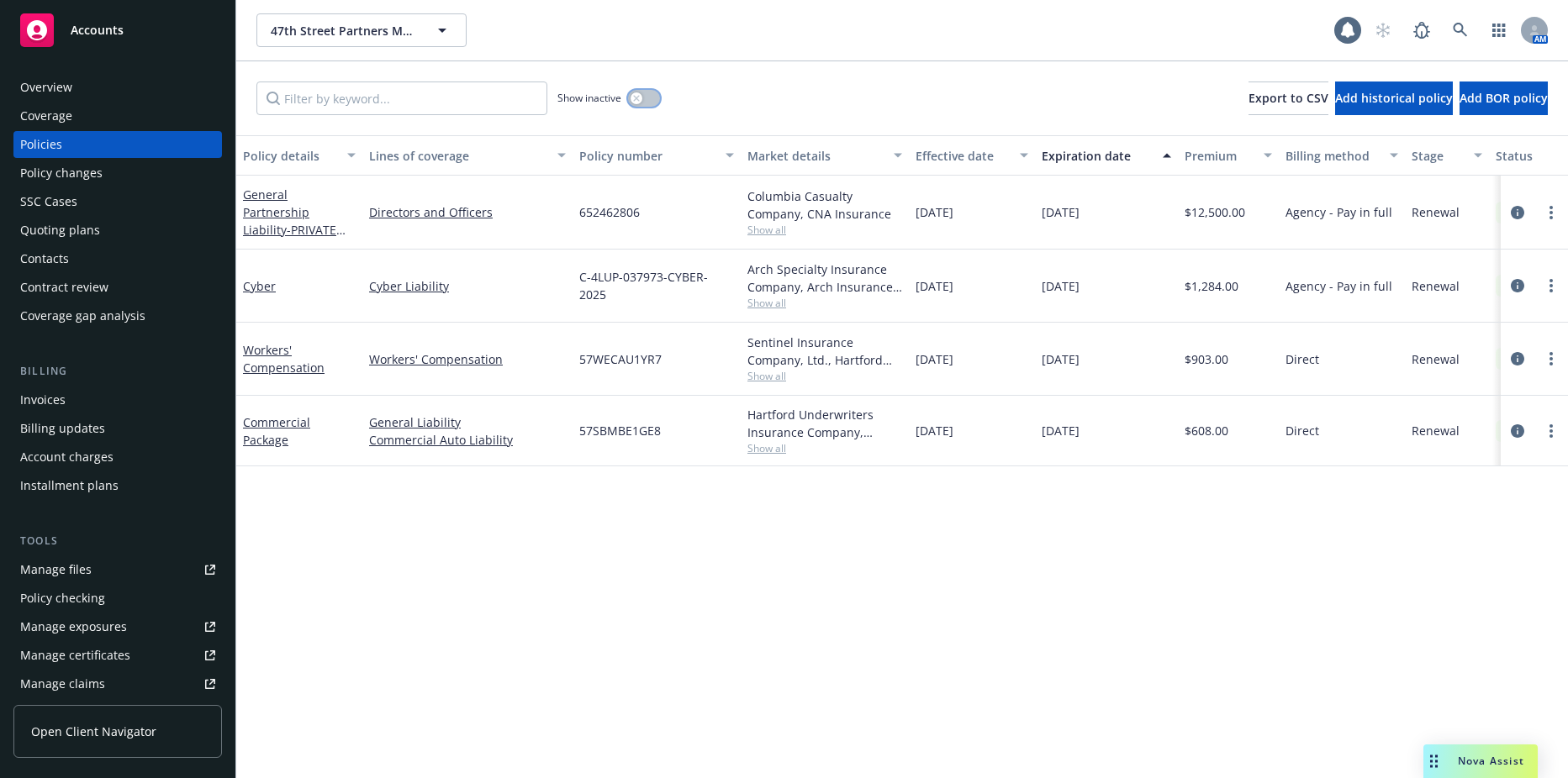
click at [642, 94] on button "button" at bounding box center [644, 99] width 32 height 17
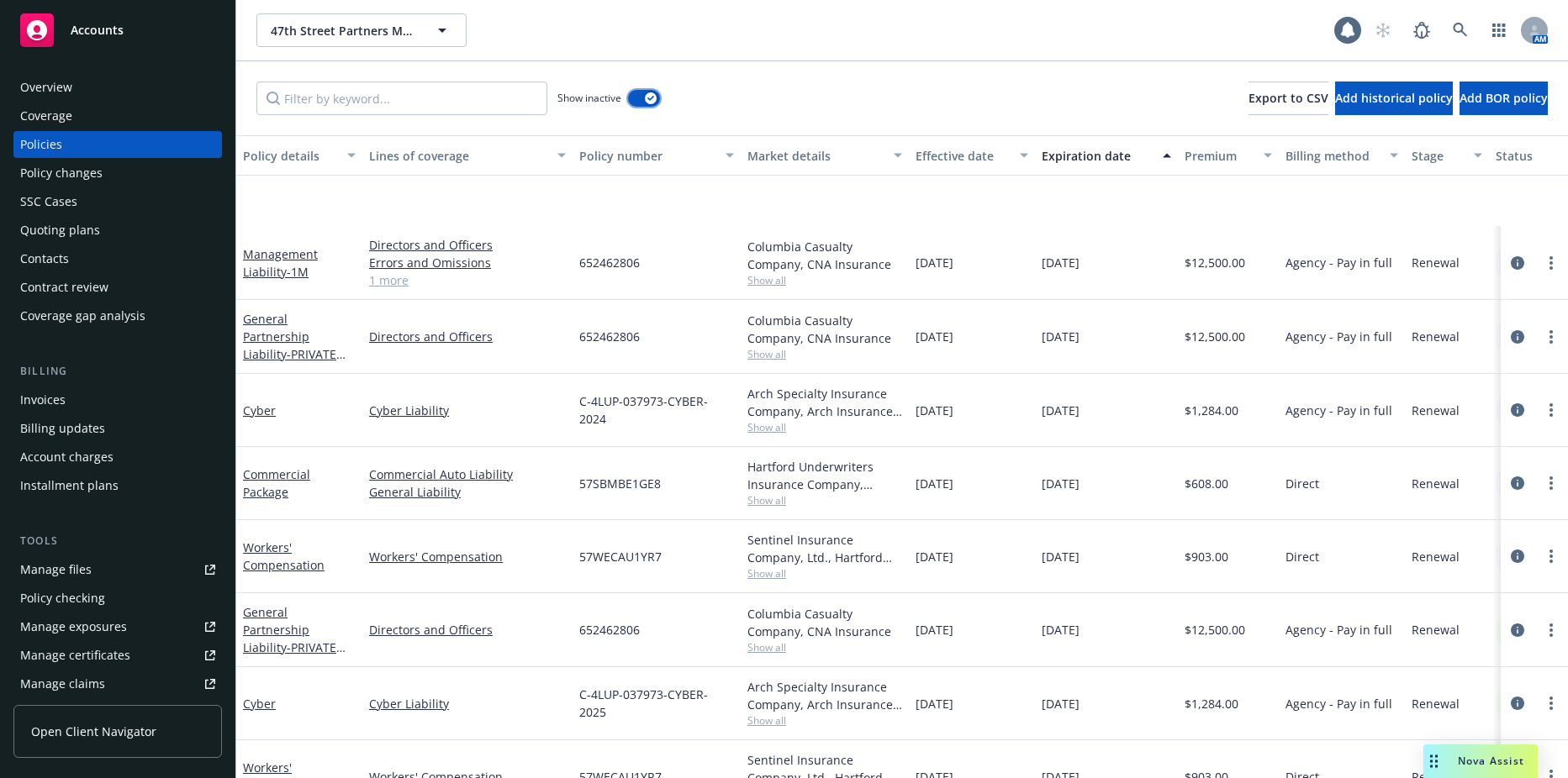
scroll to position [539, 0]
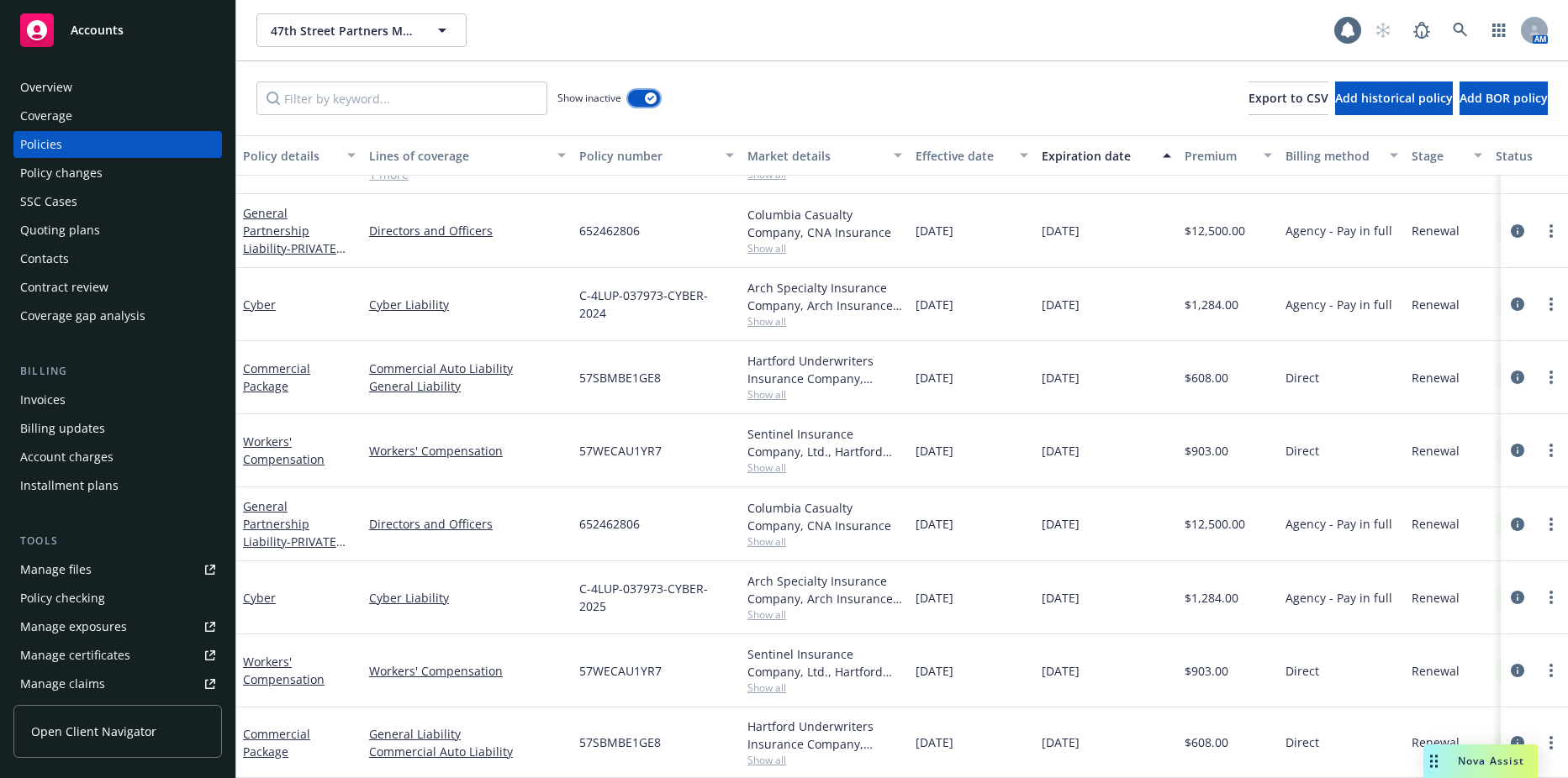
click at [646, 99] on div "button" at bounding box center [651, 99] width 12 height 12
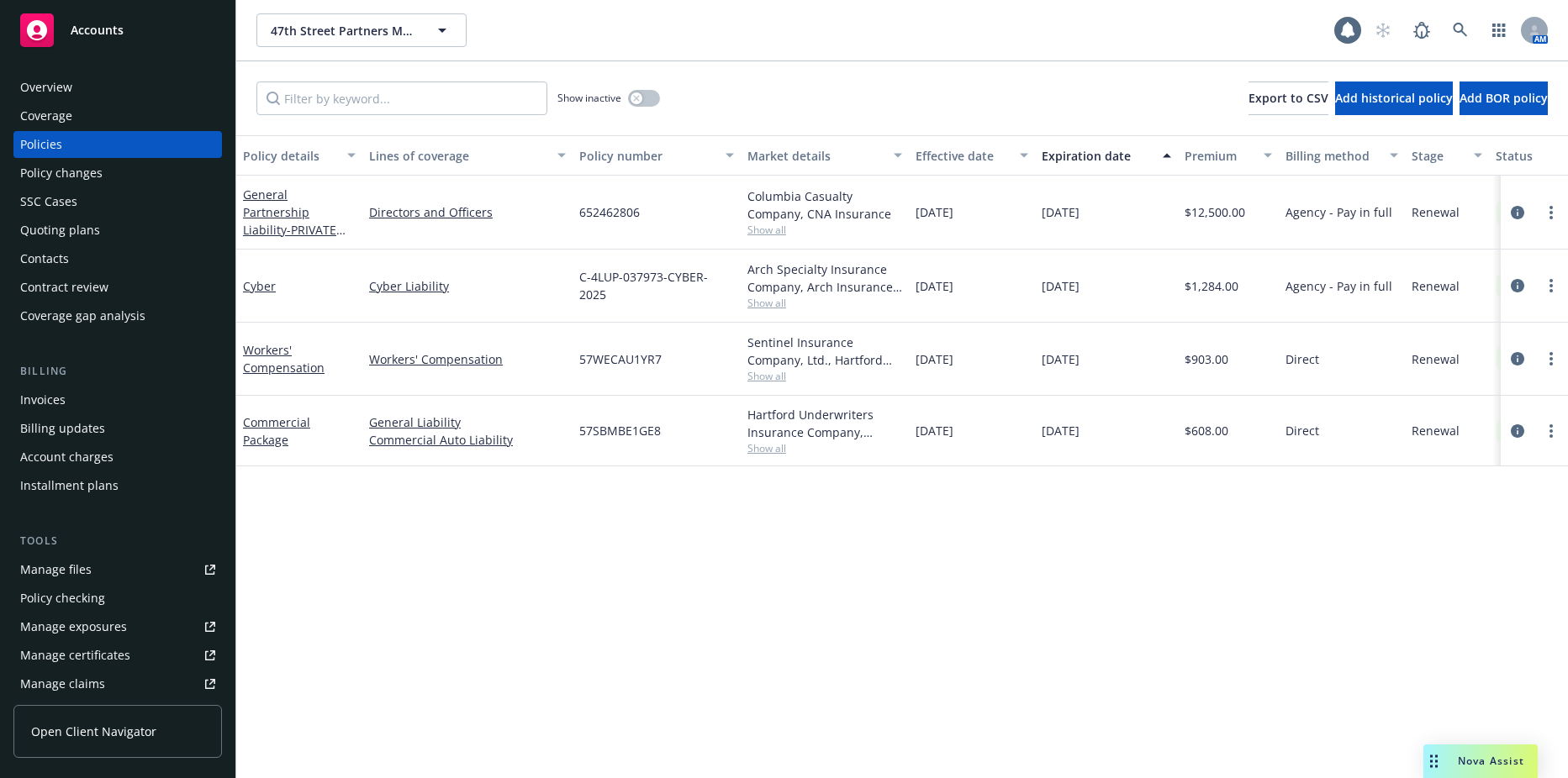
click at [77, 401] on div "Invoices" at bounding box center [118, 400] width 195 height 27
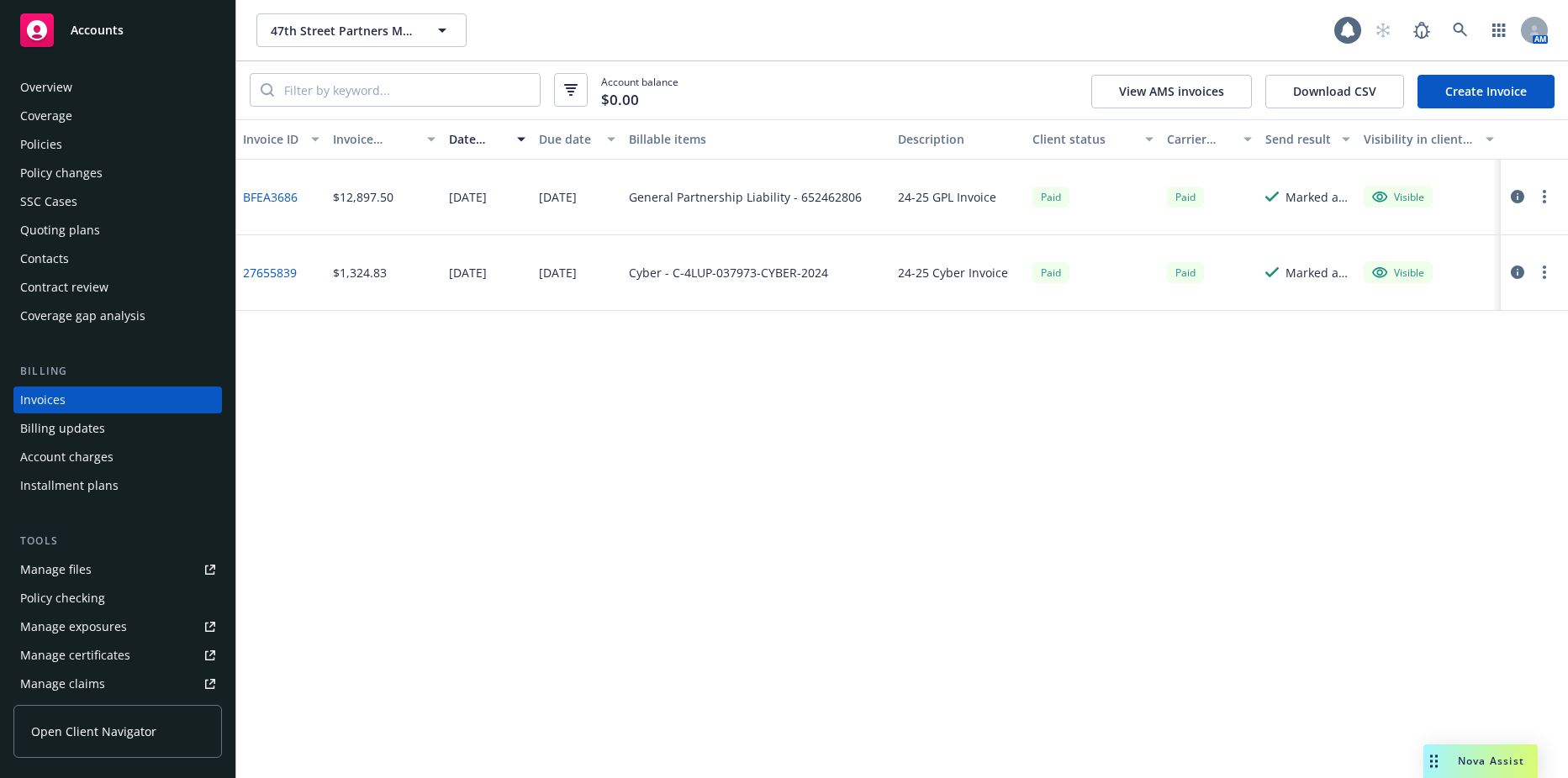
click at [1483, 110] on div "Account balance $0.00 View AMS invoices Download CSV Create Invoice" at bounding box center [902, 91] width 1332 height 58
click at [1482, 98] on link "Create Invoice" at bounding box center [1486, 91] width 137 height 33
